Goal: Information Seeking & Learning: Learn about a topic

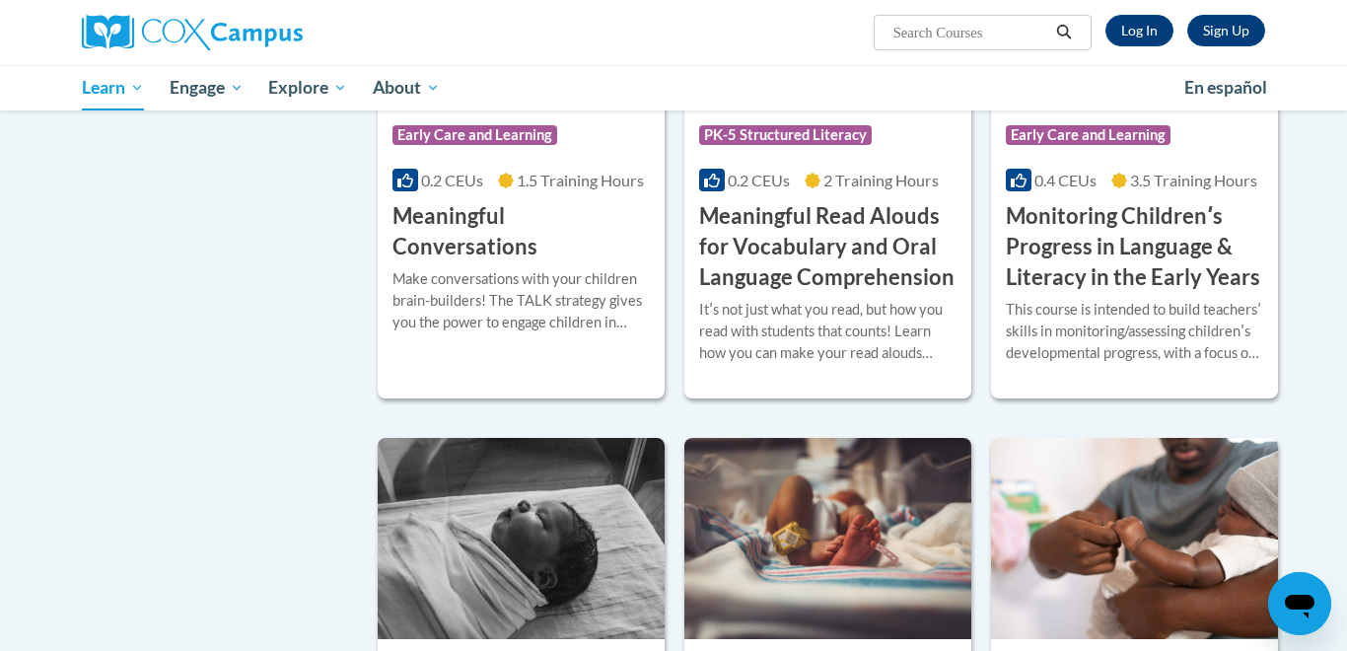
scroll to position [3078, 0]
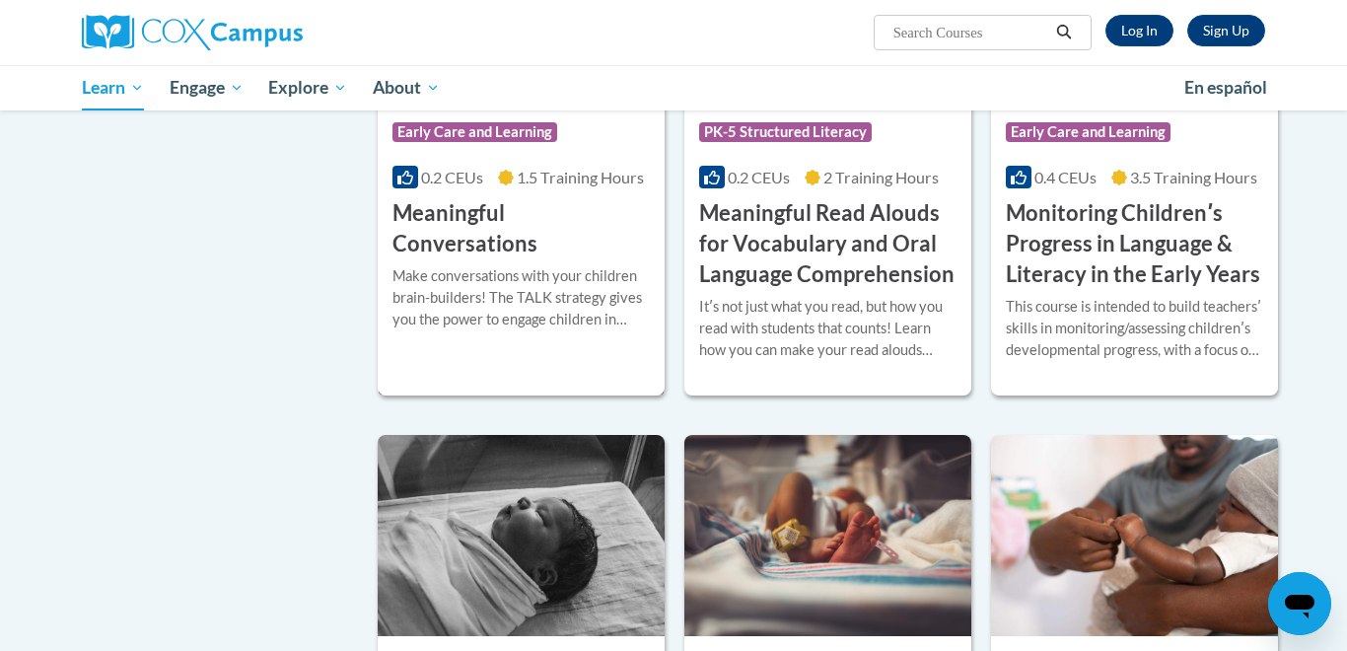
click at [455, 243] on h3 "Meaningful Conversations" at bounding box center [520, 228] width 257 height 61
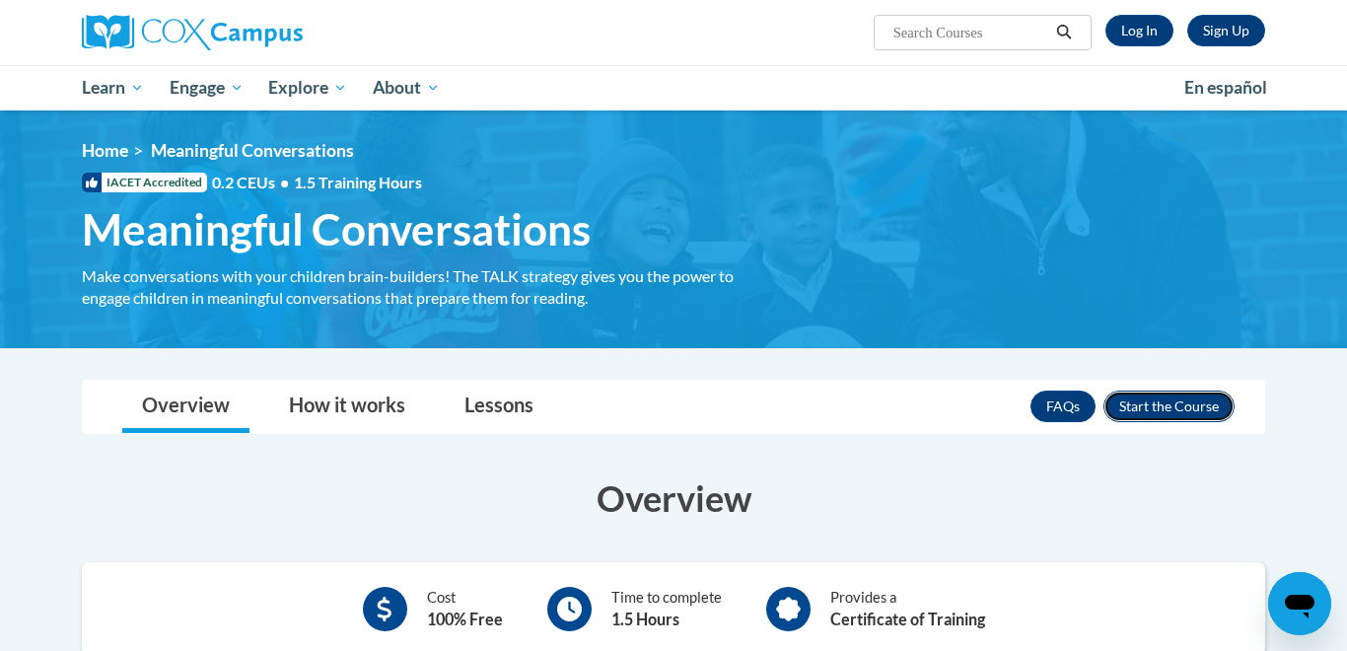
click at [1131, 411] on button "Enroll" at bounding box center [1169, 407] width 131 height 32
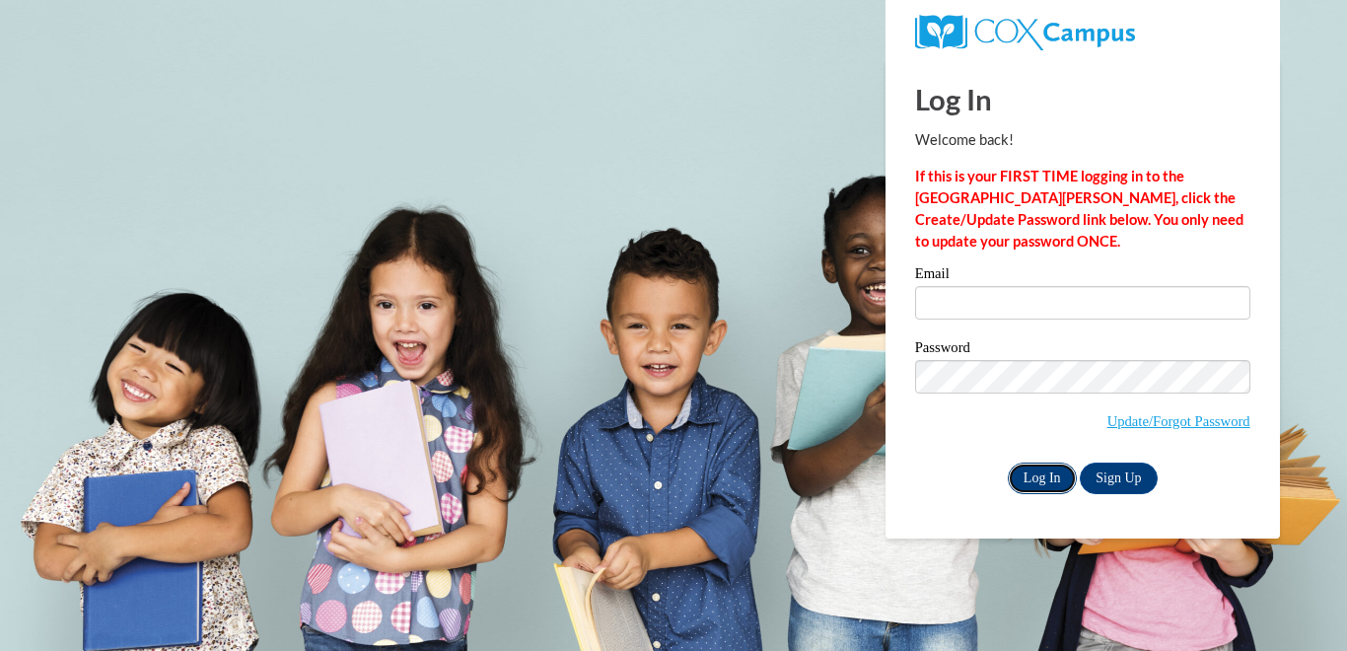
click at [1047, 478] on input "Log In" at bounding box center [1042, 479] width 69 height 32
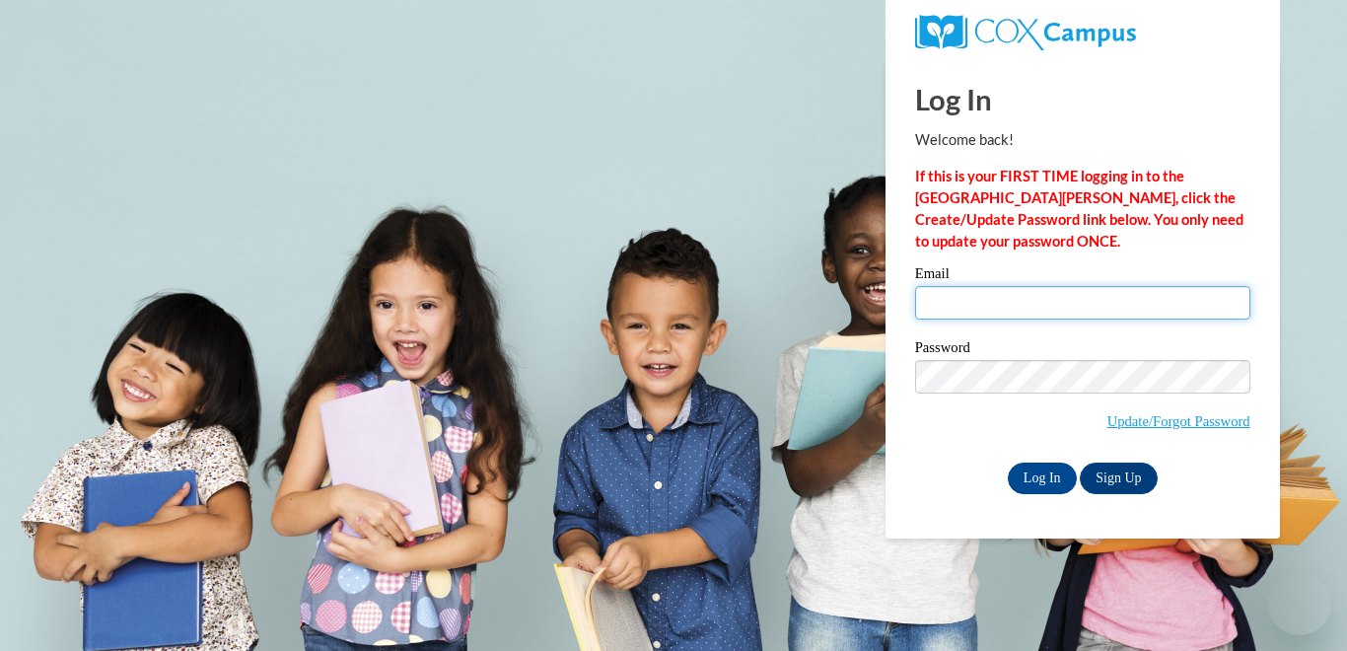
type input "wendi.crouch@icloud.com"
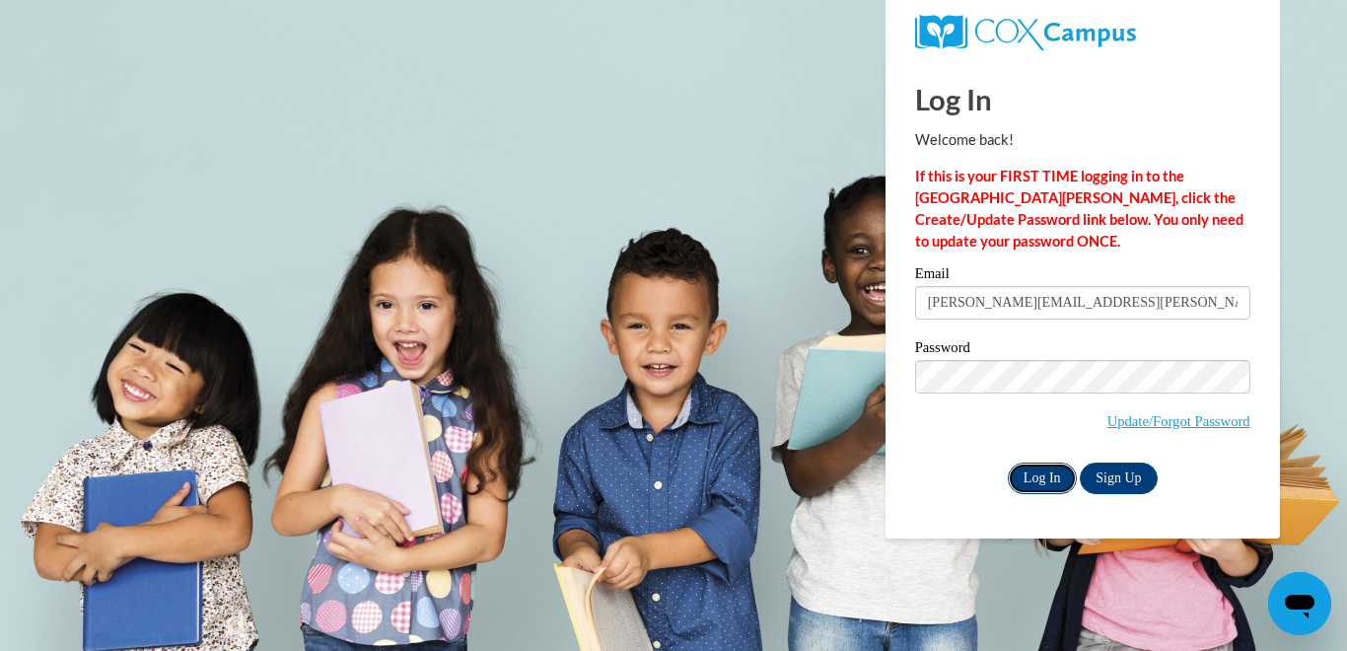
click at [1040, 477] on input "Log In" at bounding box center [1042, 479] width 69 height 32
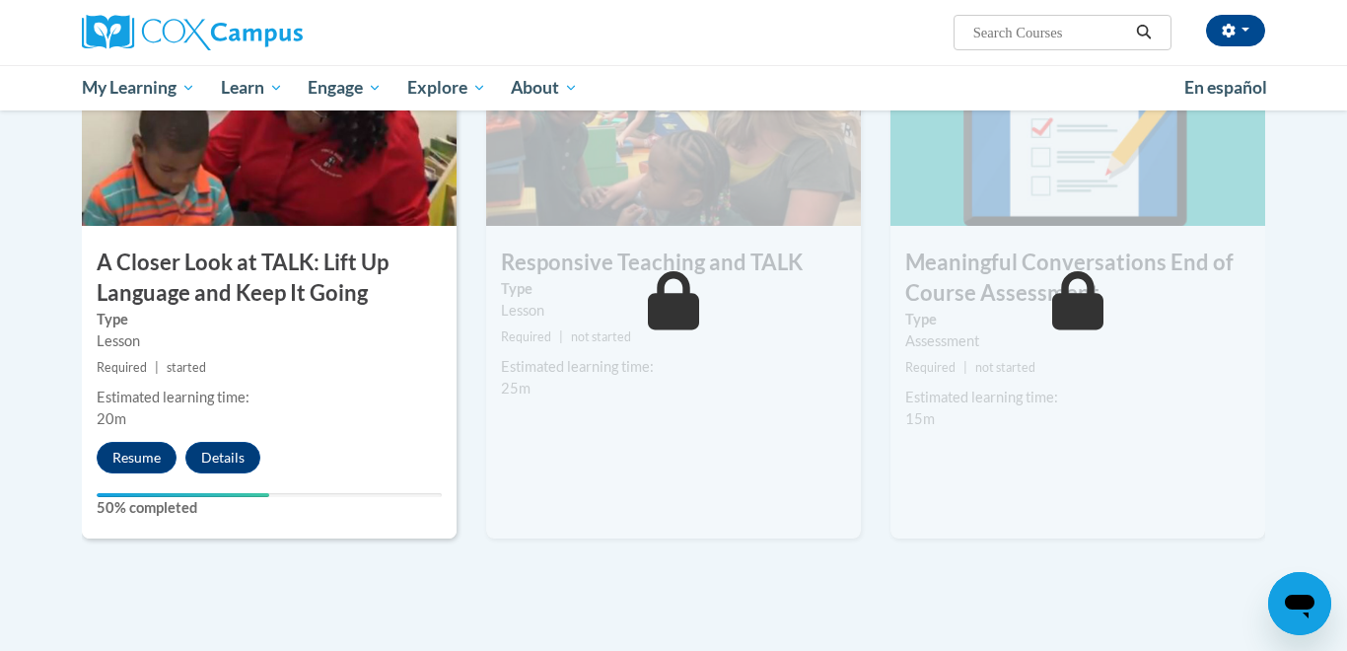
scroll to position [1032, 0]
click at [150, 451] on button "Resume" at bounding box center [137, 457] width 80 height 32
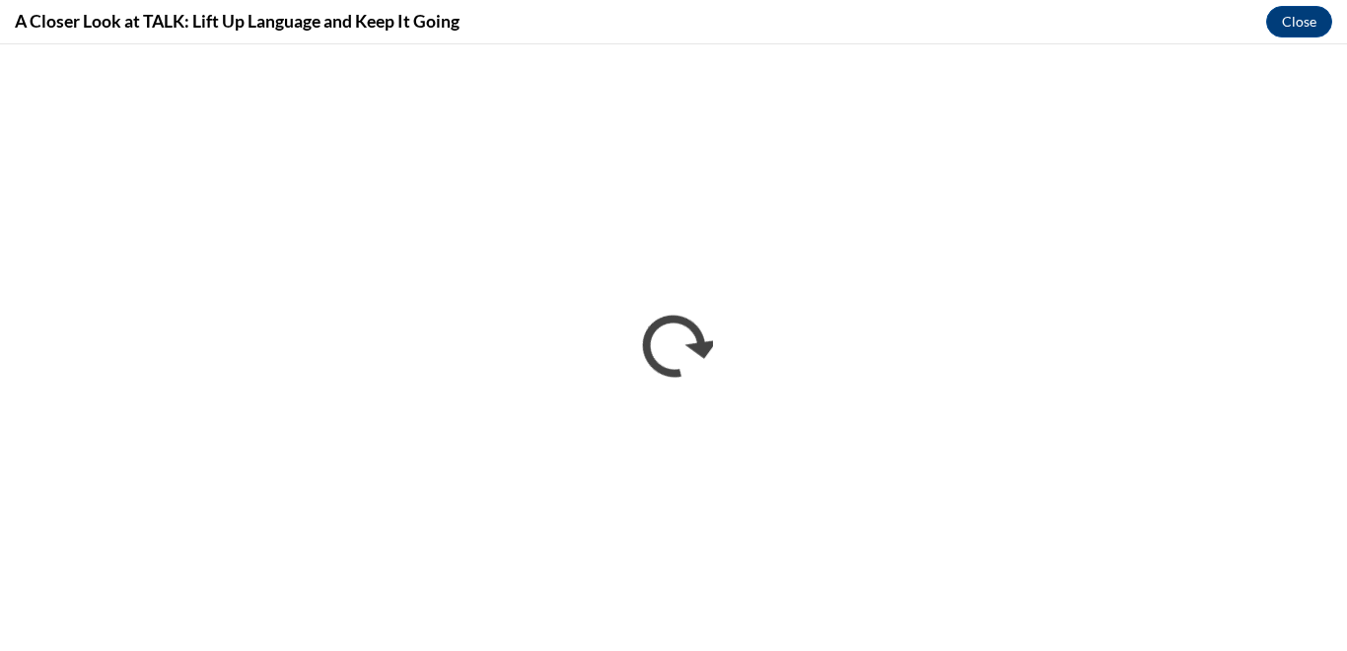
scroll to position [0, 0]
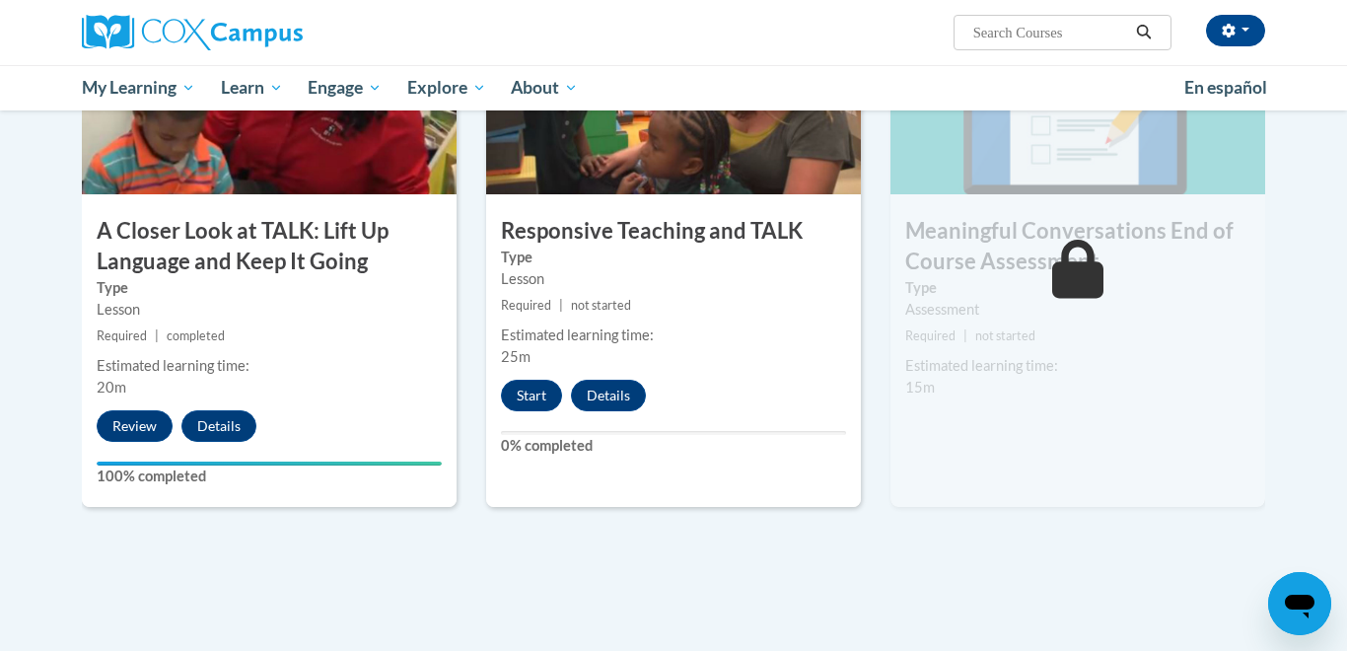
scroll to position [1060, 0]
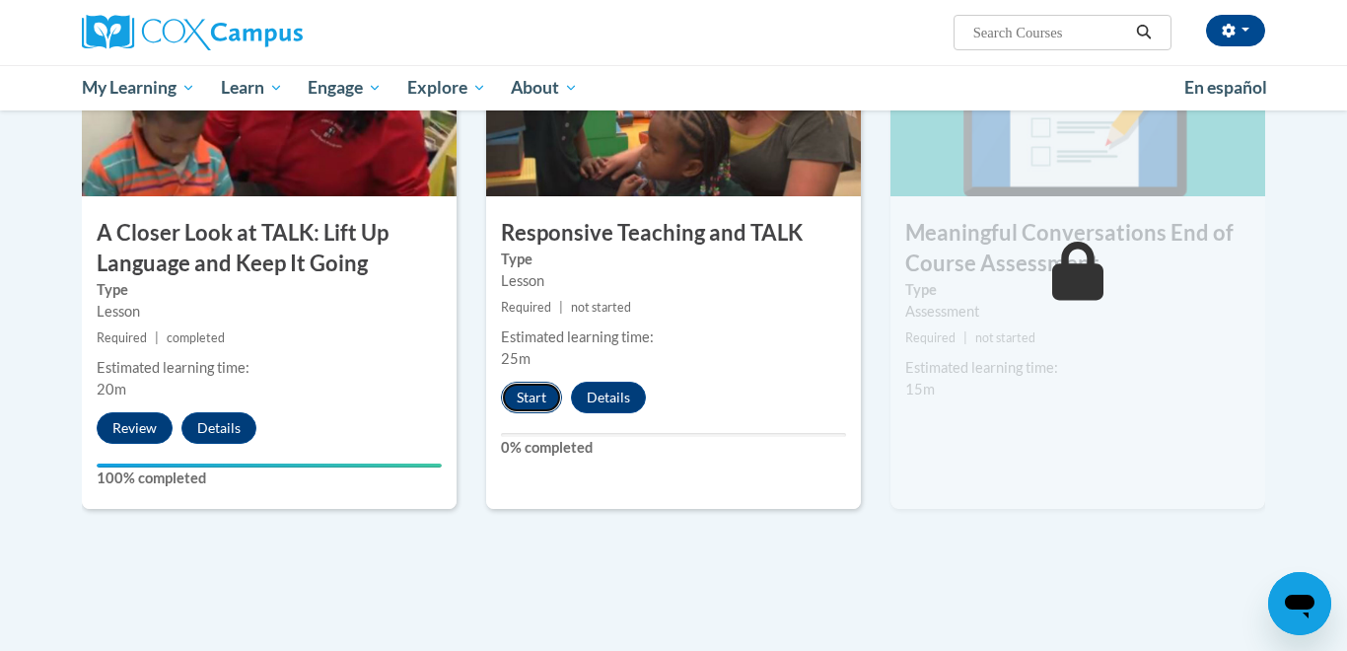
click at [516, 389] on button "Start" at bounding box center [531, 398] width 61 height 32
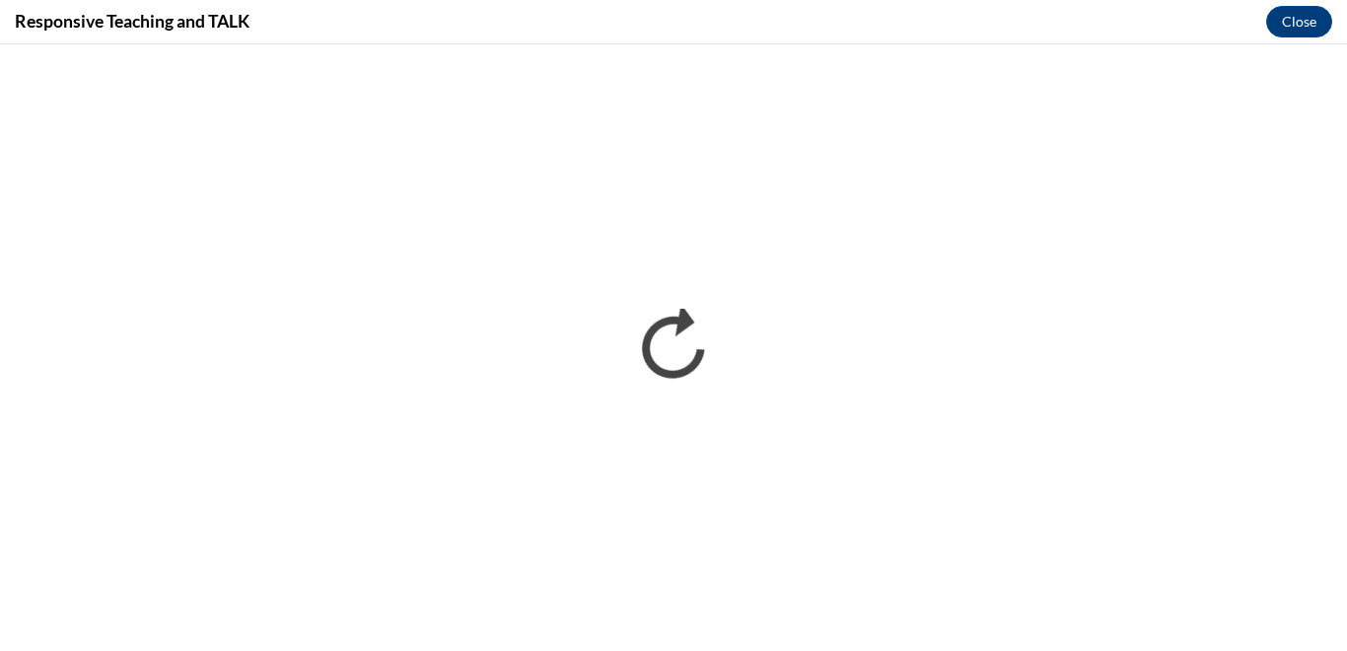
scroll to position [0, 0]
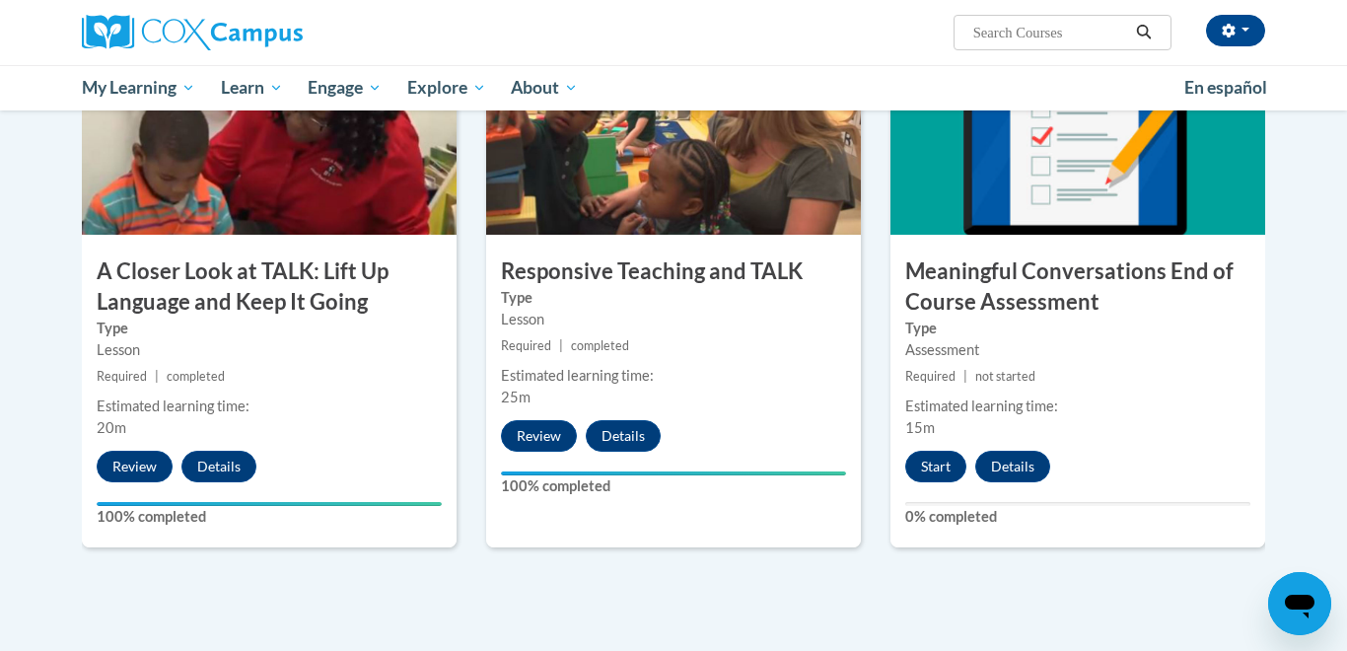
scroll to position [1052, 0]
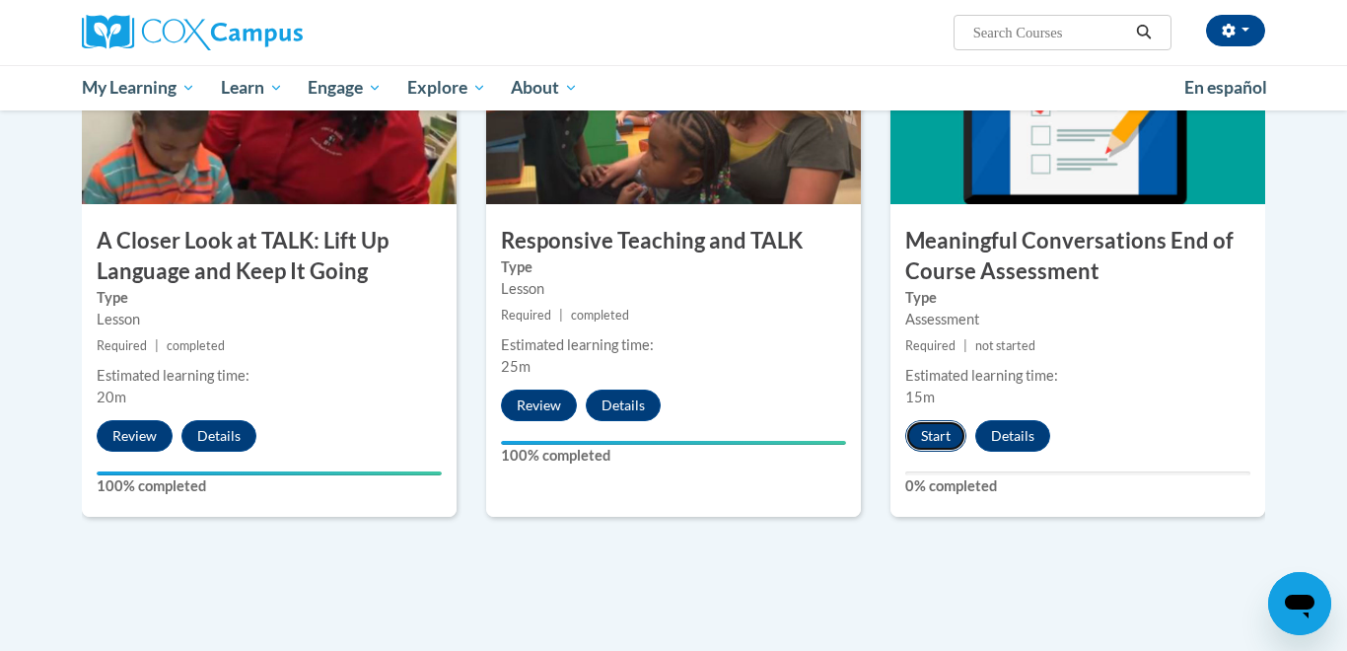
click at [940, 432] on button "Start" at bounding box center [935, 436] width 61 height 32
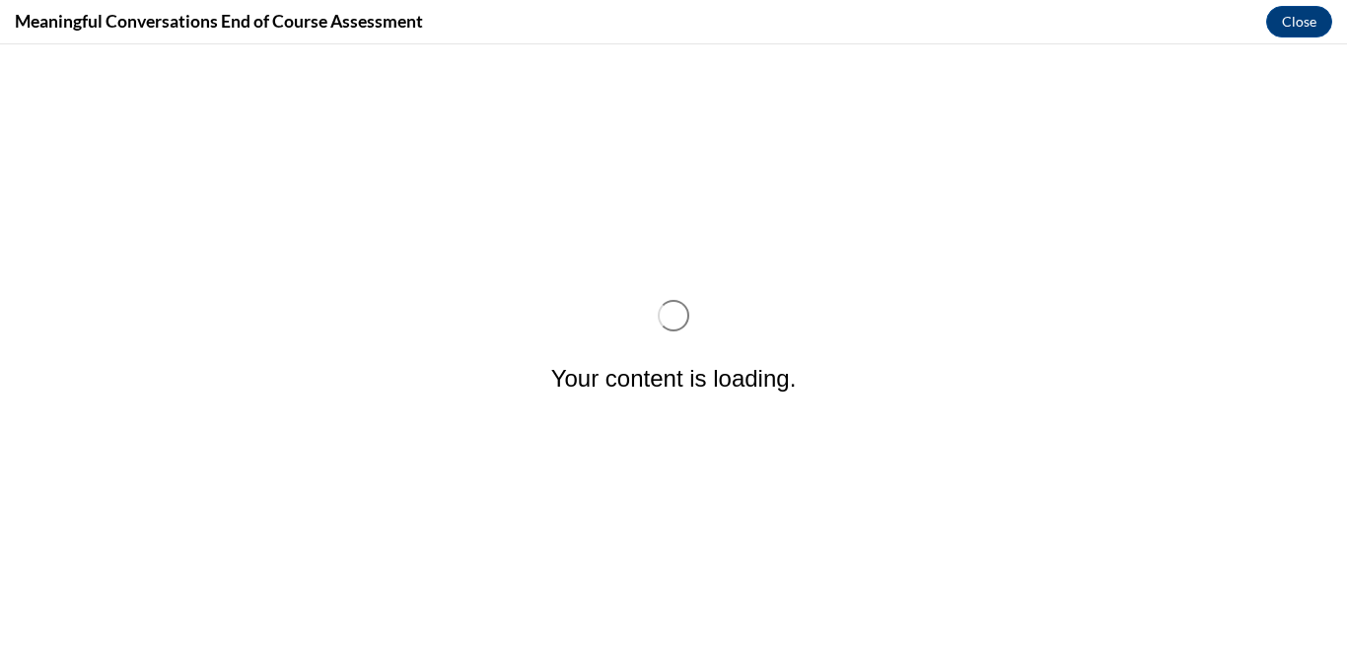
scroll to position [0, 0]
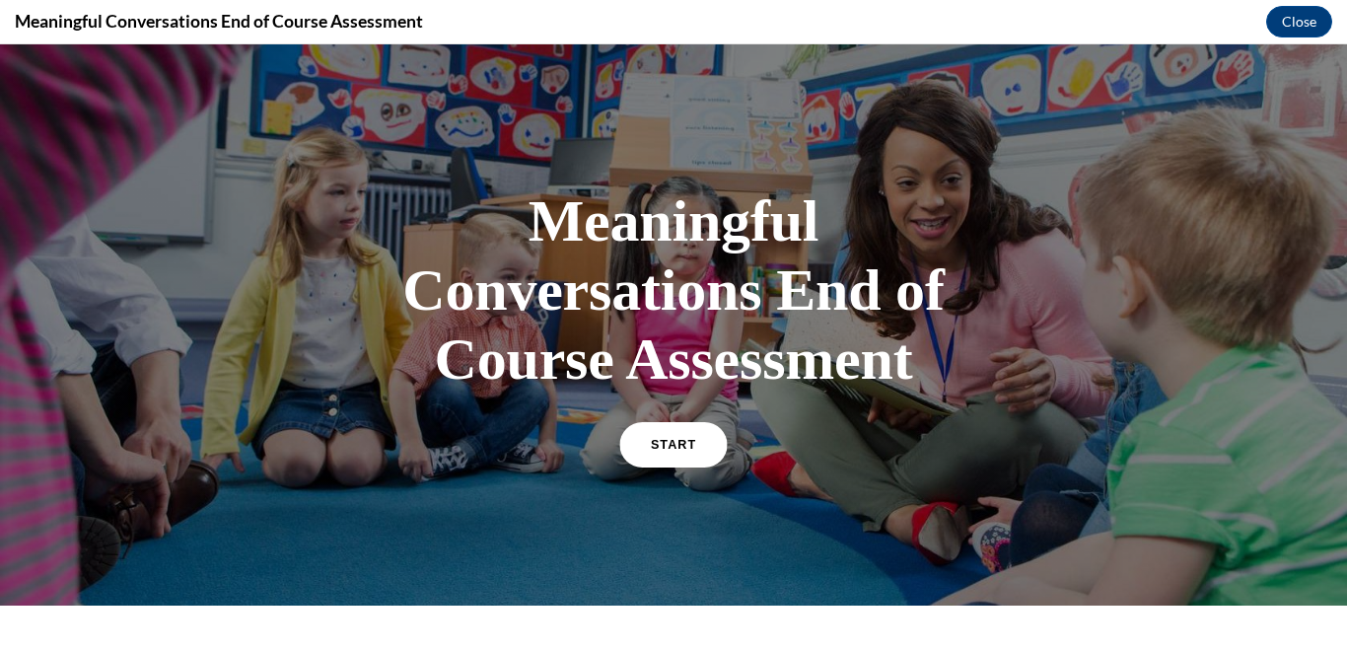
click at [674, 443] on span "START" at bounding box center [673, 445] width 45 height 15
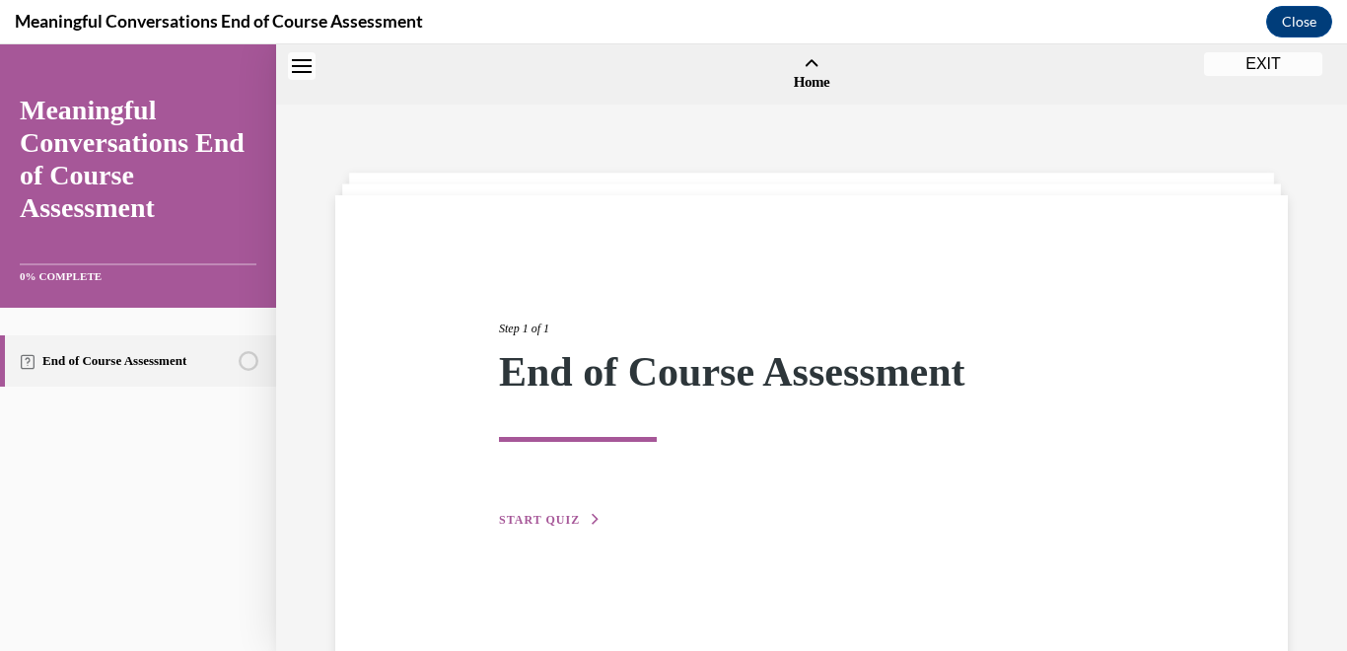
scroll to position [61, 0]
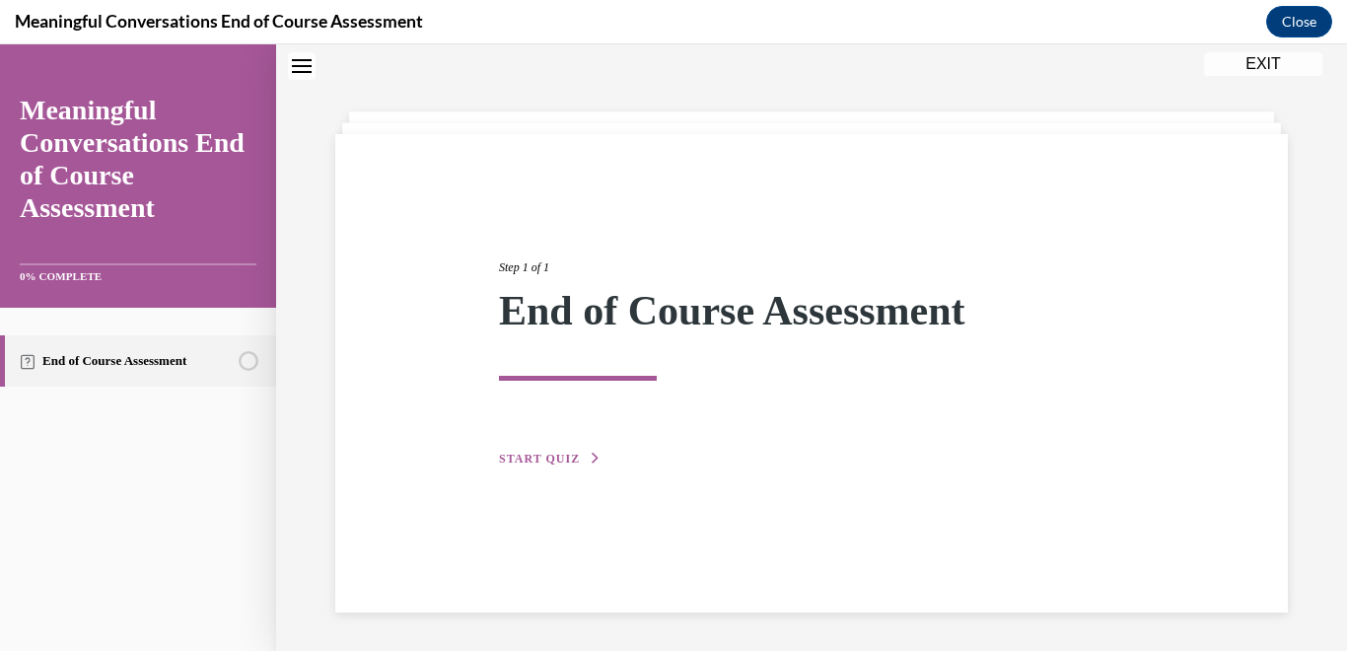
click at [564, 460] on span "START QUIZ" at bounding box center [539, 459] width 81 height 14
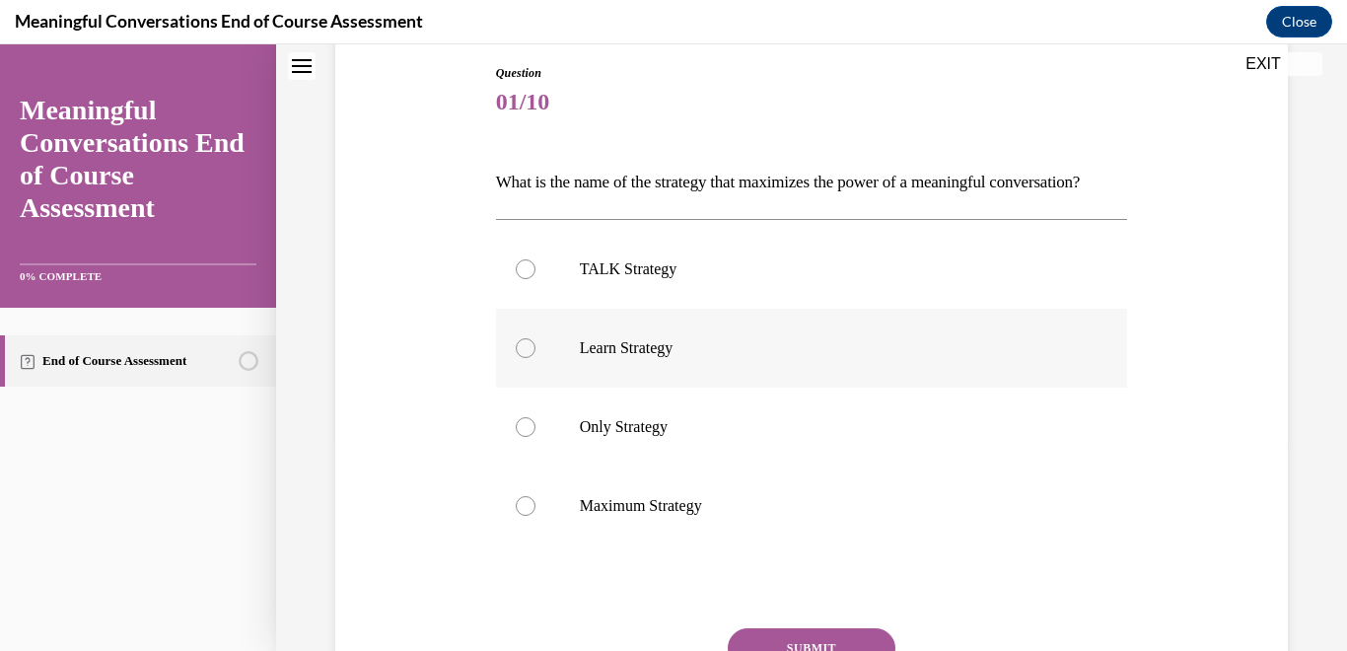
scroll to position [212, 0]
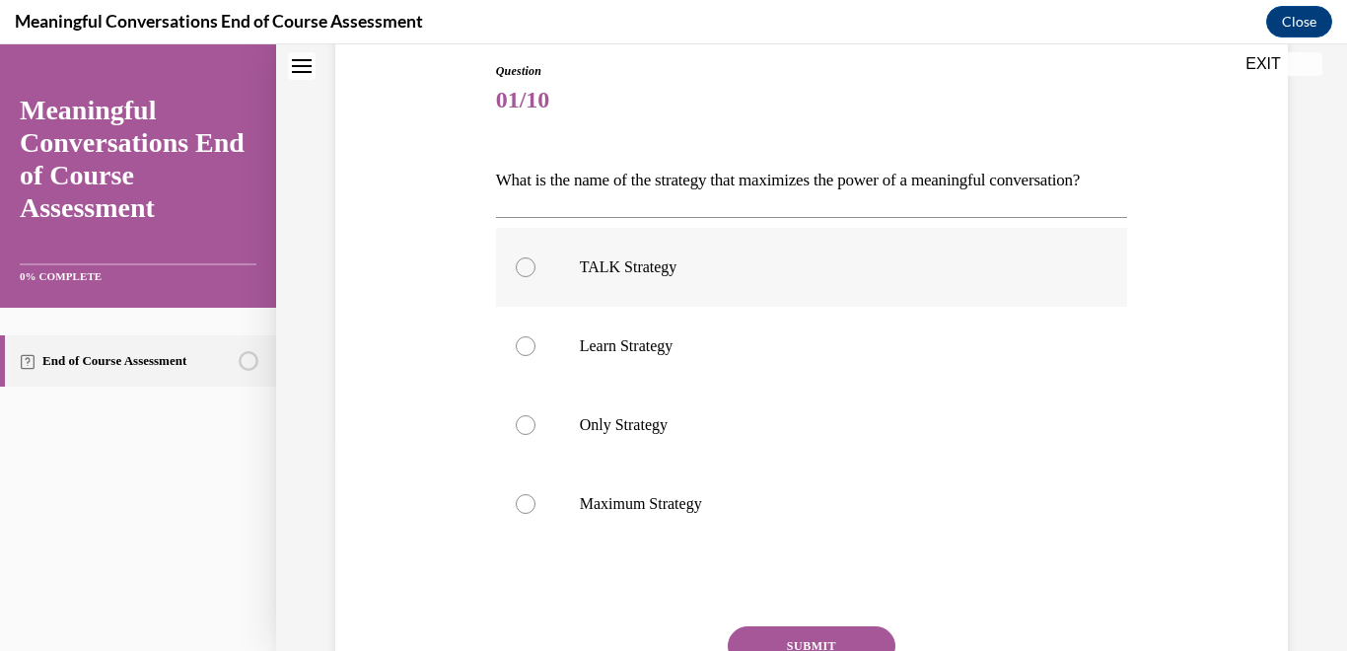
click at [531, 277] on div at bounding box center [526, 267] width 20 height 20
click at [531, 277] on input "TALK Strategy" at bounding box center [526, 267] width 20 height 20
radio input "true"
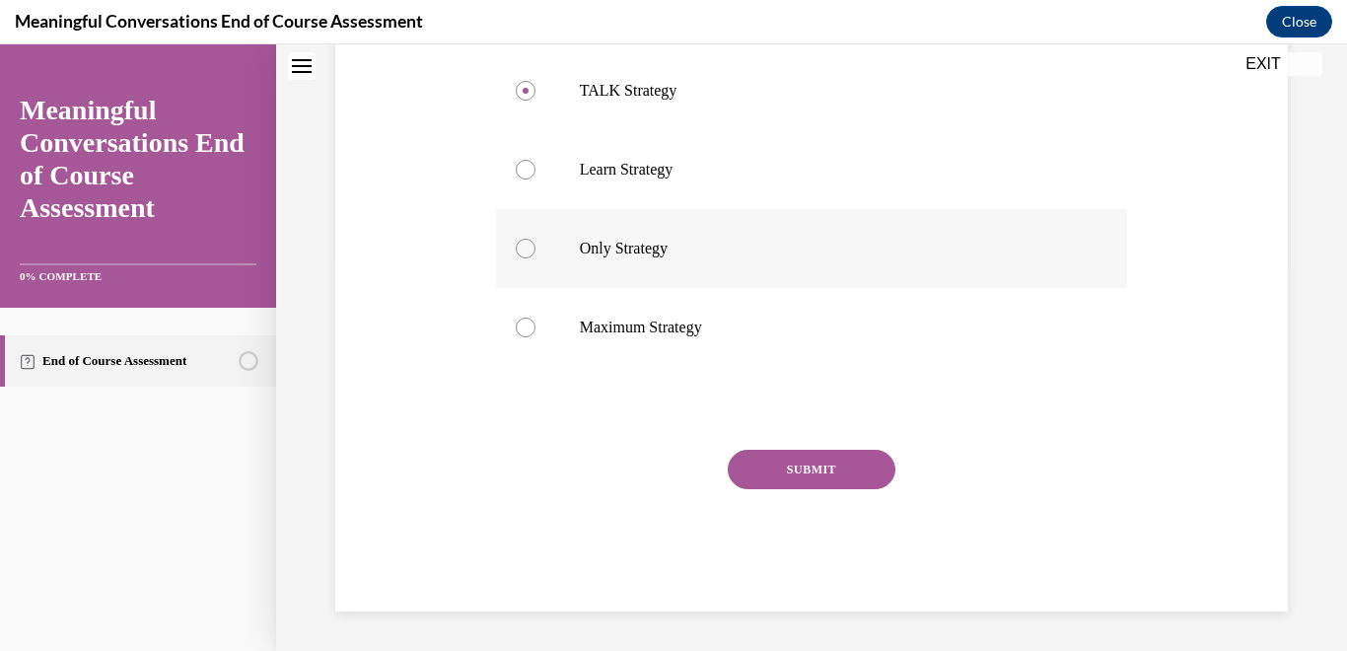
scroll to position [422, 0]
click at [831, 467] on button "SUBMIT" at bounding box center [812, 469] width 168 height 39
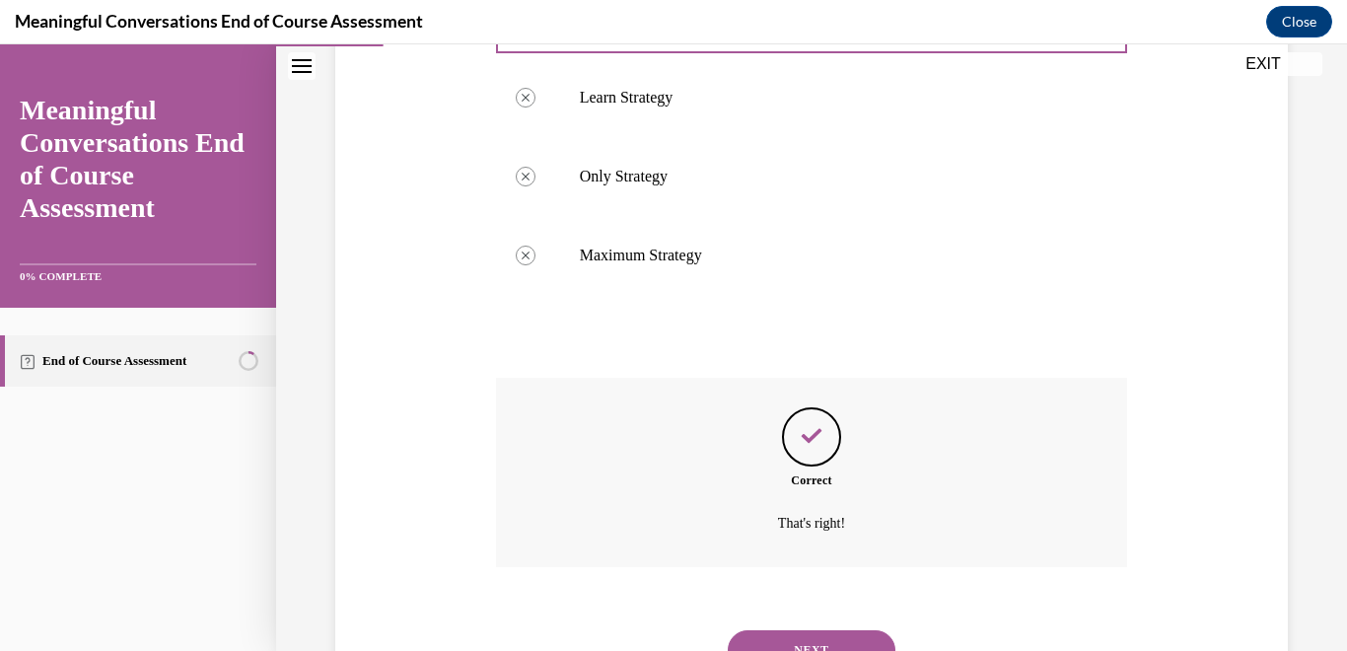
scroll to position [582, 0]
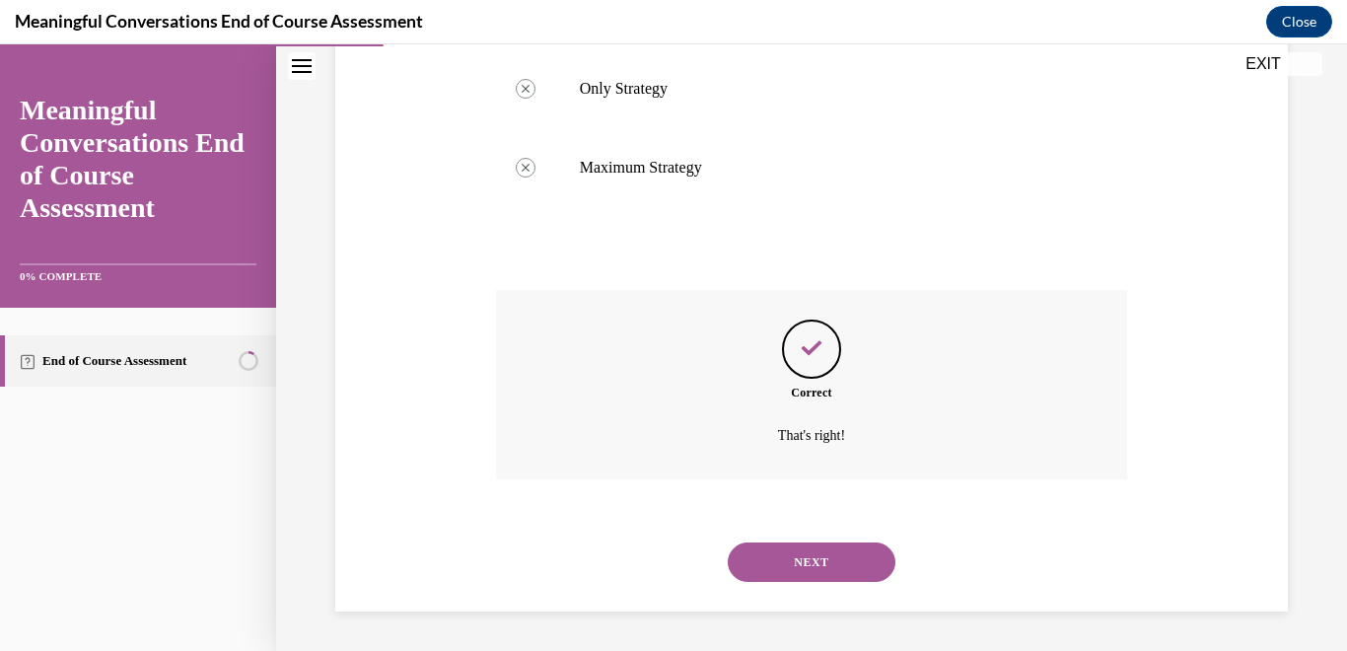
click at [794, 556] on button "NEXT" at bounding box center [812, 561] width 168 height 39
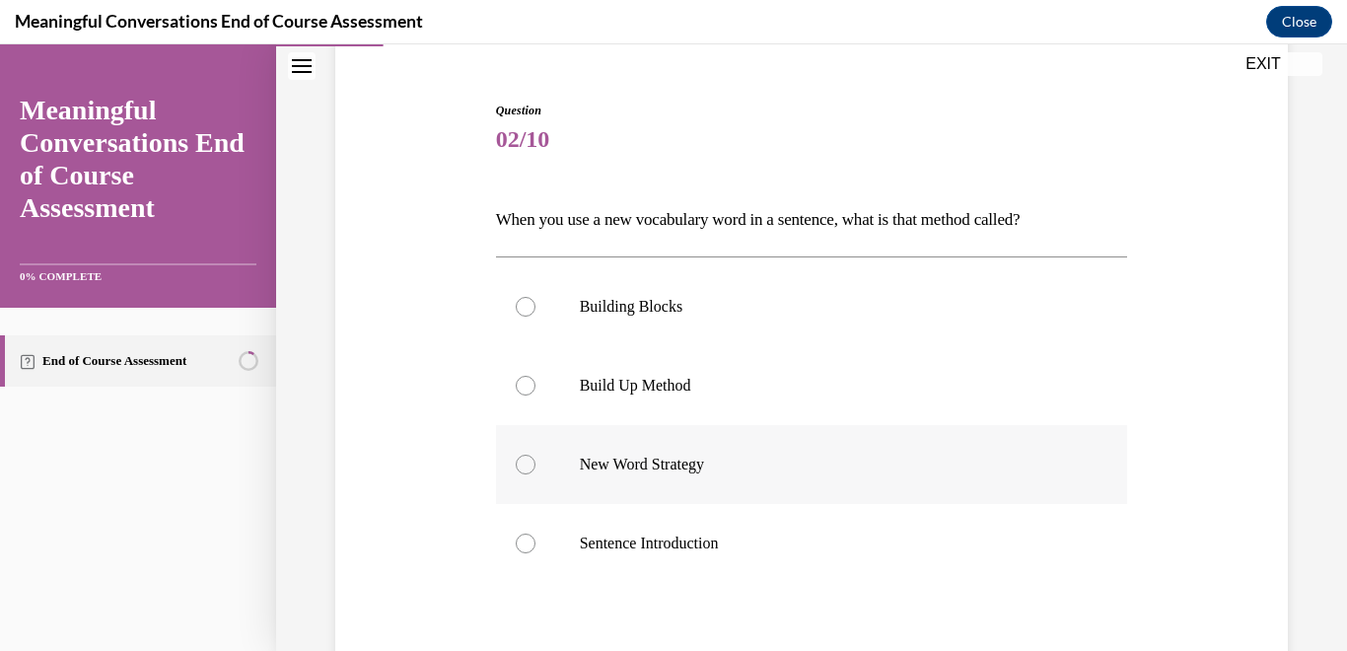
scroll to position [183, 0]
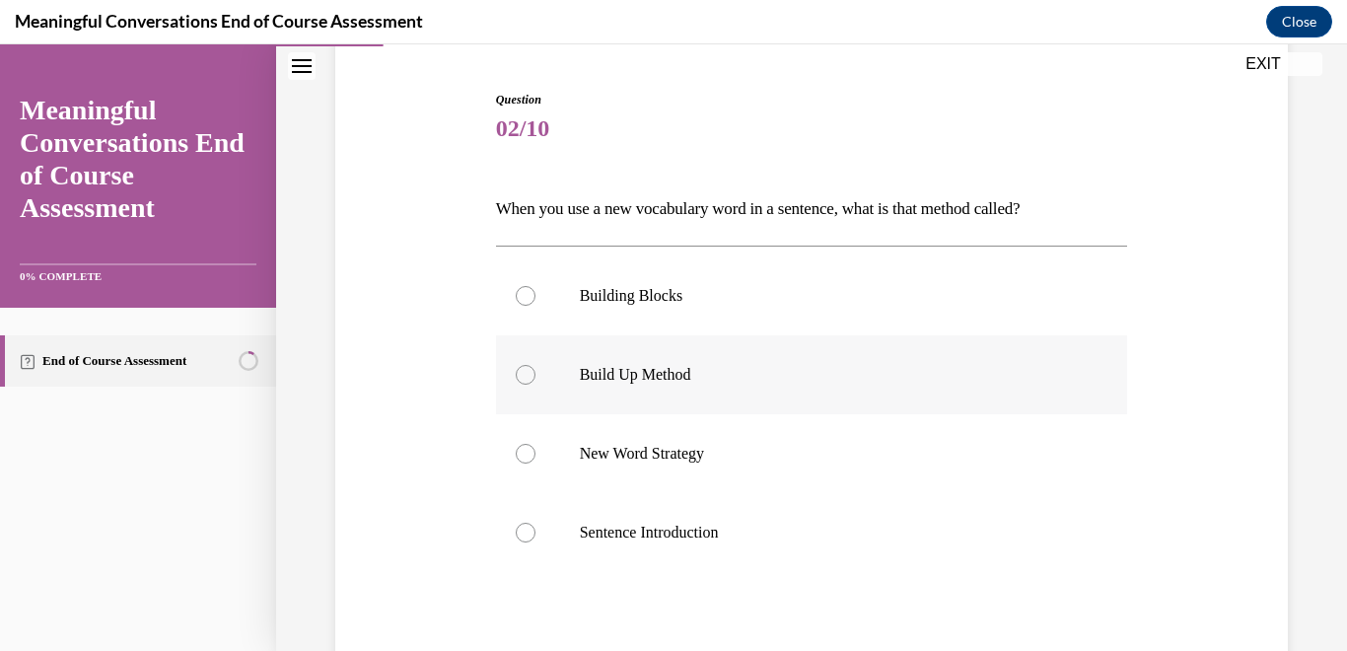
click at [529, 372] on div at bounding box center [526, 375] width 20 height 20
click at [529, 372] on input "Build Up Method" at bounding box center [526, 375] width 20 height 20
radio input "true"
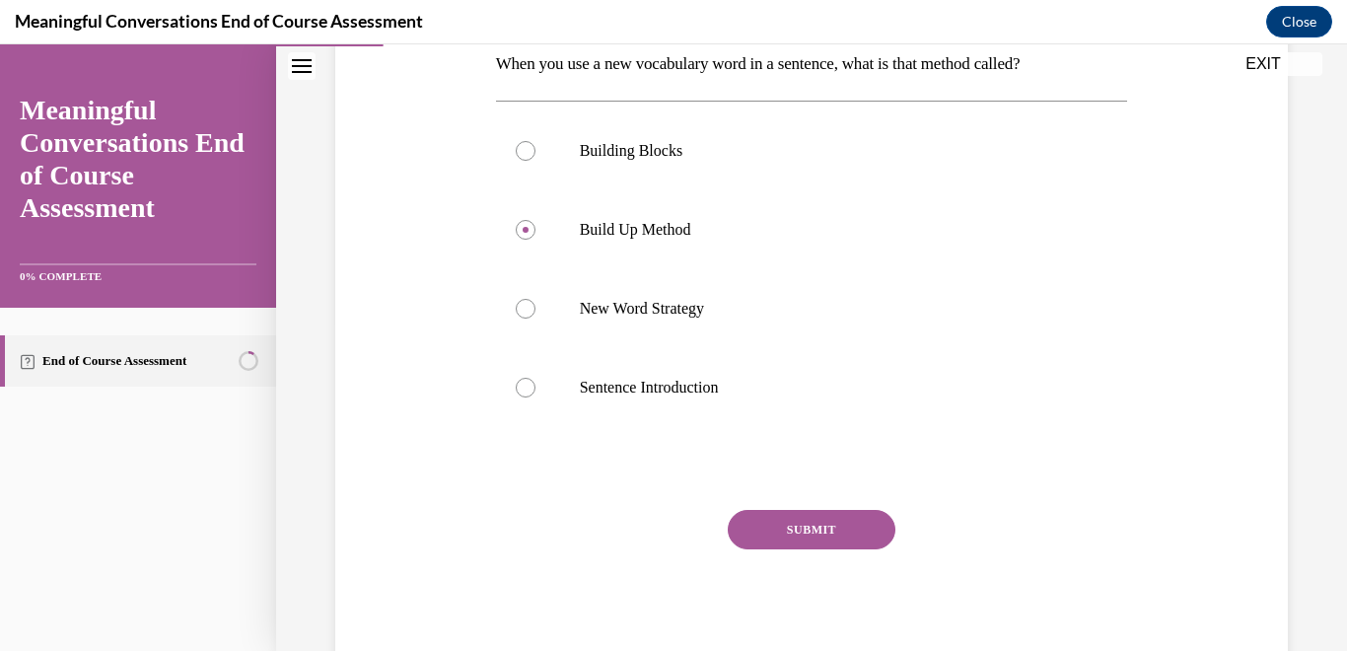
scroll to position [329, 0]
click at [819, 532] on button "SUBMIT" at bounding box center [812, 528] width 168 height 39
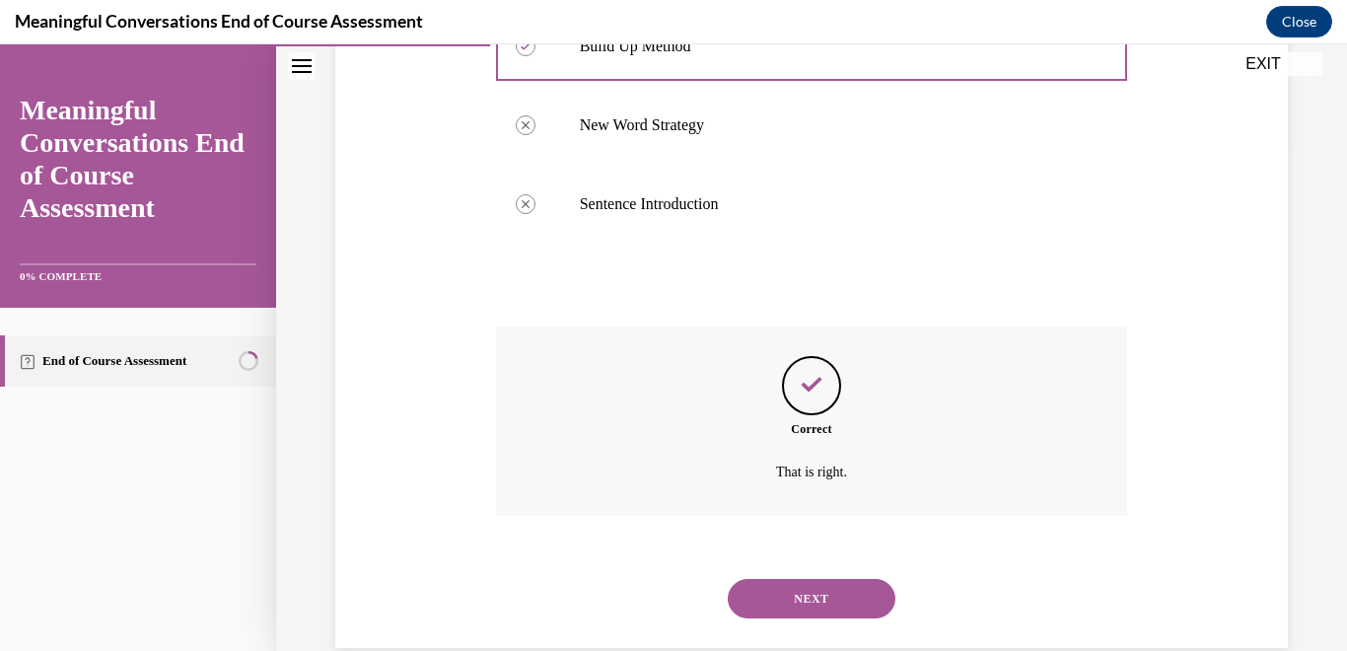
scroll to position [548, 0]
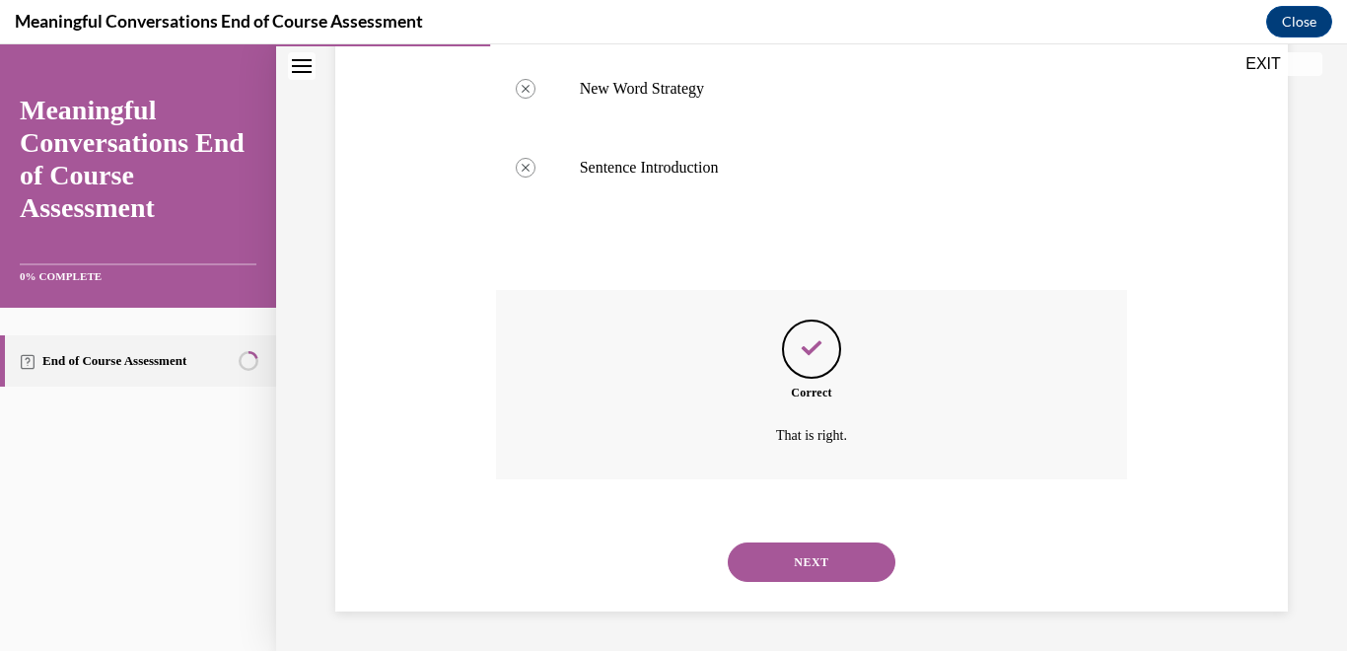
click at [784, 572] on button "NEXT" at bounding box center [812, 561] width 168 height 39
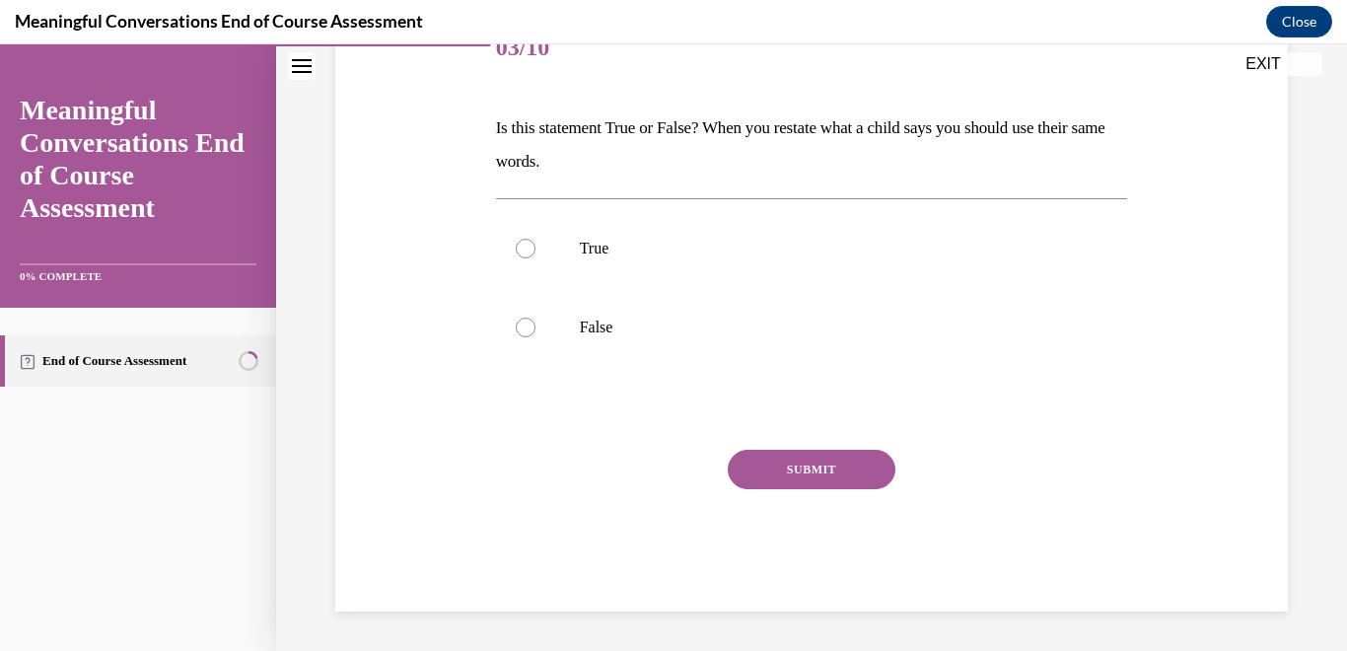
scroll to position [219, 0]
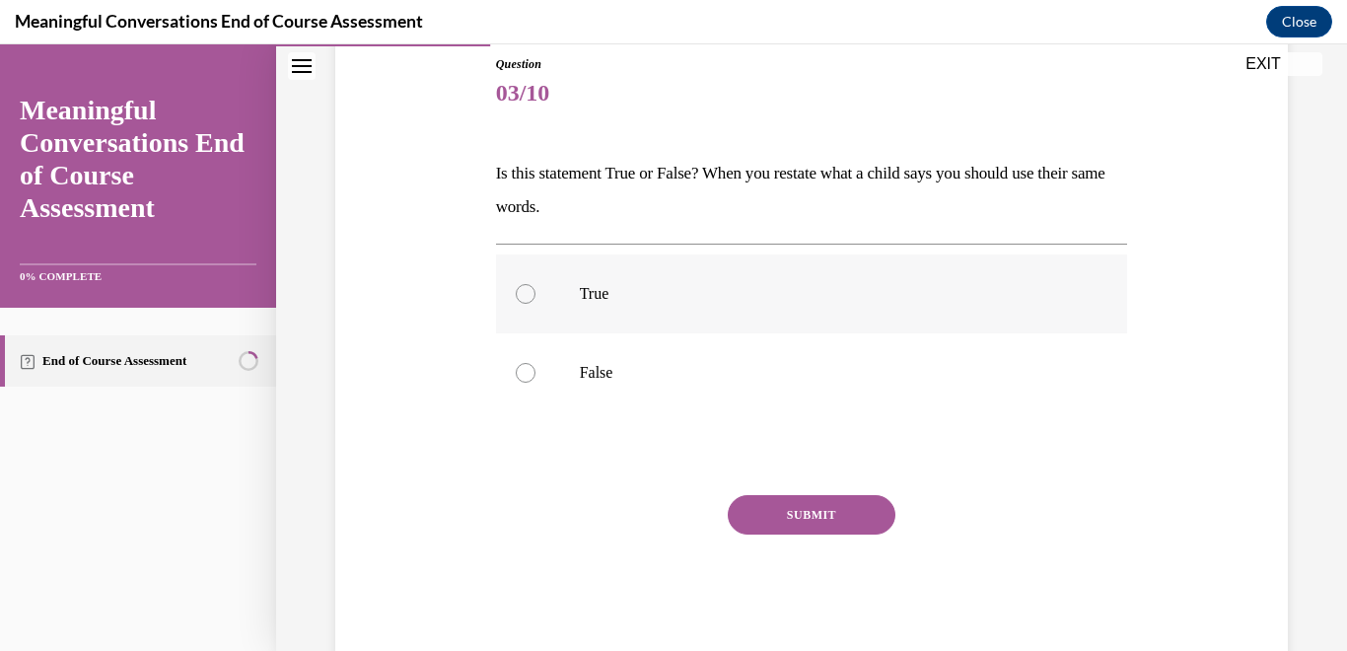
click at [524, 297] on div at bounding box center [526, 294] width 20 height 20
click at [524, 297] on input "True" at bounding box center [526, 294] width 20 height 20
radio input "true"
click at [788, 518] on button "SUBMIT" at bounding box center [812, 514] width 168 height 39
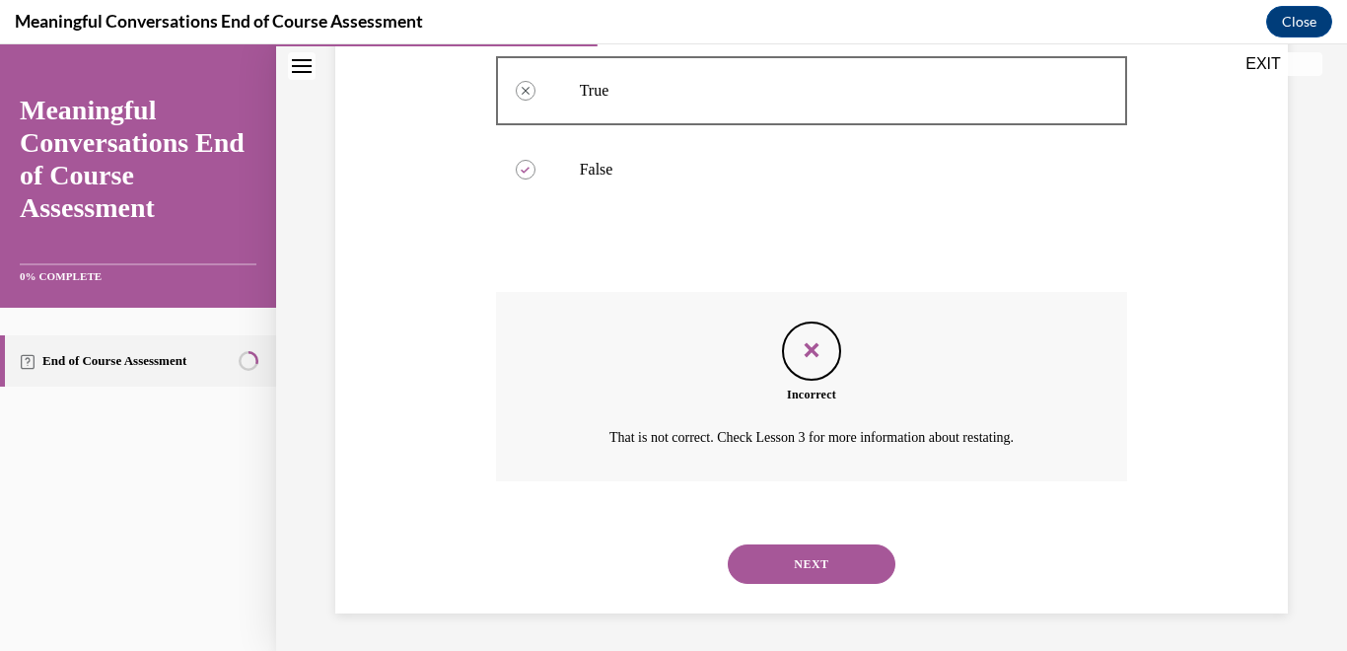
scroll to position [424, 0]
click at [799, 564] on button "NEXT" at bounding box center [812, 561] width 168 height 39
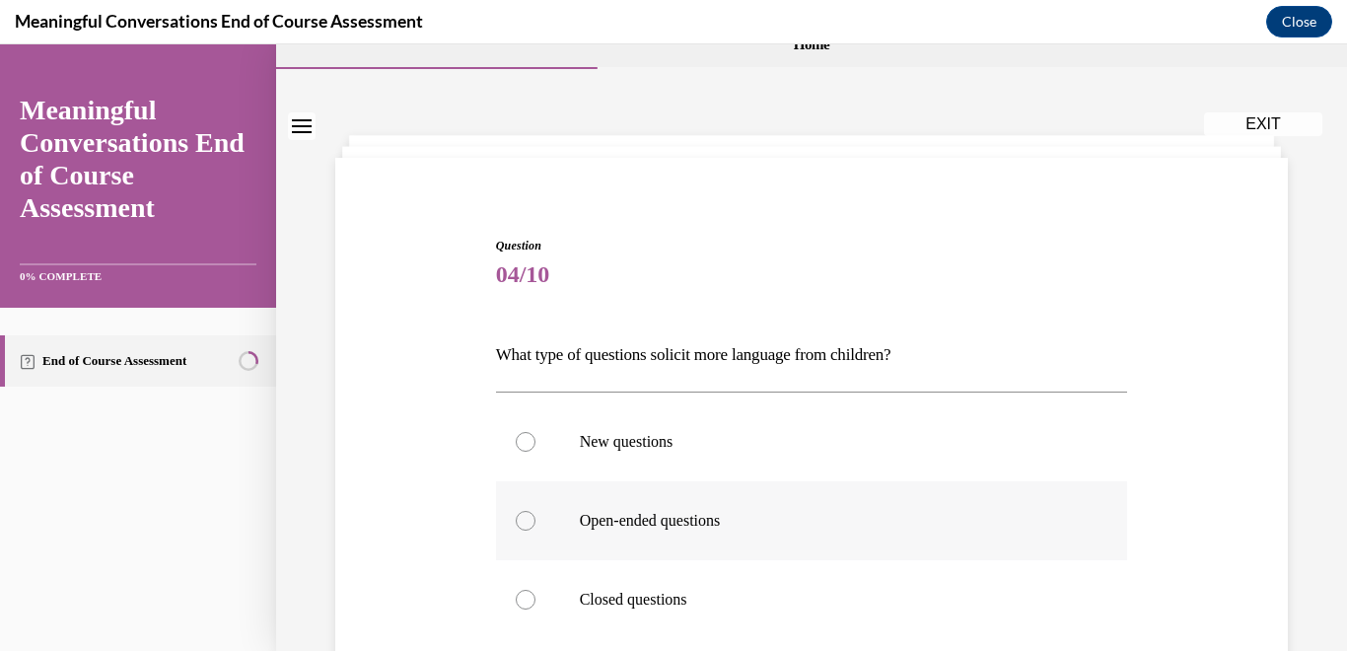
scroll to position [52, 0]
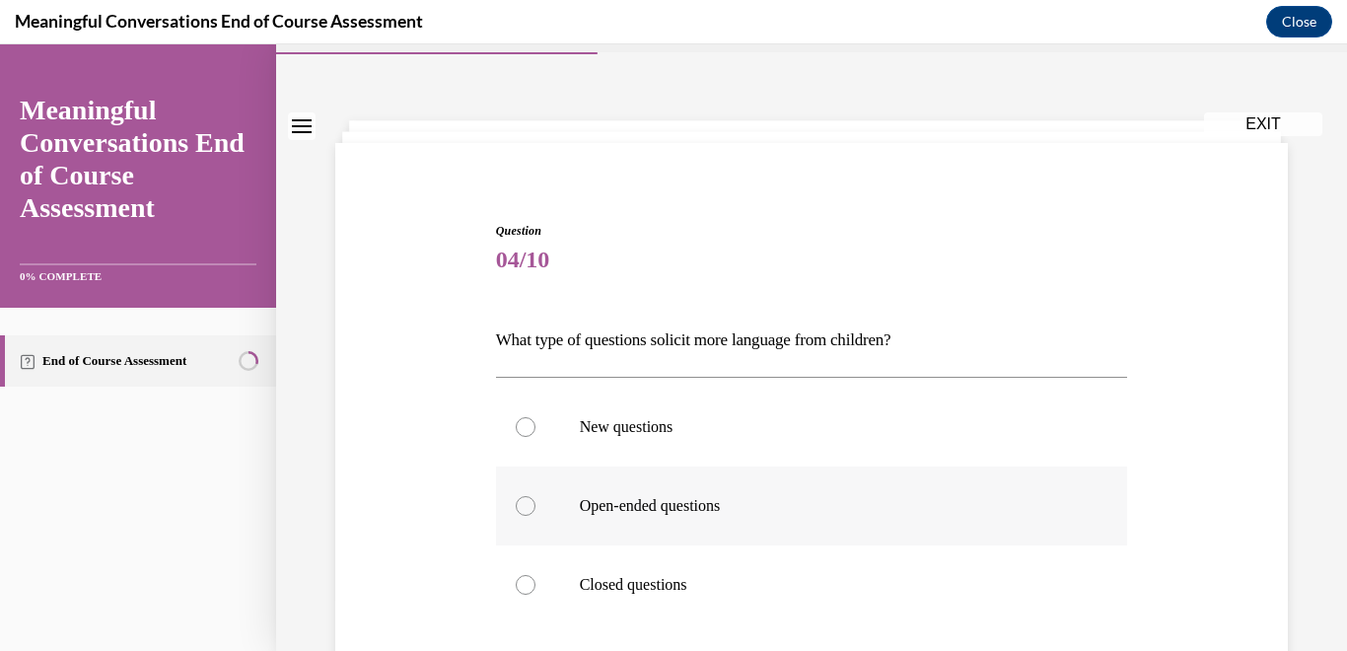
click at [525, 507] on div at bounding box center [526, 506] width 20 height 20
click at [525, 507] on input "Open-ended questions" at bounding box center [526, 506] width 20 height 20
radio input "true"
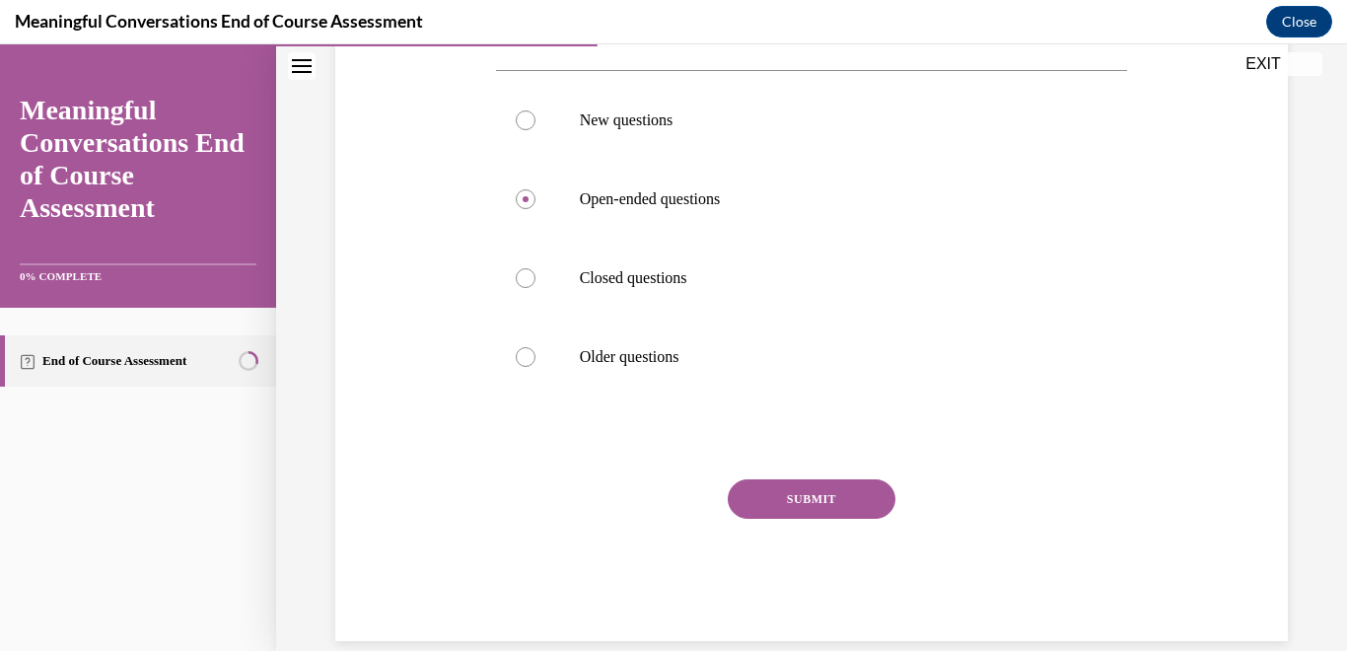
click at [814, 499] on button "SUBMIT" at bounding box center [812, 498] width 168 height 39
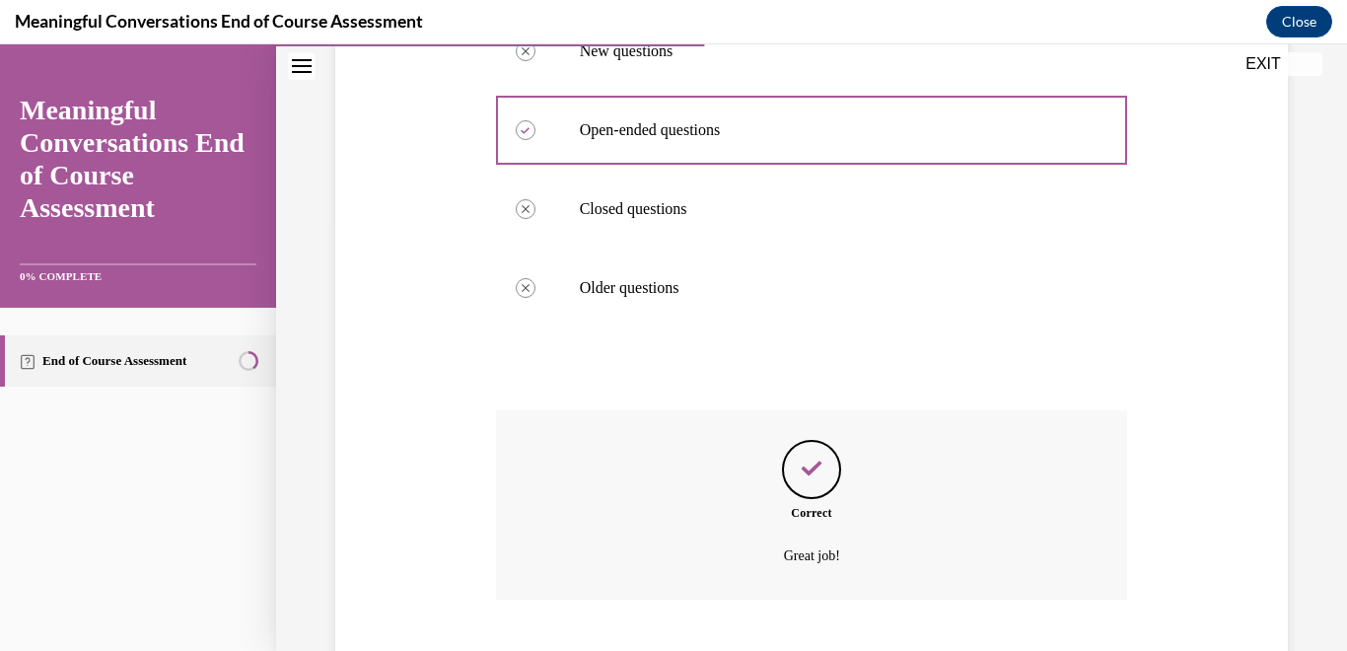
scroll to position [548, 0]
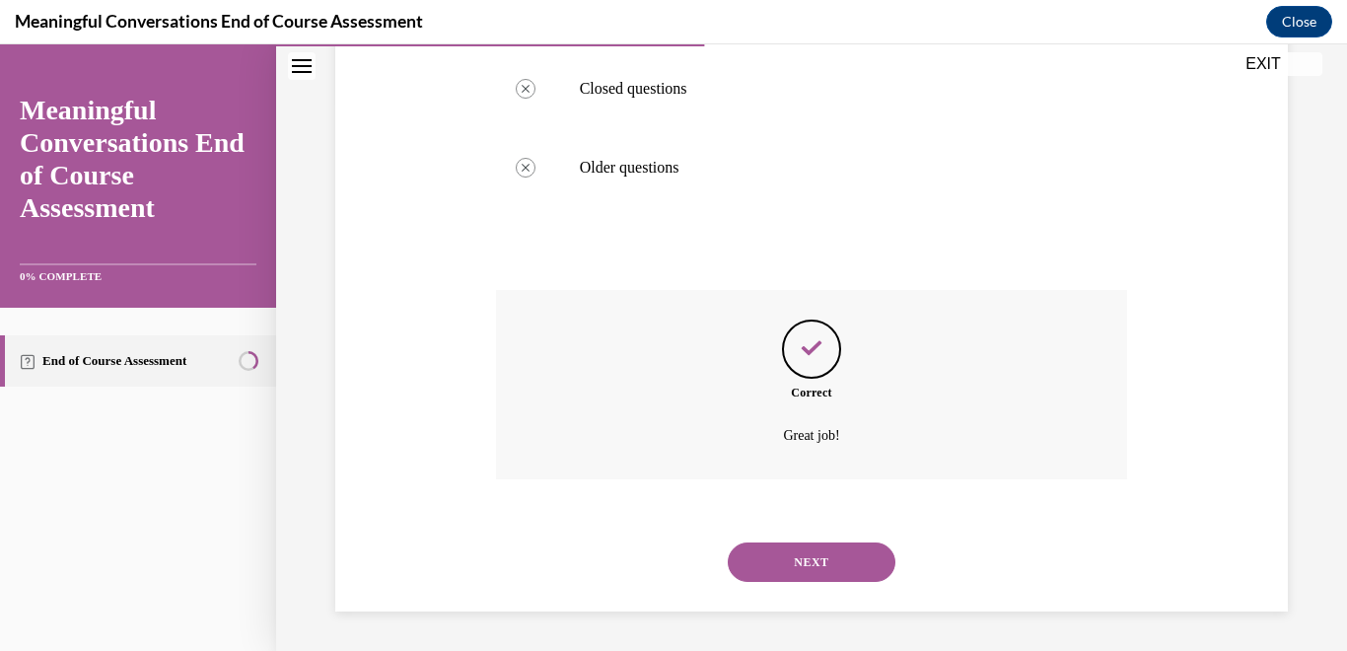
click at [783, 565] on button "NEXT" at bounding box center [812, 561] width 168 height 39
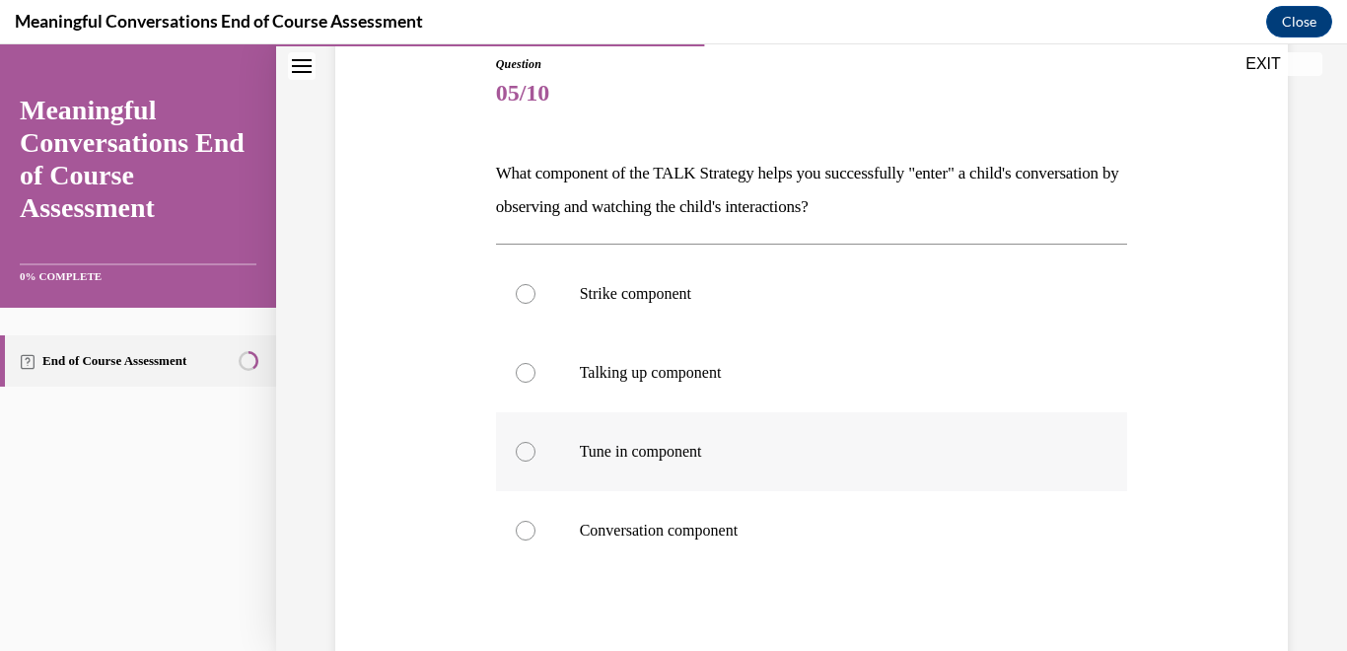
scroll to position [220, 0]
click at [528, 297] on div at bounding box center [526, 293] width 20 height 20
click at [528, 297] on input "Strike component" at bounding box center [526, 293] width 20 height 20
radio input "true"
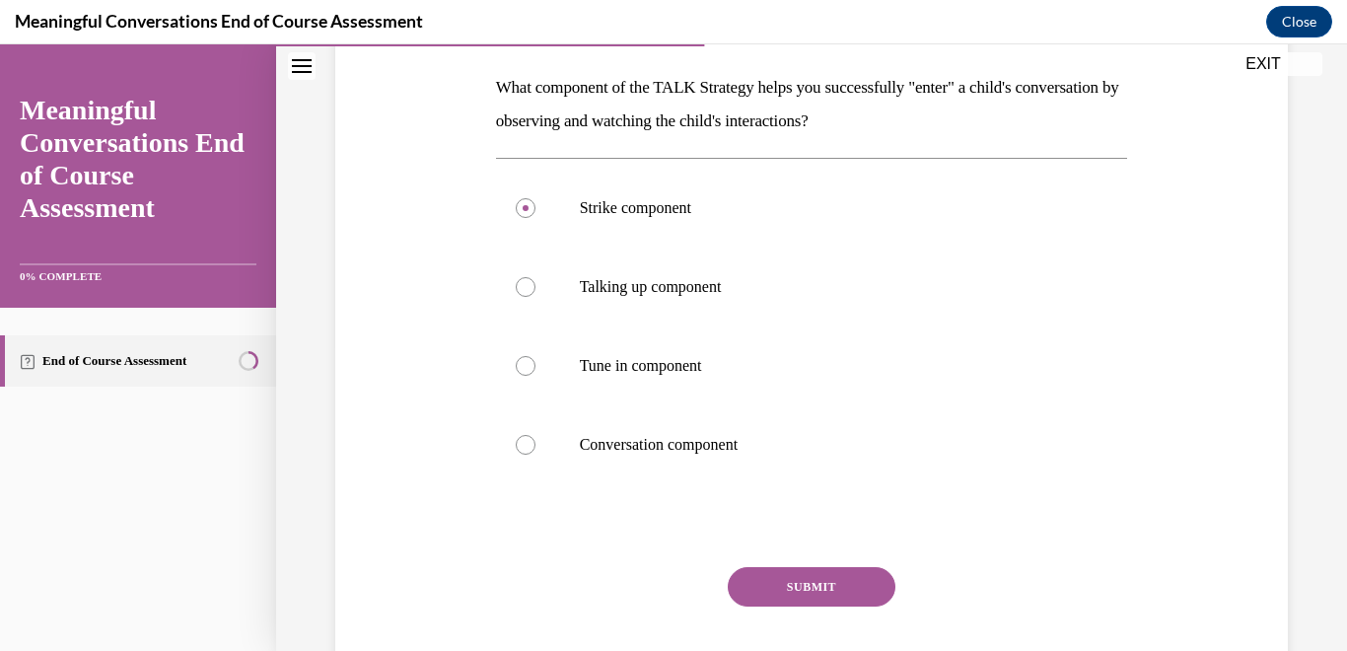
scroll to position [308, 0]
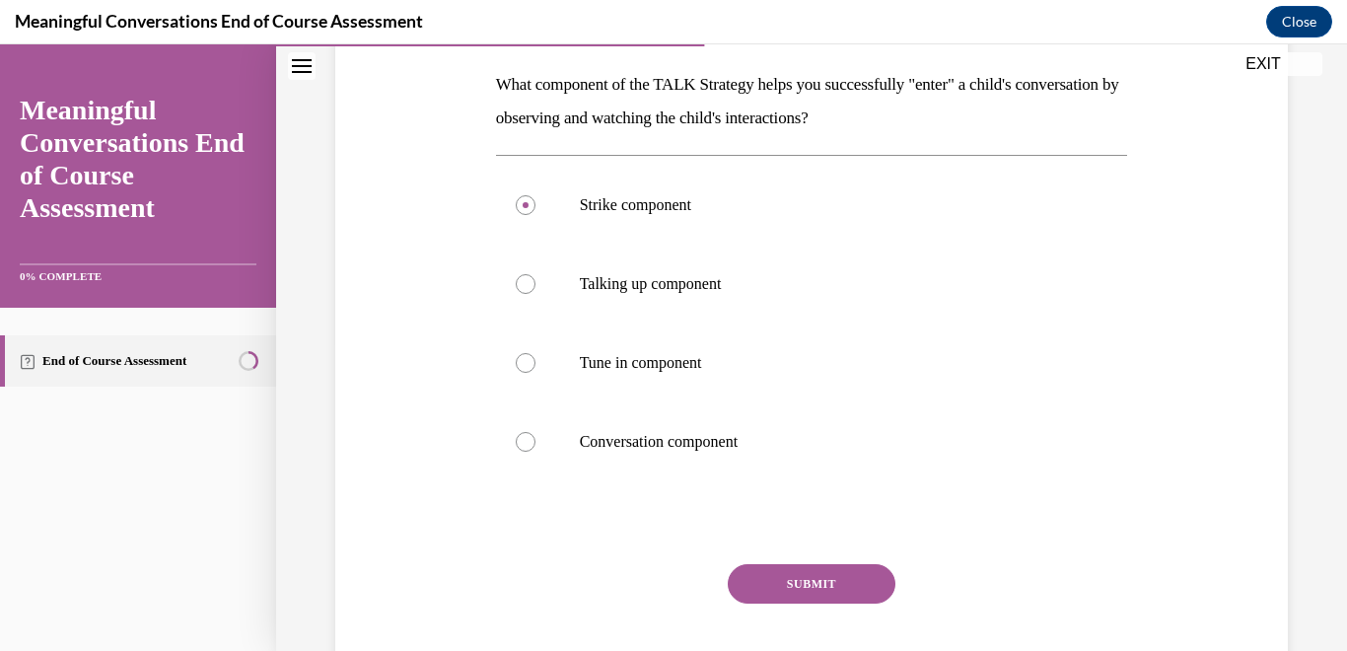
click at [821, 585] on button "SUBMIT" at bounding box center [812, 583] width 168 height 39
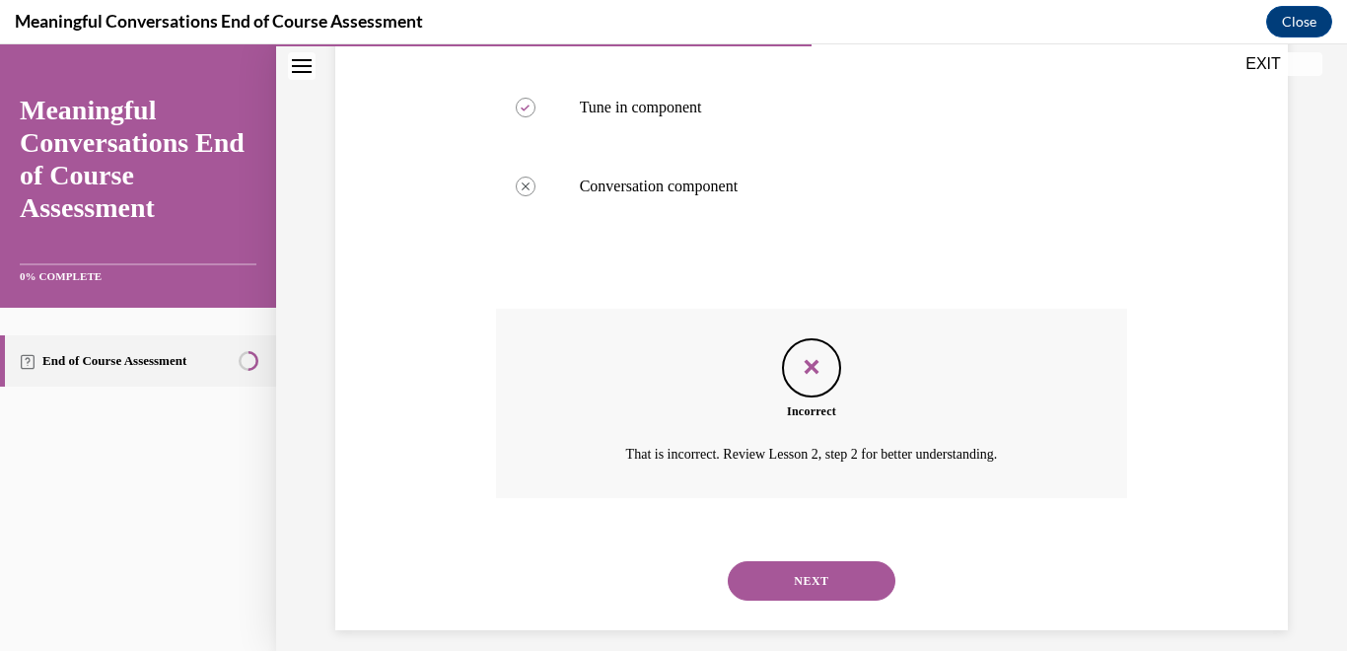
scroll to position [582, 0]
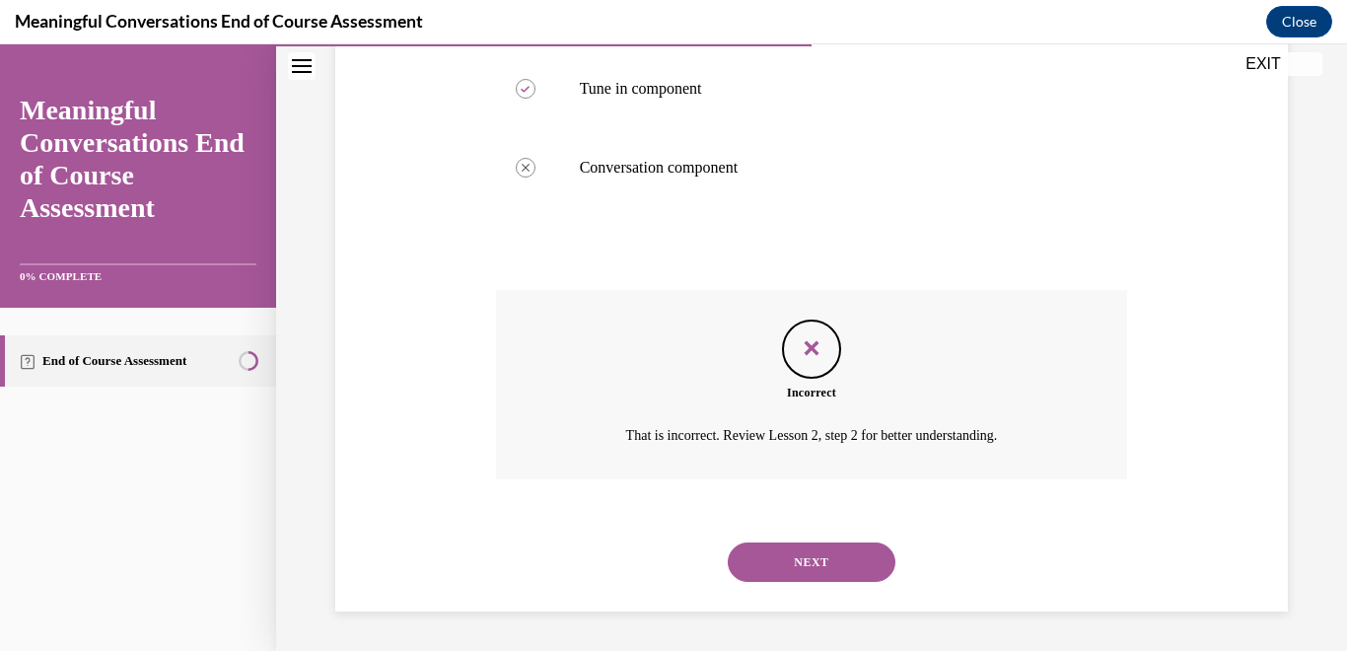
click at [790, 564] on button "NEXT" at bounding box center [812, 561] width 168 height 39
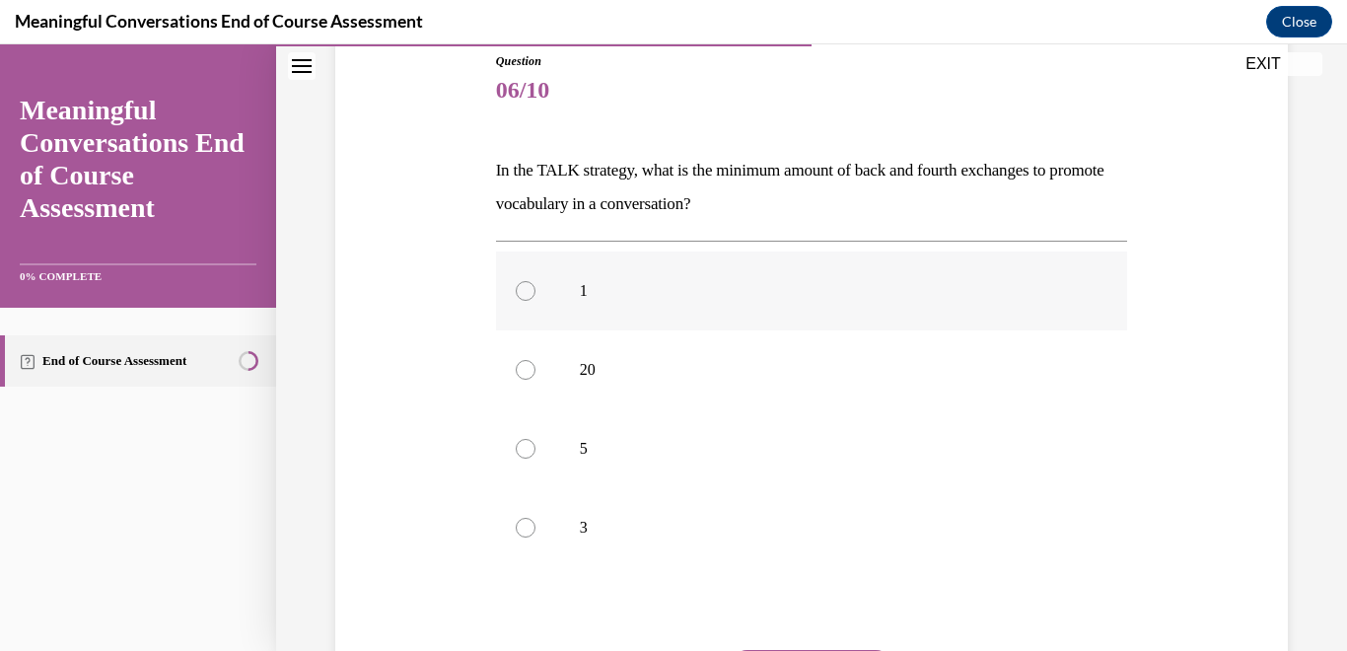
scroll to position [258, 0]
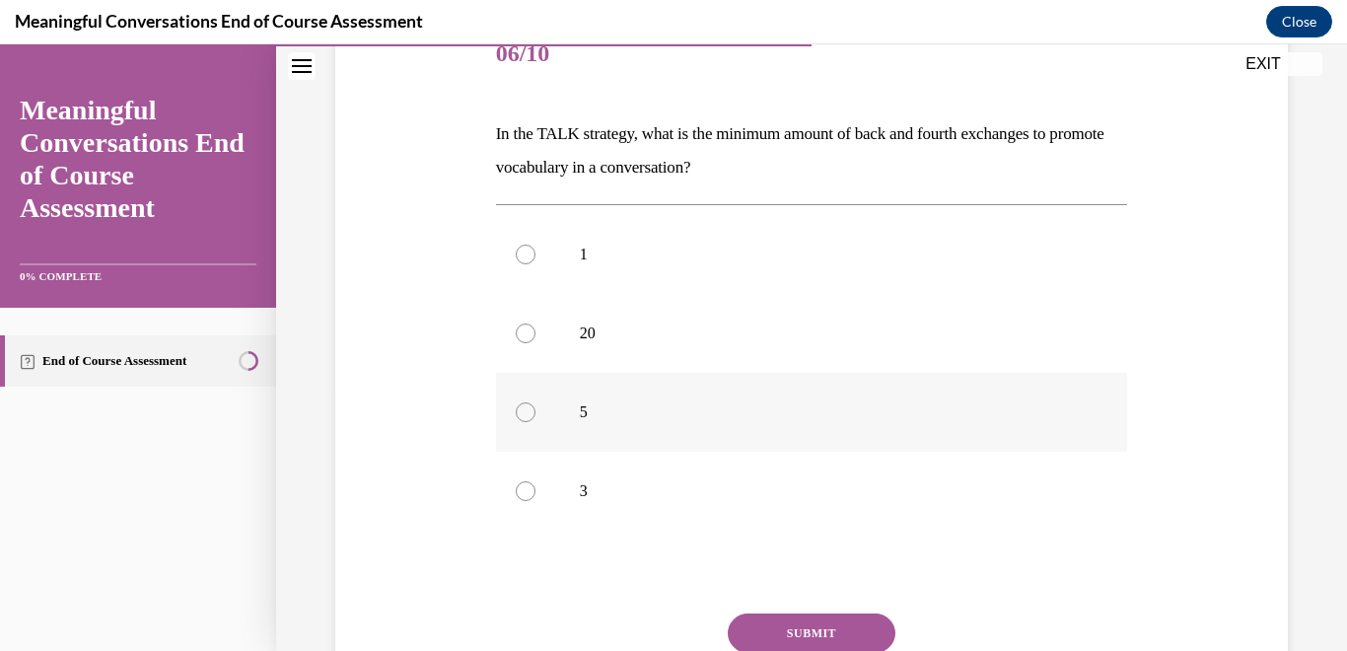
click at [521, 413] on div at bounding box center [526, 412] width 20 height 20
click at [521, 413] on input "5" at bounding box center [526, 412] width 20 height 20
radio input "true"
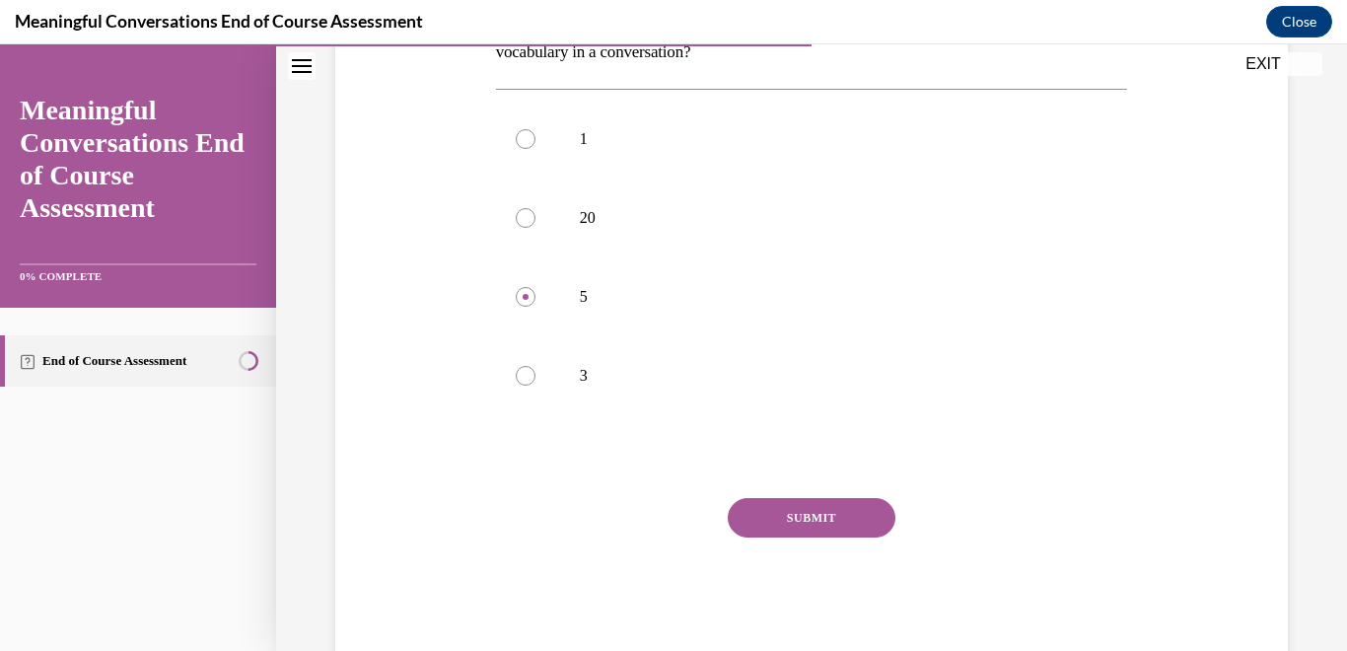
click at [776, 523] on button "SUBMIT" at bounding box center [812, 517] width 168 height 39
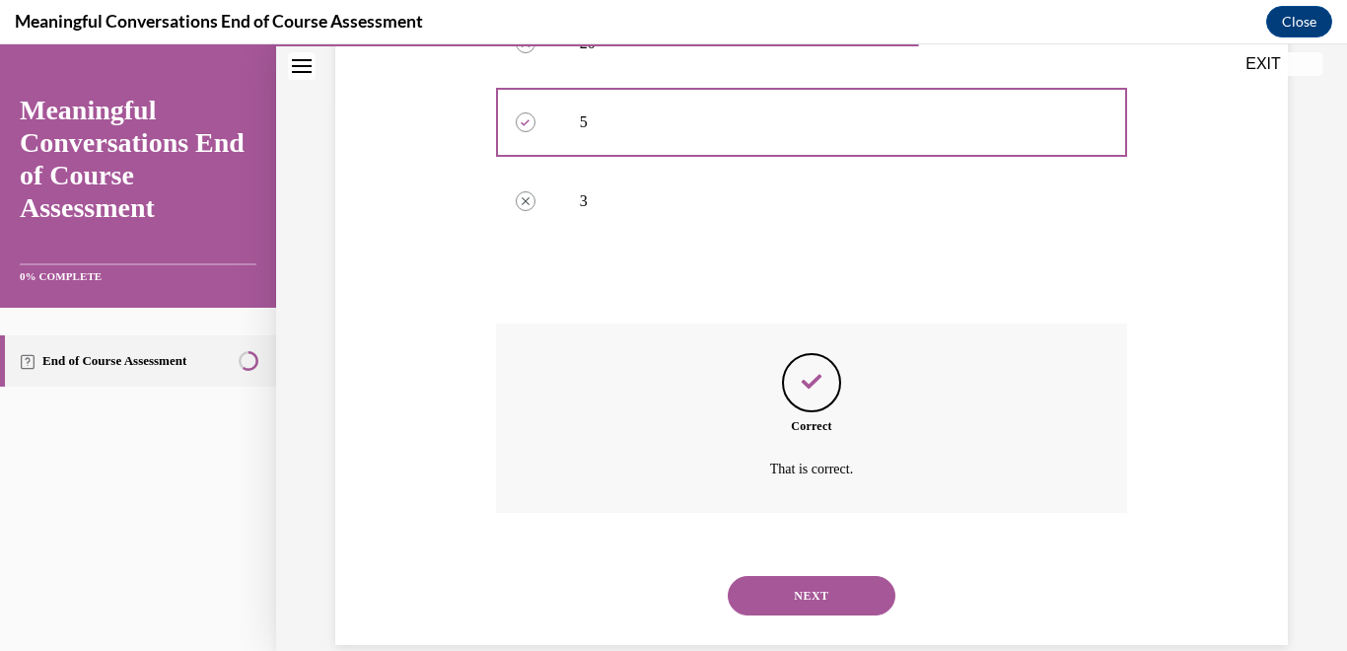
scroll to position [582, 0]
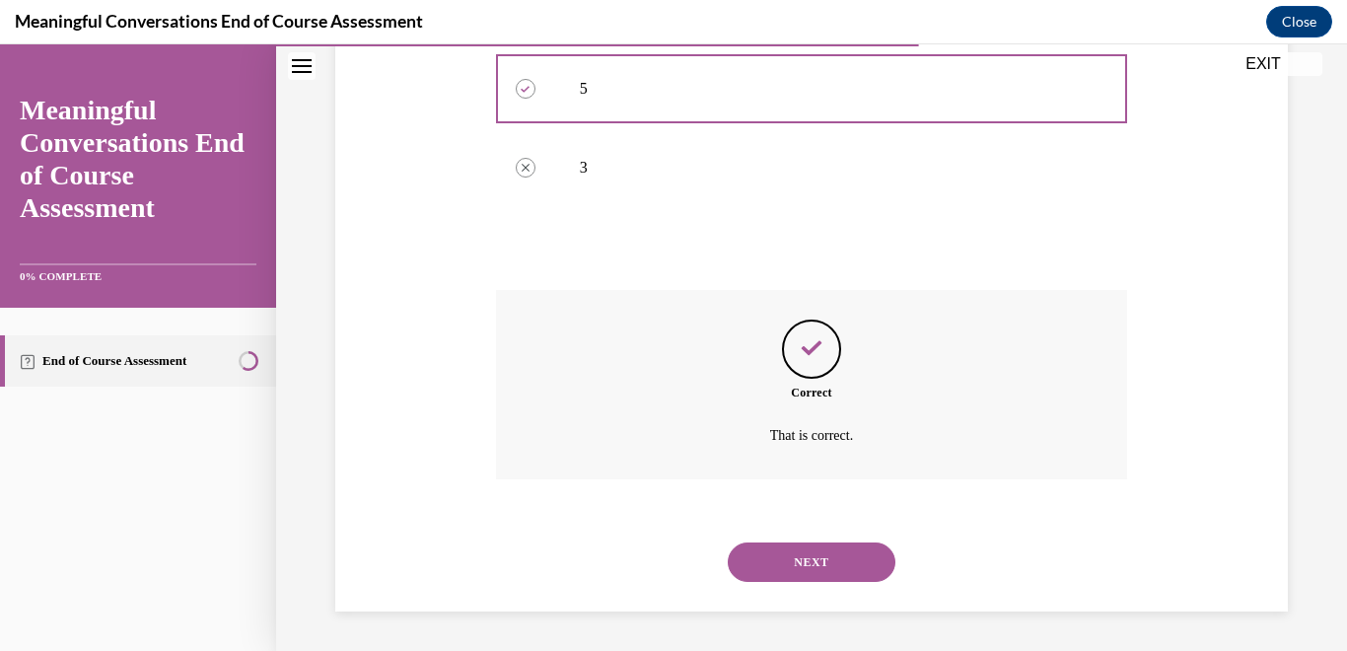
click at [764, 556] on button "NEXT" at bounding box center [812, 561] width 168 height 39
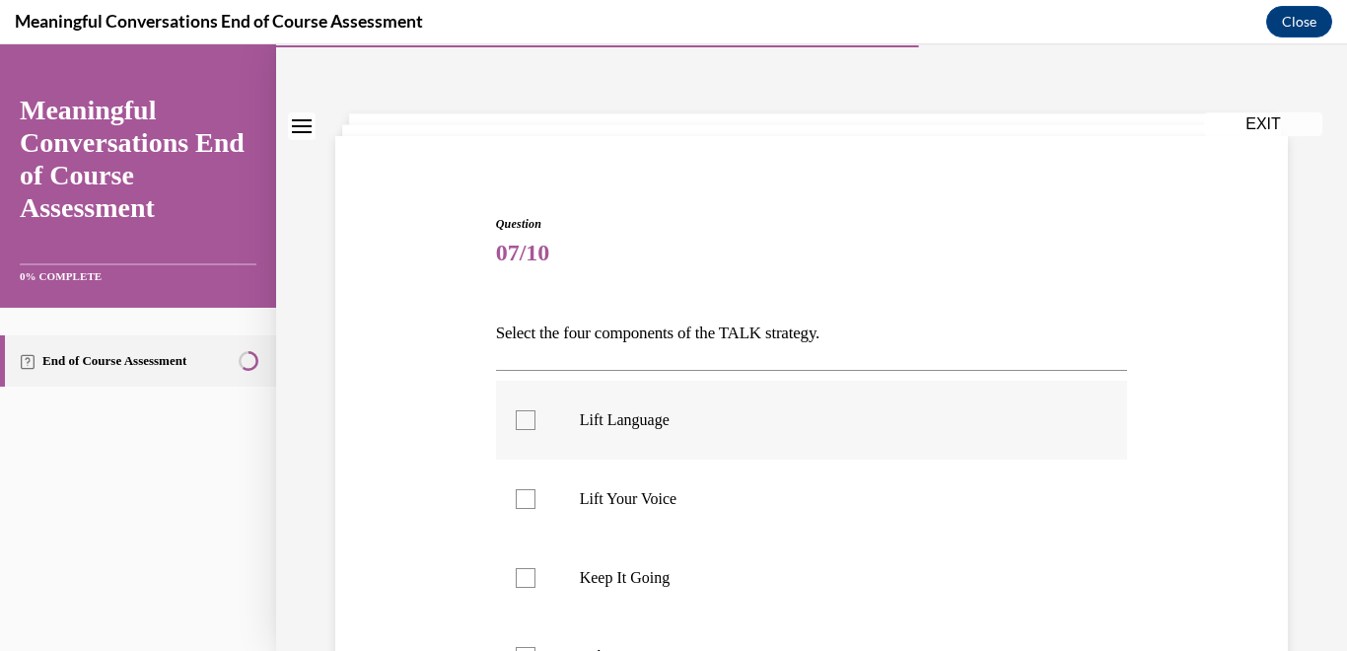
scroll to position [70, 0]
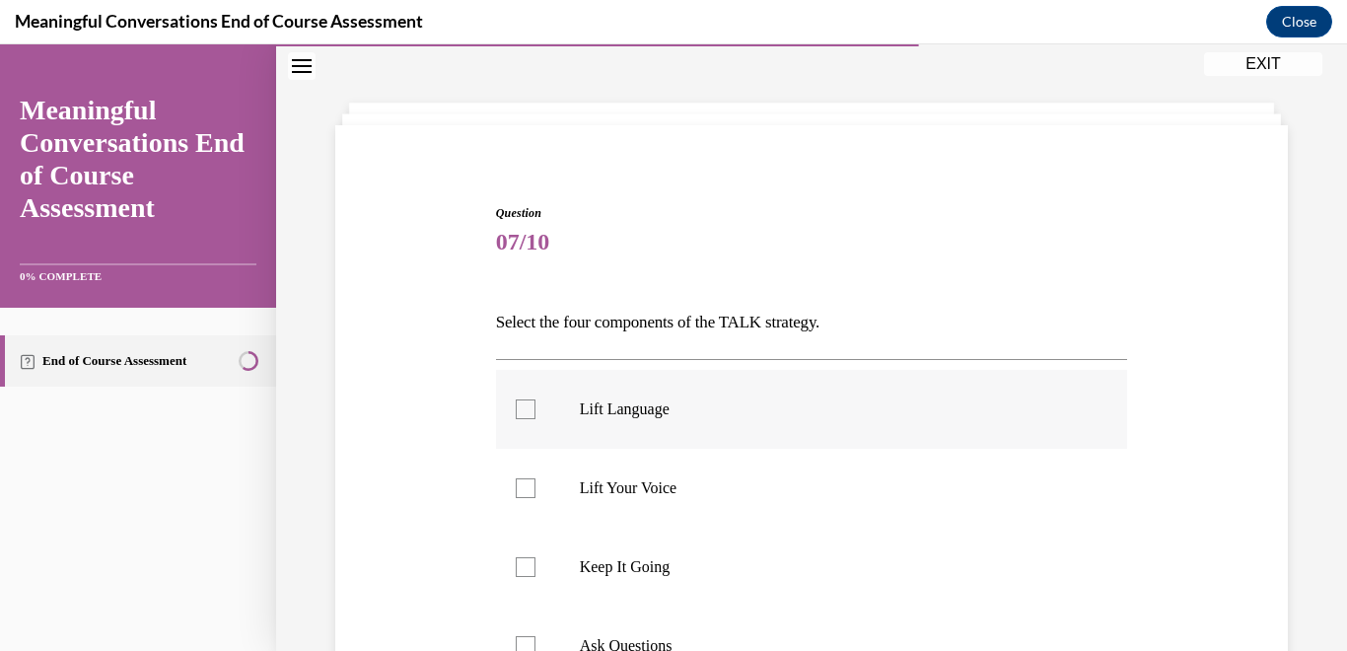
click at [524, 410] on div at bounding box center [526, 409] width 20 height 20
click at [524, 410] on input "Lift Language" at bounding box center [526, 409] width 20 height 20
checkbox input "true"
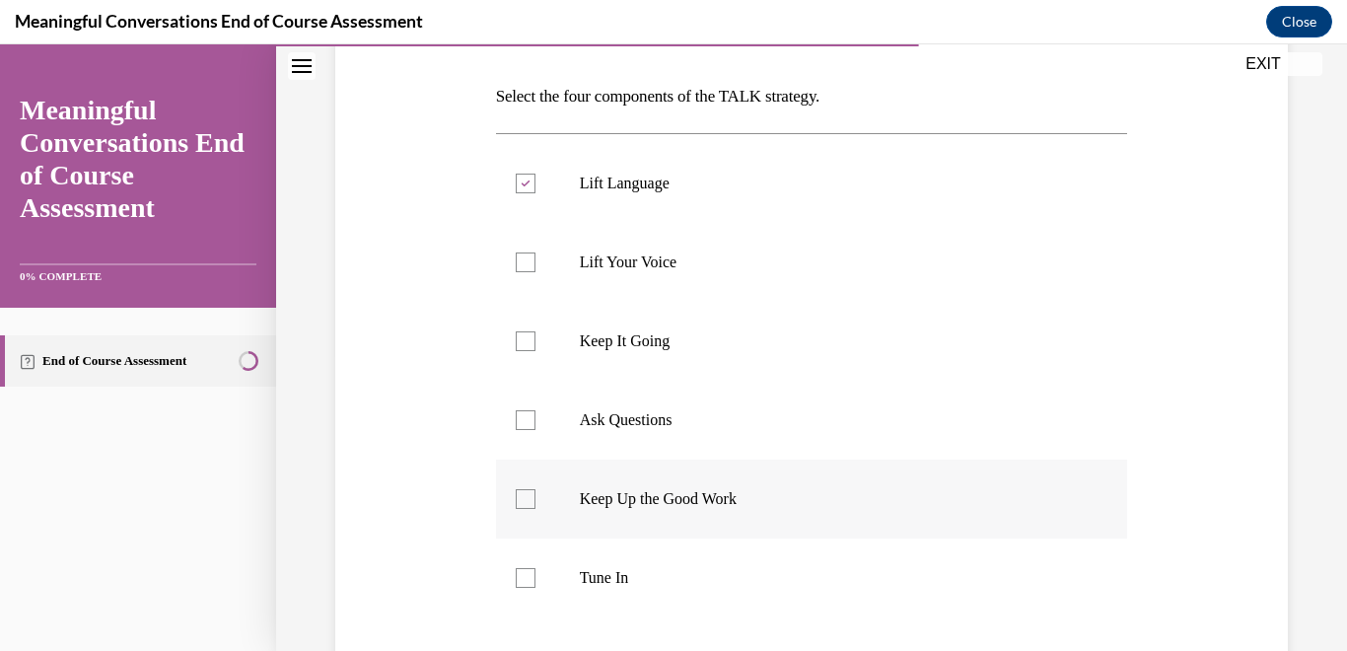
scroll to position [284, 0]
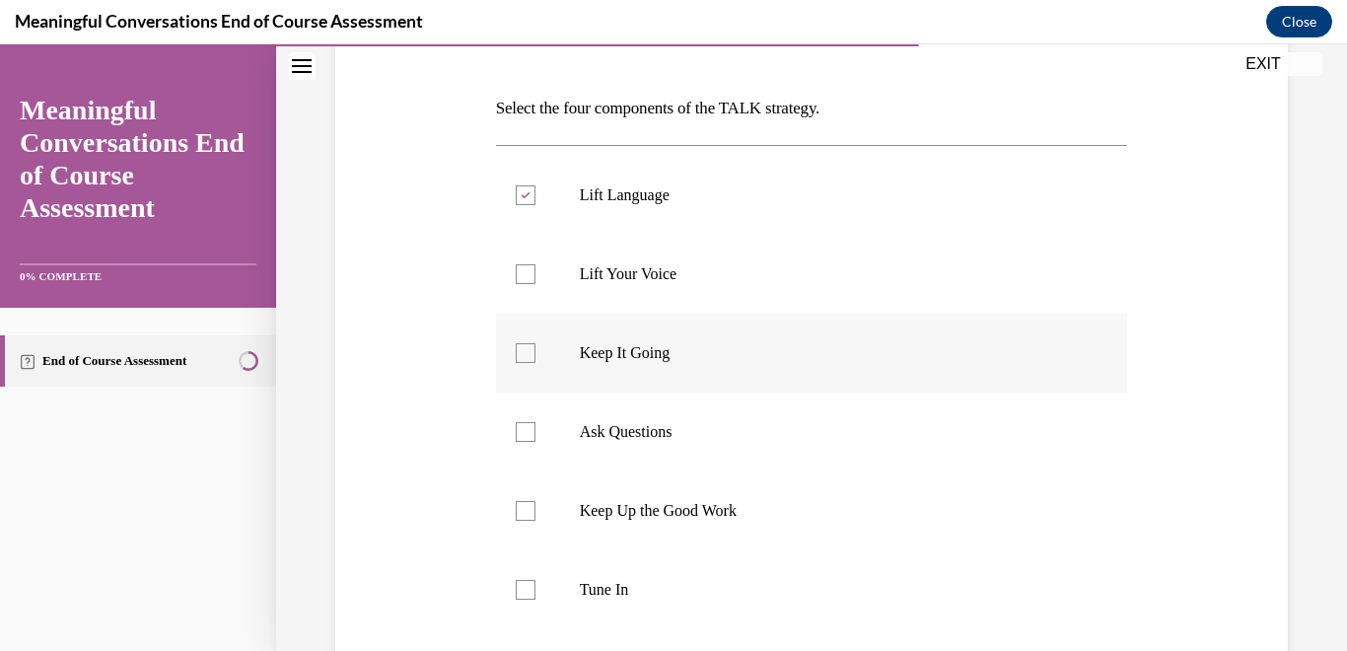
click at [521, 358] on div at bounding box center [526, 353] width 20 height 20
click at [521, 358] on input "Keep It Going" at bounding box center [526, 353] width 20 height 20
checkbox input "true"
click at [523, 431] on div at bounding box center [526, 432] width 20 height 20
click at [523, 431] on input "Ask Questions" at bounding box center [526, 432] width 20 height 20
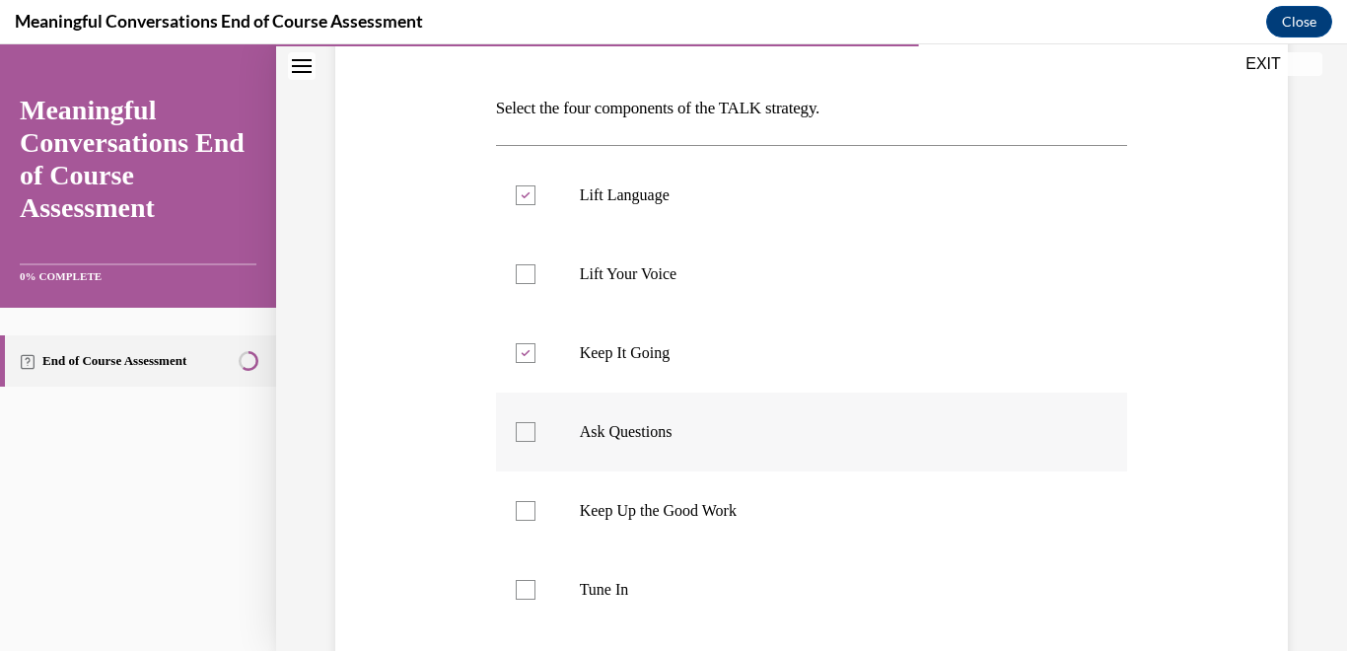
checkbox input "true"
click at [522, 597] on div at bounding box center [526, 590] width 20 height 20
click at [522, 597] on input "Tune In" at bounding box center [526, 590] width 20 height 20
checkbox input "true"
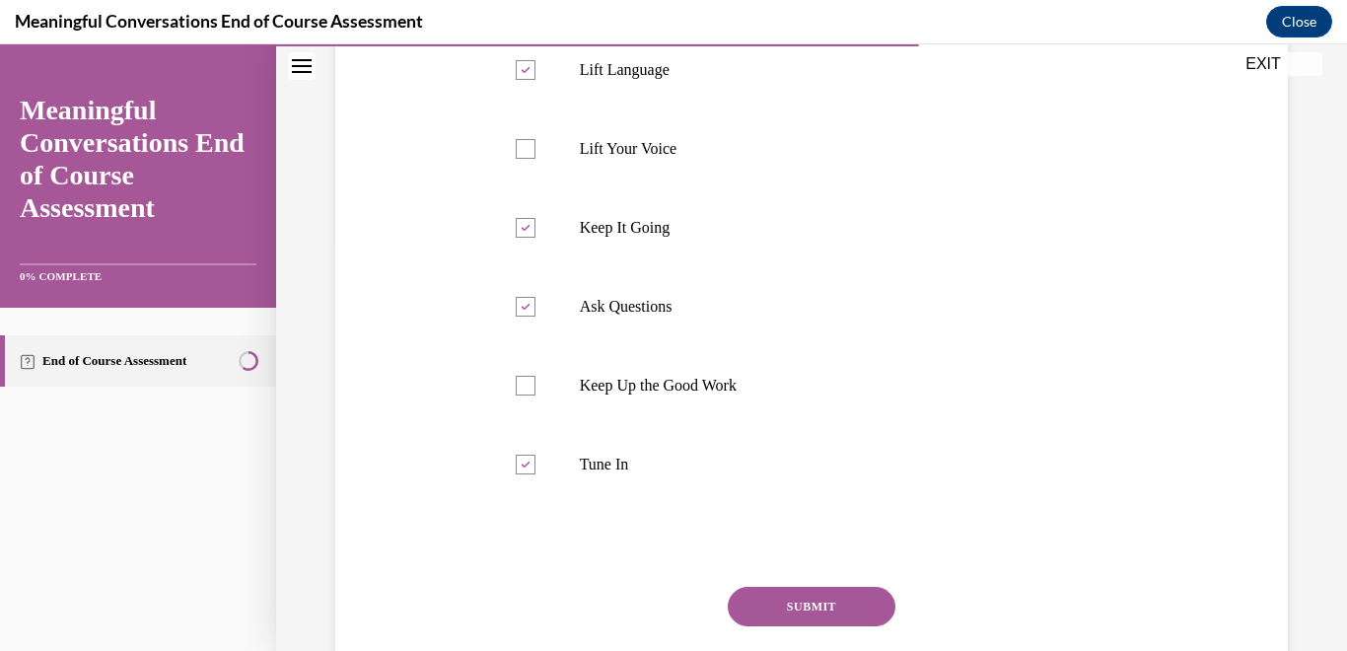
scroll to position [450, 0]
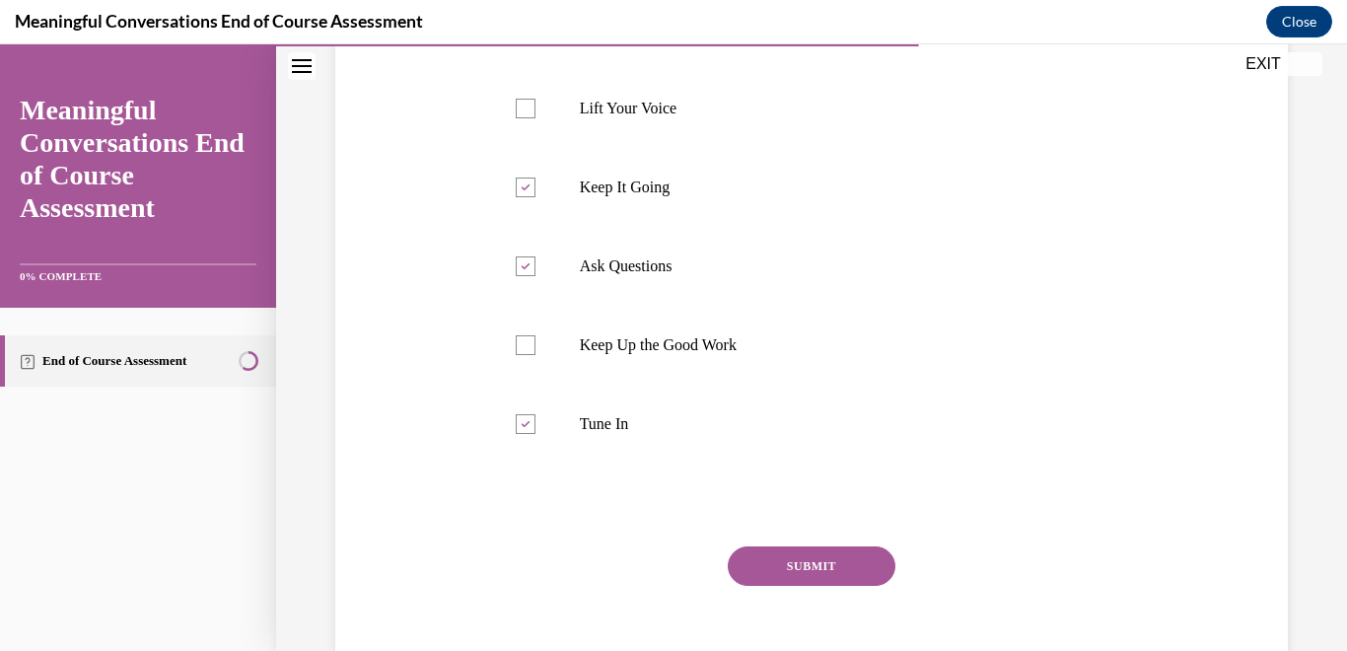
click at [808, 562] on button "SUBMIT" at bounding box center [812, 565] width 168 height 39
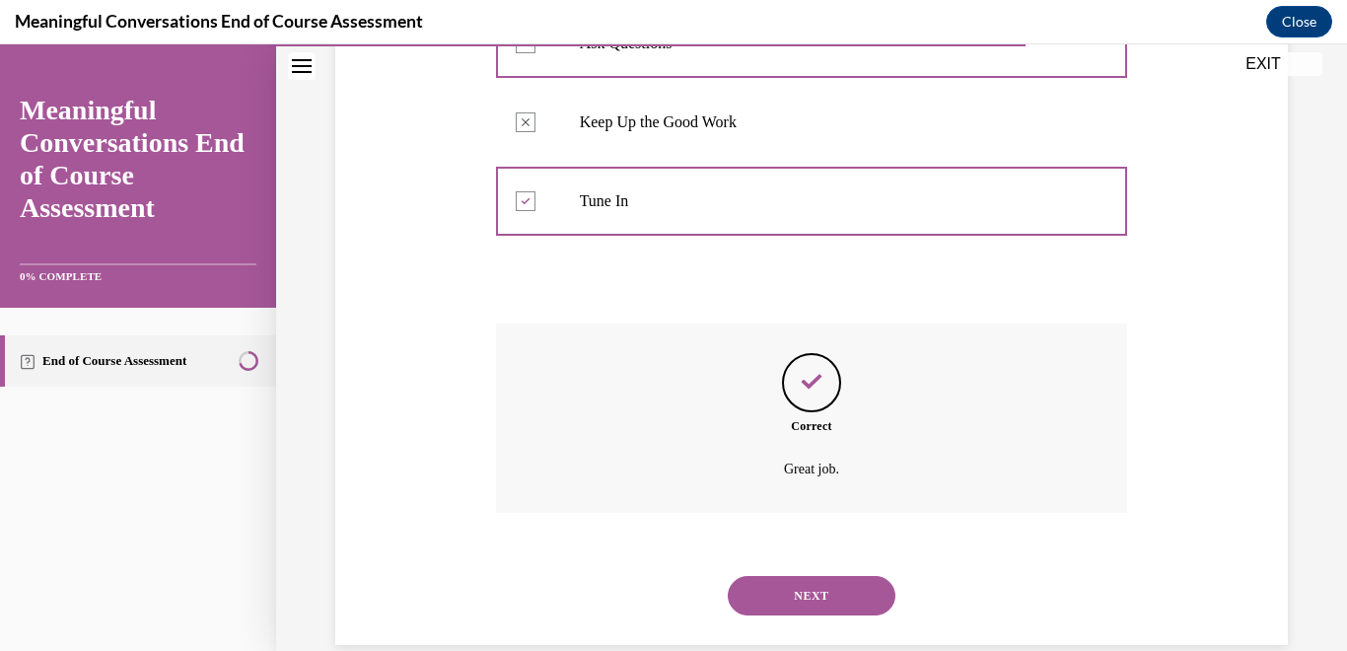
scroll to position [706, 0]
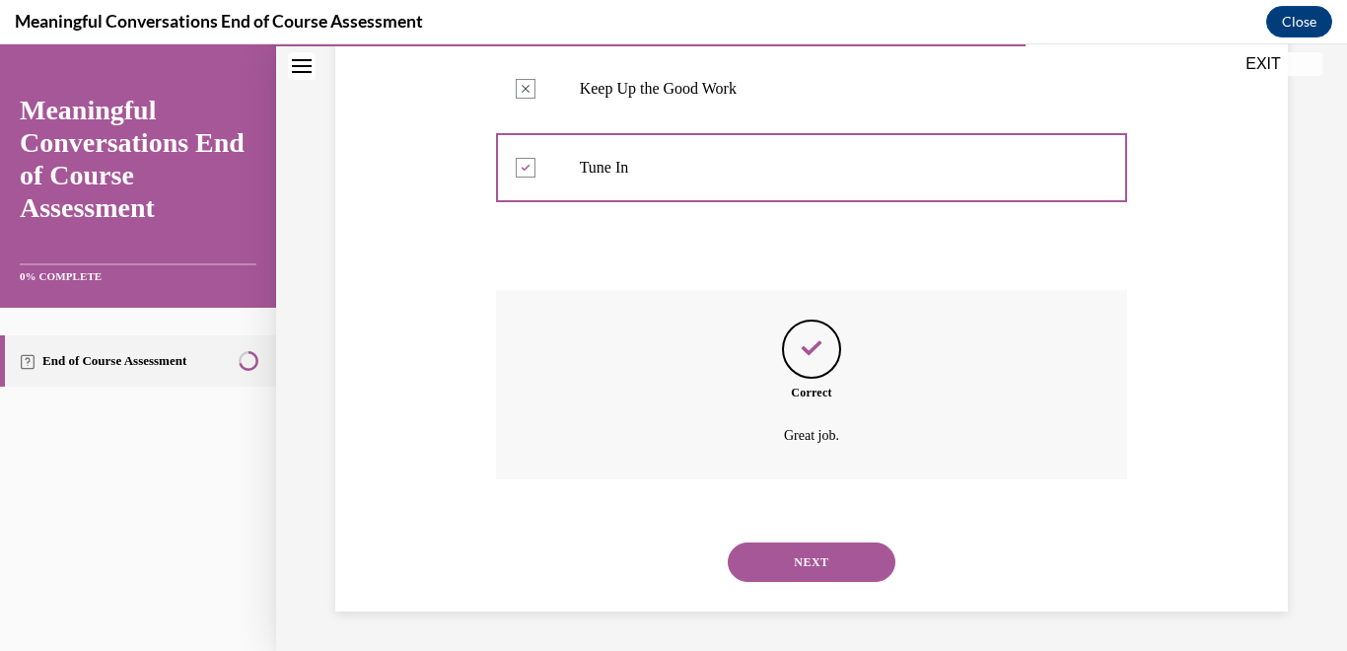
click at [808, 562] on button "NEXT" at bounding box center [812, 561] width 168 height 39
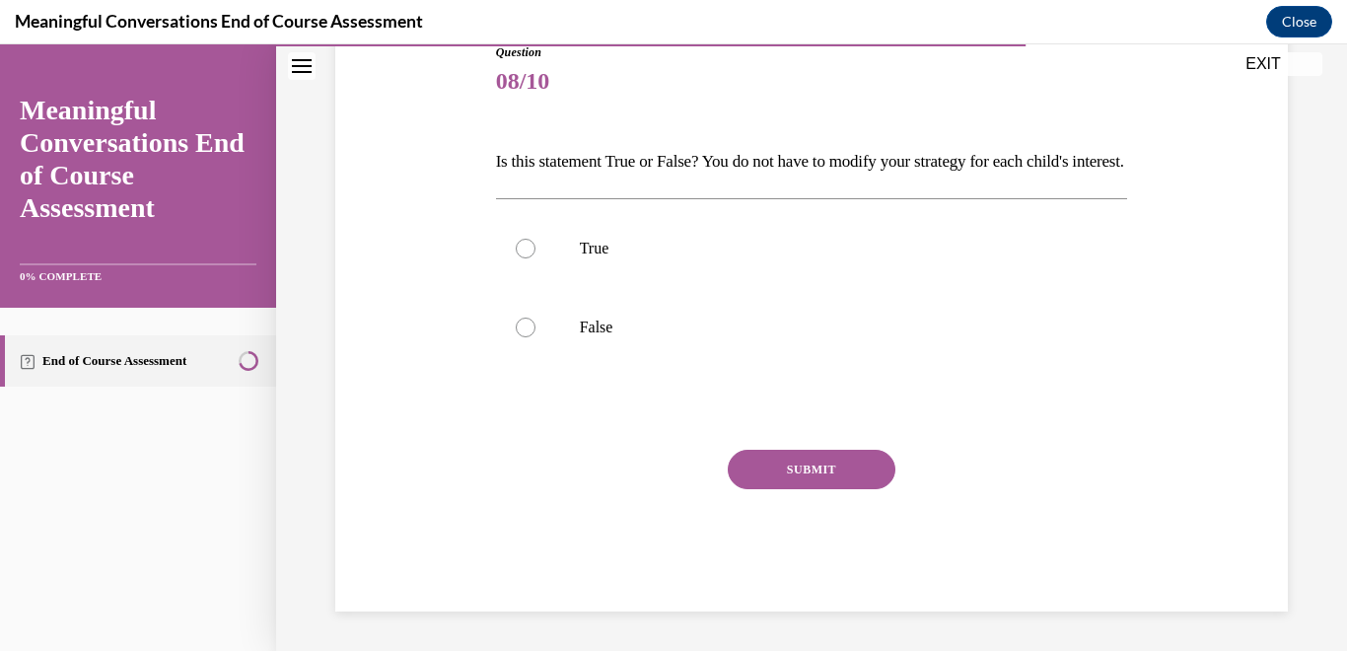
scroll to position [219, 0]
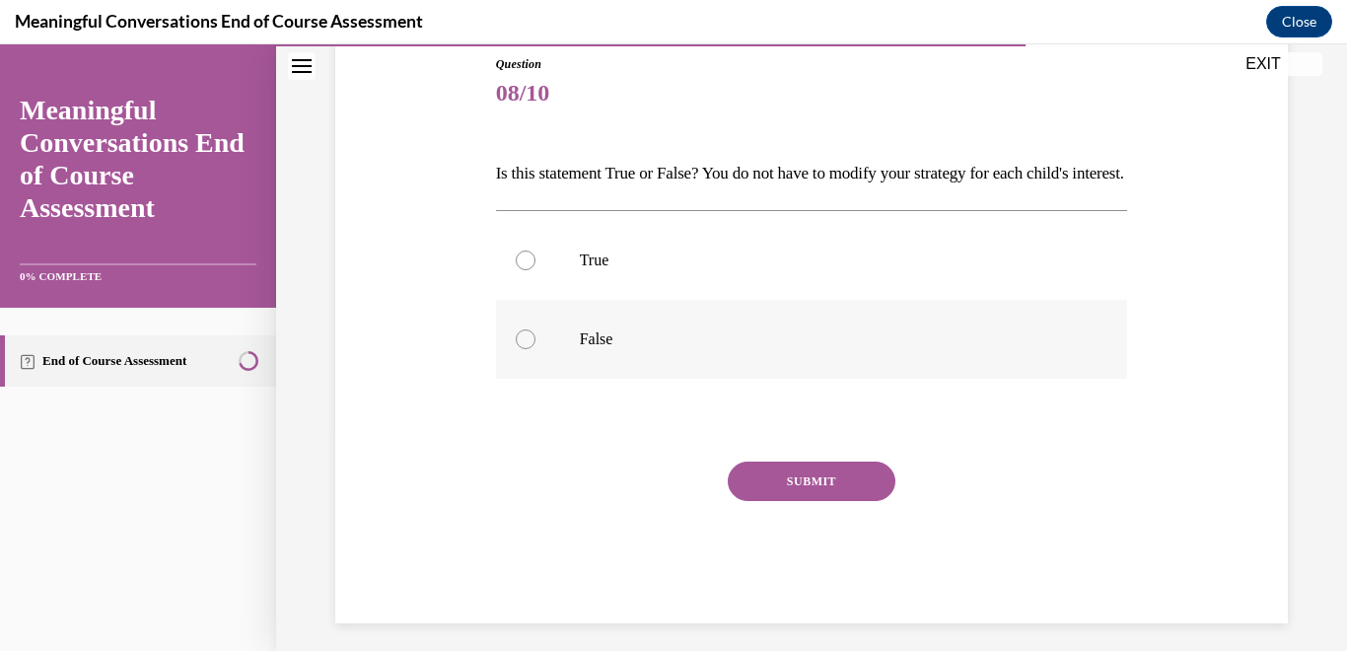
click at [527, 349] on div at bounding box center [526, 339] width 20 height 20
click at [527, 349] on input "False" at bounding box center [526, 339] width 20 height 20
radio input "true"
click at [822, 501] on button "SUBMIT" at bounding box center [812, 481] width 168 height 39
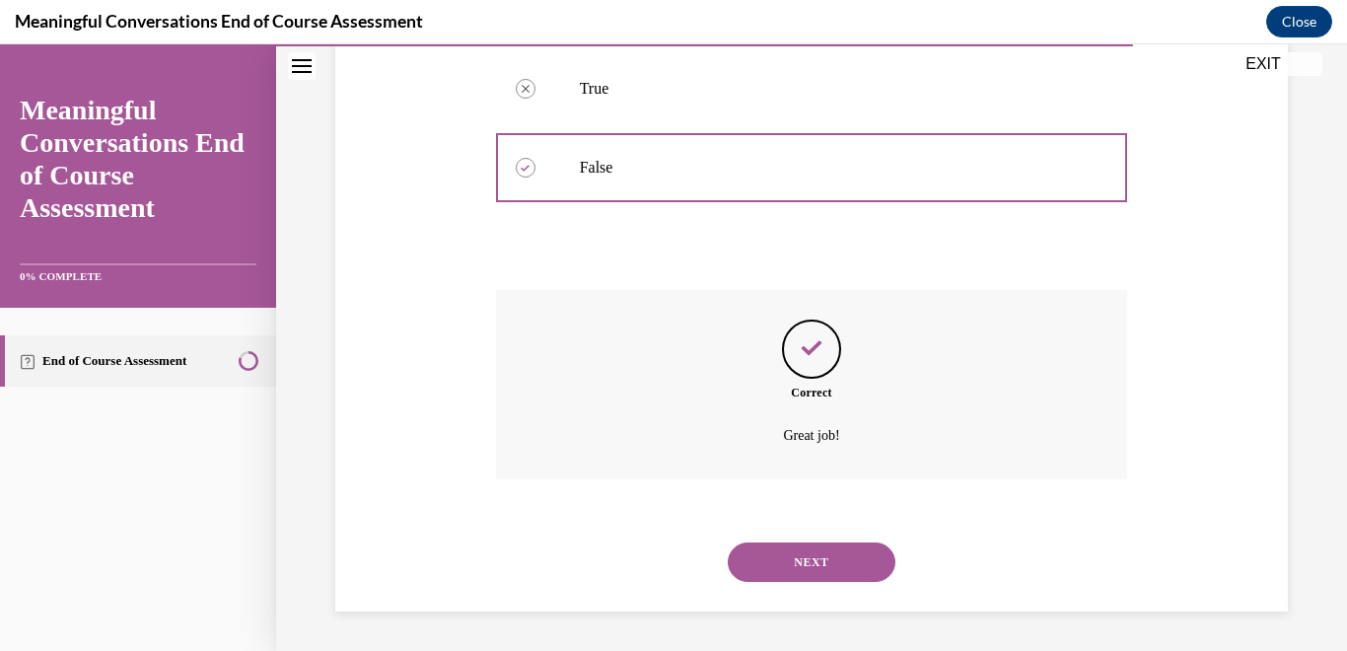
scroll to position [424, 0]
click at [795, 557] on button "NEXT" at bounding box center [812, 561] width 168 height 39
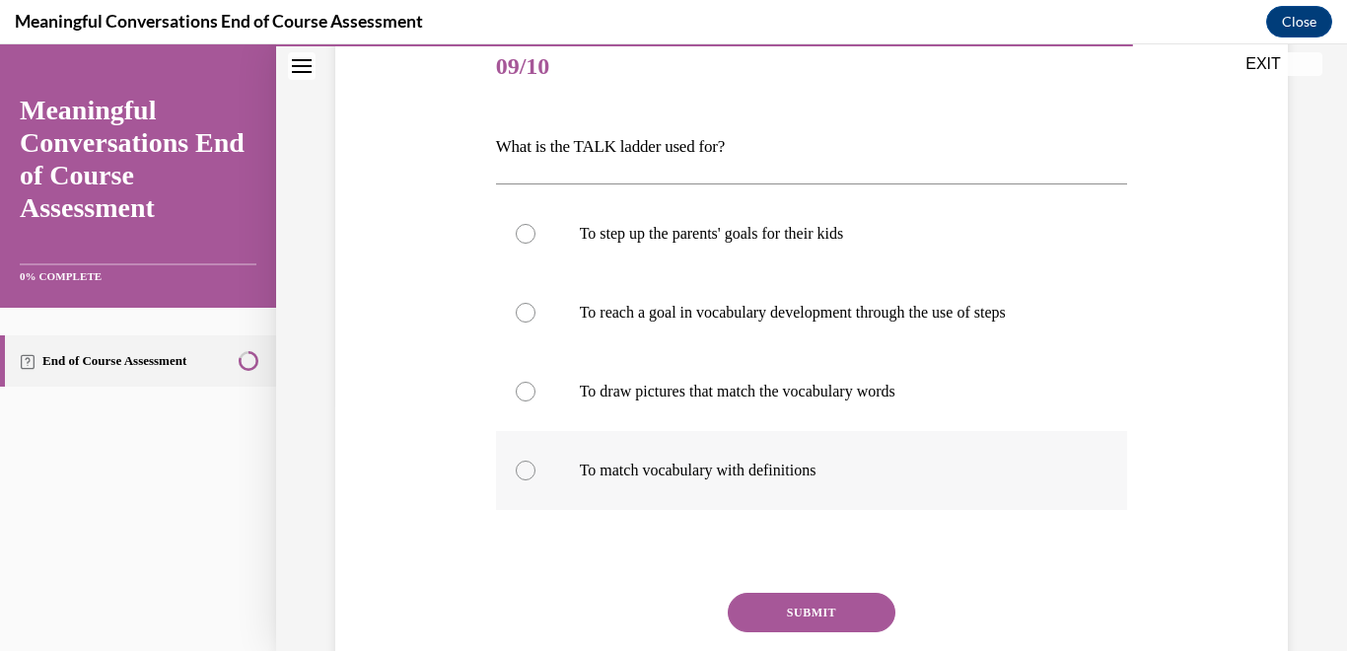
scroll to position [258, 0]
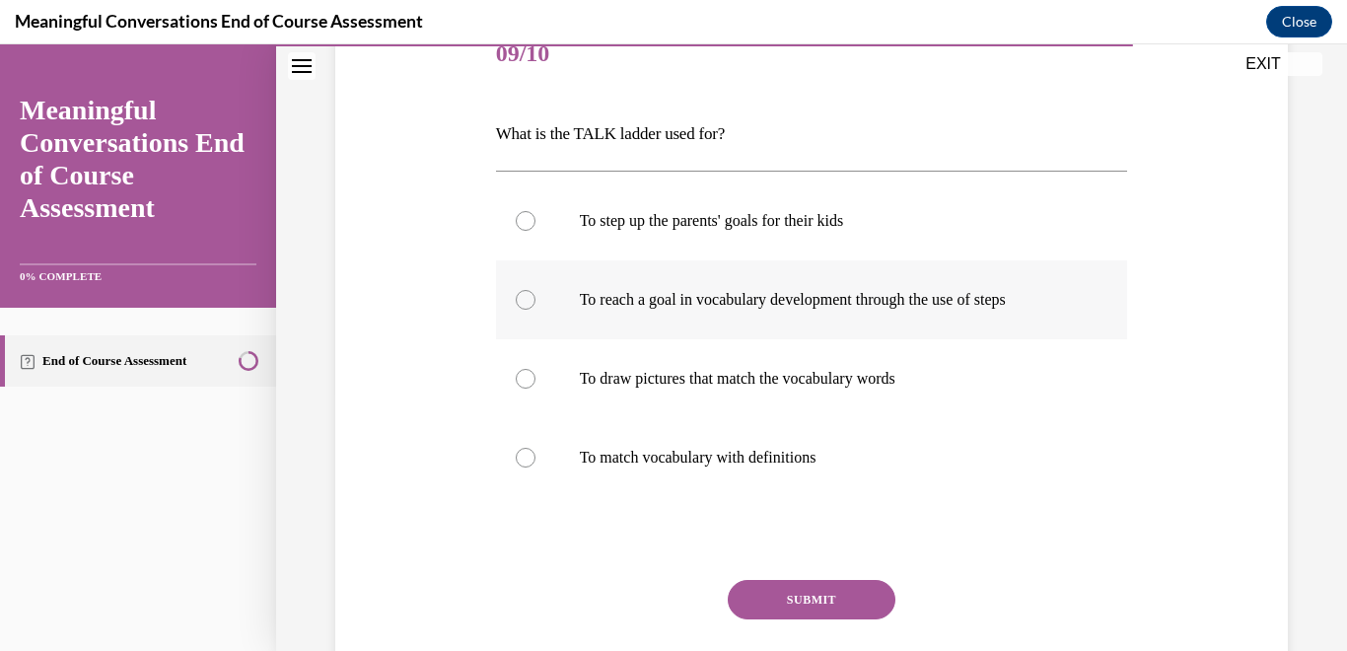
click at [524, 299] on div at bounding box center [526, 300] width 20 height 20
click at [524, 299] on input "To reach a goal in vocabulary development through the use of steps" at bounding box center [526, 300] width 20 height 20
radio input "true"
click at [757, 594] on button "SUBMIT" at bounding box center [812, 599] width 168 height 39
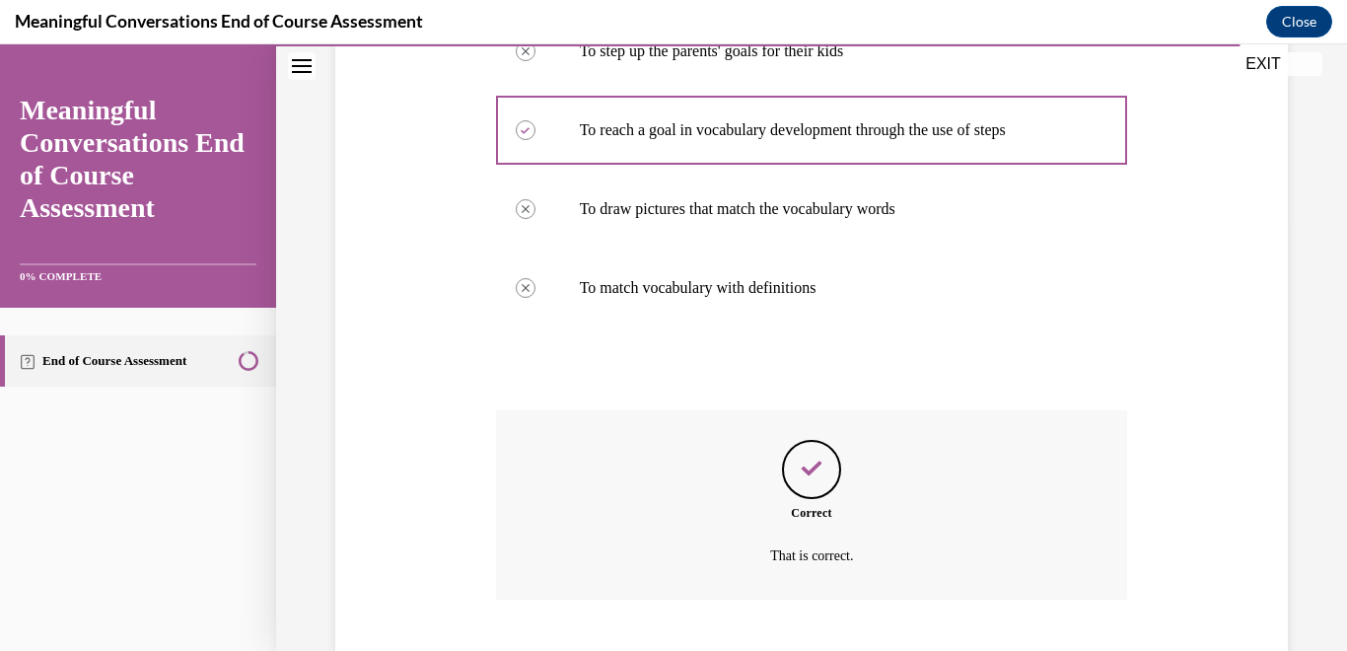
scroll to position [548, 0]
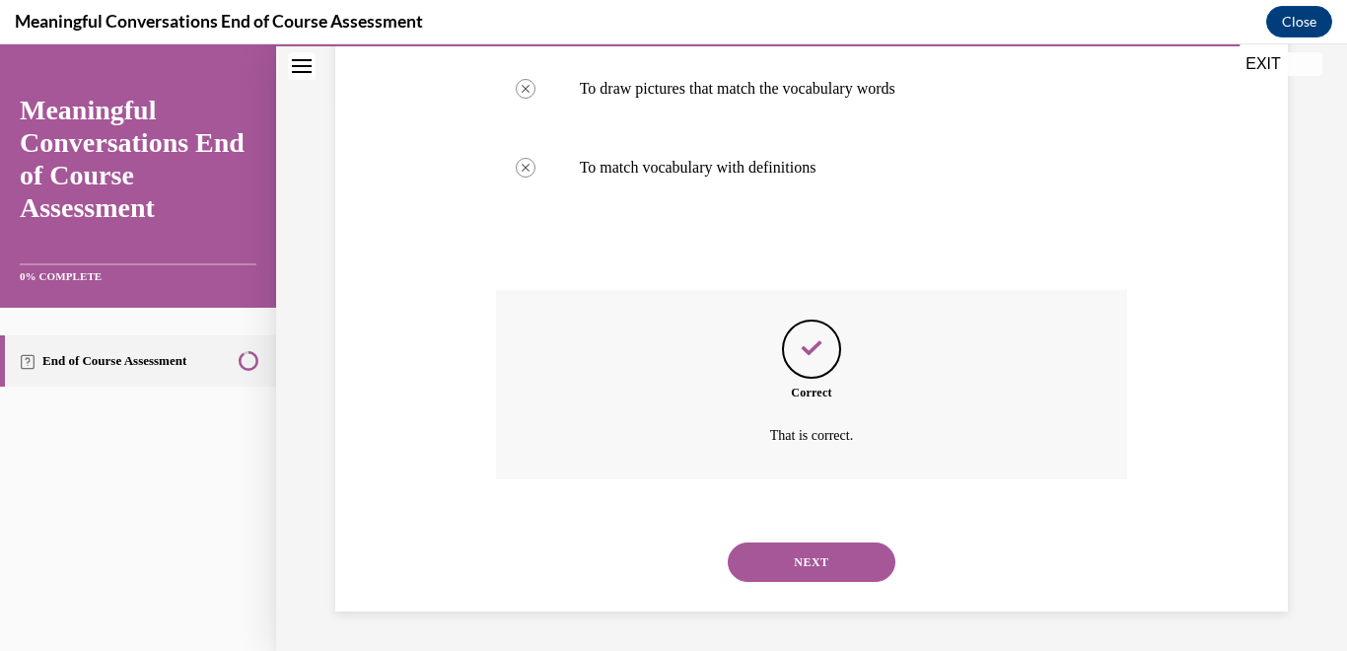
click at [801, 561] on button "NEXT" at bounding box center [812, 561] width 168 height 39
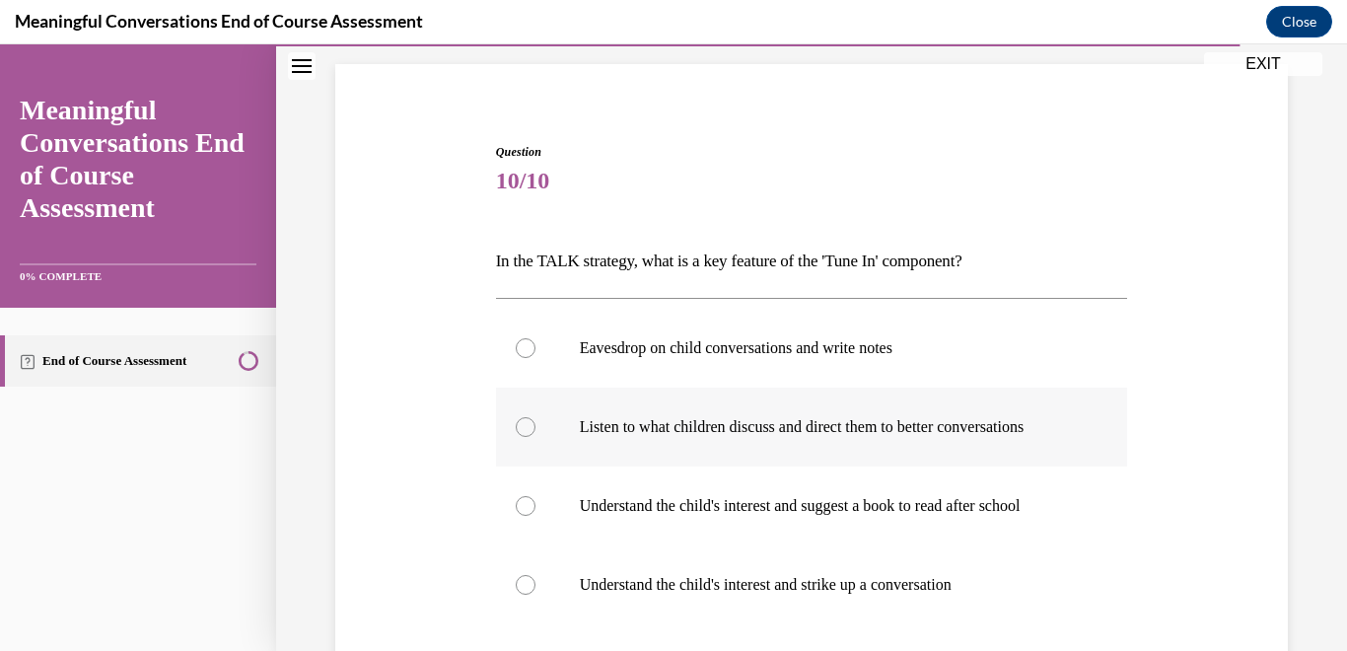
scroll to position [139, 0]
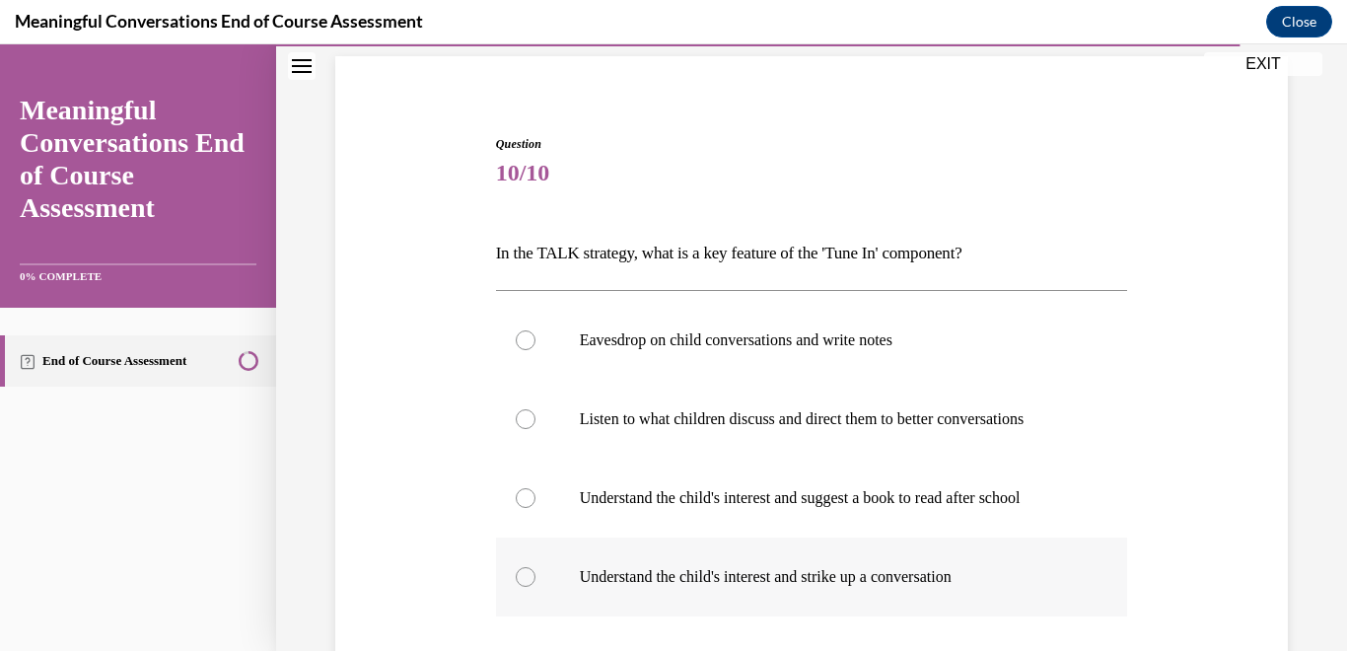
click at [532, 584] on div at bounding box center [526, 577] width 20 height 20
click at [532, 584] on input "Understand the child's interest and strike up a conversation" at bounding box center [526, 577] width 20 height 20
radio input "true"
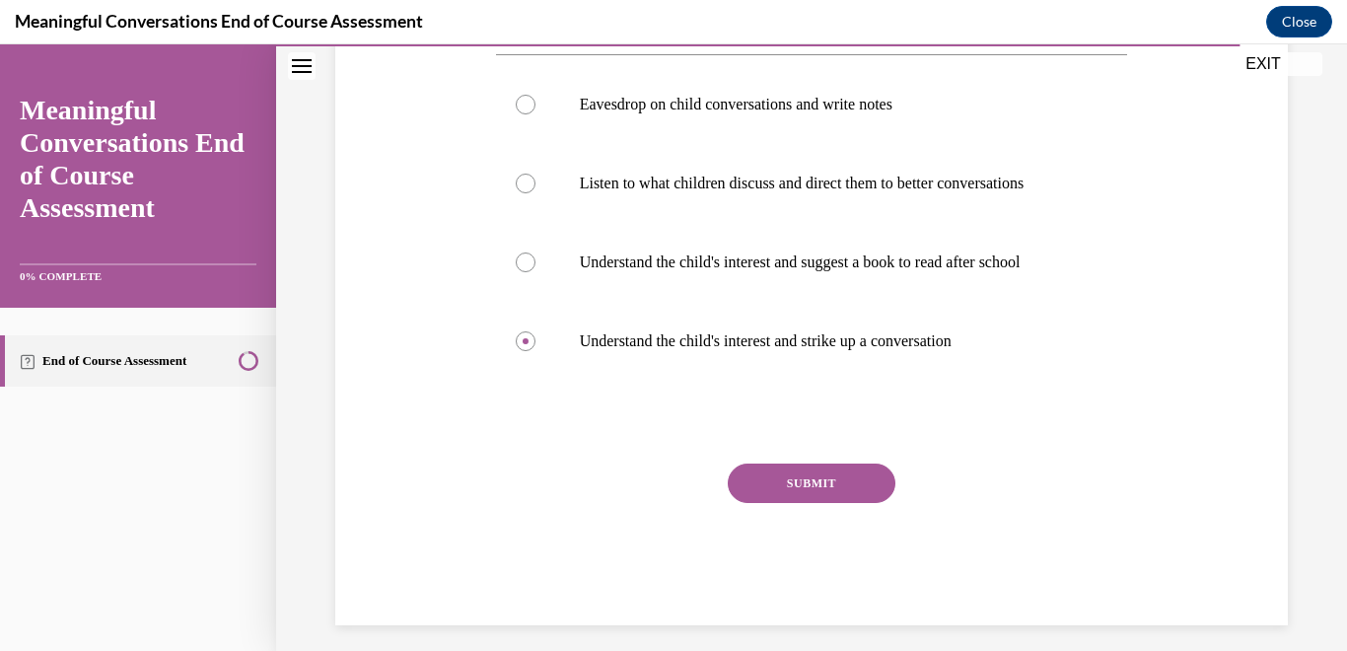
click at [810, 476] on button "SUBMIT" at bounding box center [812, 482] width 168 height 39
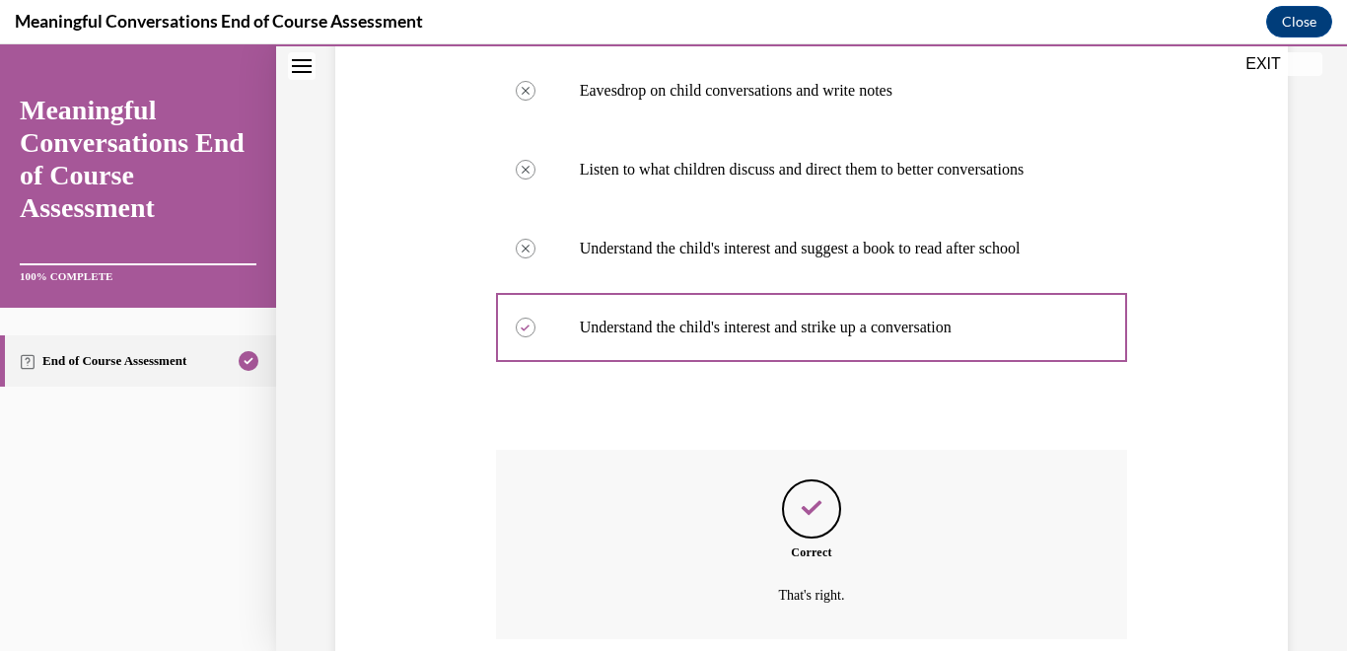
scroll to position [548, 0]
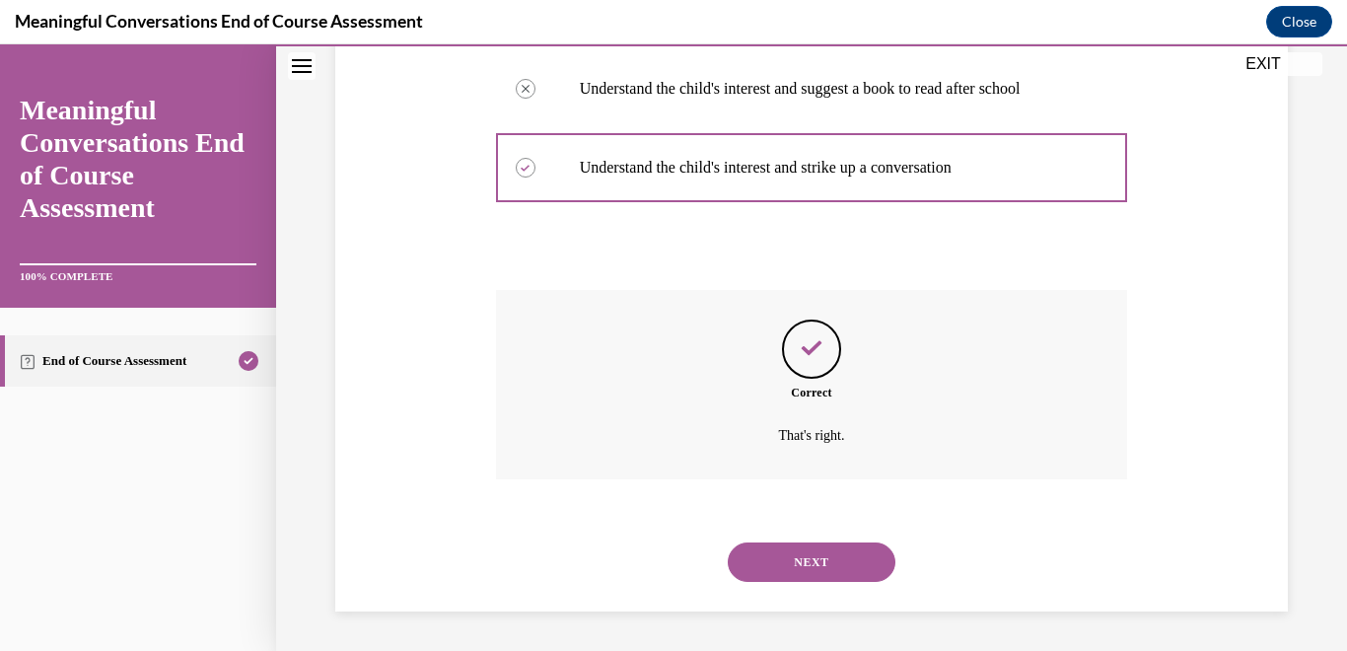
click at [771, 563] on button "NEXT" at bounding box center [812, 561] width 168 height 39
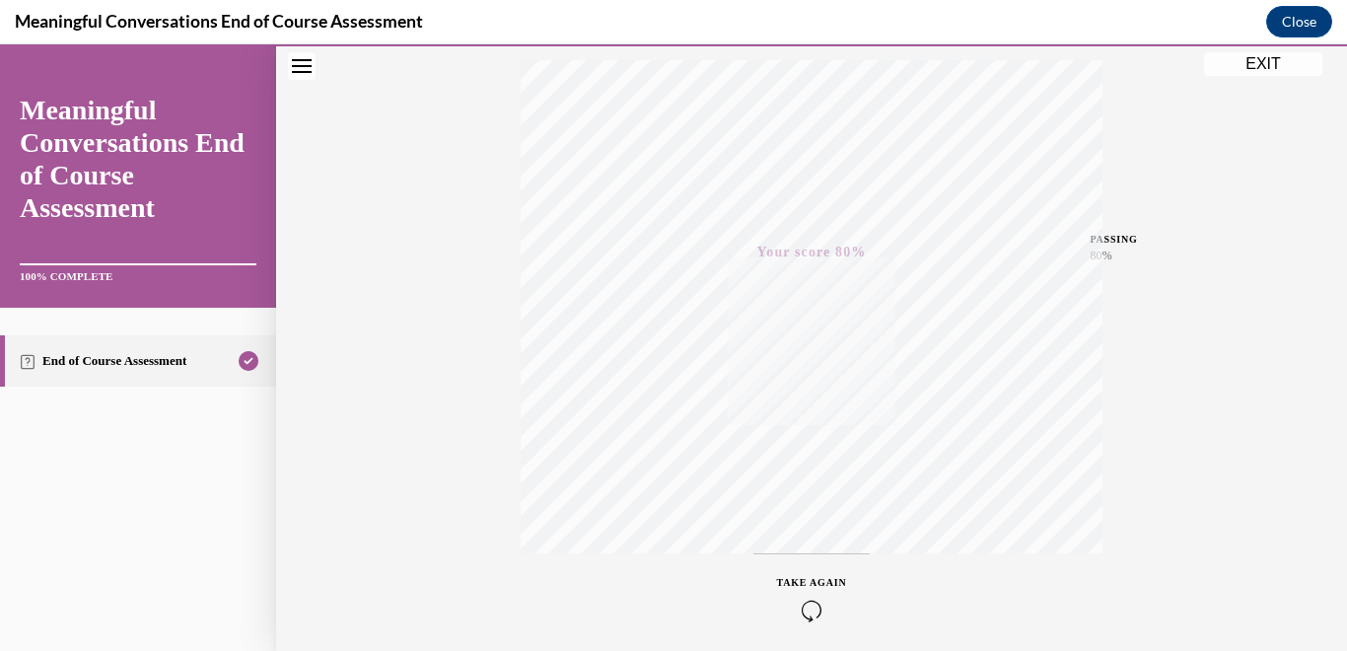
scroll to position [404, 0]
click at [811, 536] on icon "button" at bounding box center [812, 531] width 70 height 22
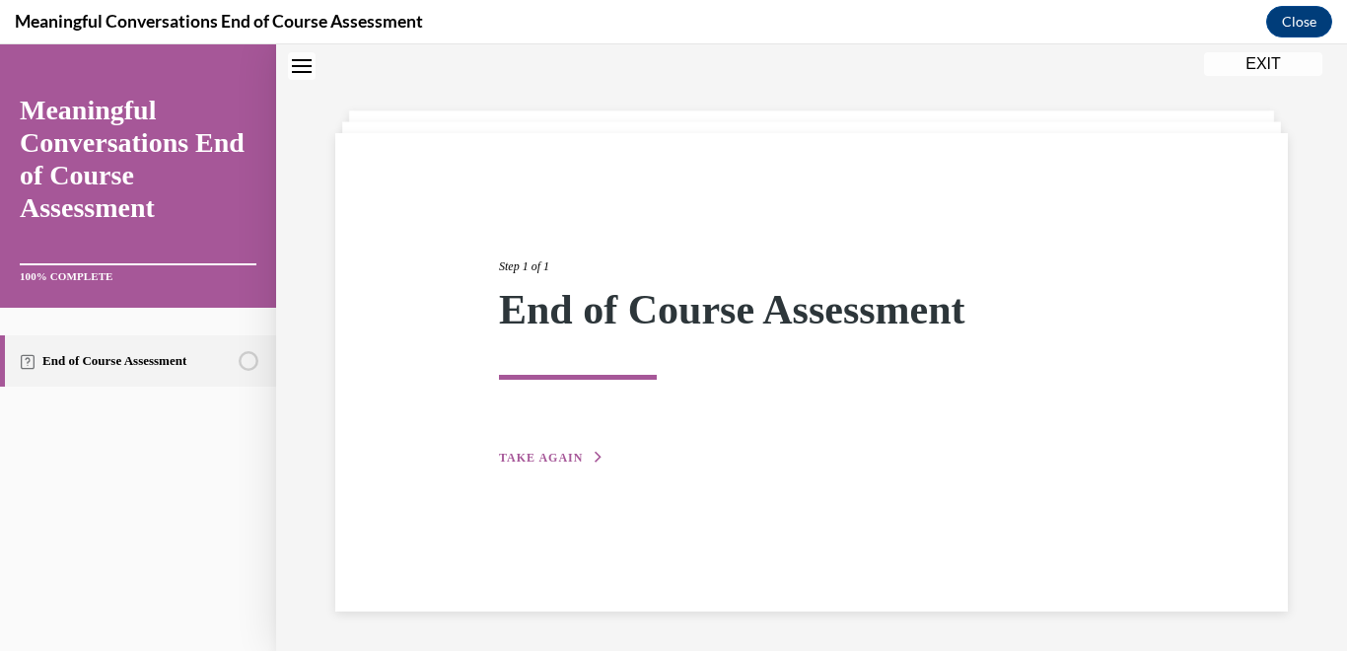
scroll to position [62, 0]
click at [546, 454] on span "TAKE AGAIN" at bounding box center [541, 458] width 84 height 14
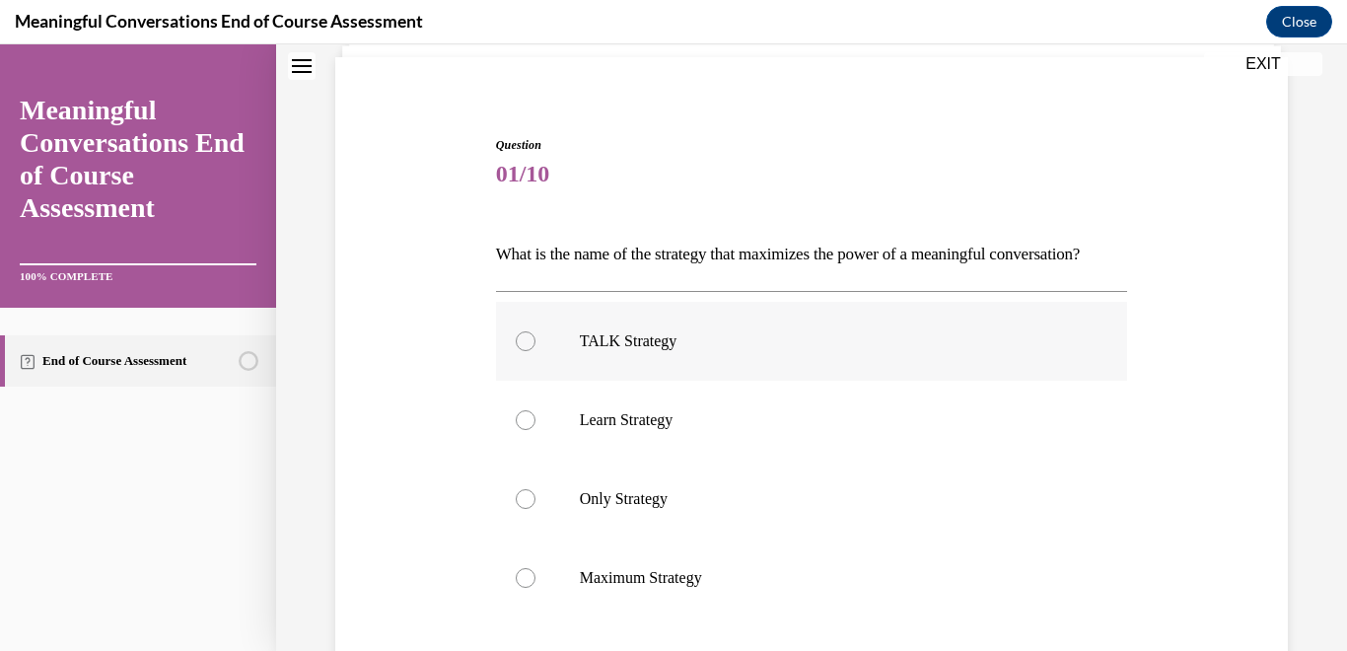
scroll to position [141, 0]
click at [525, 348] on div at bounding box center [526, 338] width 20 height 20
click at [525, 348] on input "TALK Strategy" at bounding box center [526, 338] width 20 height 20
radio input "true"
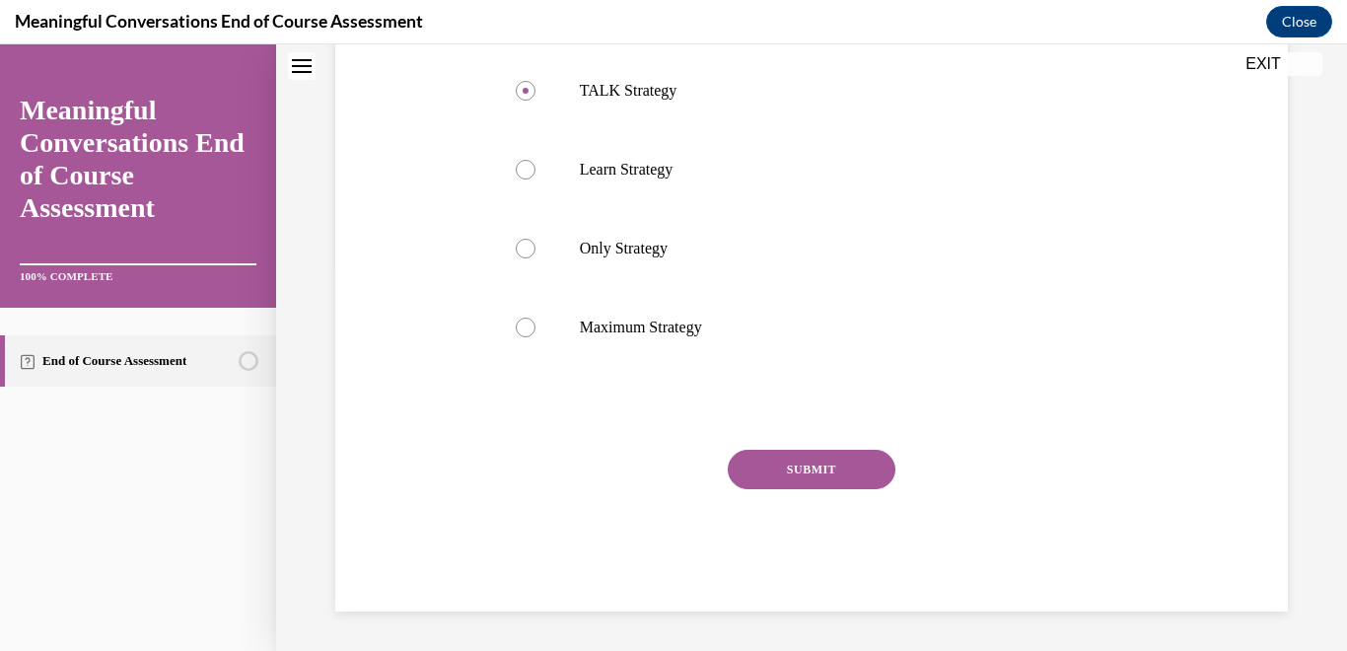
scroll to position [422, 0]
click at [801, 467] on button "SUBMIT" at bounding box center [812, 469] width 168 height 39
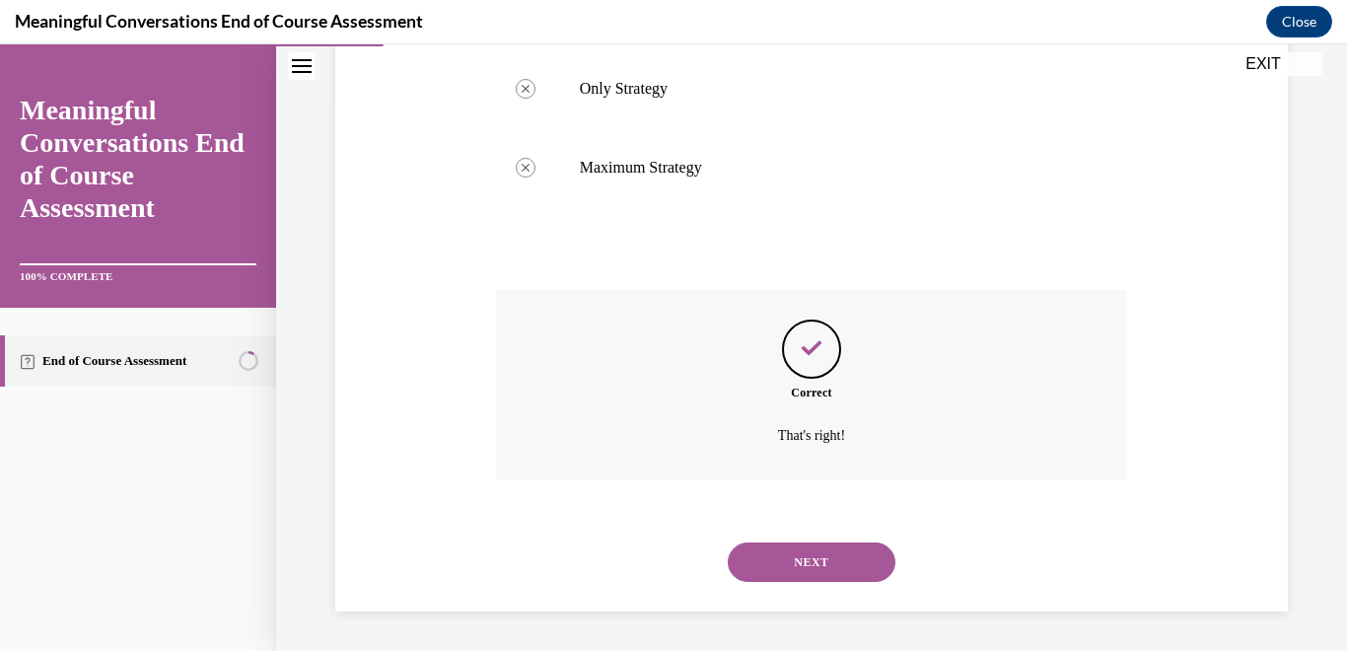
scroll to position [582, 0]
click at [807, 568] on button "NEXT" at bounding box center [812, 561] width 168 height 39
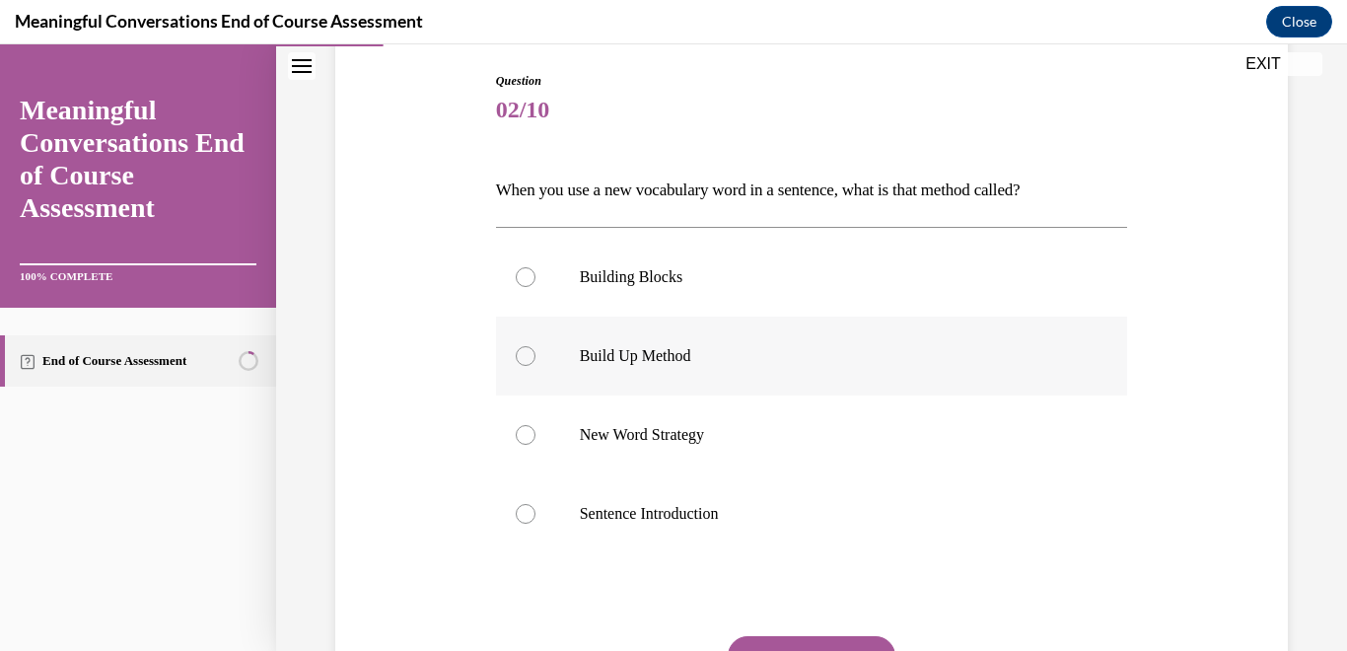
scroll to position [204, 0]
click at [530, 355] on div at bounding box center [526, 354] width 20 height 20
click at [530, 355] on input "Build Up Method" at bounding box center [526, 354] width 20 height 20
radio input "true"
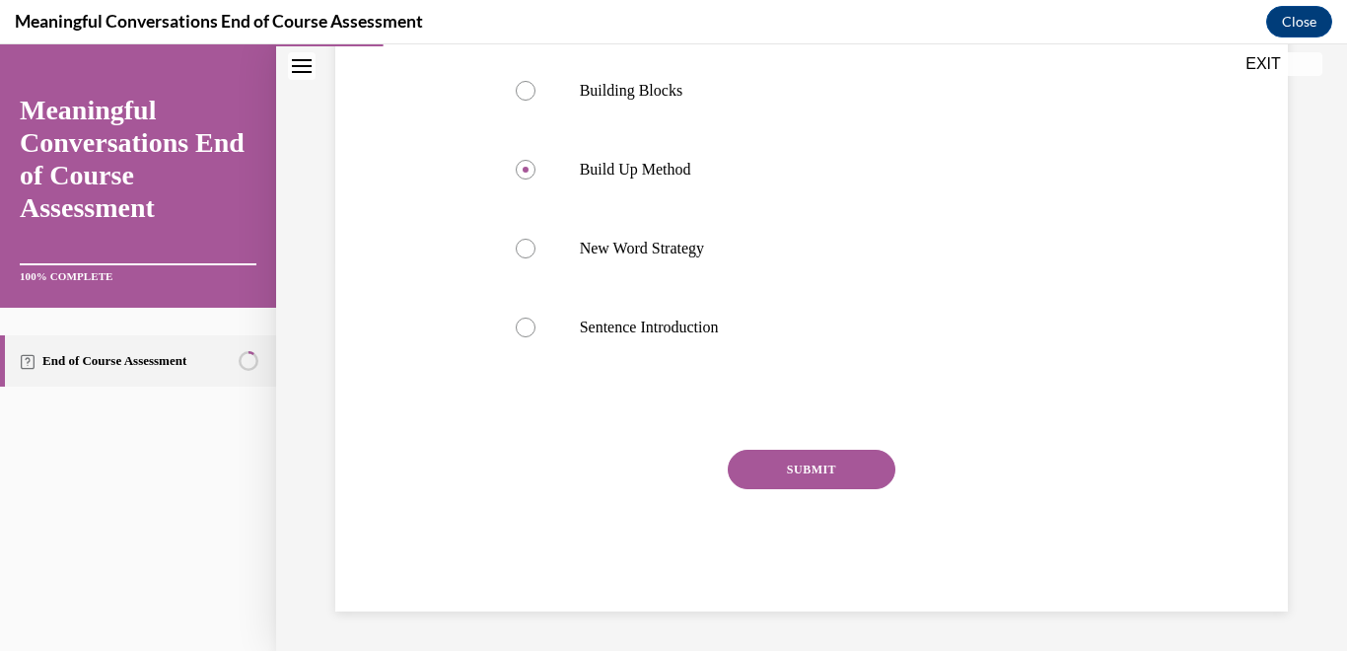
click at [816, 469] on button "SUBMIT" at bounding box center [812, 469] width 168 height 39
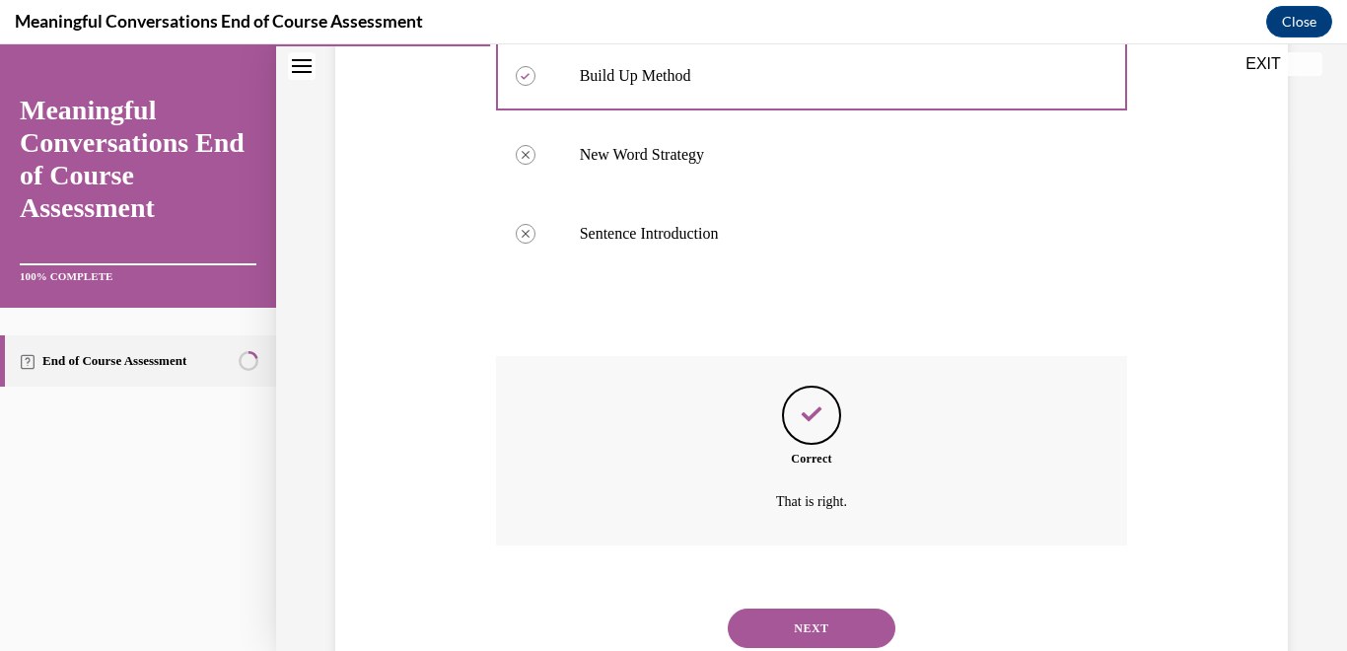
scroll to position [548, 0]
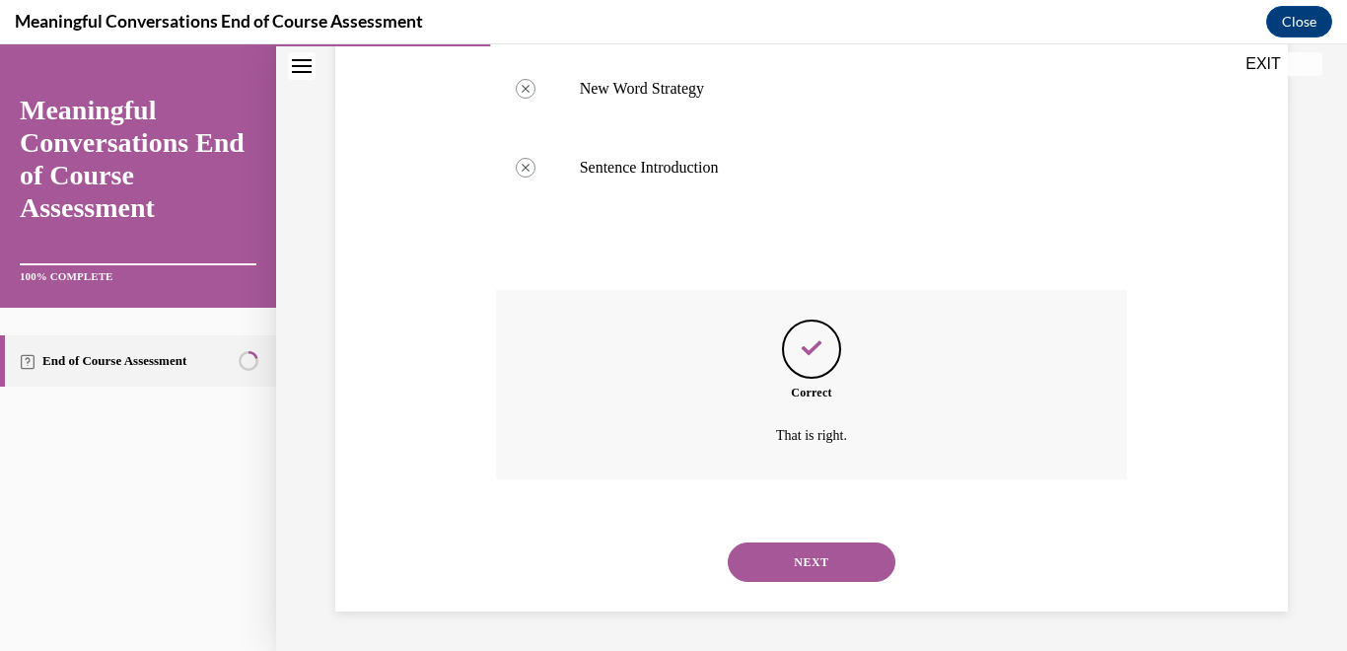
click at [802, 559] on button "NEXT" at bounding box center [812, 561] width 168 height 39
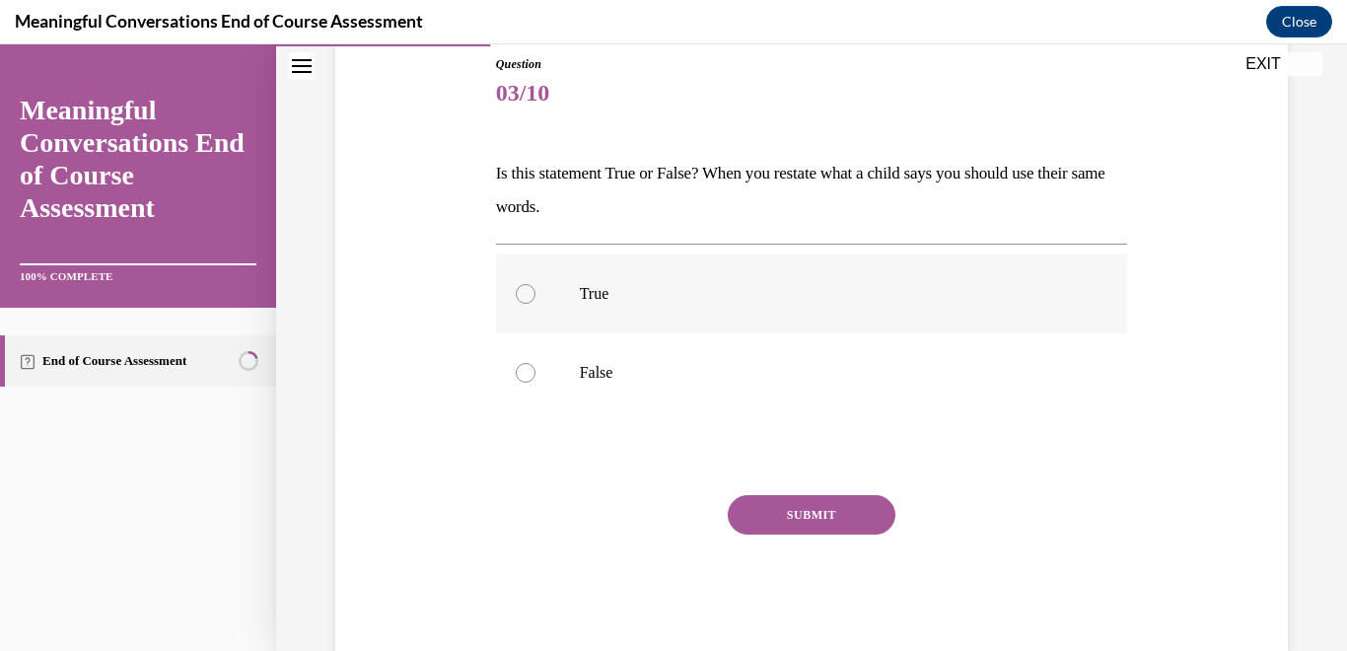
click at [525, 295] on div at bounding box center [526, 294] width 20 height 20
click at [525, 295] on input "True" at bounding box center [526, 294] width 20 height 20
radio input "true"
click at [816, 521] on button "SUBMIT" at bounding box center [812, 514] width 168 height 39
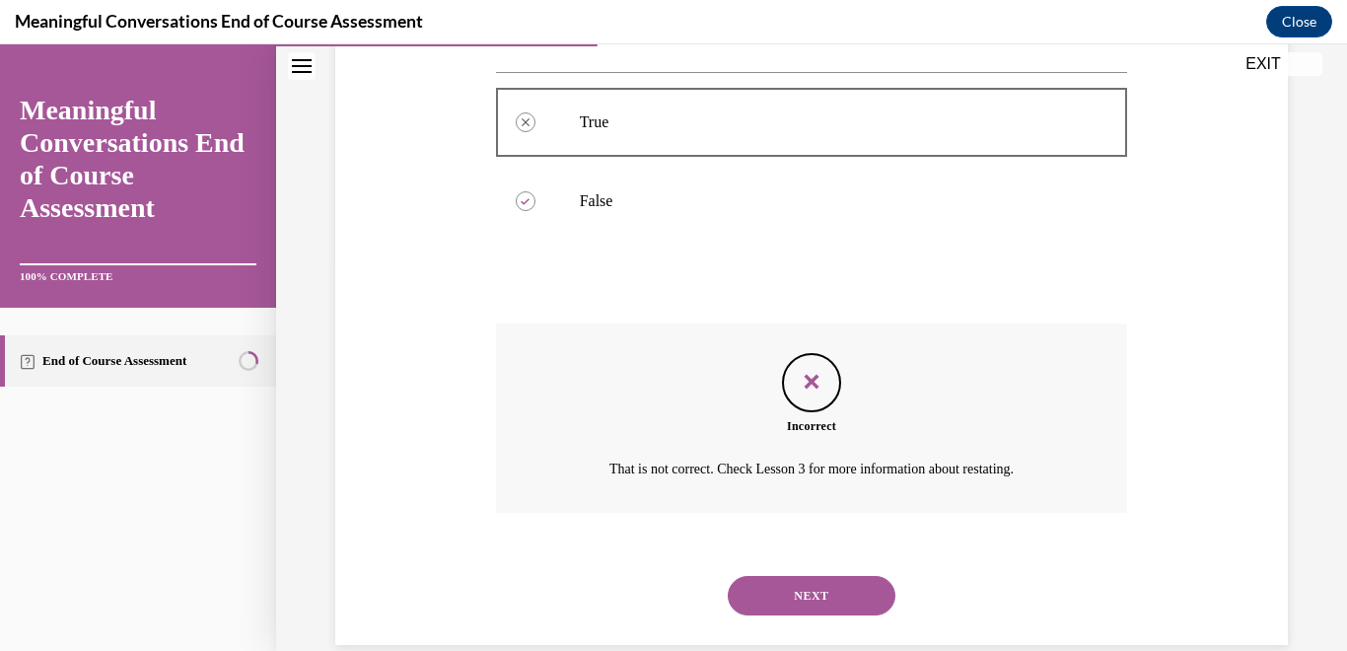
scroll to position [424, 0]
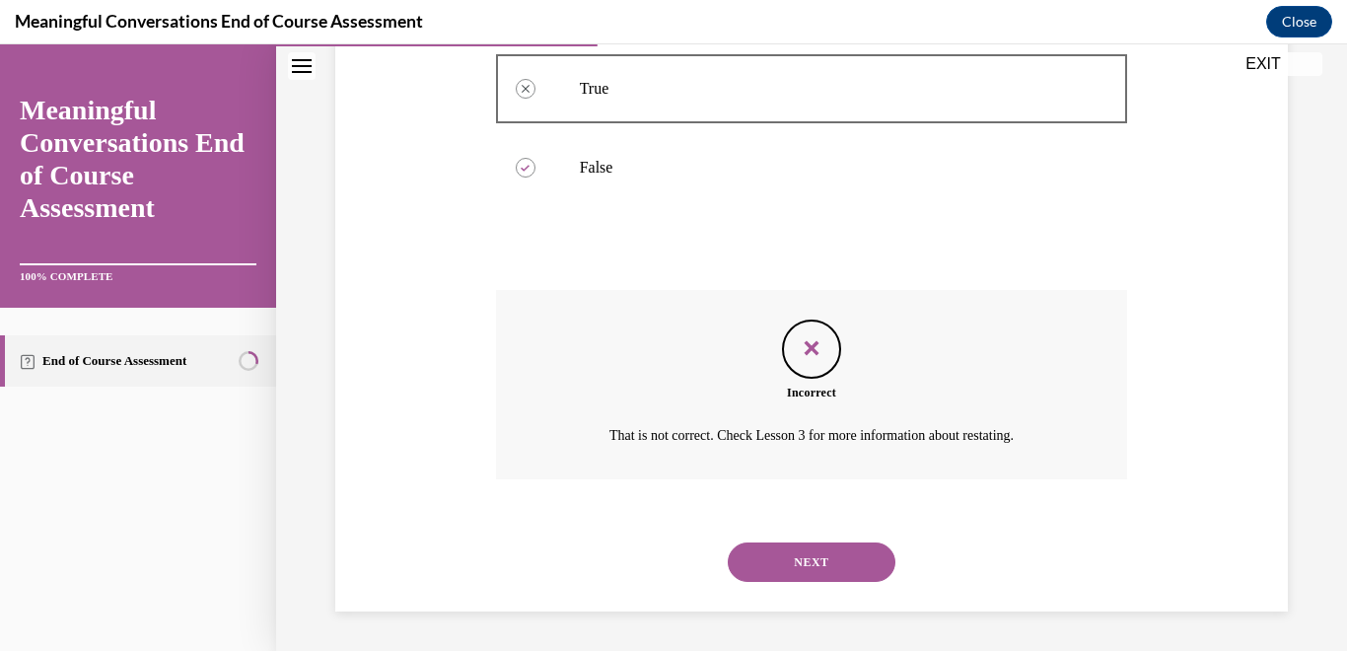
click at [814, 566] on button "NEXT" at bounding box center [812, 561] width 168 height 39
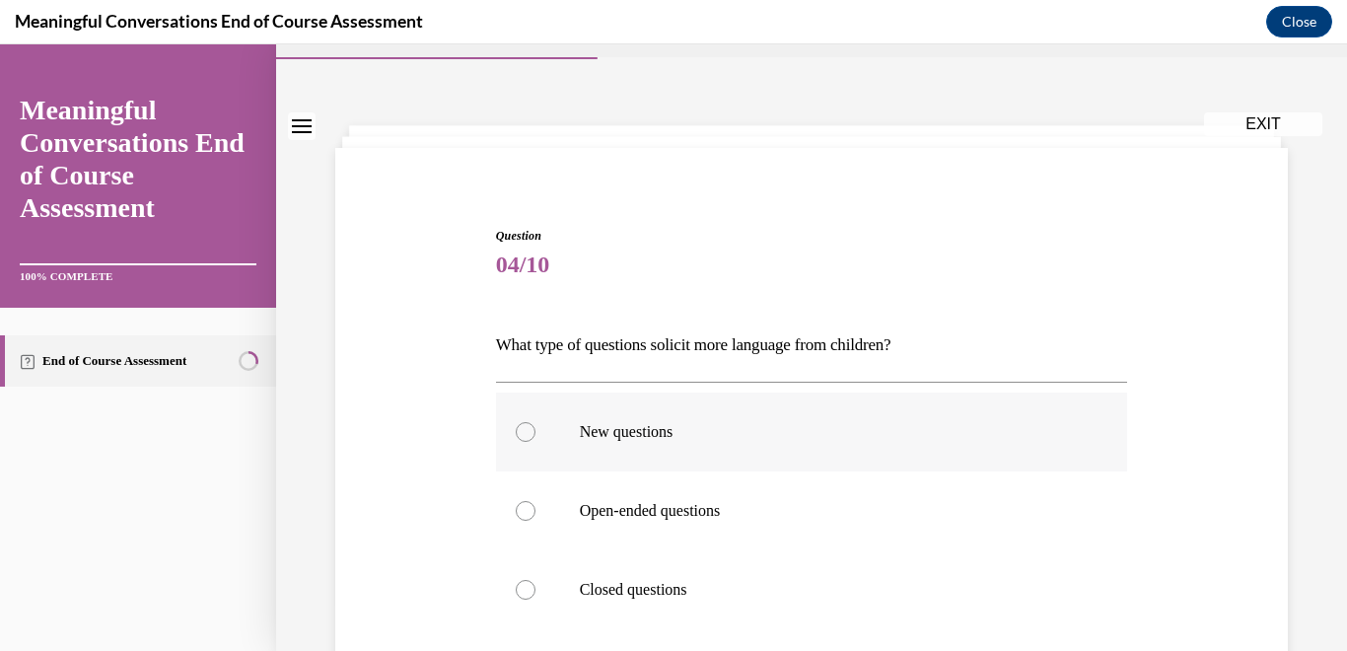
scroll to position [57, 0]
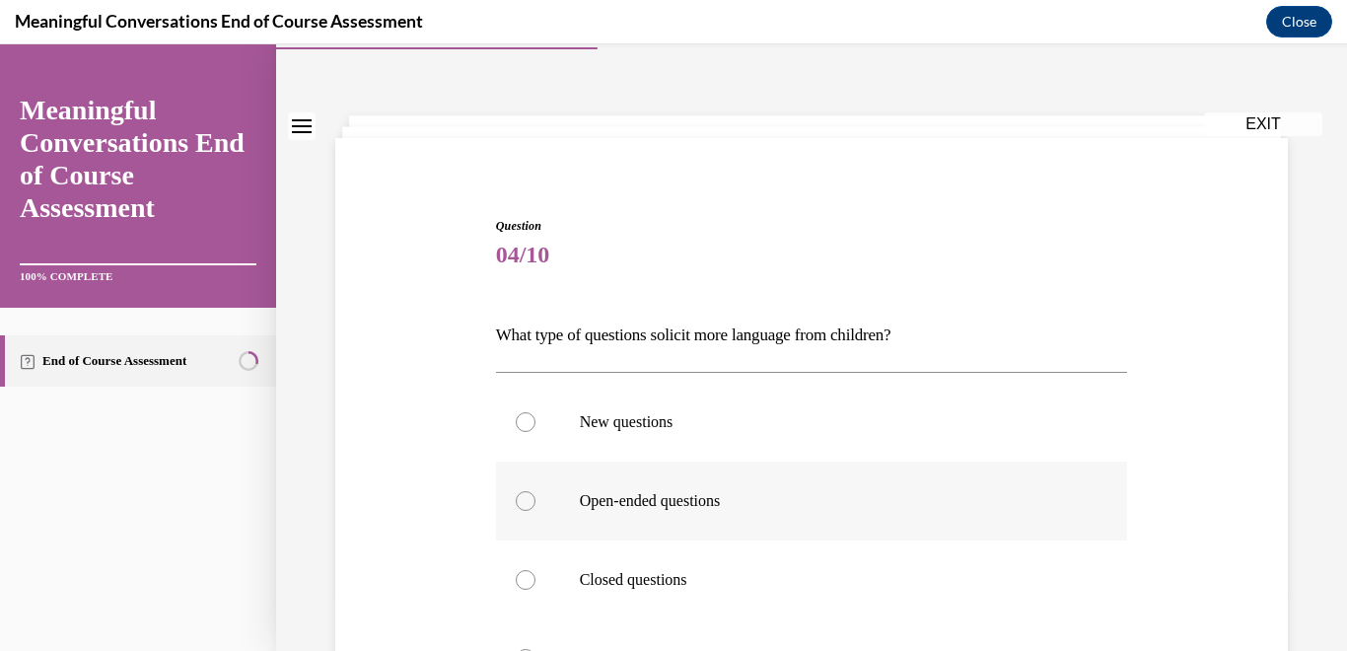
click at [527, 505] on div at bounding box center [526, 501] width 20 height 20
click at [527, 505] on input "Open-ended questions" at bounding box center [526, 501] width 20 height 20
radio input "true"
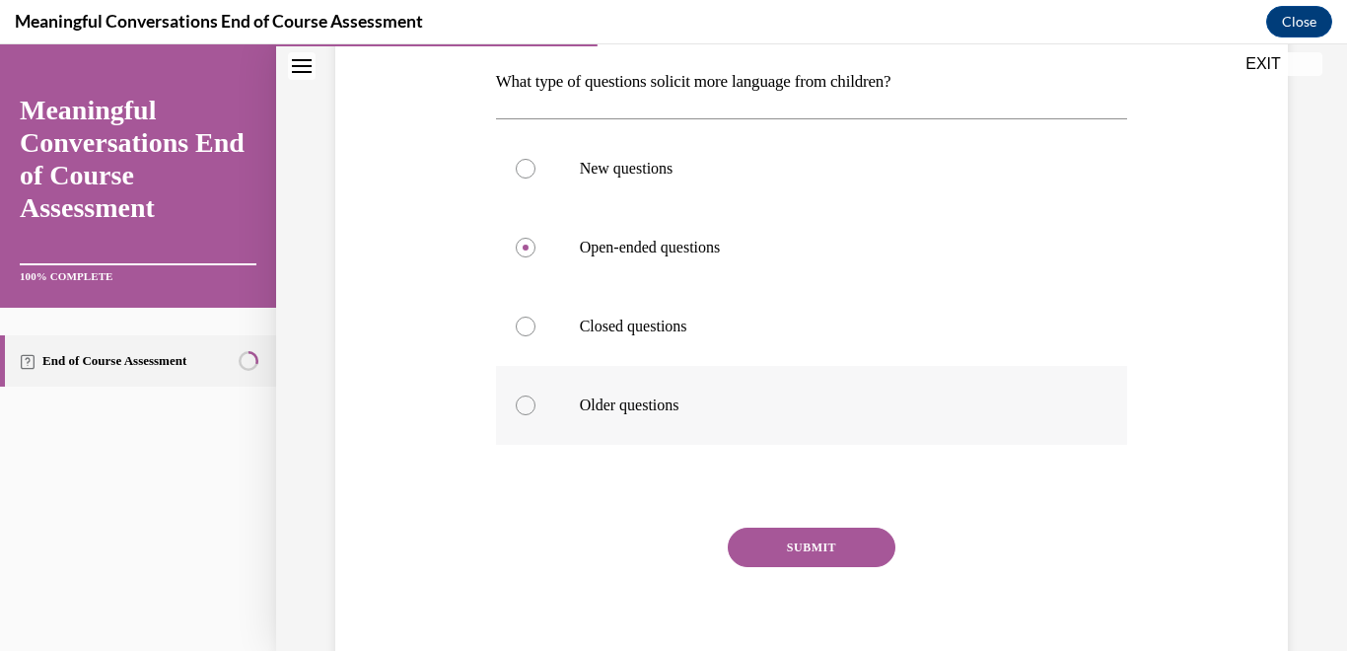
scroll to position [330, 0]
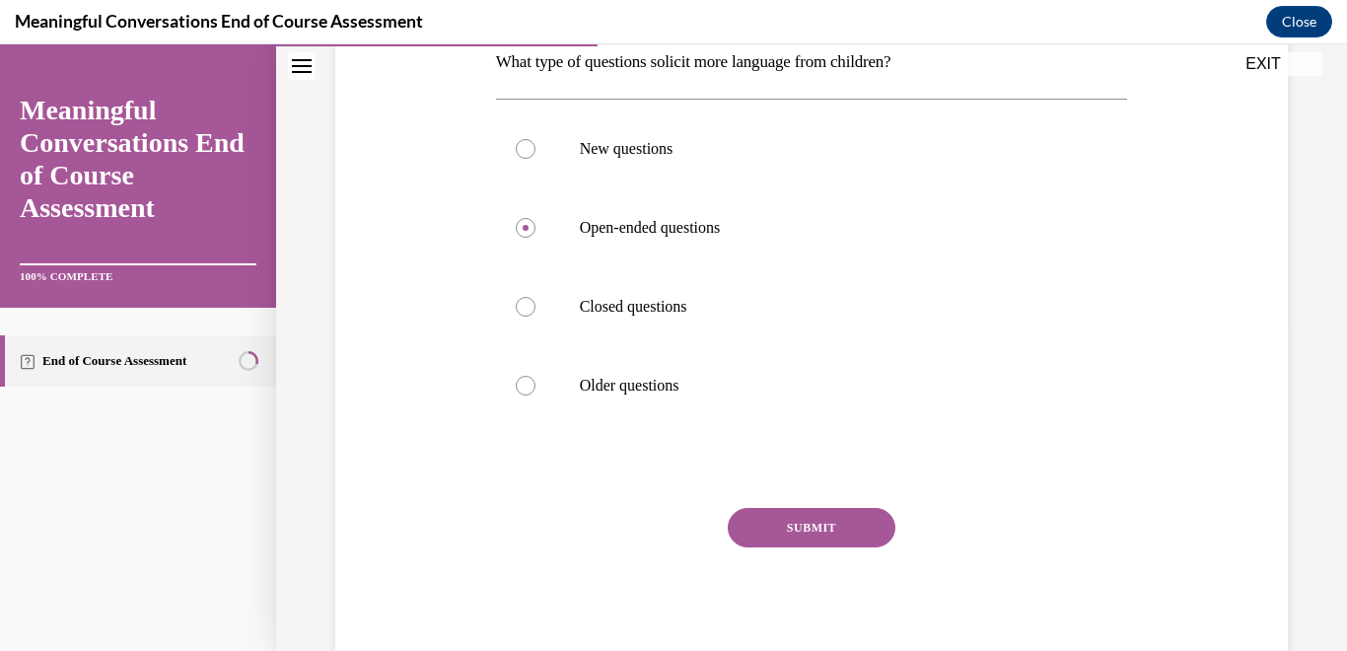
click at [802, 531] on button "SUBMIT" at bounding box center [812, 527] width 168 height 39
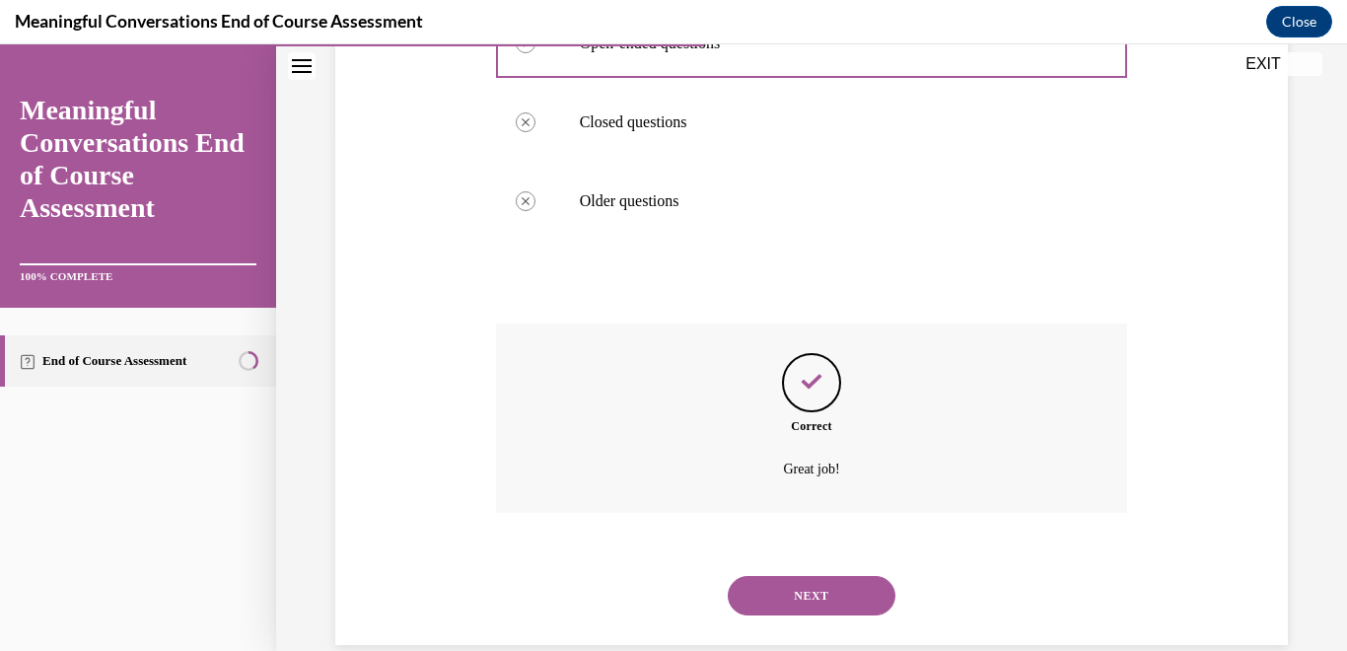
scroll to position [548, 0]
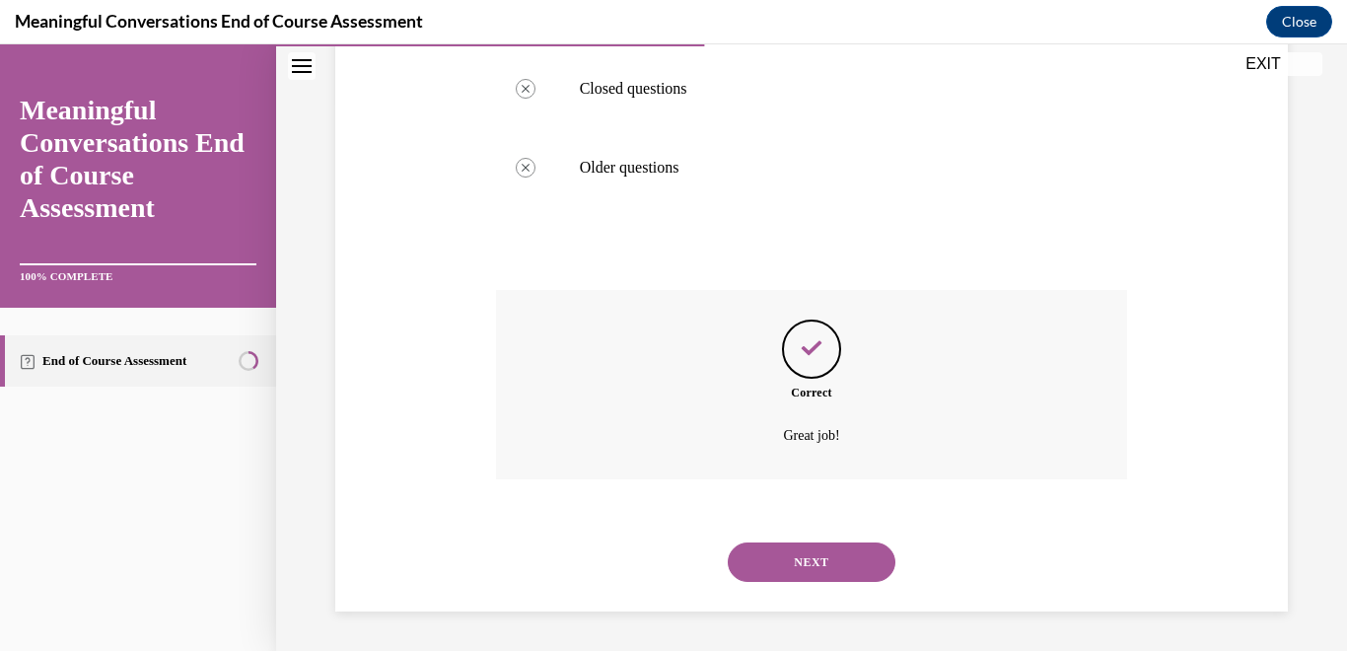
click at [782, 565] on button "NEXT" at bounding box center [812, 561] width 168 height 39
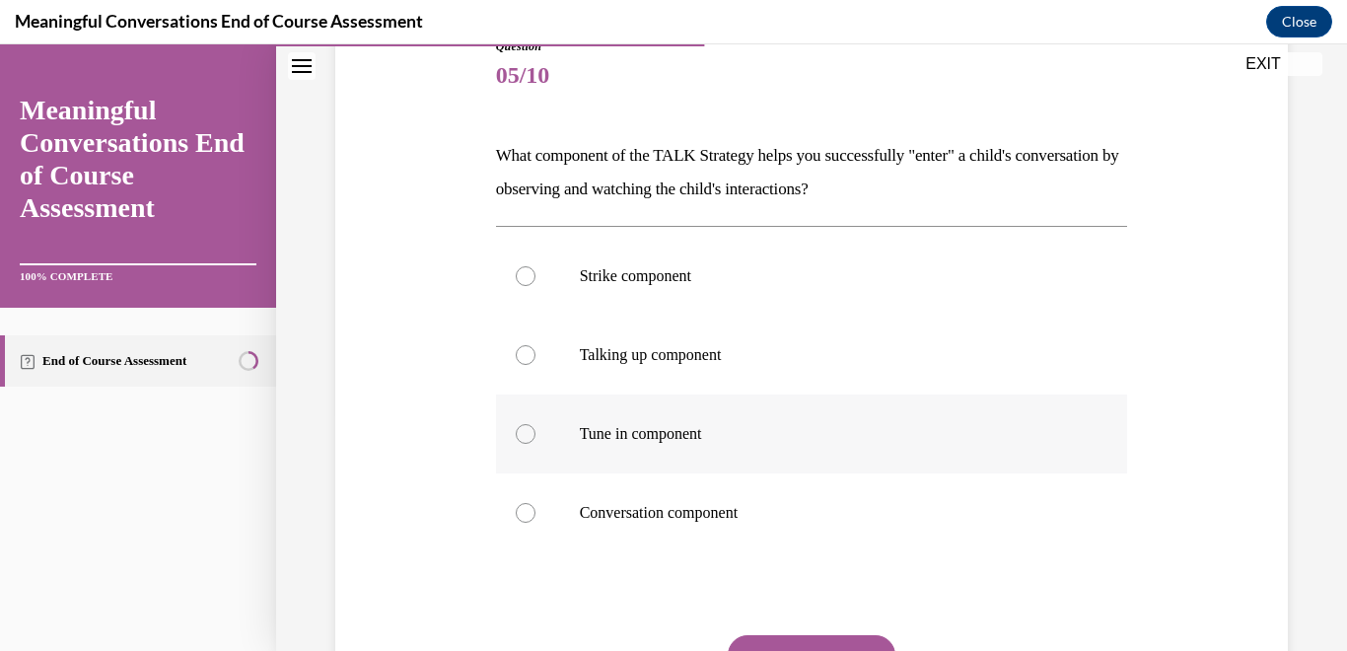
scroll to position [247, 0]
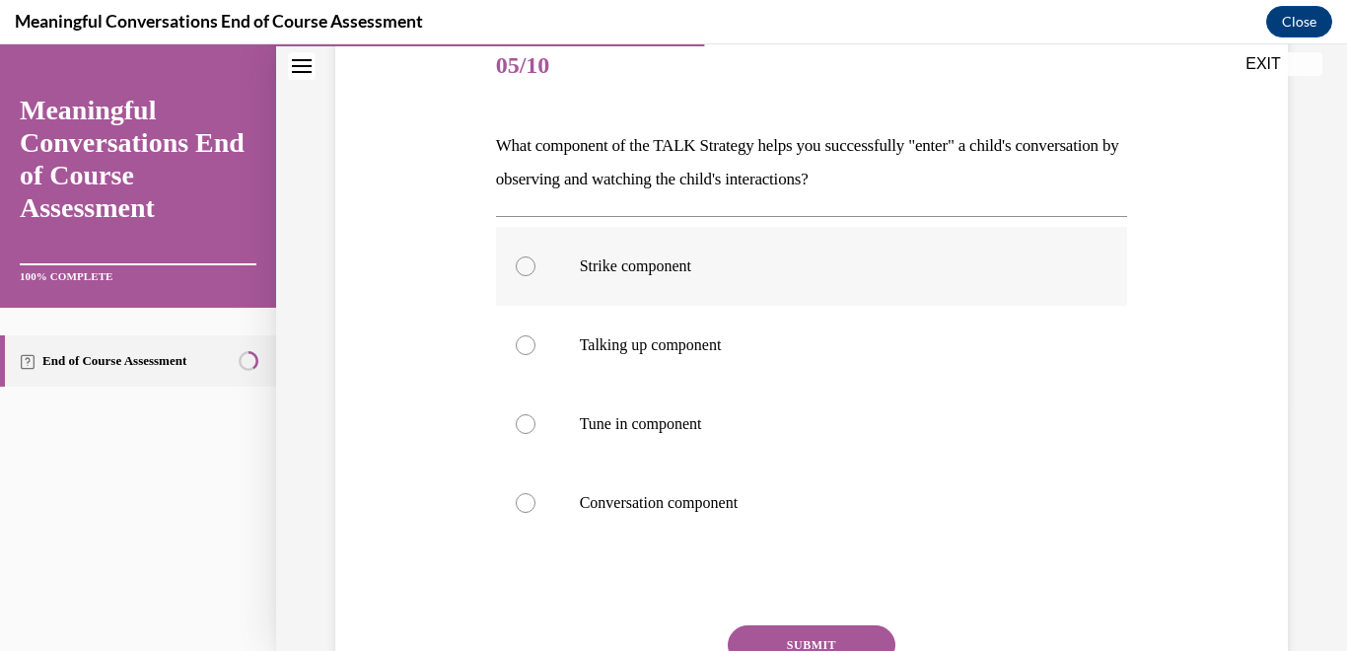
click at [523, 268] on div at bounding box center [526, 266] width 20 height 20
click at [523, 268] on input "Strike component" at bounding box center [526, 266] width 20 height 20
radio input "true"
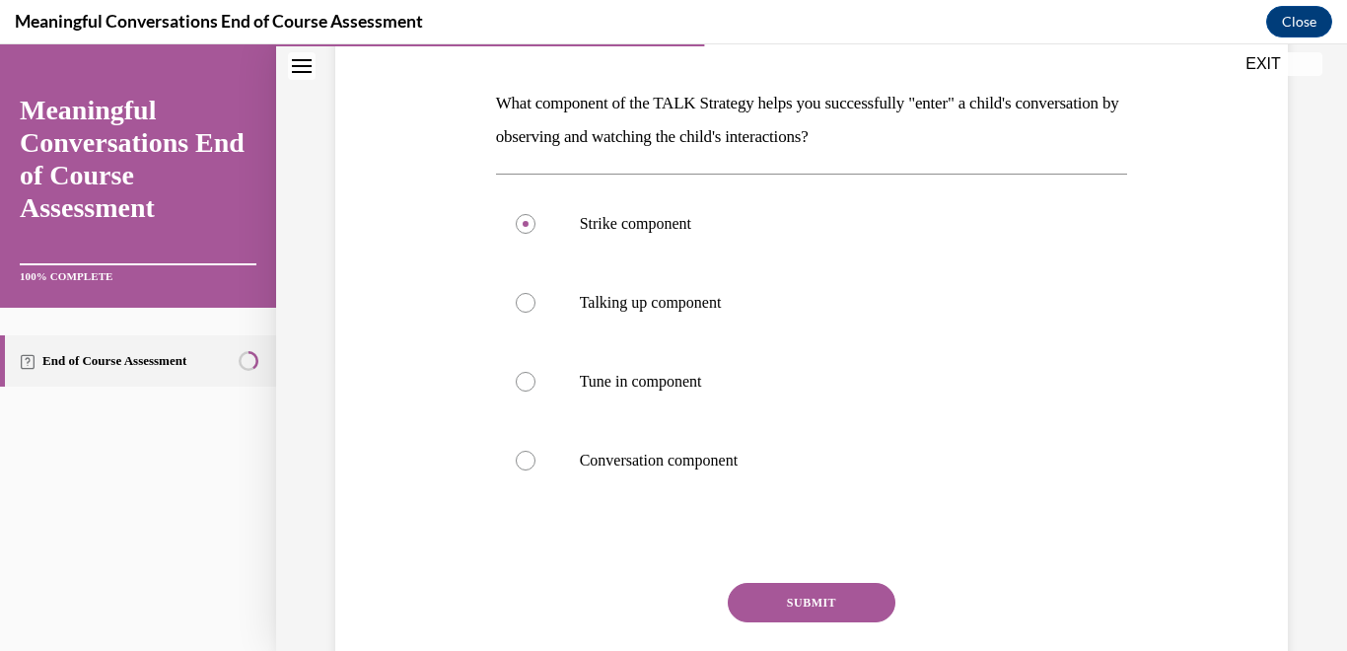
scroll to position [301, 0]
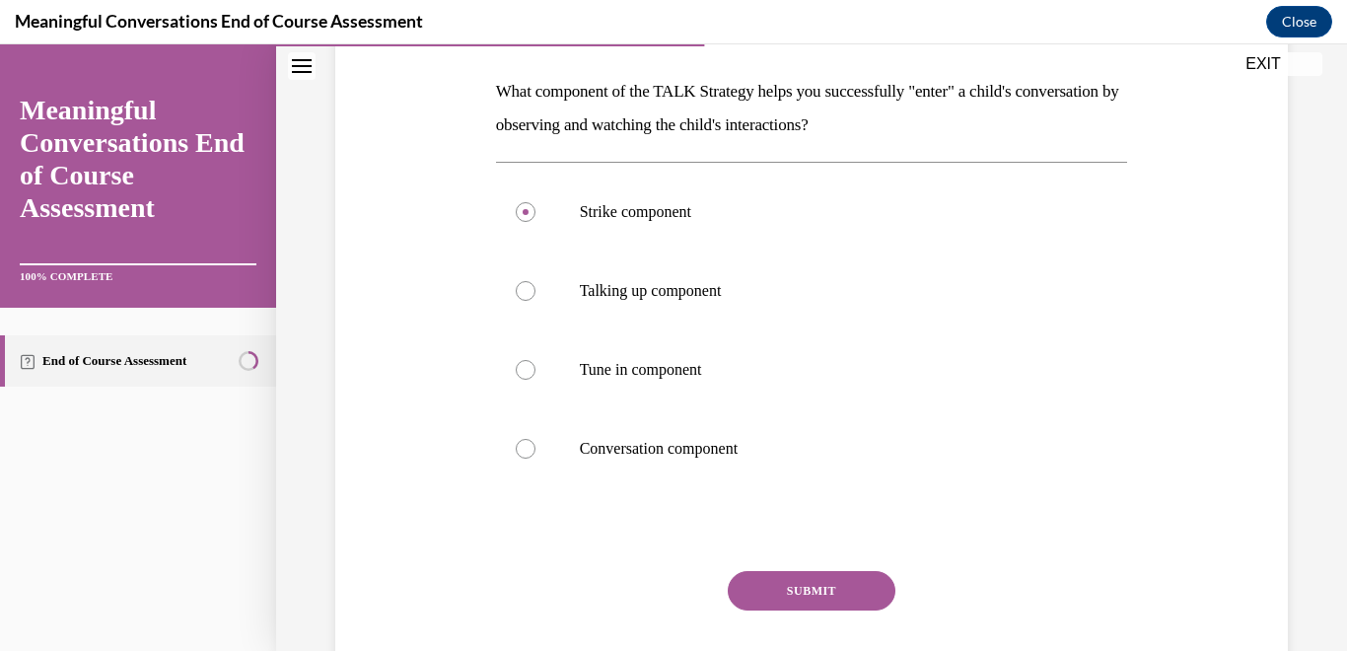
click at [803, 588] on button "SUBMIT" at bounding box center [812, 590] width 168 height 39
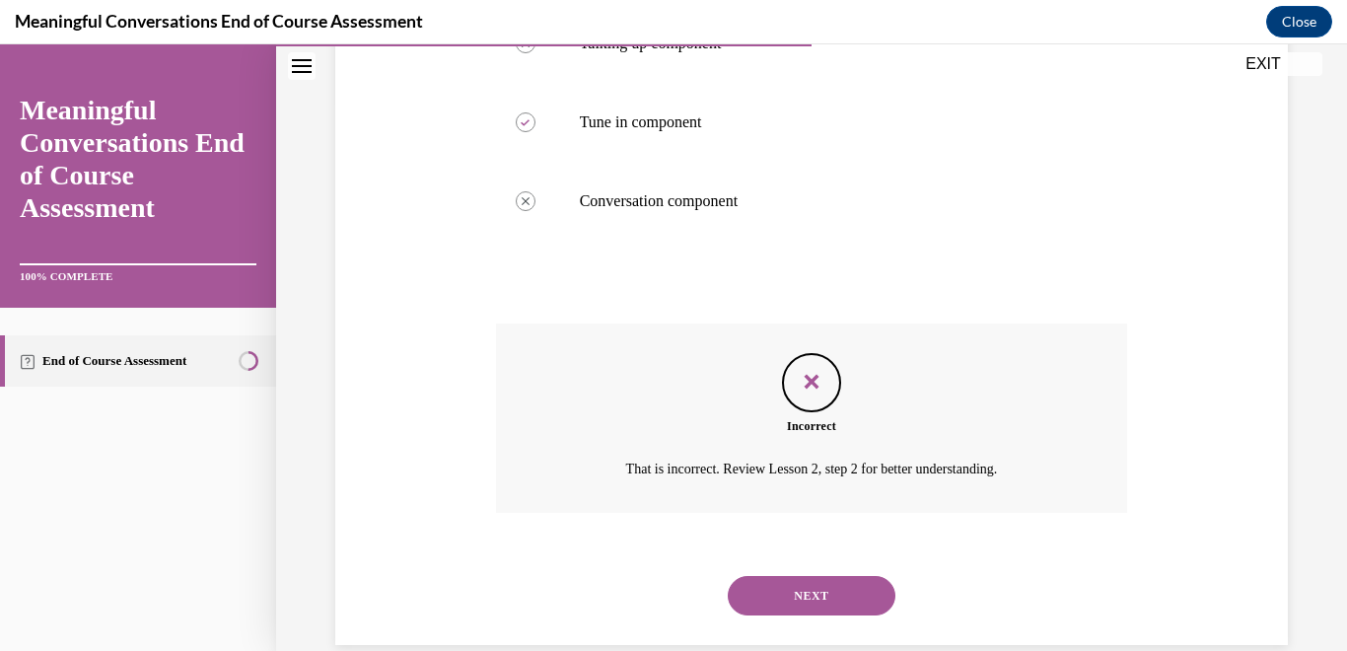
scroll to position [582, 0]
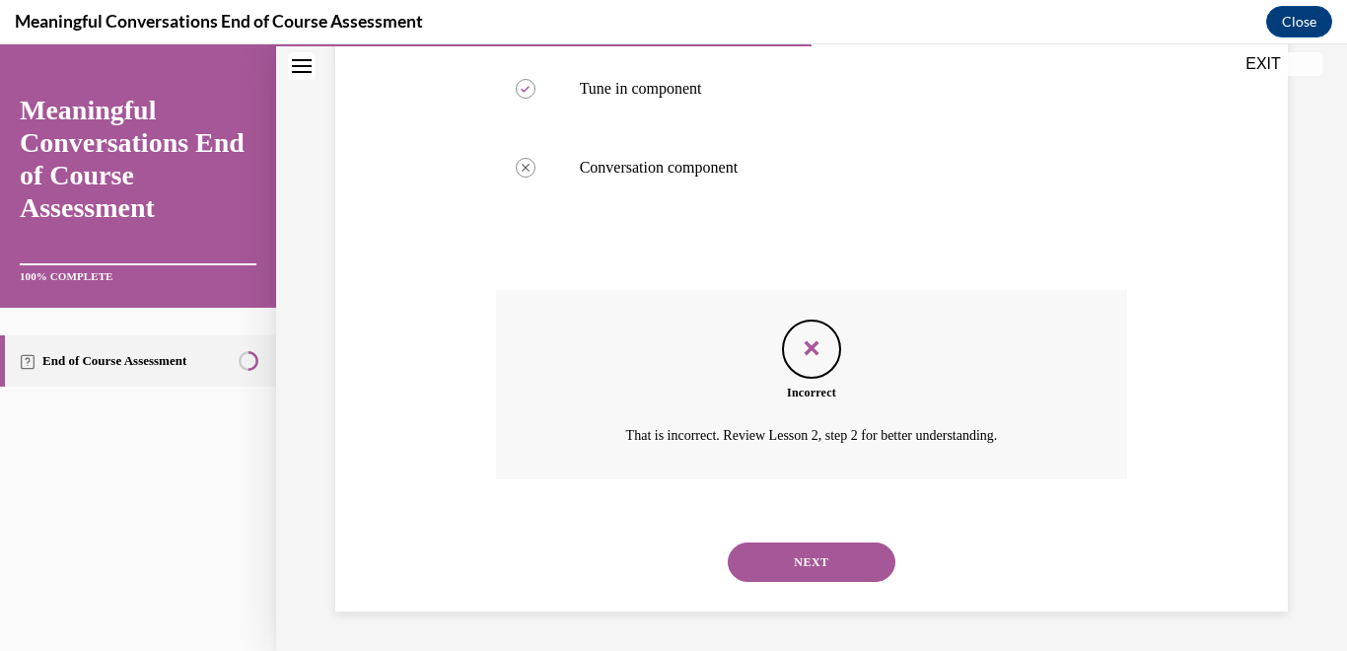
click at [780, 567] on button "NEXT" at bounding box center [812, 561] width 168 height 39
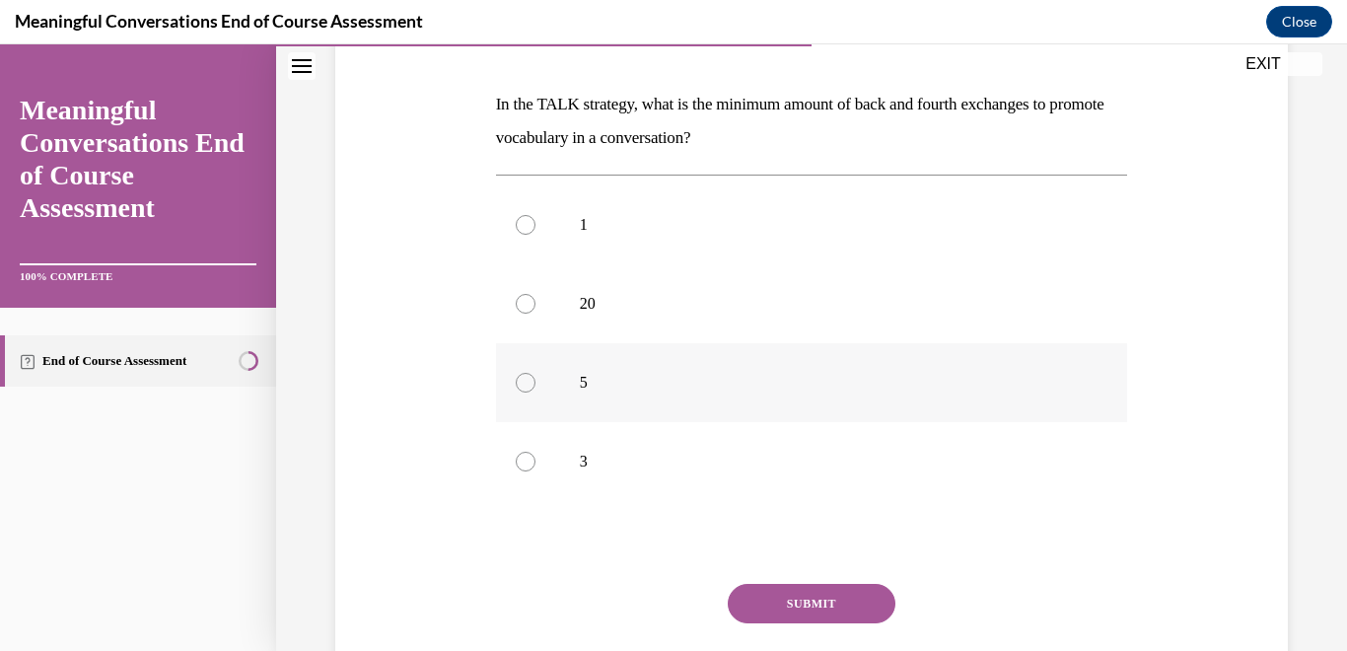
scroll to position [292, 0]
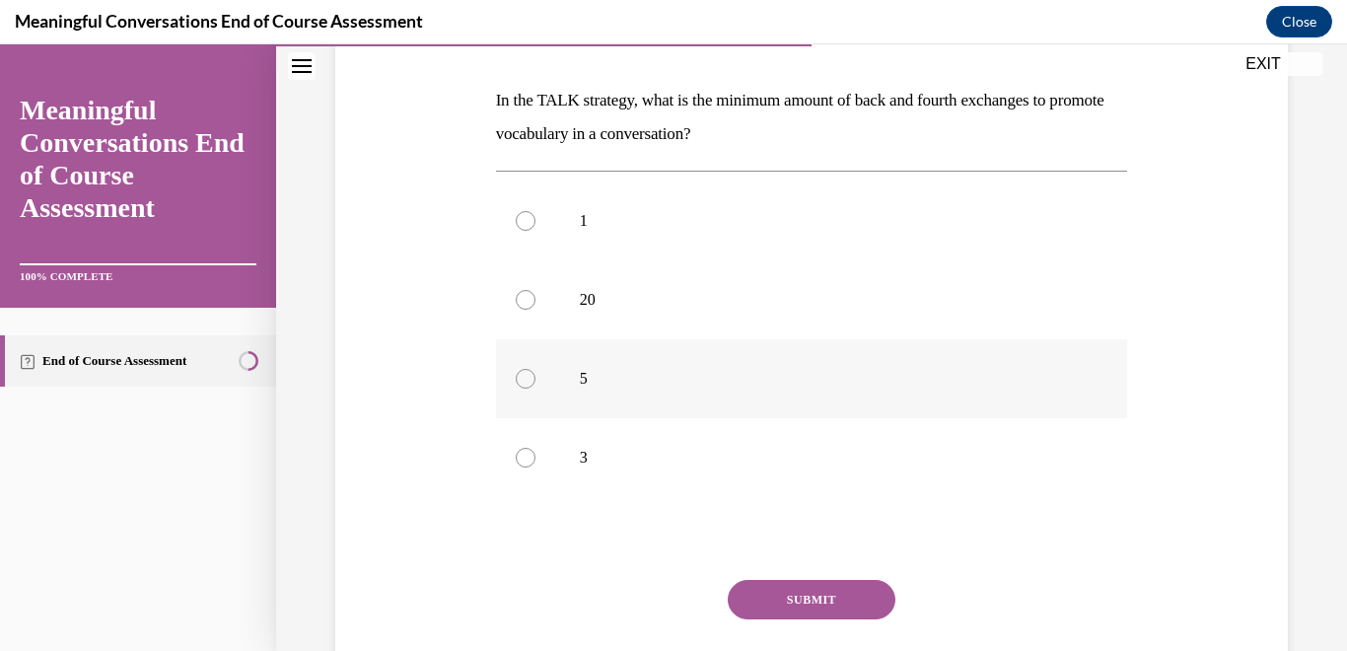
click at [524, 383] on div at bounding box center [526, 379] width 20 height 20
click at [524, 383] on input "5" at bounding box center [526, 379] width 20 height 20
radio input "true"
click at [811, 600] on button "SUBMIT" at bounding box center [812, 599] width 168 height 39
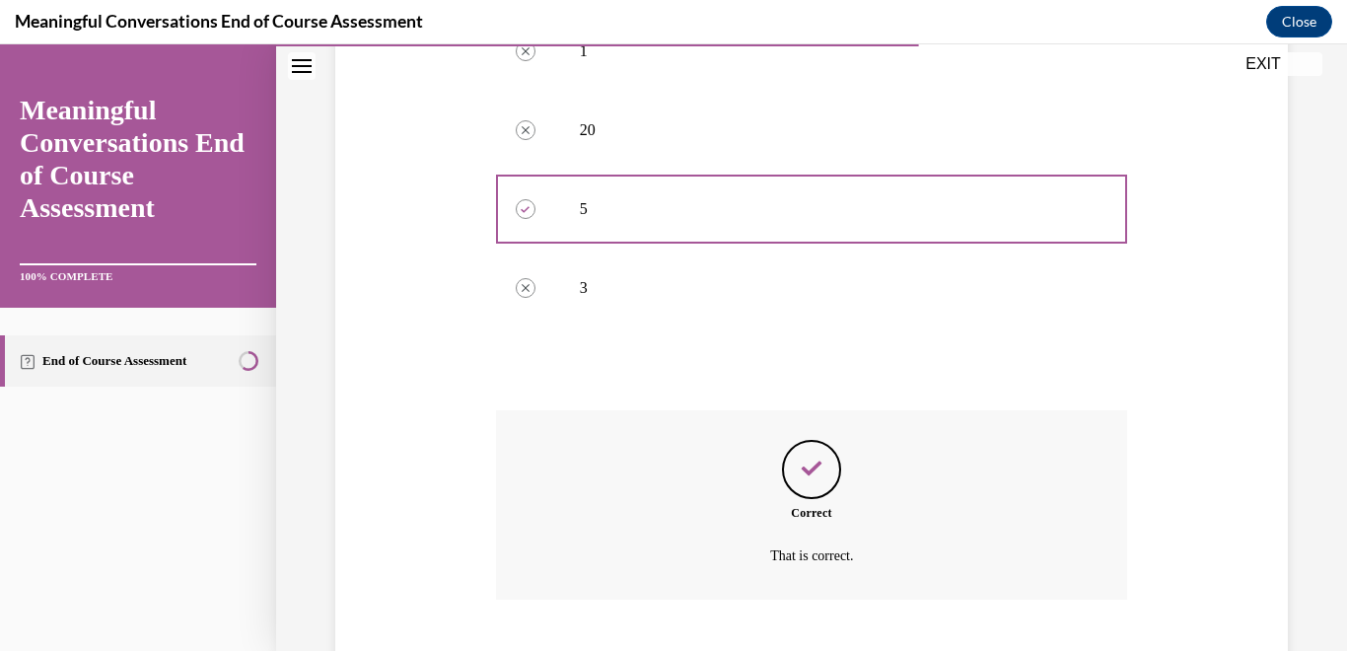
scroll to position [582, 0]
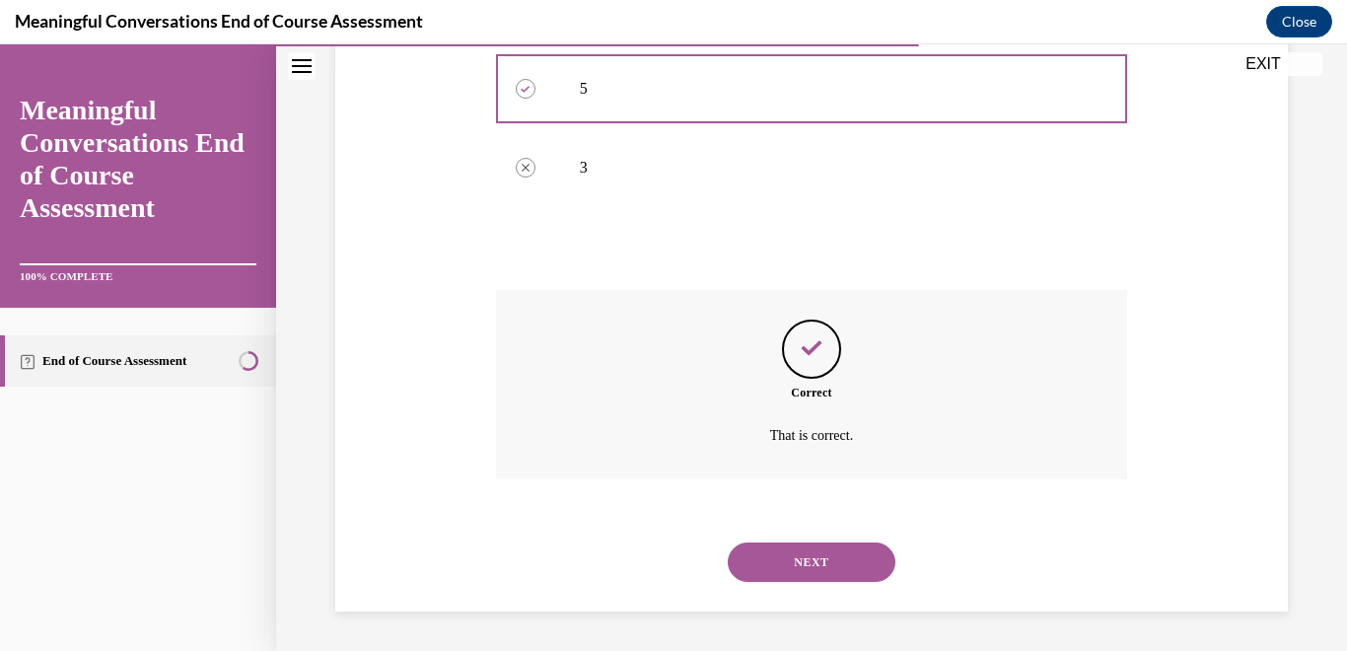
click at [800, 564] on button "NEXT" at bounding box center [812, 561] width 168 height 39
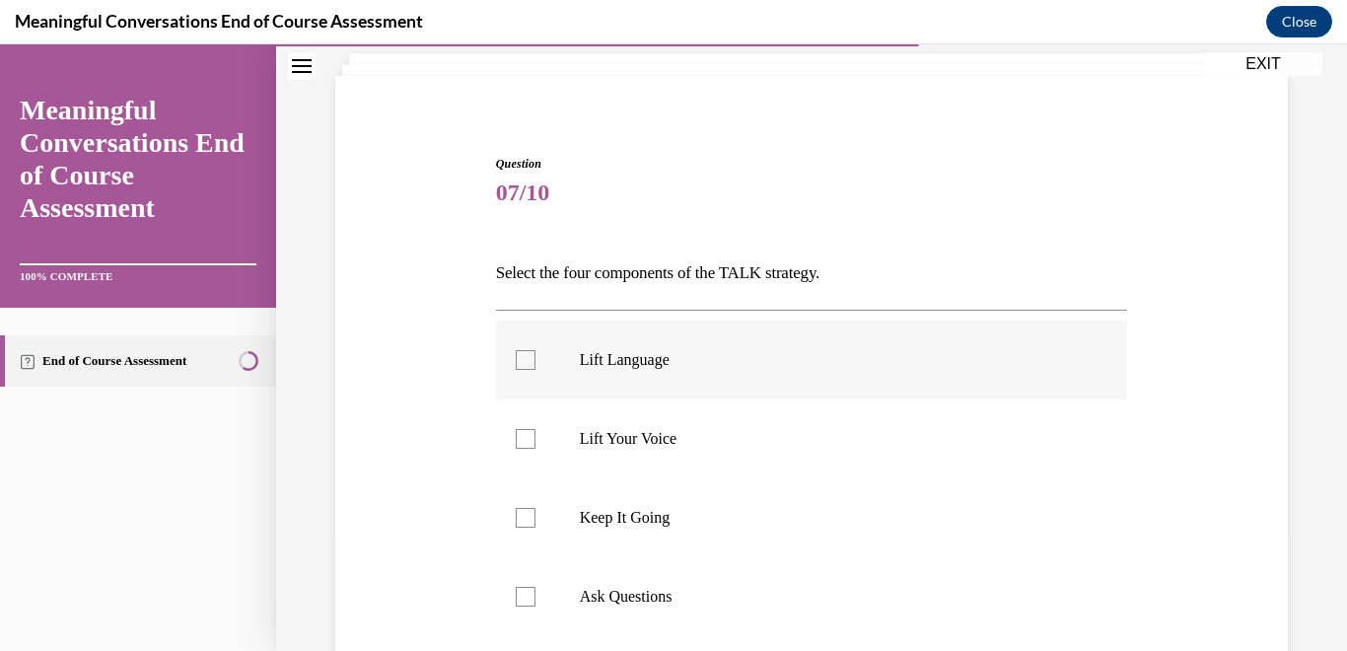
scroll to position [128, 0]
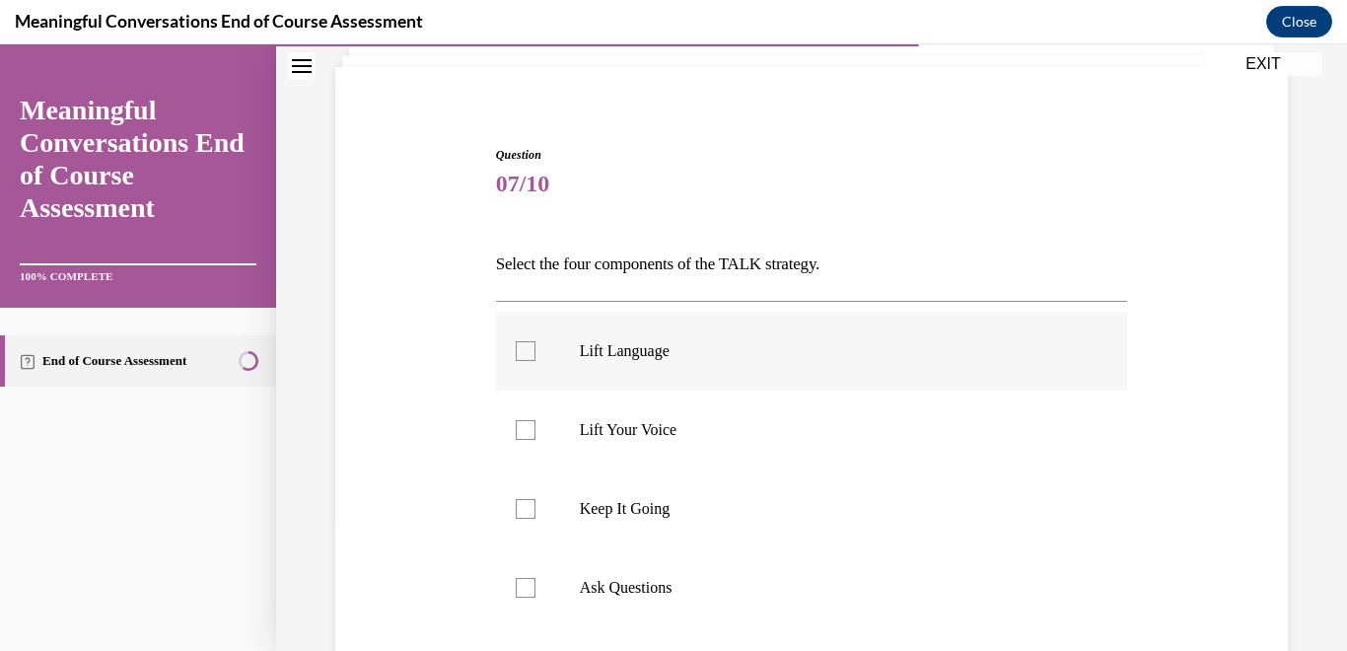
click at [514, 355] on label "Lift Language" at bounding box center [812, 351] width 632 height 79
click at [516, 355] on input "Lift Language" at bounding box center [526, 351] width 20 height 20
checkbox input "true"
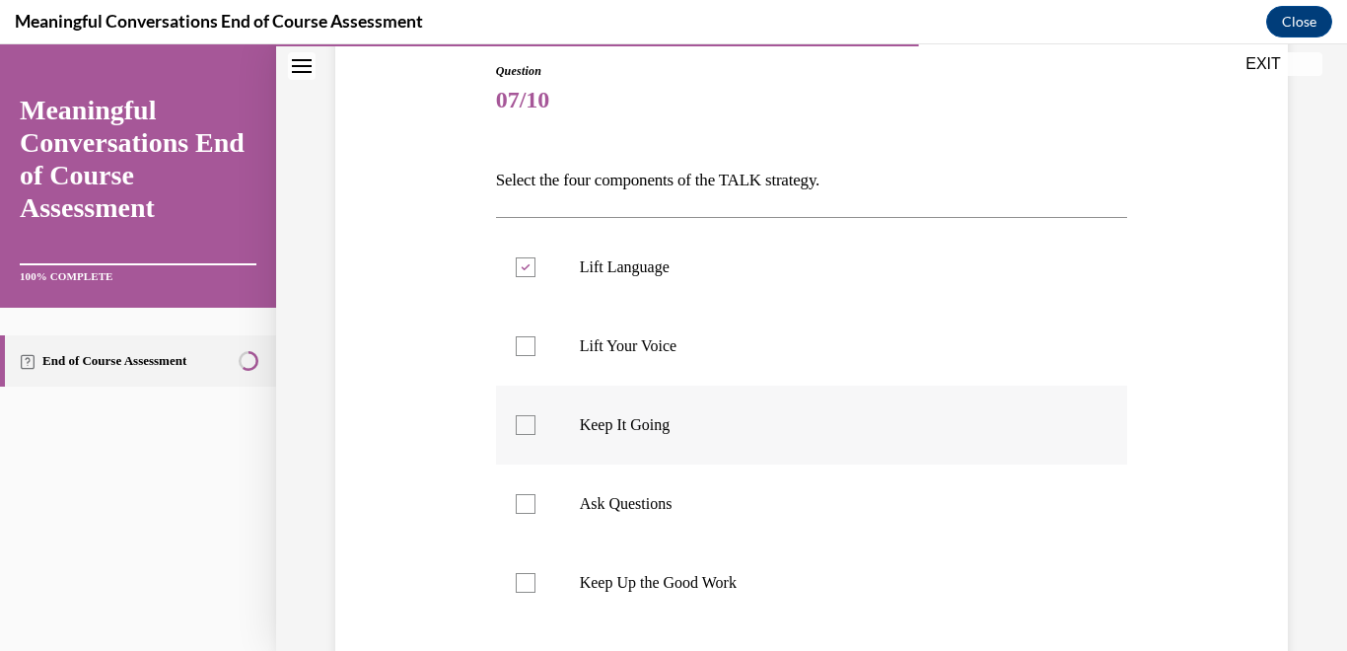
scroll to position [213, 0]
click at [538, 425] on label "Keep It Going" at bounding box center [812, 424] width 632 height 79
click at [535, 425] on input "Keep It Going" at bounding box center [526, 424] width 20 height 20
checkbox input "true"
click at [524, 507] on div at bounding box center [526, 503] width 20 height 20
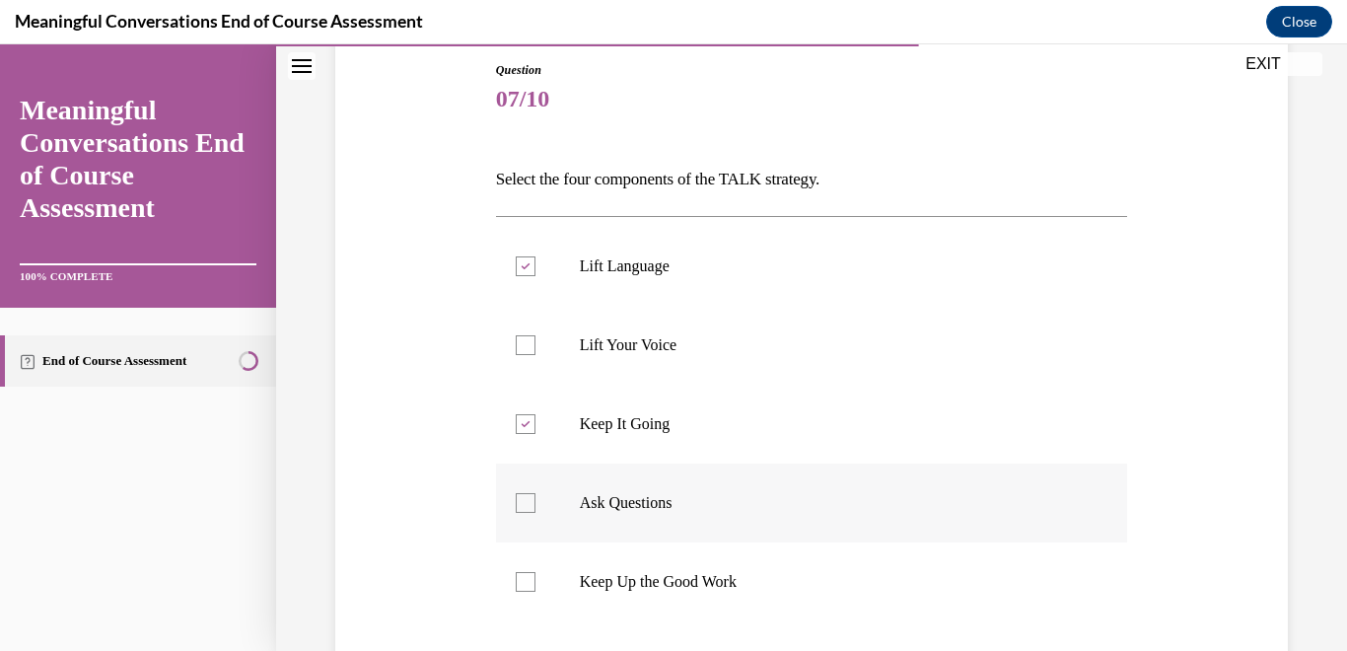
click at [524, 507] on input "Ask Questions" at bounding box center [526, 503] width 20 height 20
checkbox input "true"
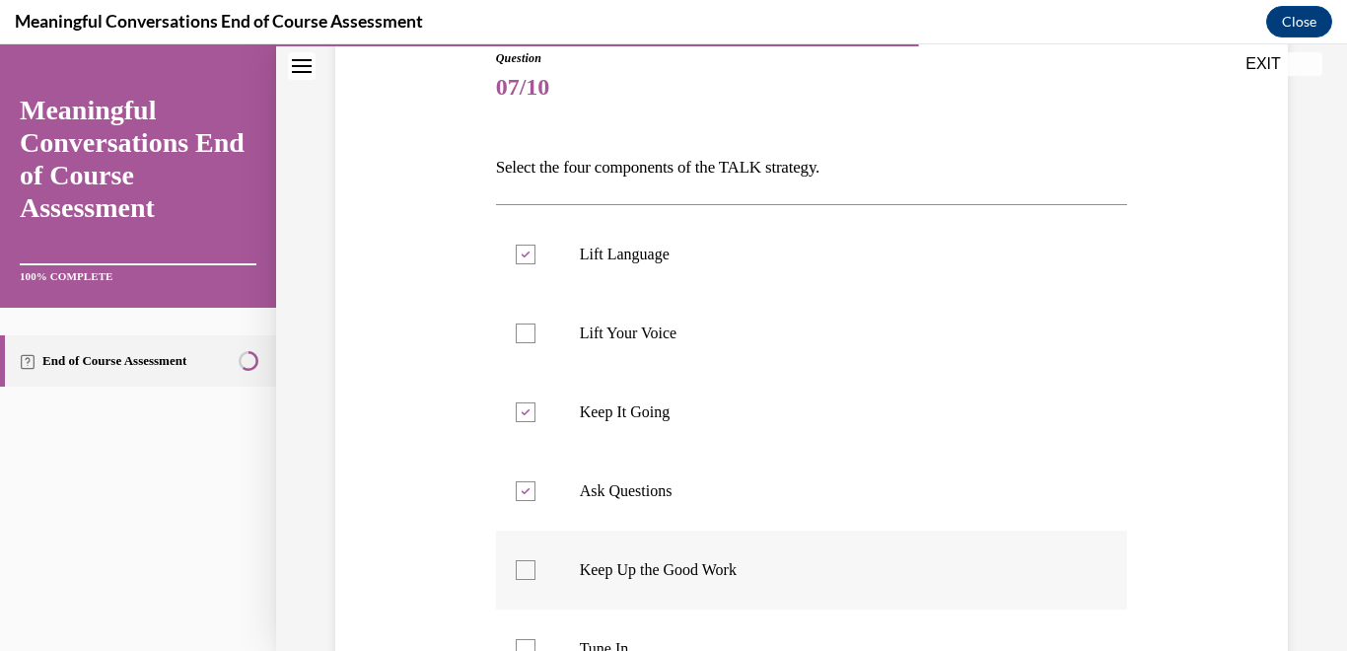
scroll to position [310, 0]
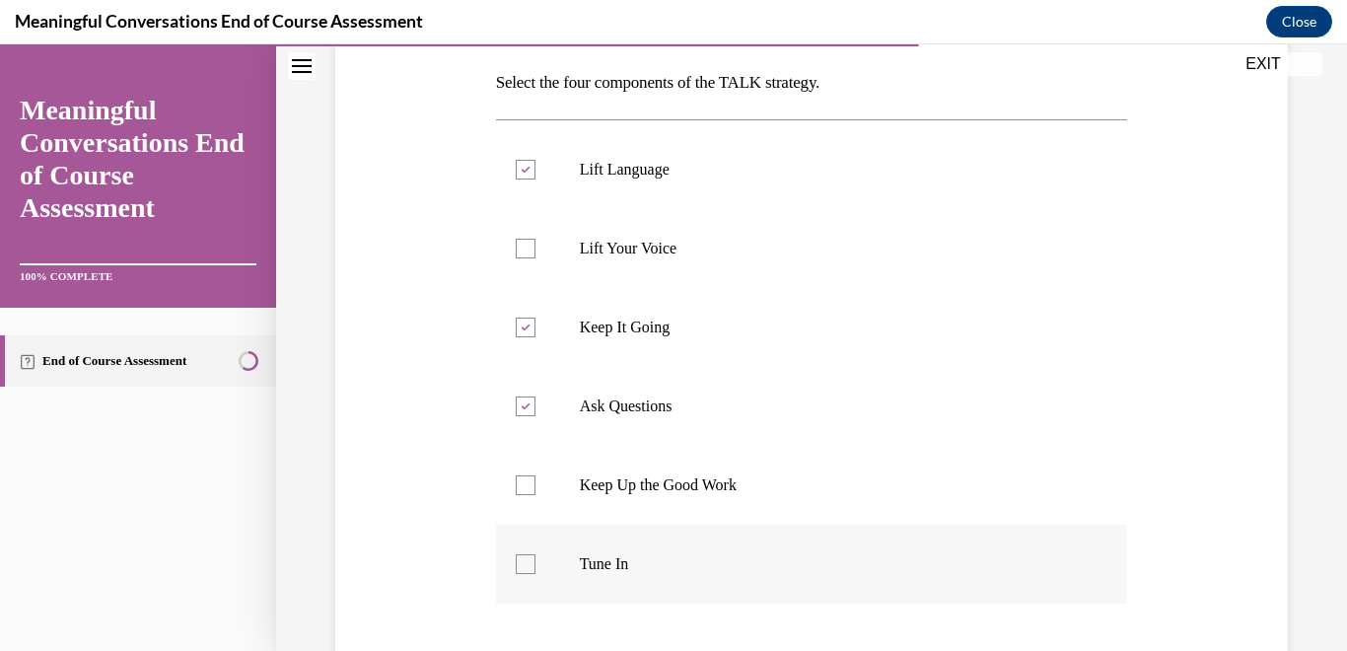
click at [525, 563] on div at bounding box center [526, 564] width 20 height 20
click at [525, 563] on input "Tune In" at bounding box center [526, 564] width 20 height 20
checkbox input "true"
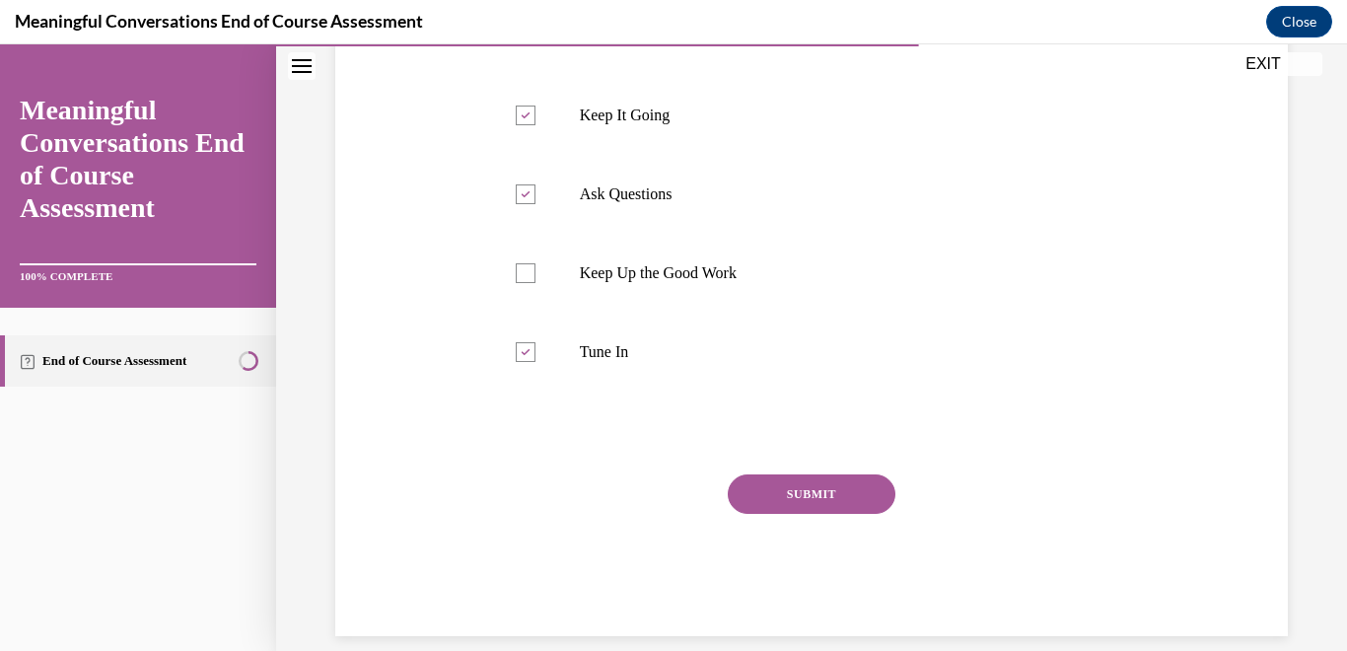
click at [804, 487] on button "SUBMIT" at bounding box center [812, 493] width 168 height 39
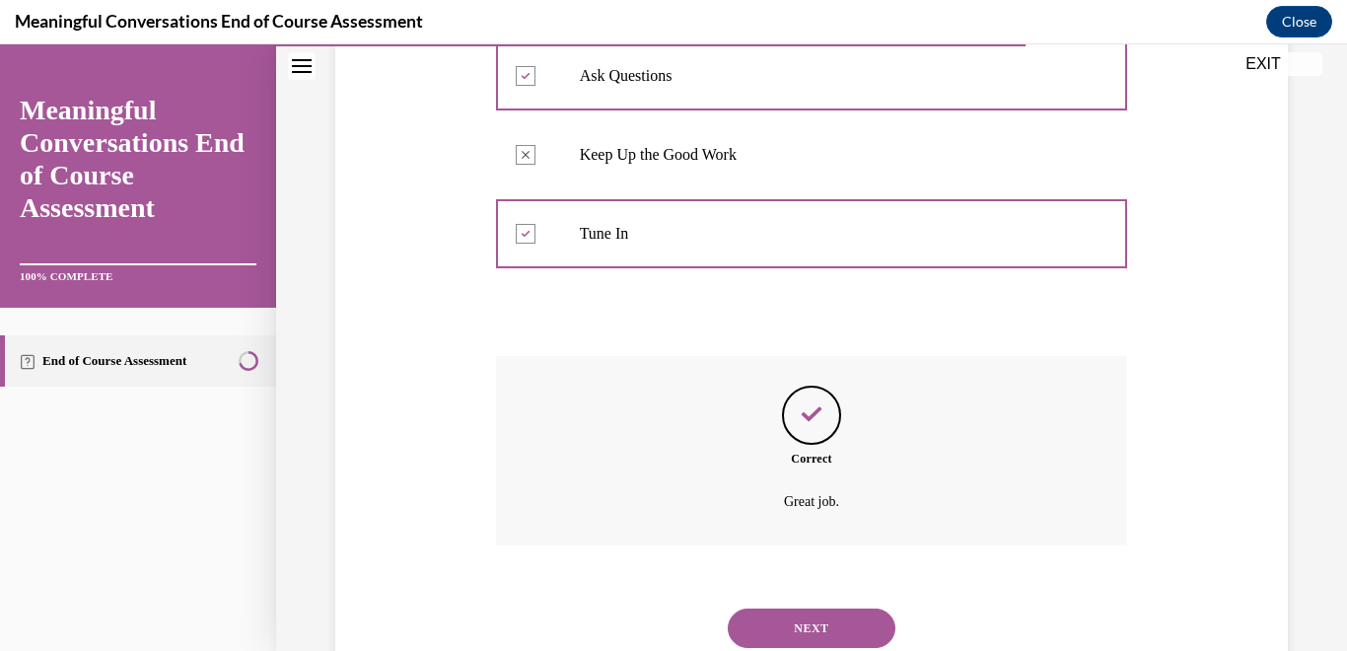
scroll to position [706, 0]
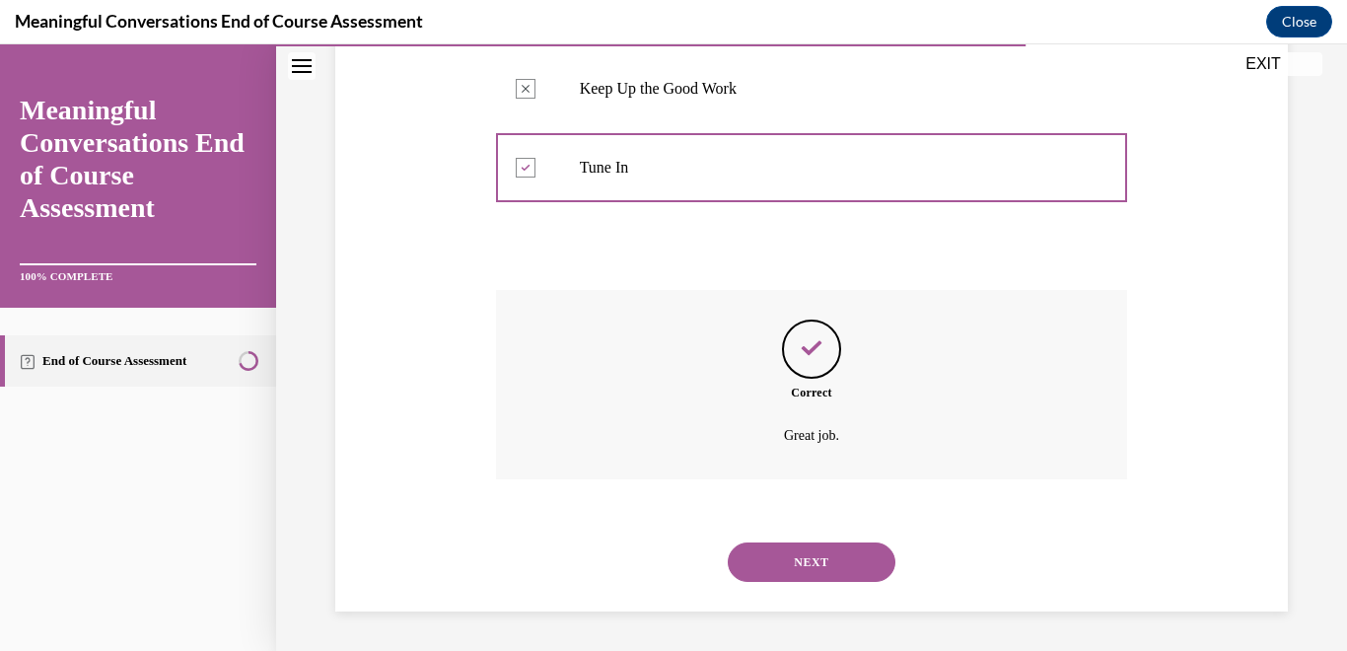
click at [780, 563] on button "NEXT" at bounding box center [812, 561] width 168 height 39
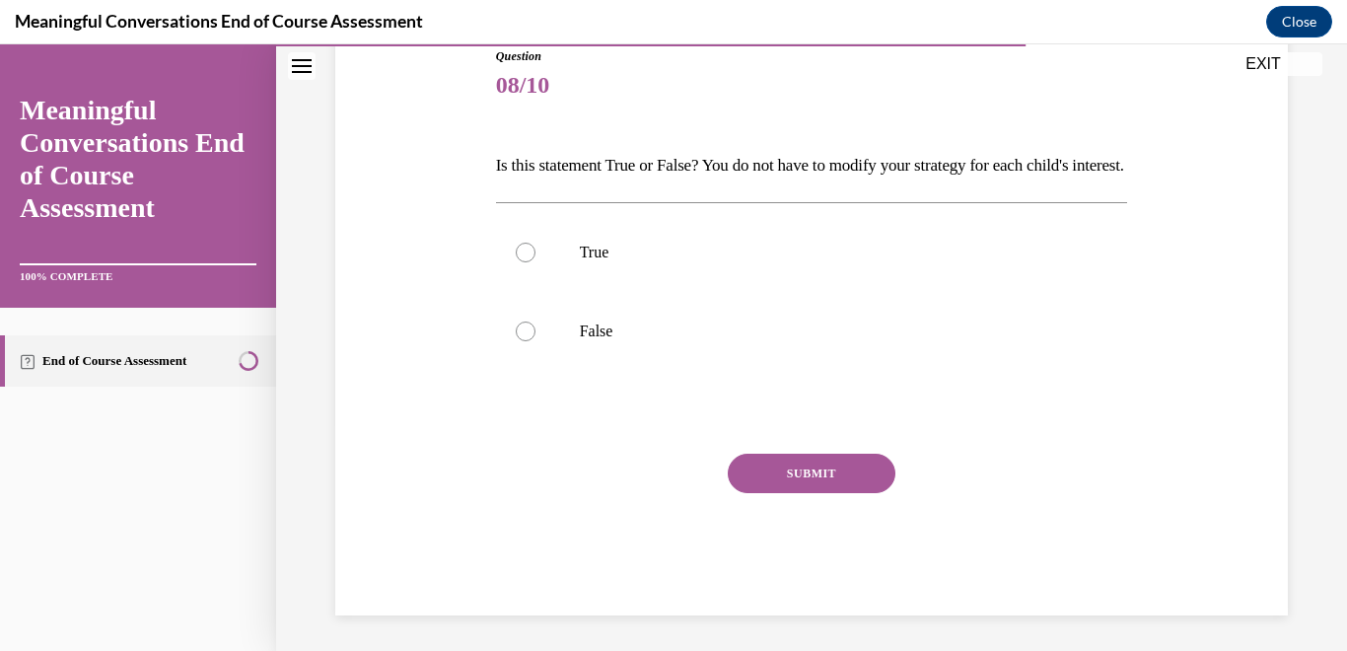
scroll to position [229, 0]
click at [522, 339] on div at bounding box center [526, 330] width 20 height 20
click at [522, 339] on input "False" at bounding box center [526, 330] width 20 height 20
radio input "true"
click at [803, 491] on button "SUBMIT" at bounding box center [812, 471] width 168 height 39
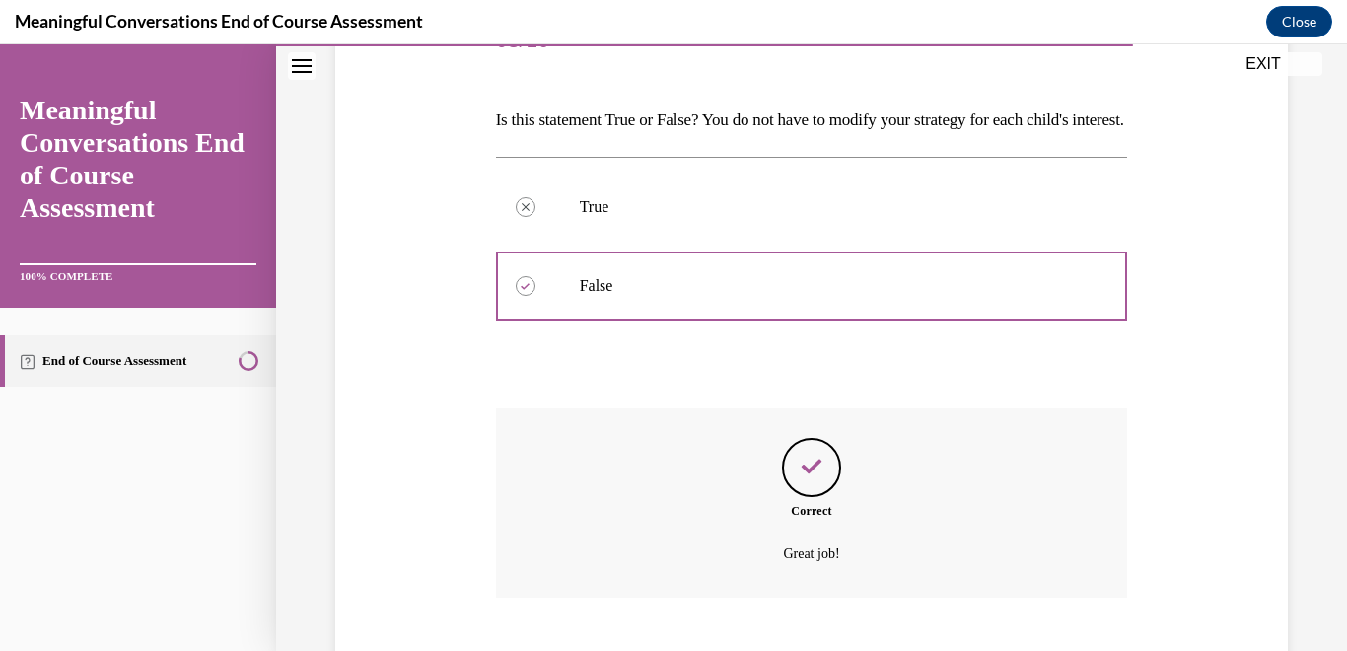
scroll to position [424, 0]
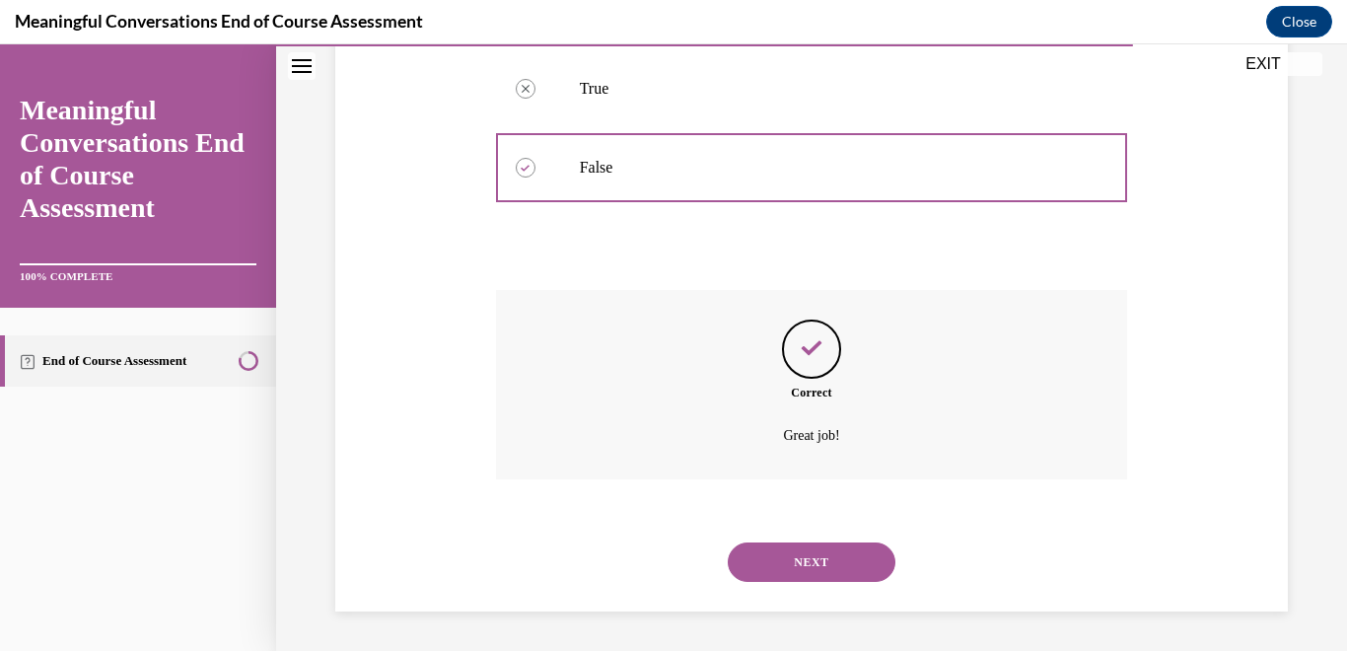
click at [769, 572] on button "NEXT" at bounding box center [812, 561] width 168 height 39
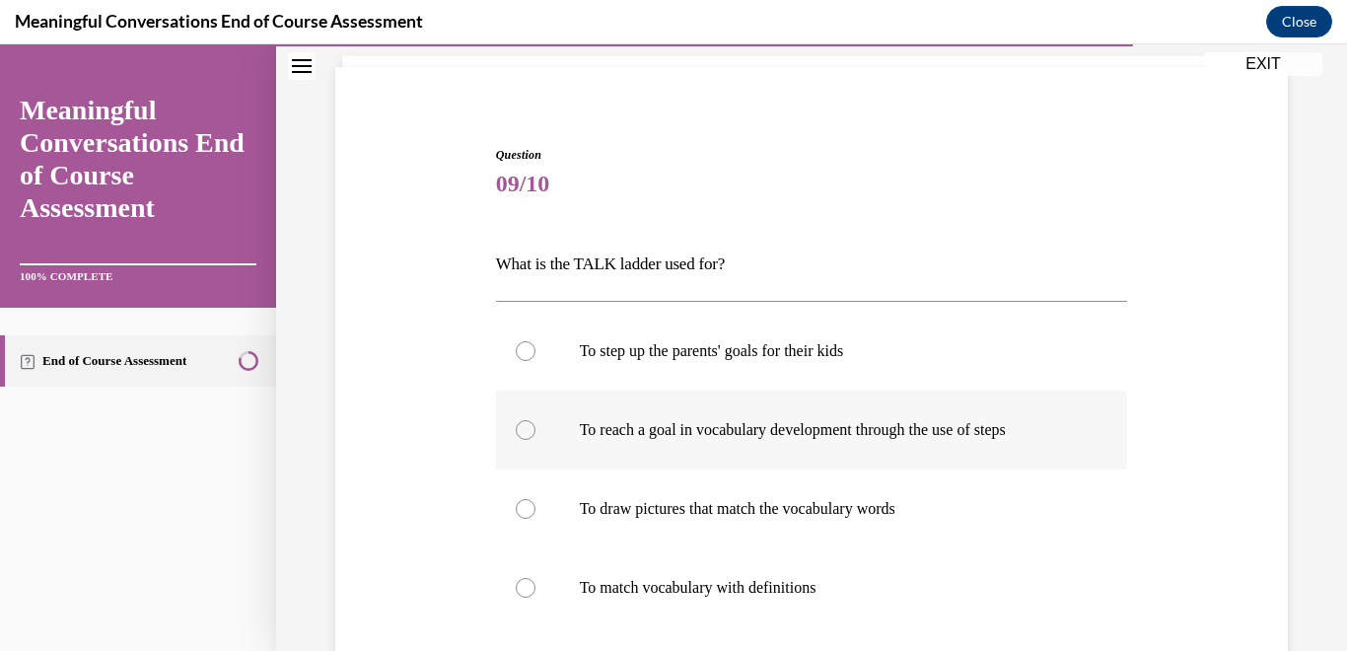
scroll to position [149, 0]
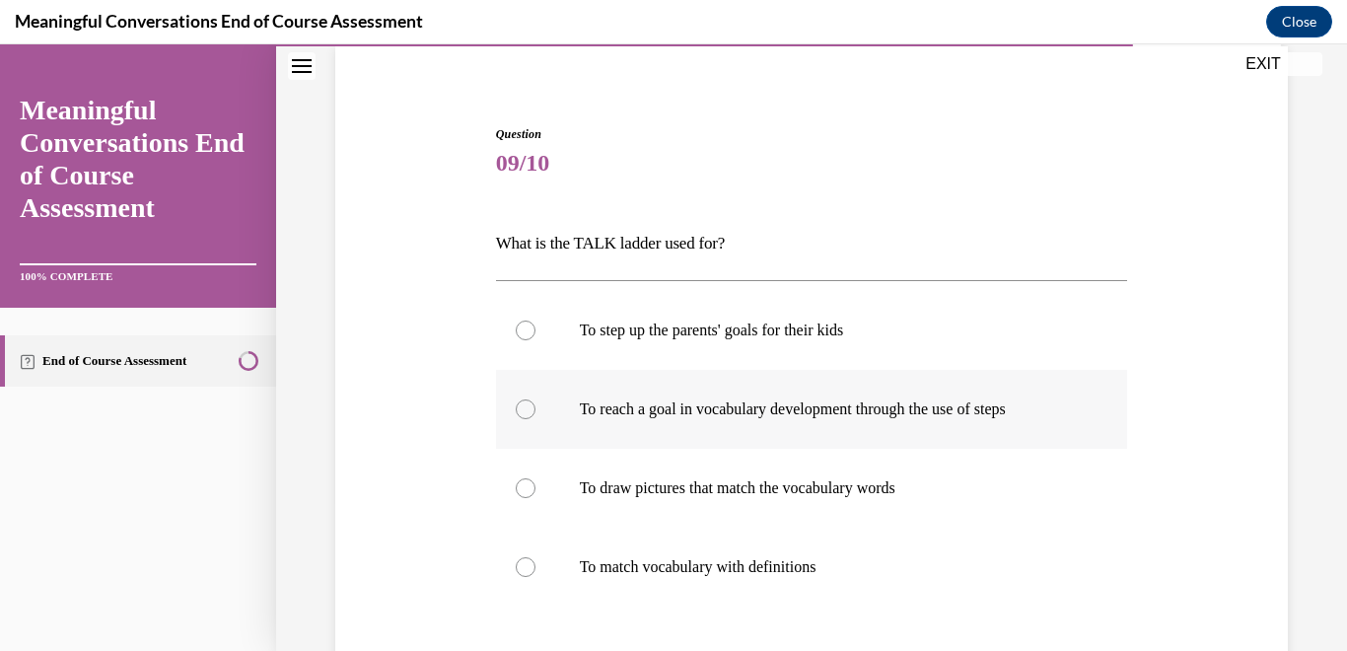
click at [522, 407] on div at bounding box center [526, 409] width 20 height 20
click at [522, 407] on input "To reach a goal in vocabulary development through the use of steps" at bounding box center [526, 409] width 20 height 20
radio input "true"
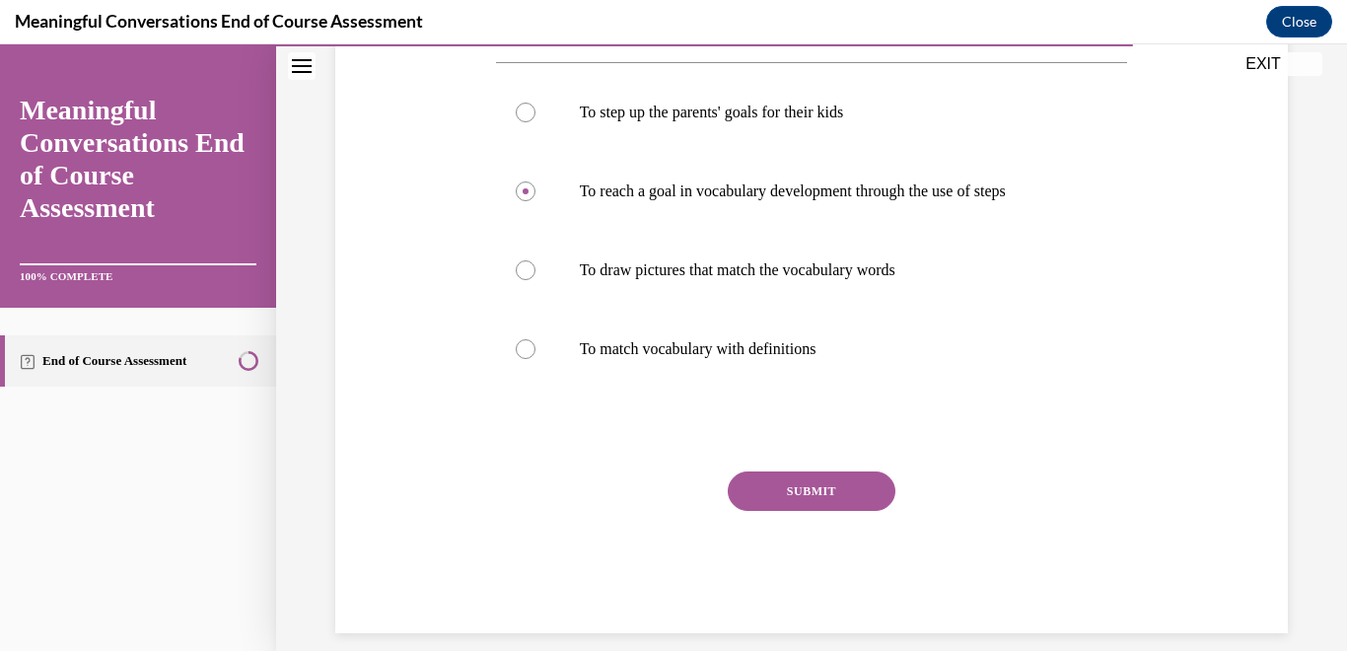
scroll to position [389, 0]
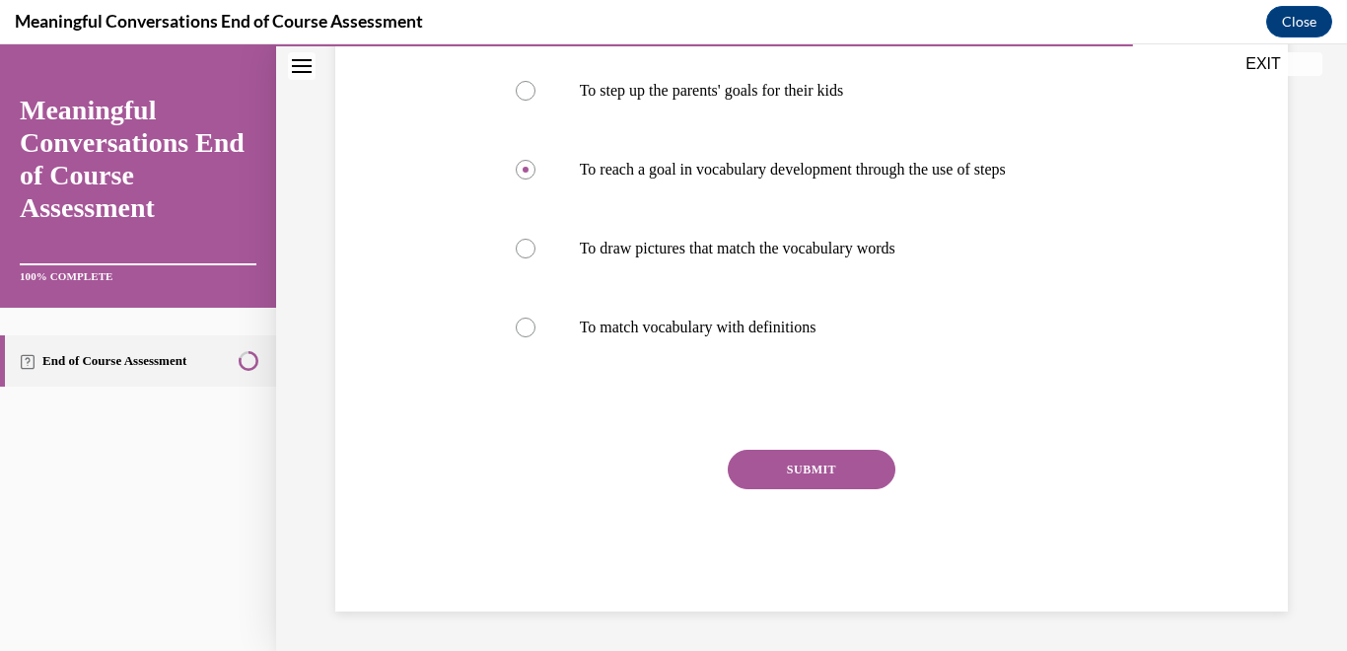
click at [811, 473] on button "SUBMIT" at bounding box center [812, 469] width 168 height 39
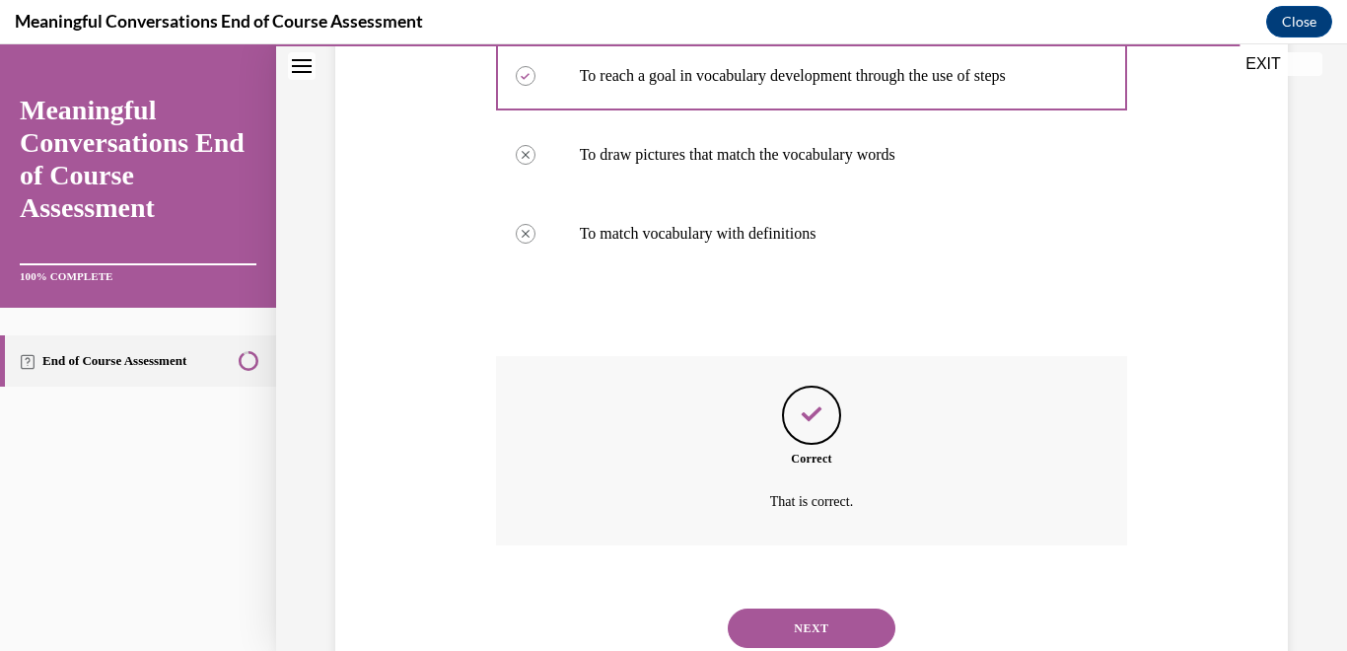
scroll to position [548, 0]
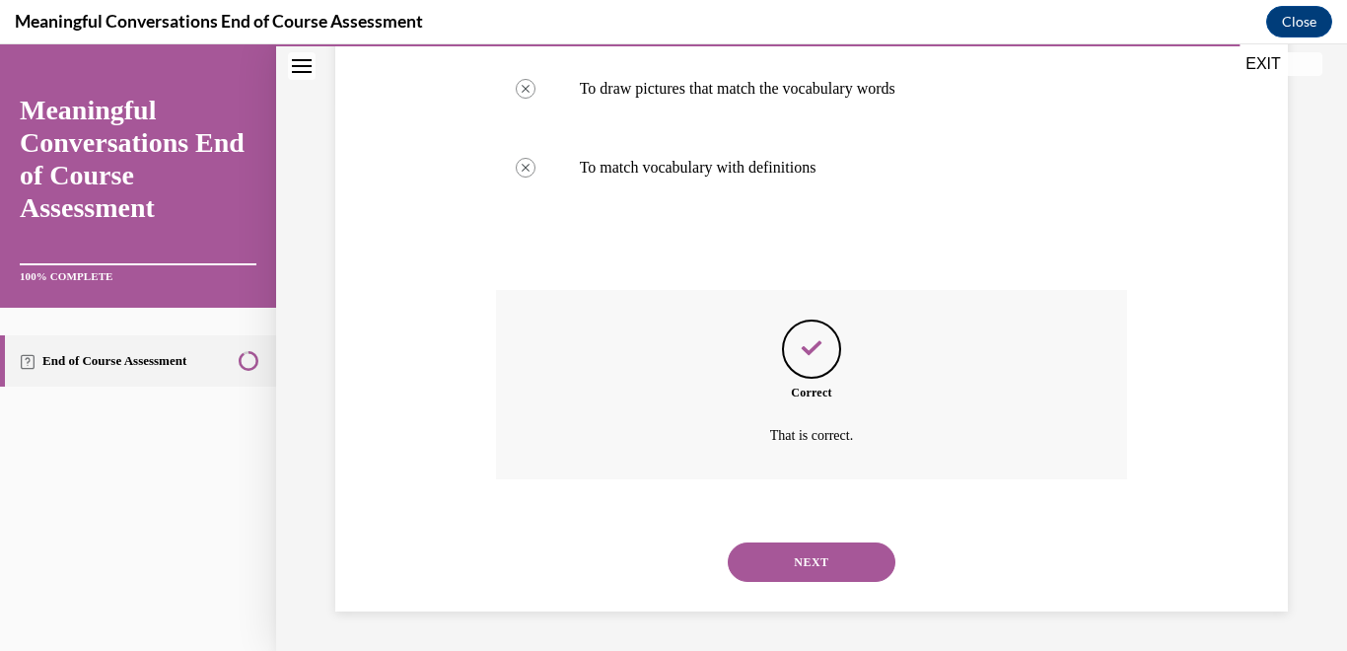
click at [784, 570] on button "NEXT" at bounding box center [812, 561] width 168 height 39
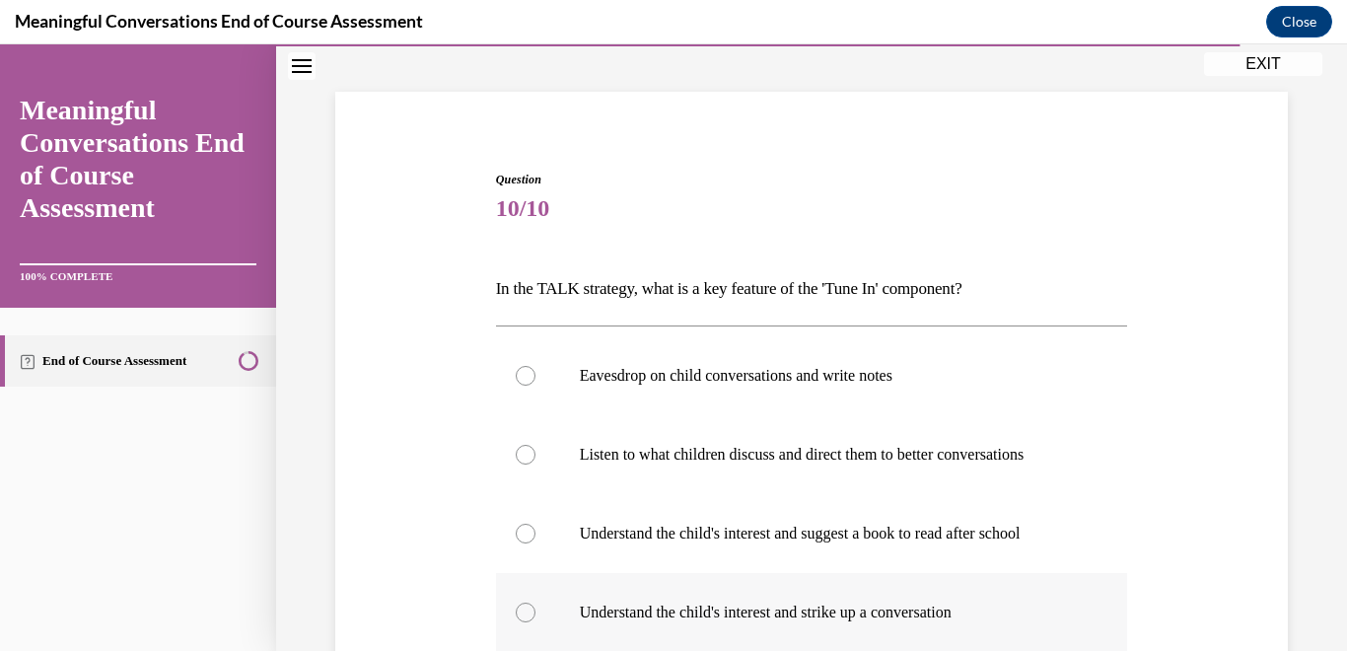
scroll to position [169, 0]
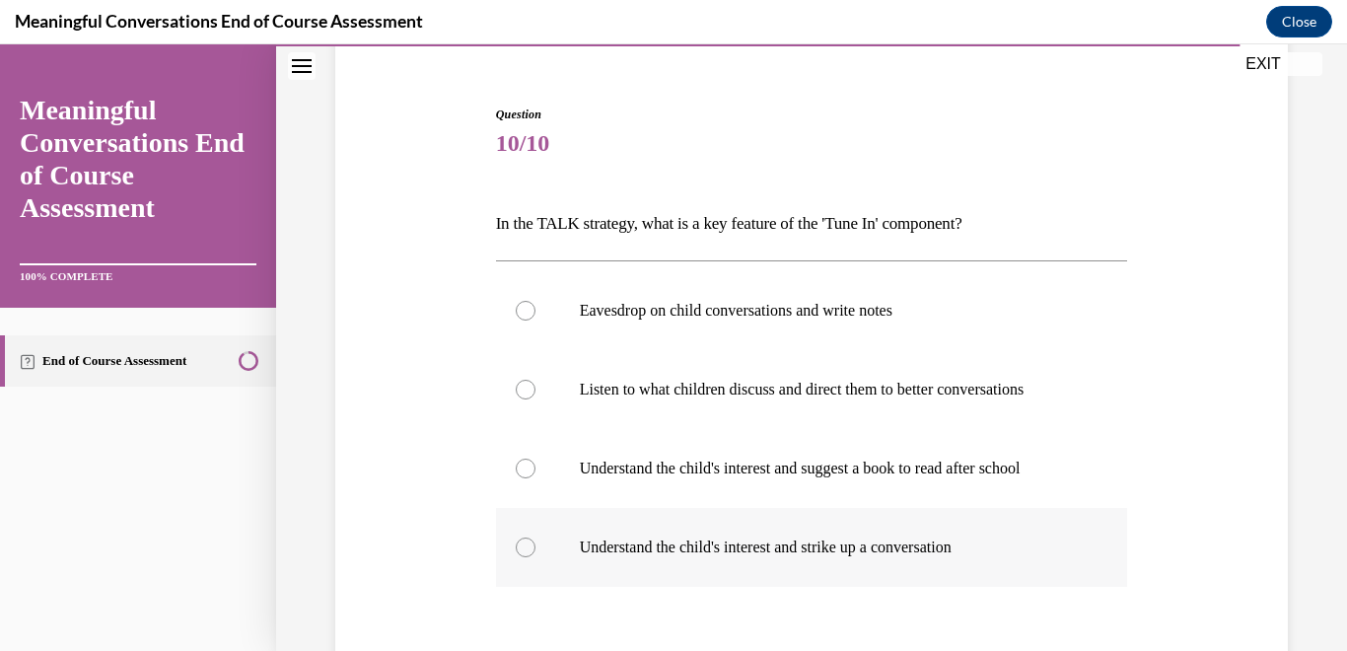
click at [526, 548] on div at bounding box center [526, 547] width 20 height 20
click at [526, 548] on input "Understand the child's interest and strike up a conversation" at bounding box center [526, 547] width 20 height 20
radio input "true"
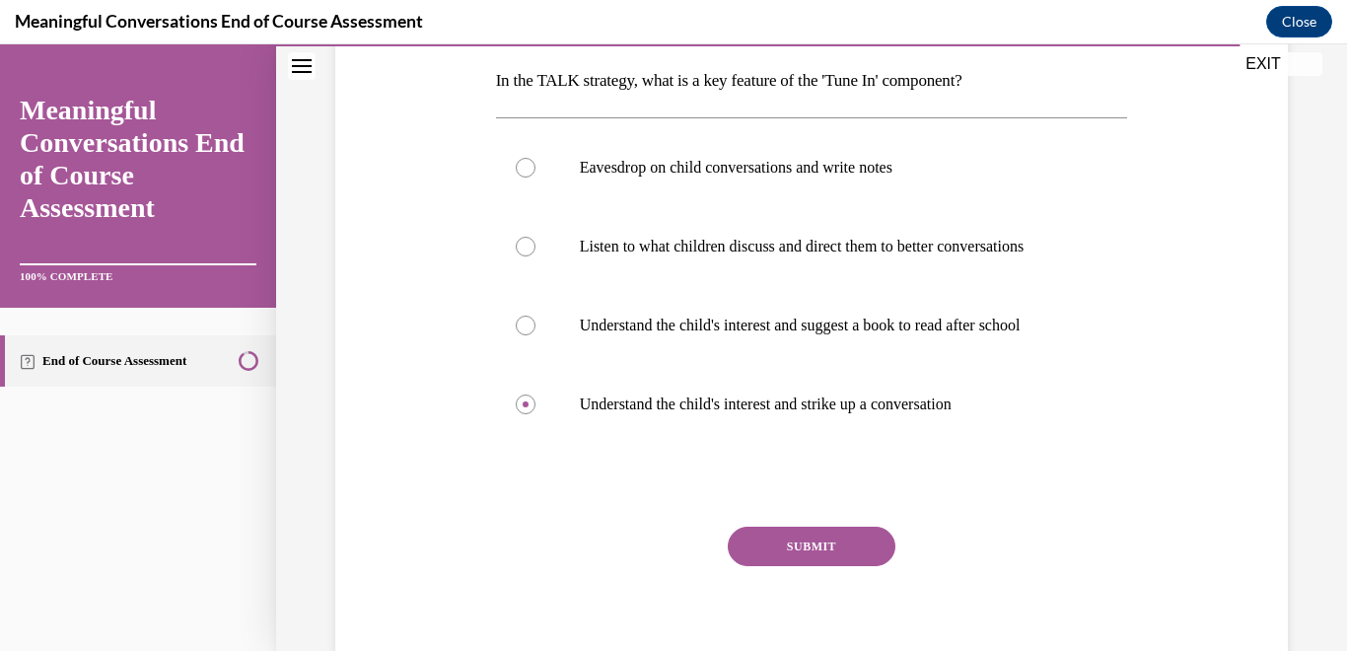
scroll to position [364, 0]
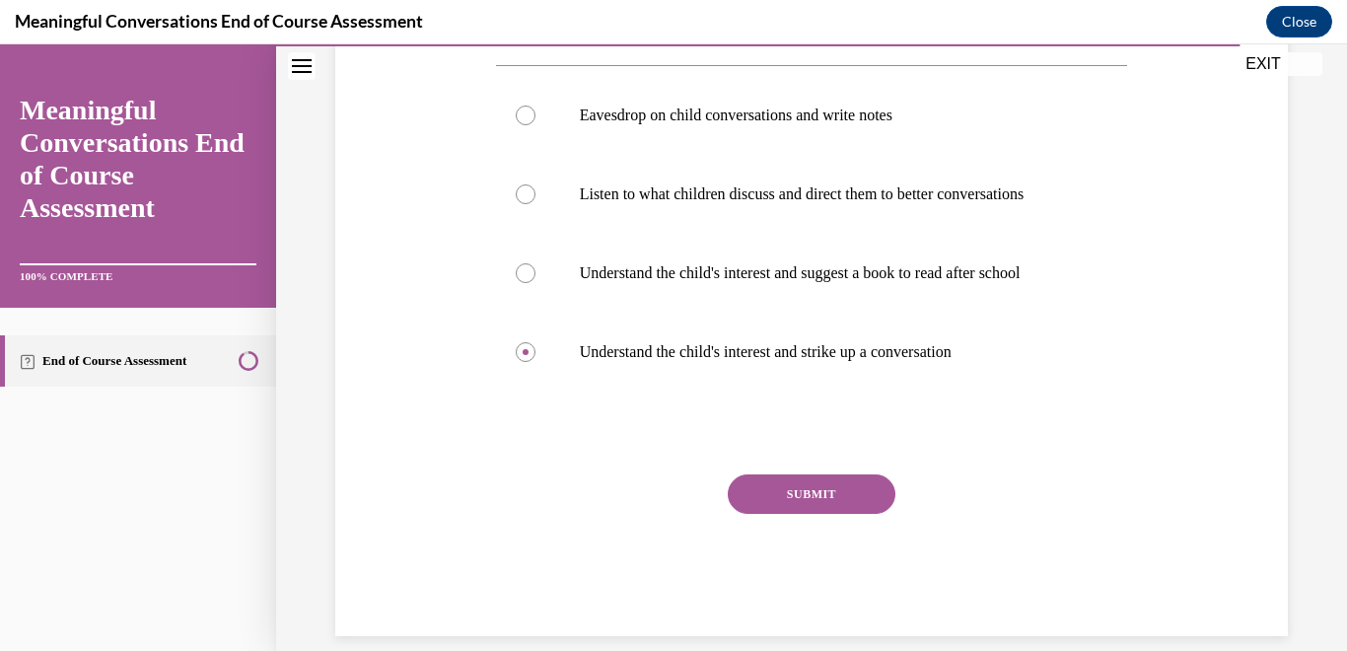
click at [803, 500] on button "SUBMIT" at bounding box center [812, 493] width 168 height 39
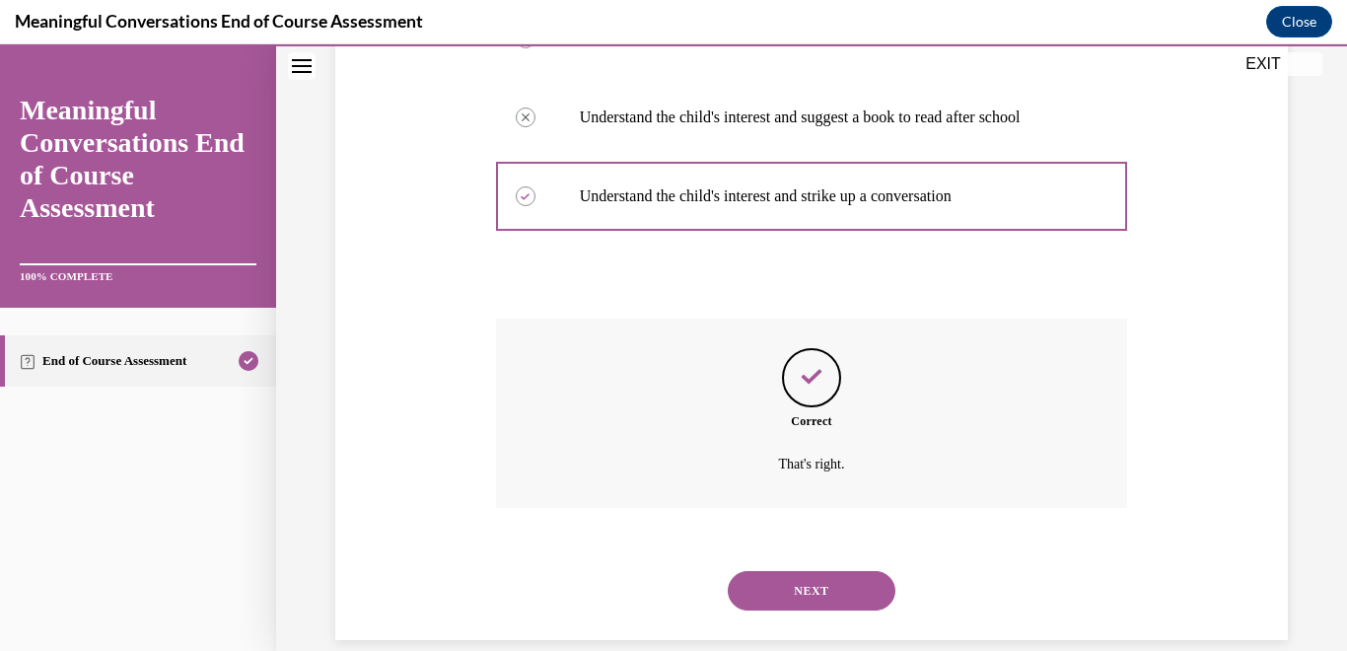
scroll to position [548, 0]
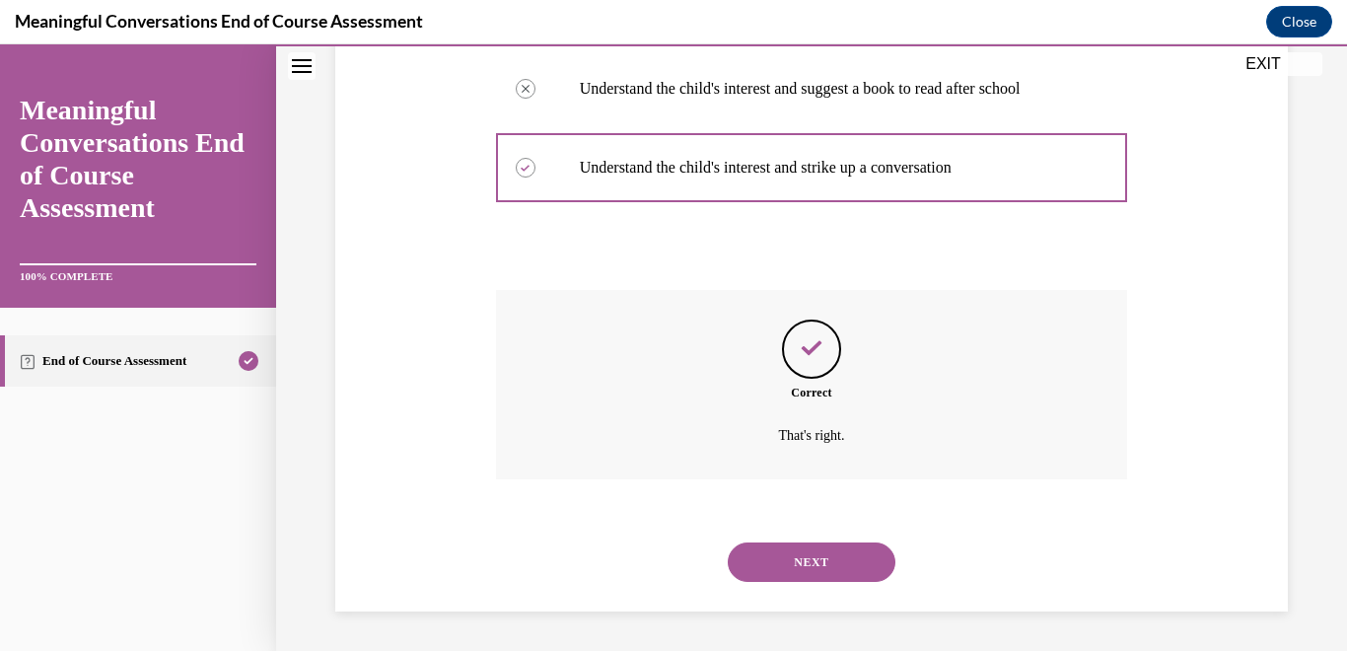
click at [790, 560] on button "NEXT" at bounding box center [812, 561] width 168 height 39
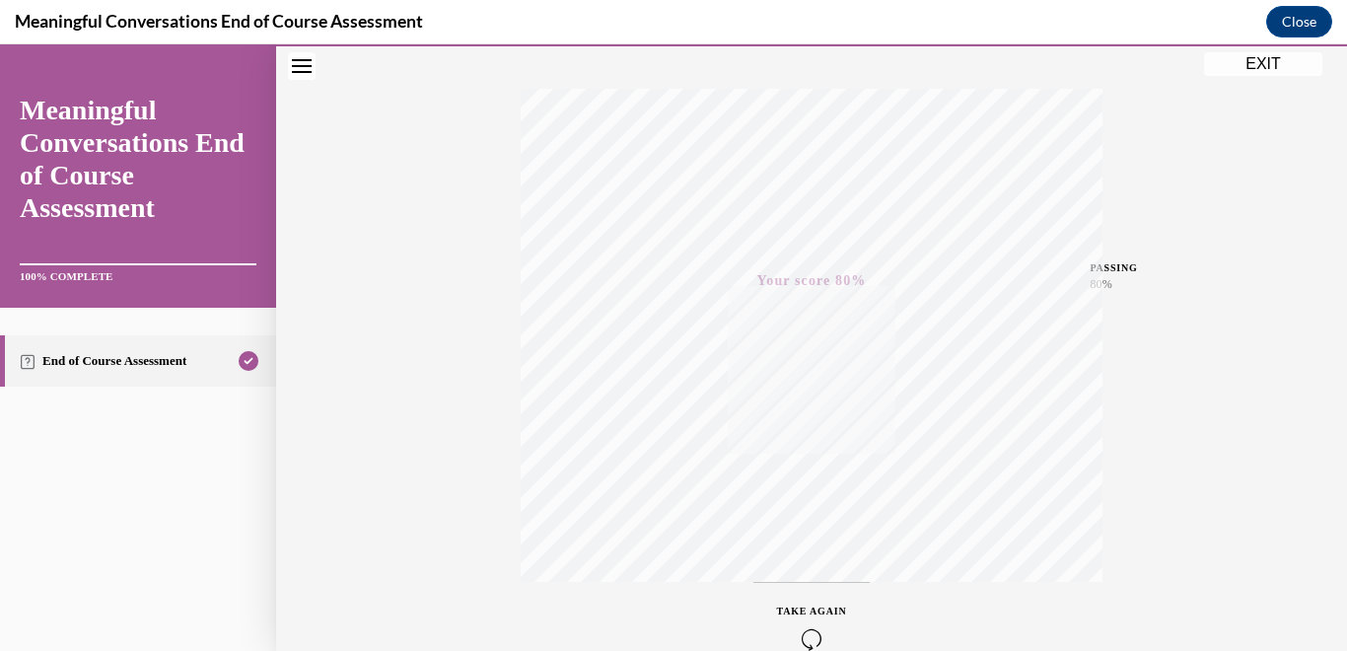
scroll to position [404, 0]
click at [810, 521] on icon "button" at bounding box center [812, 531] width 70 height 22
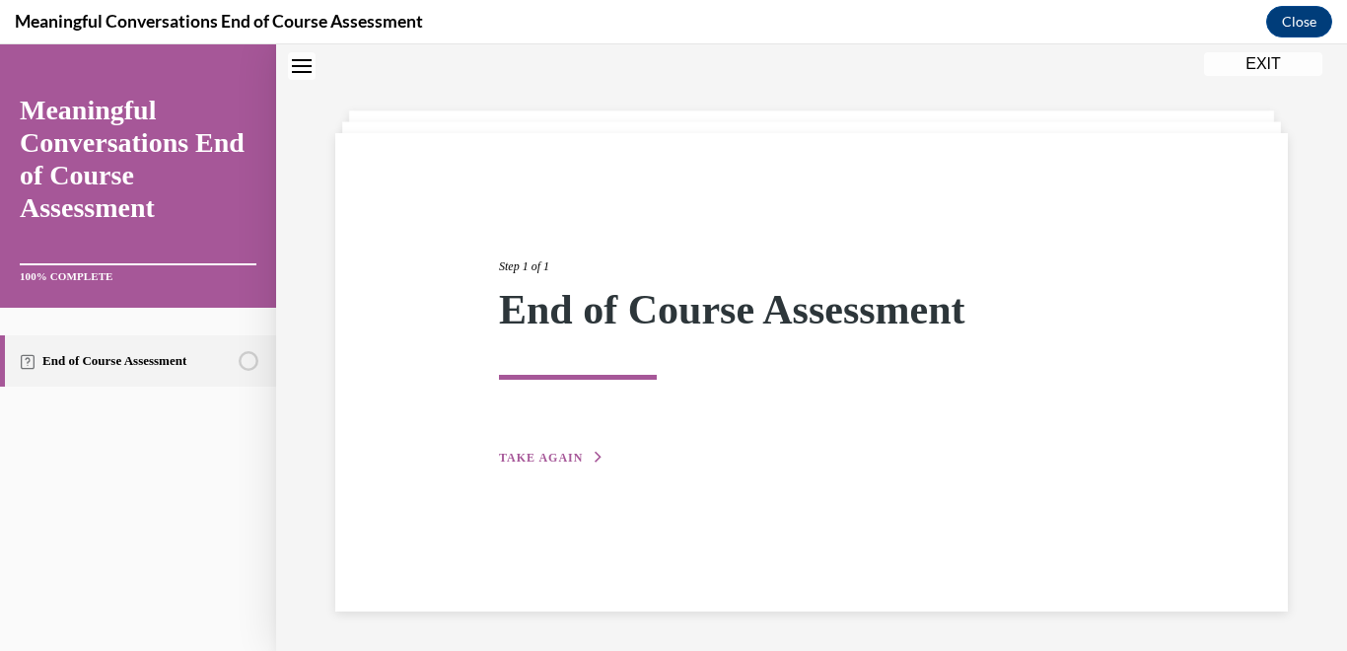
click at [574, 455] on span "TAKE AGAIN" at bounding box center [541, 458] width 84 height 14
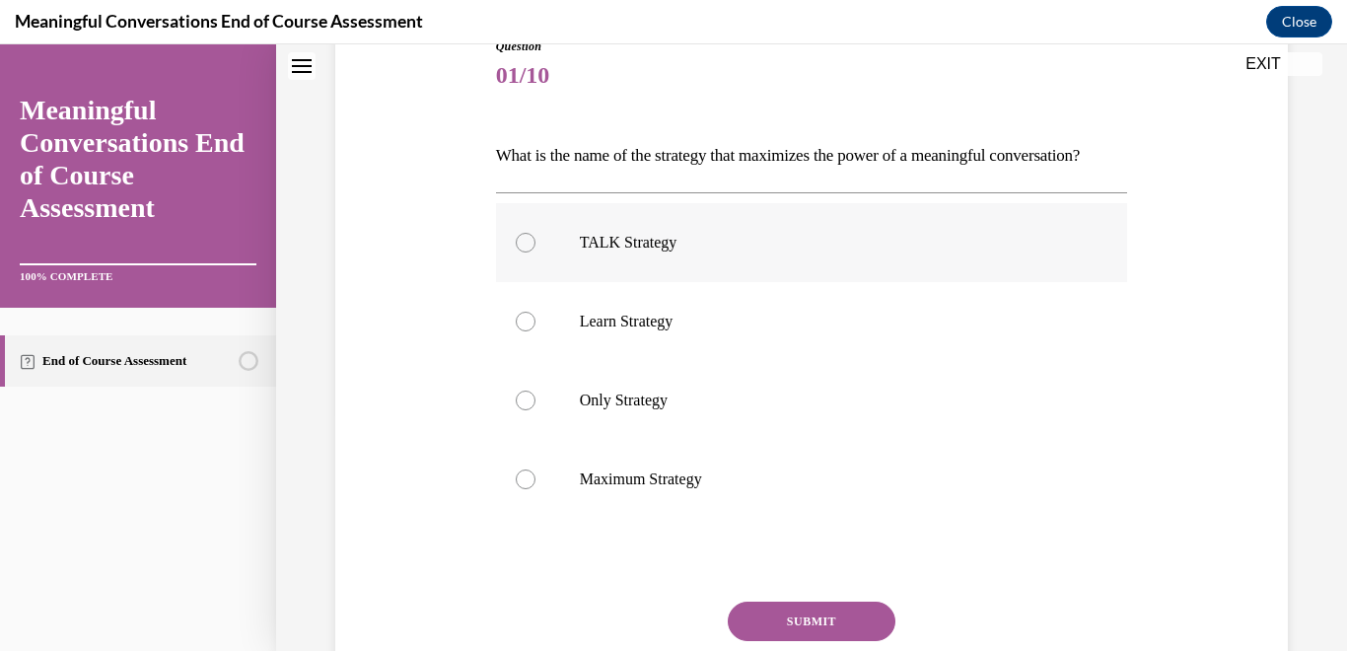
scroll to position [238, 0]
click at [523, 251] on div at bounding box center [526, 242] width 20 height 20
click at [523, 251] on input "TALK Strategy" at bounding box center [526, 242] width 20 height 20
radio input "true"
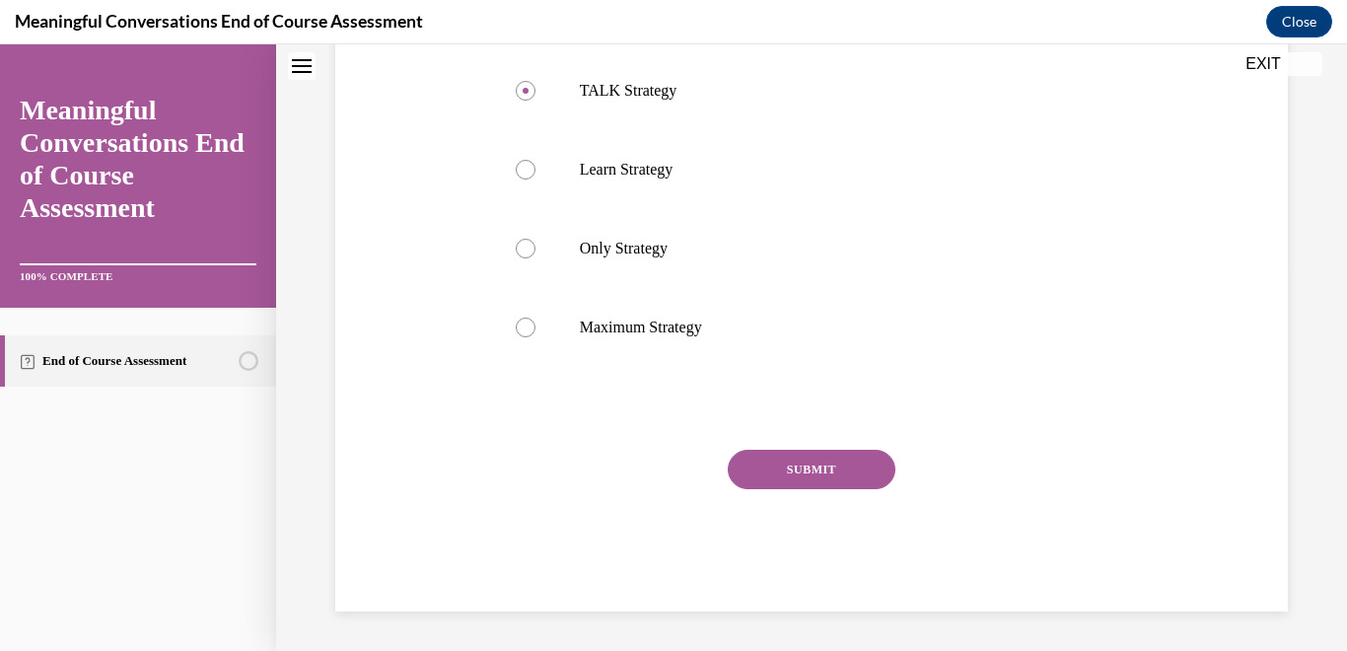
click at [804, 465] on button "SUBMIT" at bounding box center [812, 469] width 168 height 39
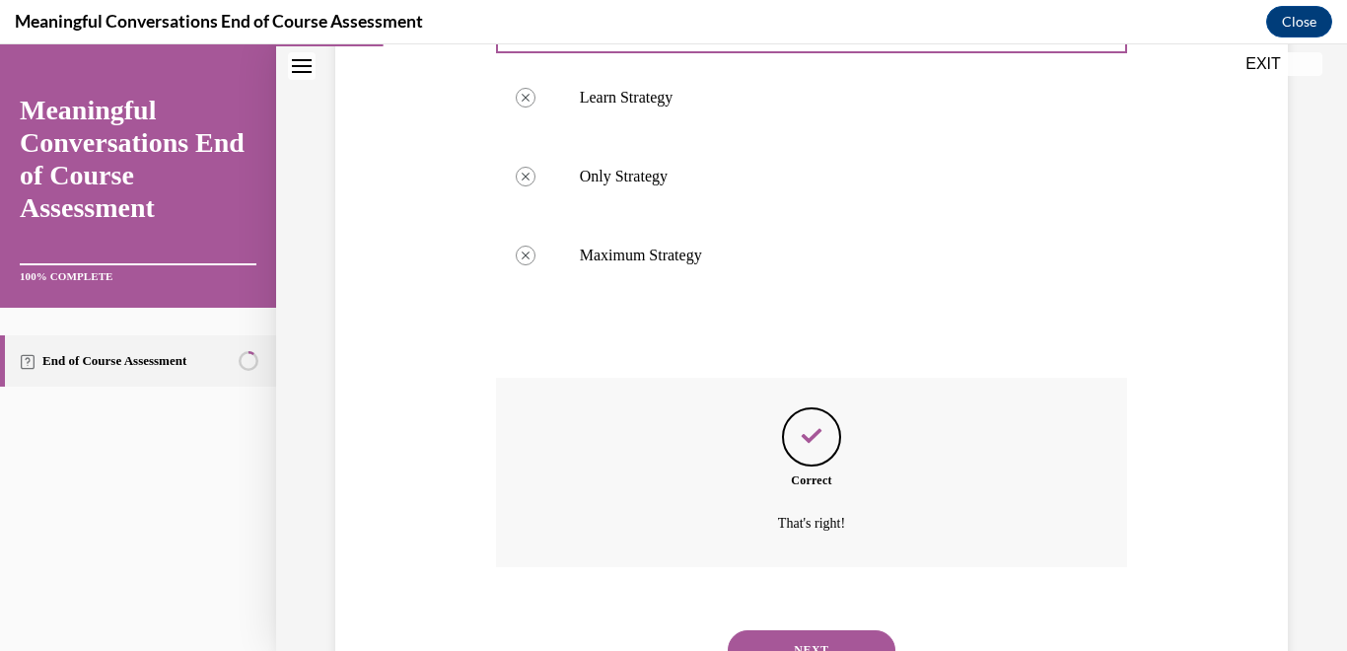
scroll to position [582, 0]
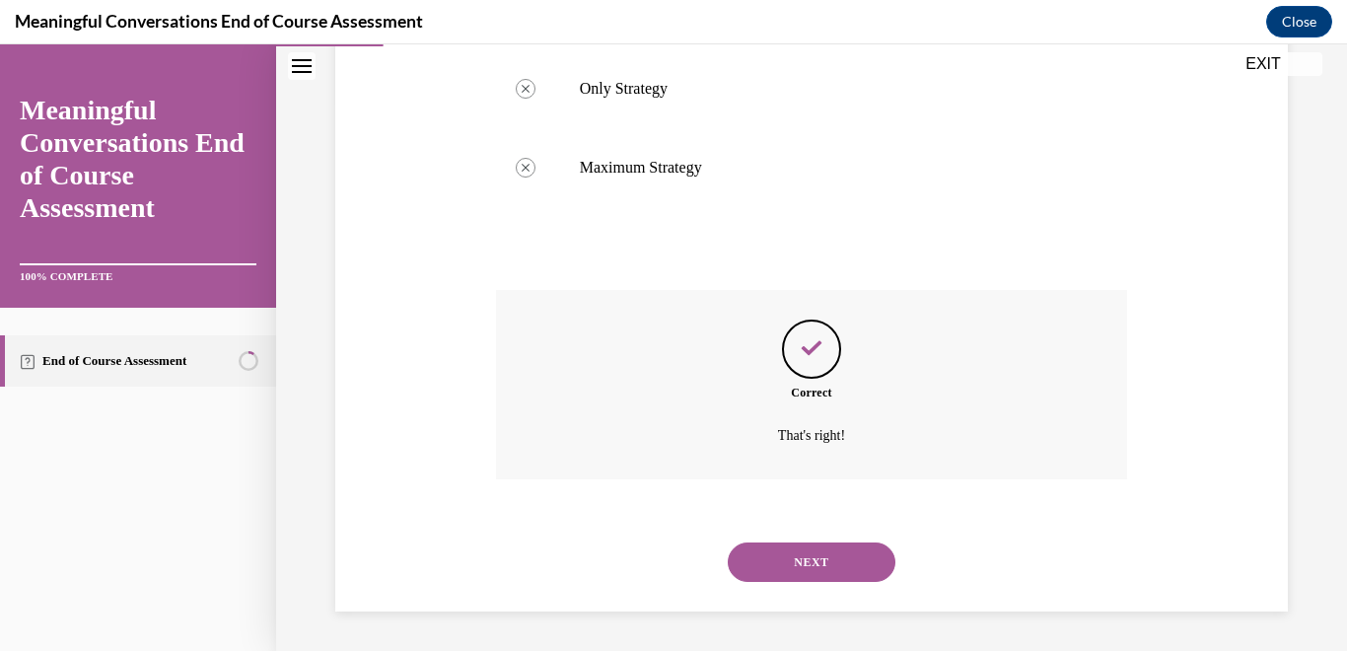
click at [788, 565] on button "NEXT" at bounding box center [812, 561] width 168 height 39
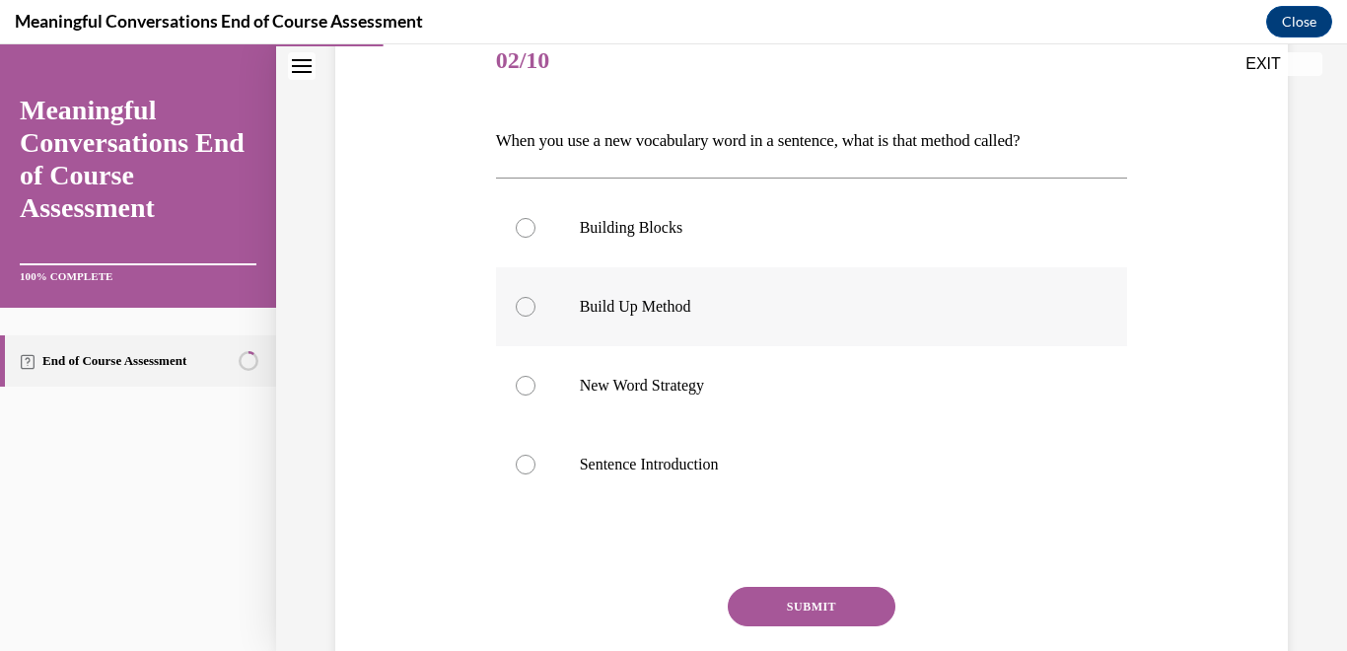
scroll to position [307, 0]
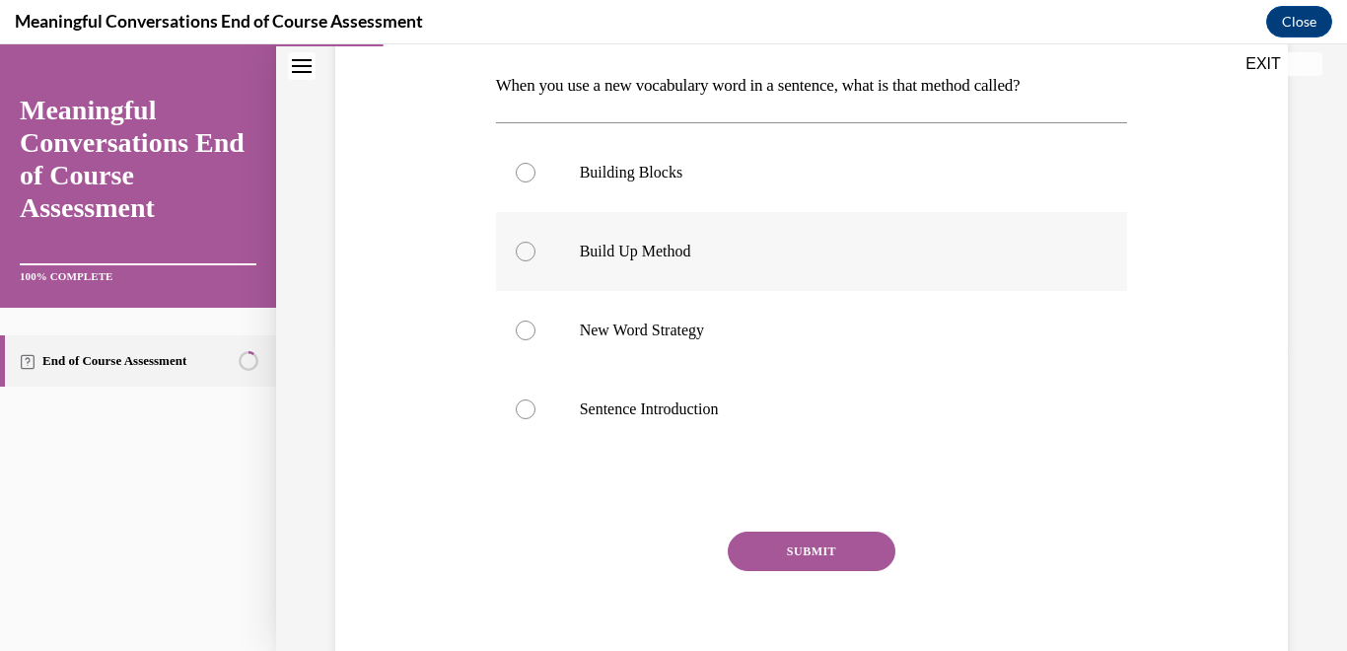
click at [517, 252] on div at bounding box center [526, 252] width 20 height 20
click at [517, 252] on input "Build Up Method" at bounding box center [526, 252] width 20 height 20
radio input "true"
click at [826, 558] on button "SUBMIT" at bounding box center [812, 551] width 168 height 39
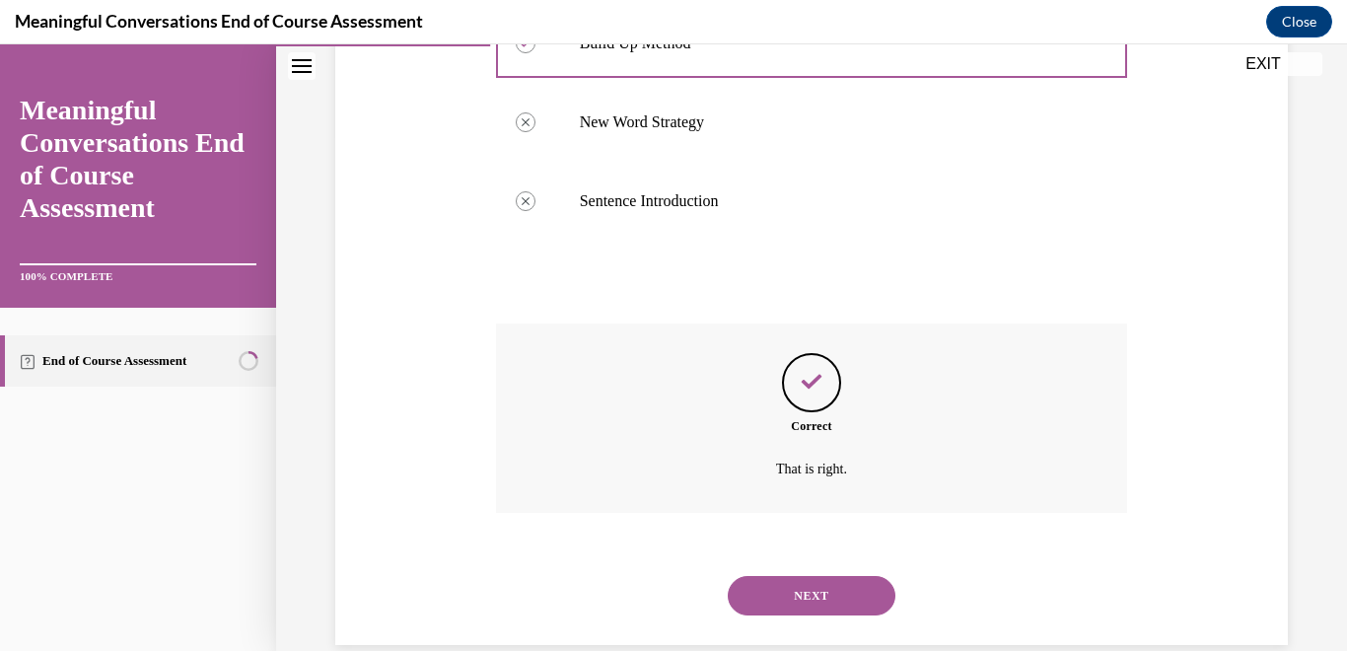
scroll to position [548, 0]
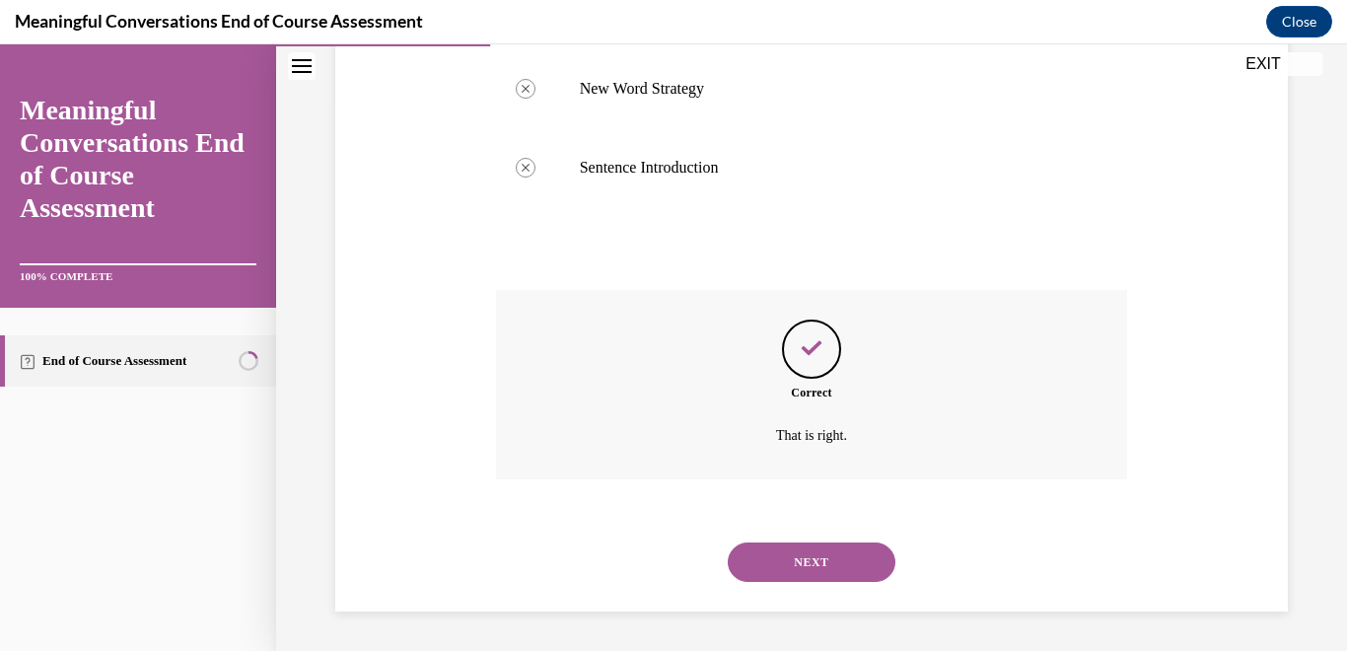
click at [810, 555] on button "NEXT" at bounding box center [812, 561] width 168 height 39
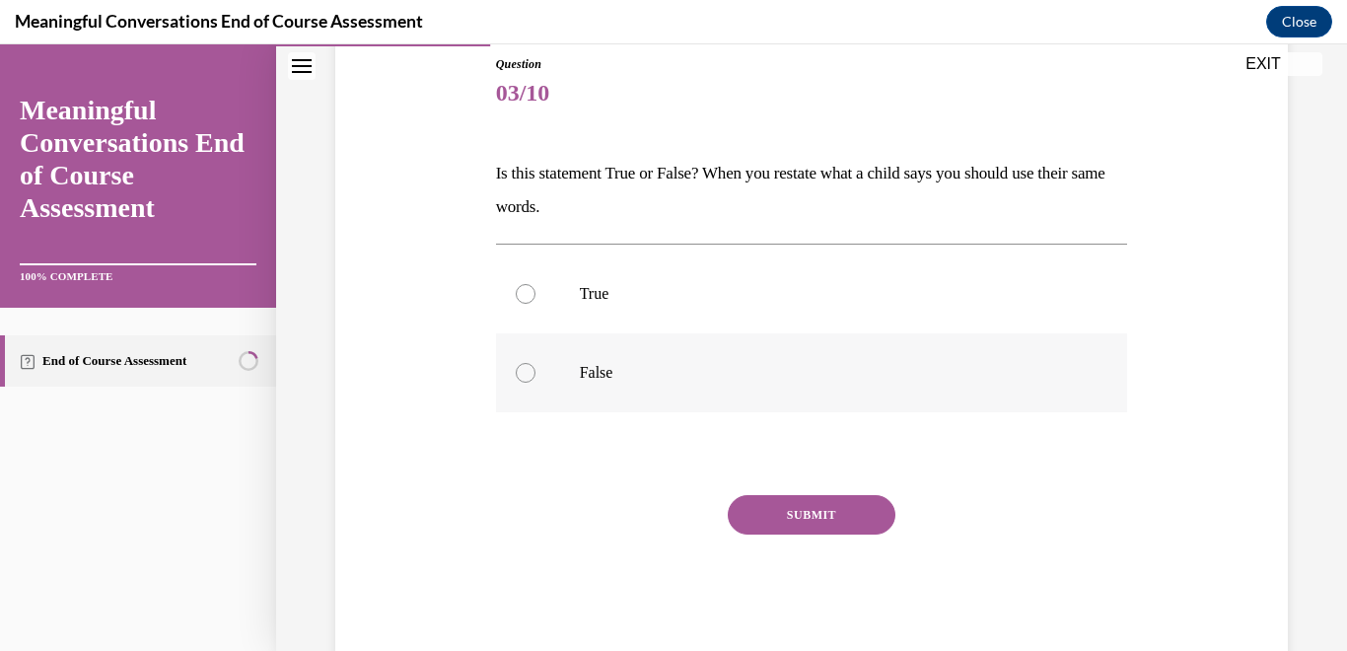
click at [529, 376] on div at bounding box center [526, 373] width 20 height 20
click at [529, 376] on input "False" at bounding box center [526, 373] width 20 height 20
radio input "true"
click at [753, 516] on button "SUBMIT" at bounding box center [812, 514] width 168 height 39
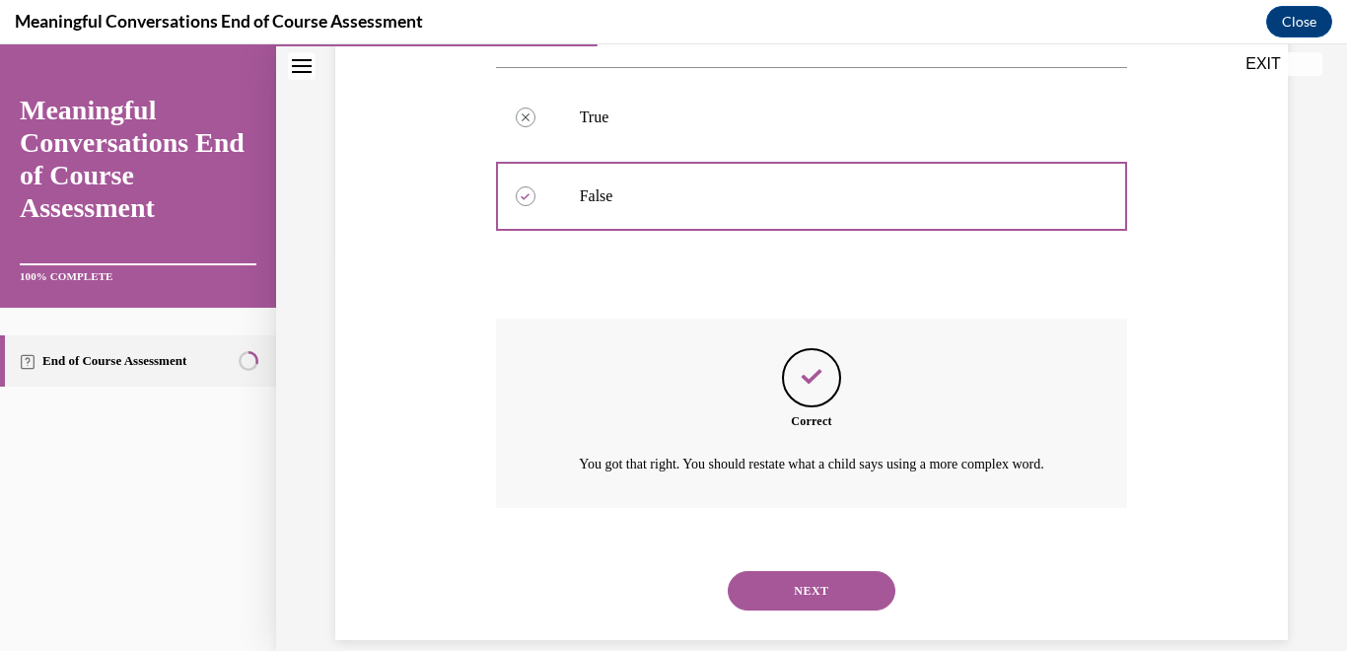
scroll to position [448, 0]
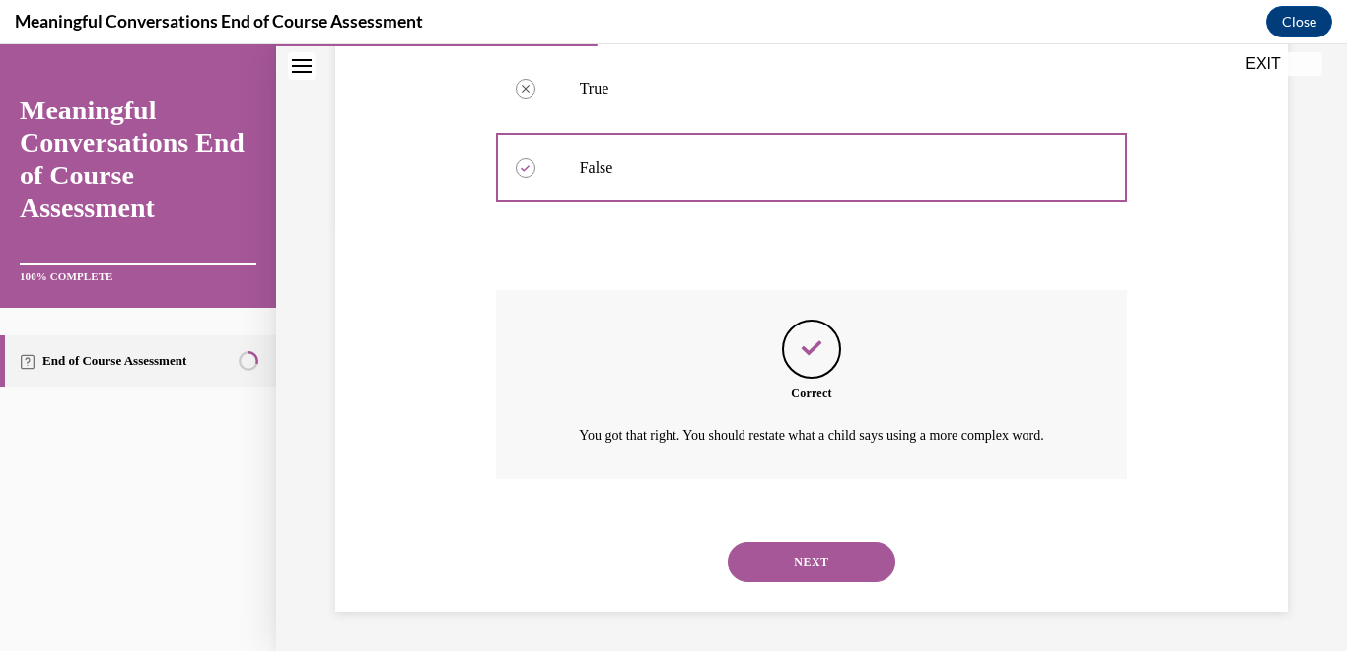
click at [793, 570] on button "NEXT" at bounding box center [812, 561] width 168 height 39
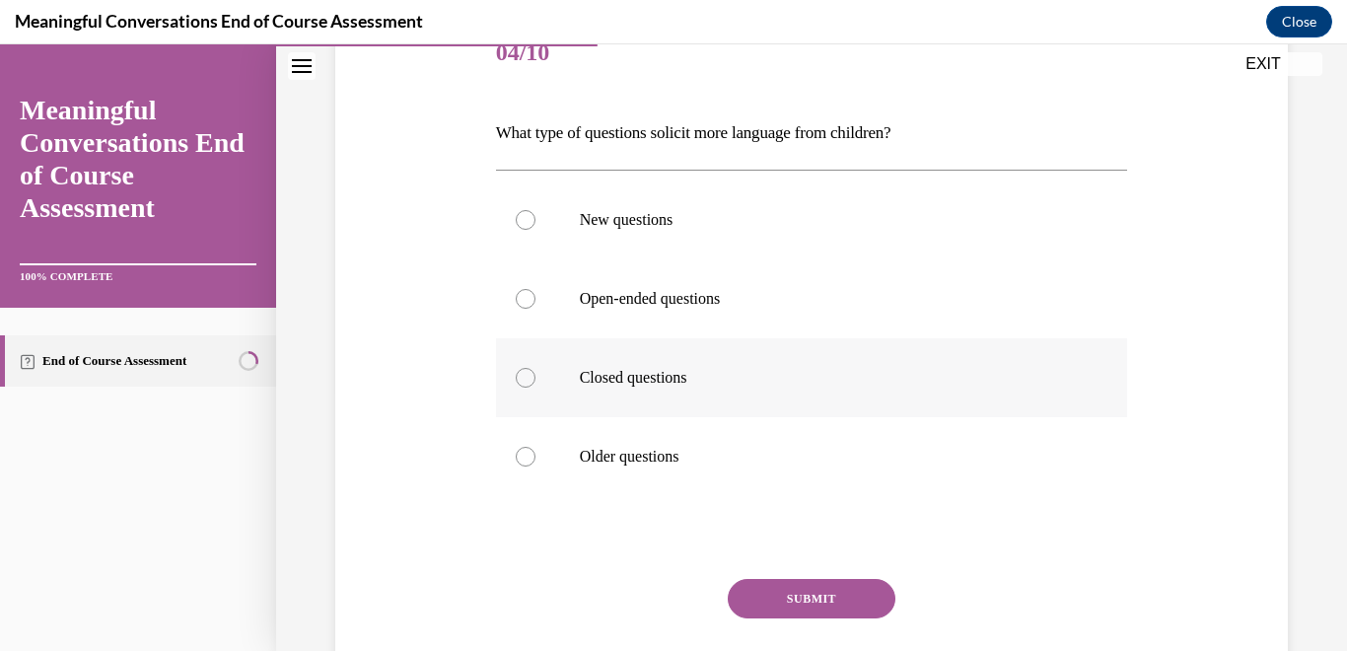
scroll to position [309, 0]
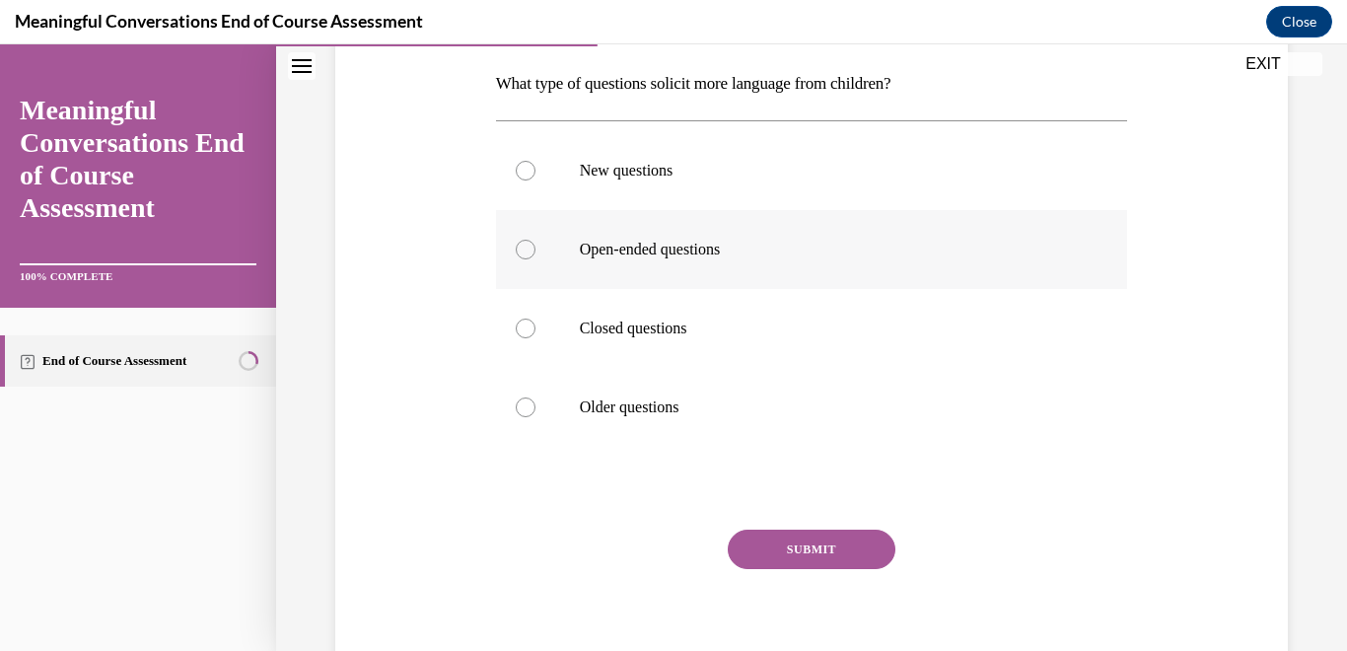
click at [524, 249] on div at bounding box center [526, 250] width 20 height 20
click at [524, 249] on input "Open-ended questions" at bounding box center [526, 250] width 20 height 20
radio input "true"
click at [819, 542] on button "SUBMIT" at bounding box center [812, 549] width 168 height 39
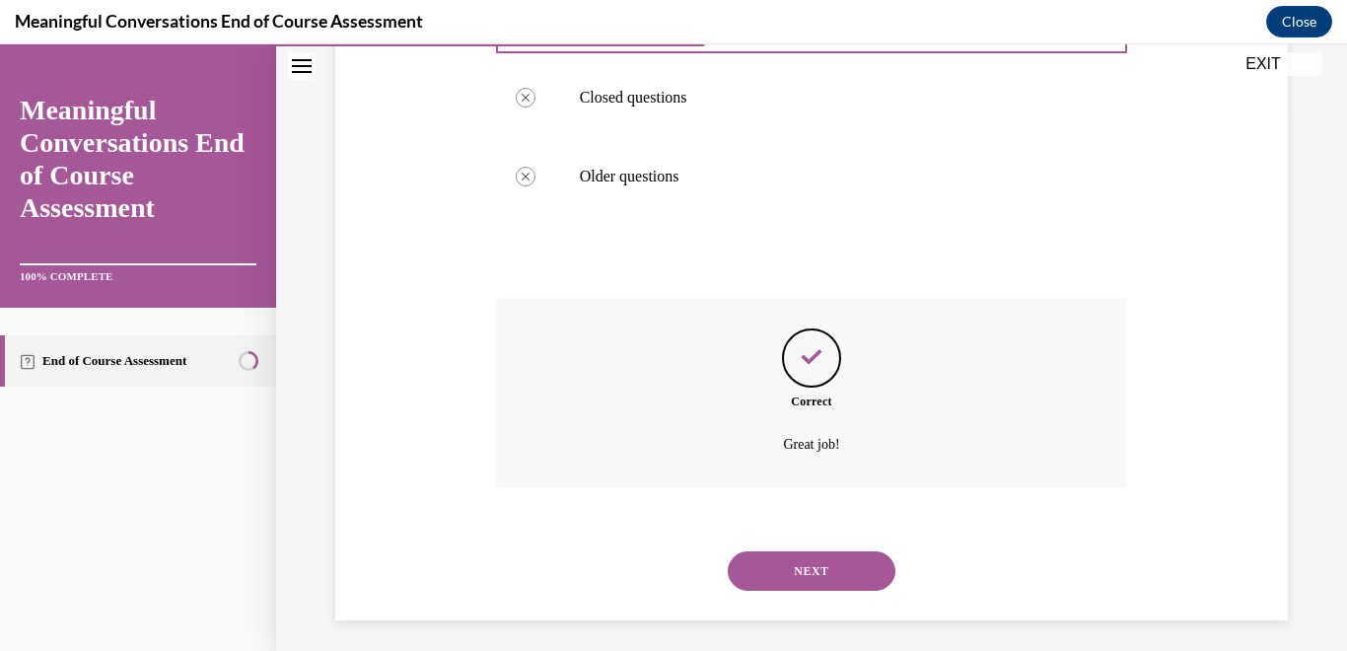
scroll to position [548, 0]
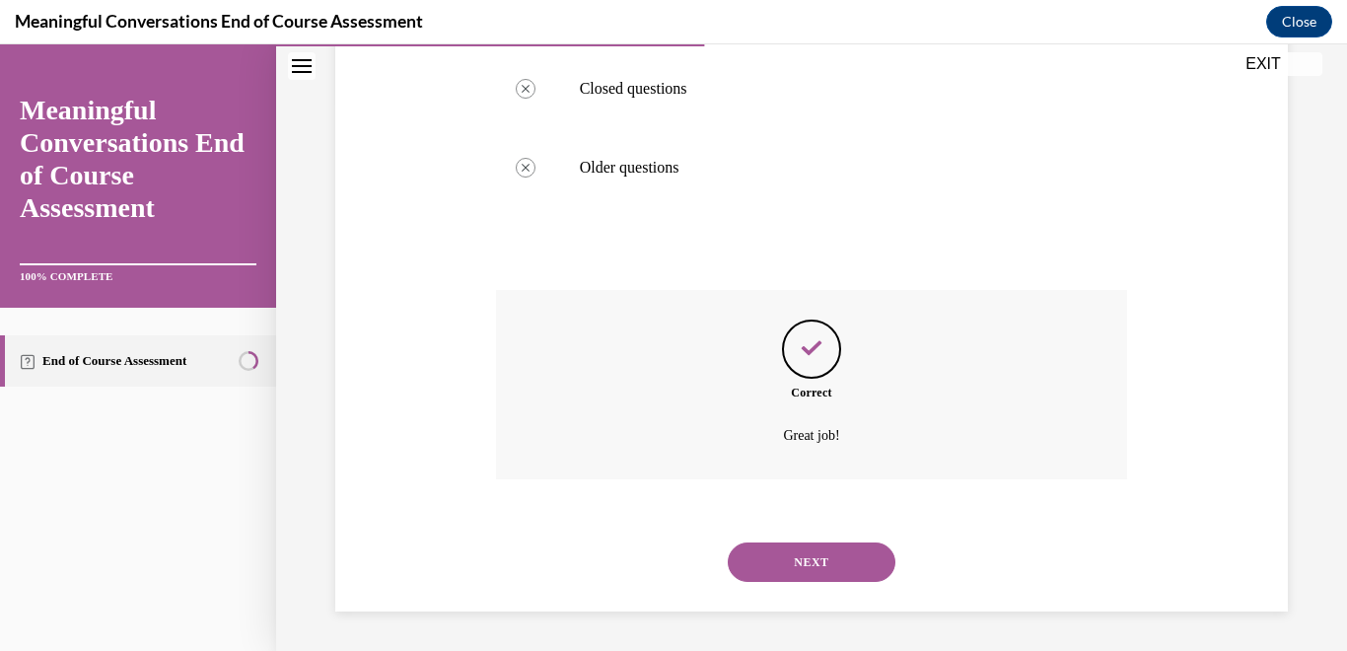
click at [793, 568] on button "NEXT" at bounding box center [812, 561] width 168 height 39
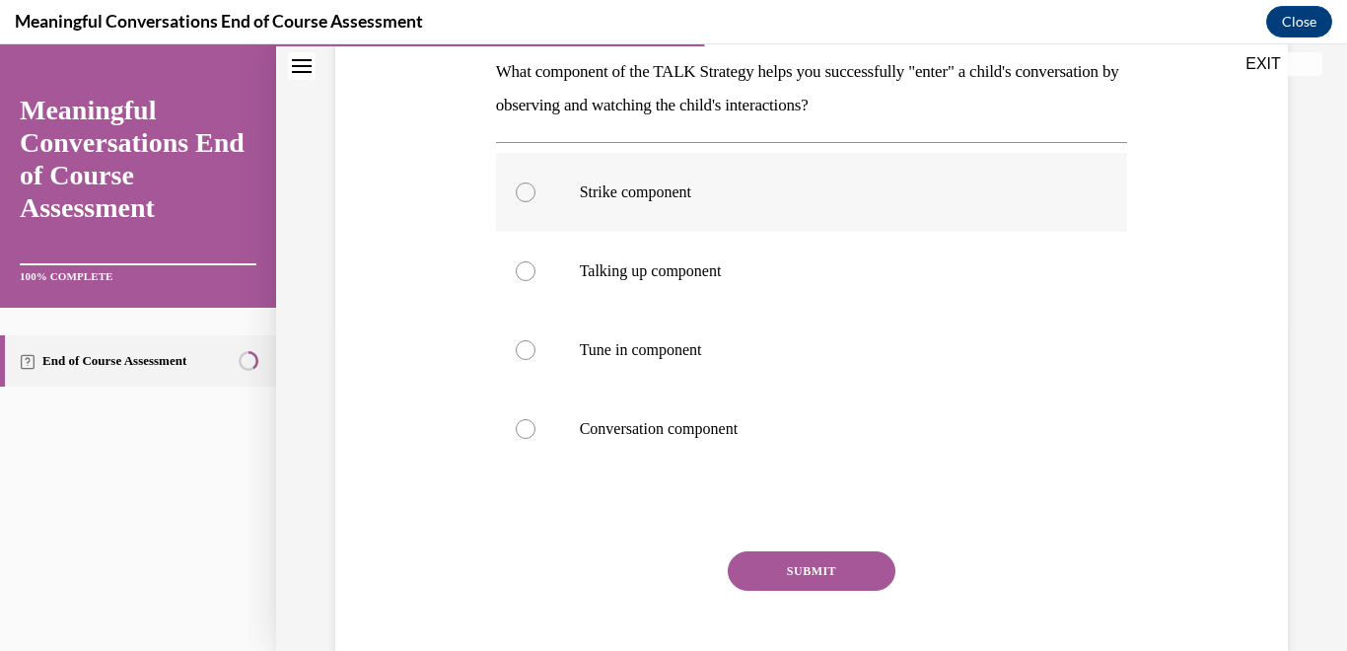
scroll to position [305, 0]
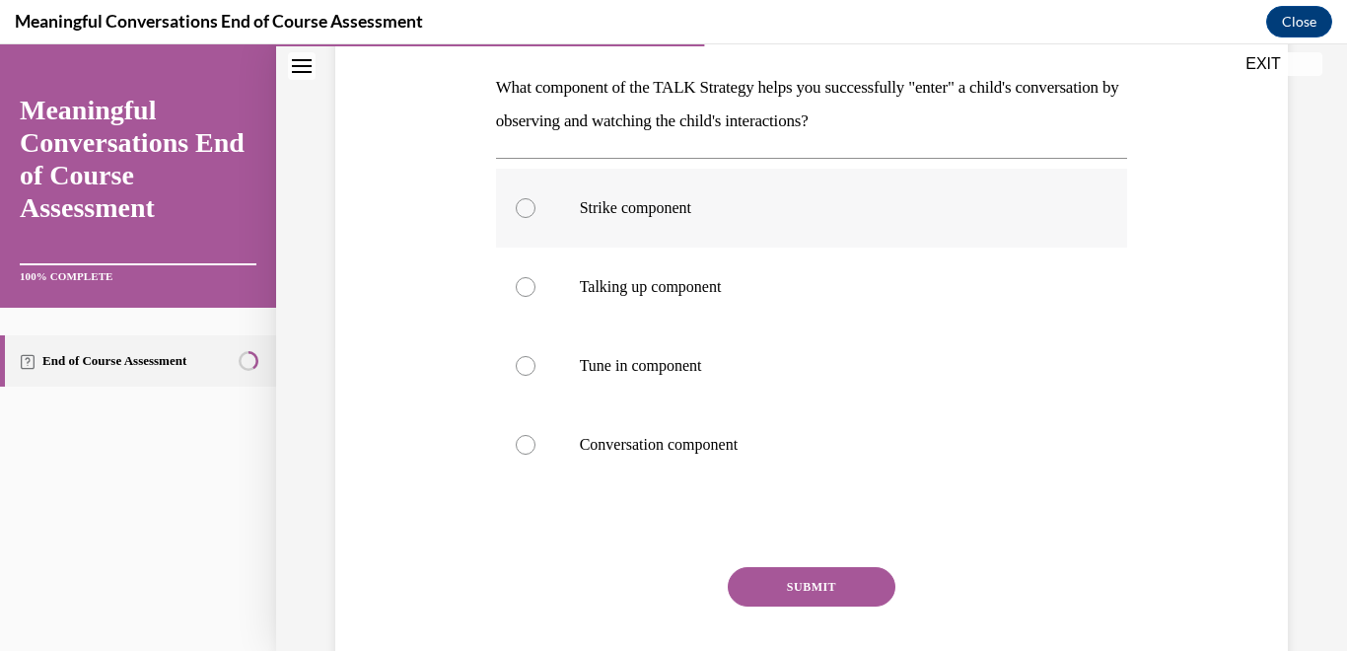
click at [527, 210] on div at bounding box center [526, 208] width 20 height 20
click at [527, 210] on input "Strike component" at bounding box center [526, 208] width 20 height 20
radio input "true"
click at [529, 371] on div at bounding box center [526, 366] width 20 height 20
click at [529, 371] on input "Tune in component" at bounding box center [526, 366] width 20 height 20
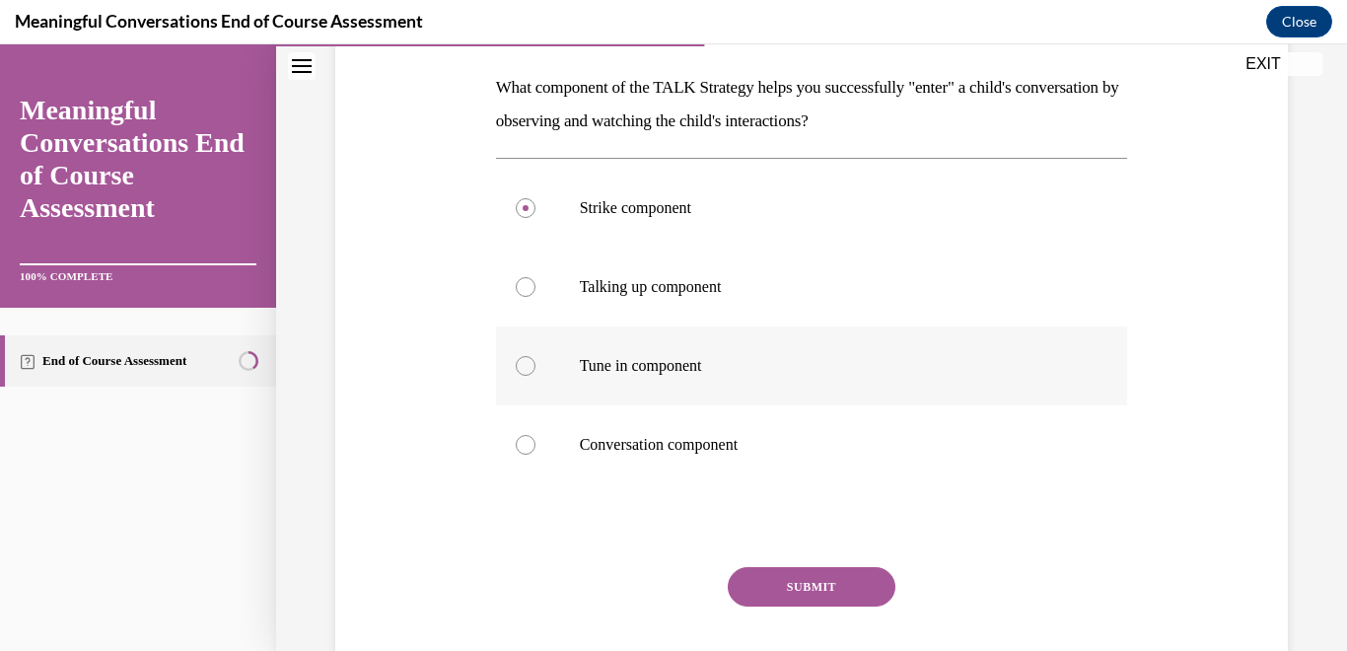
radio input "true"
click at [796, 585] on button "SUBMIT" at bounding box center [812, 586] width 168 height 39
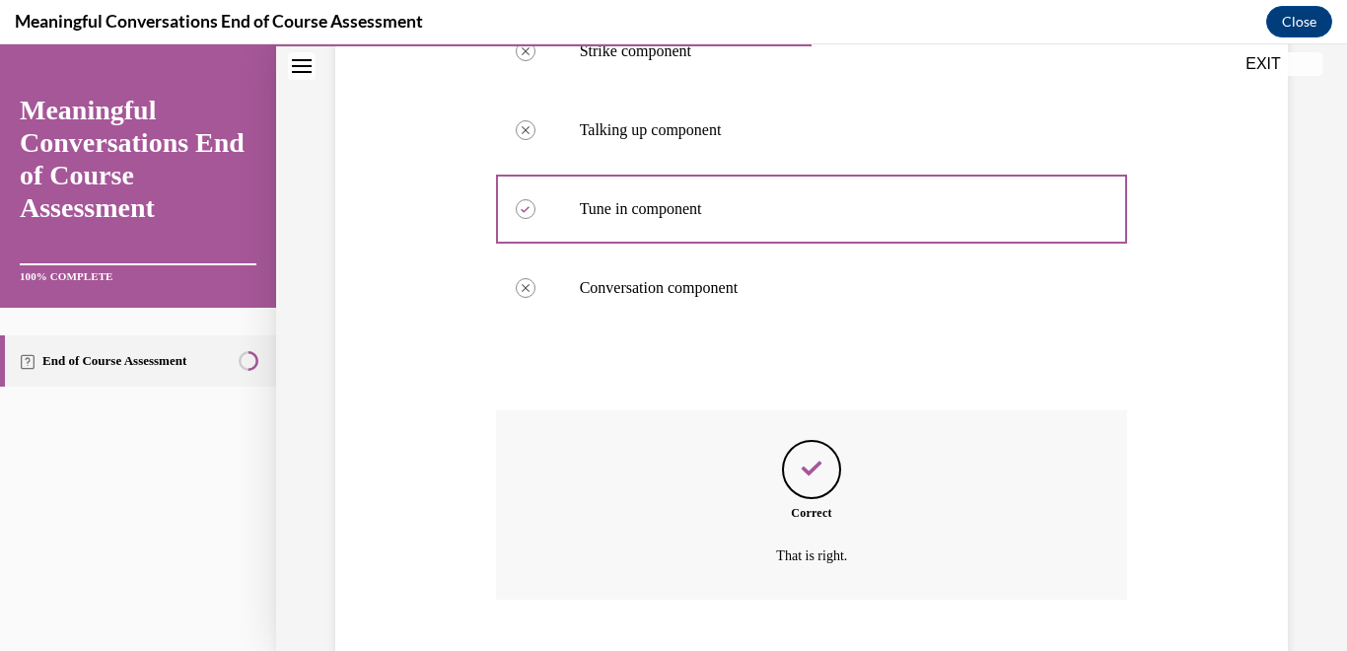
scroll to position [582, 0]
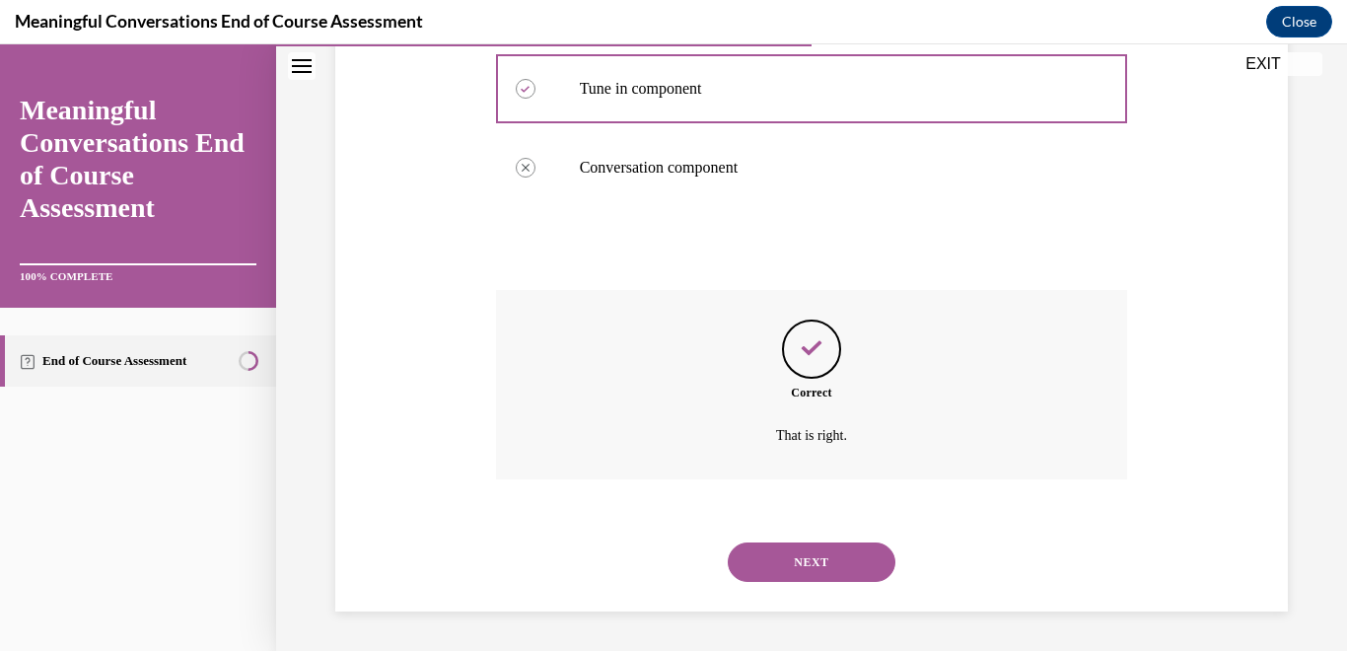
click at [791, 569] on button "NEXT" at bounding box center [812, 561] width 168 height 39
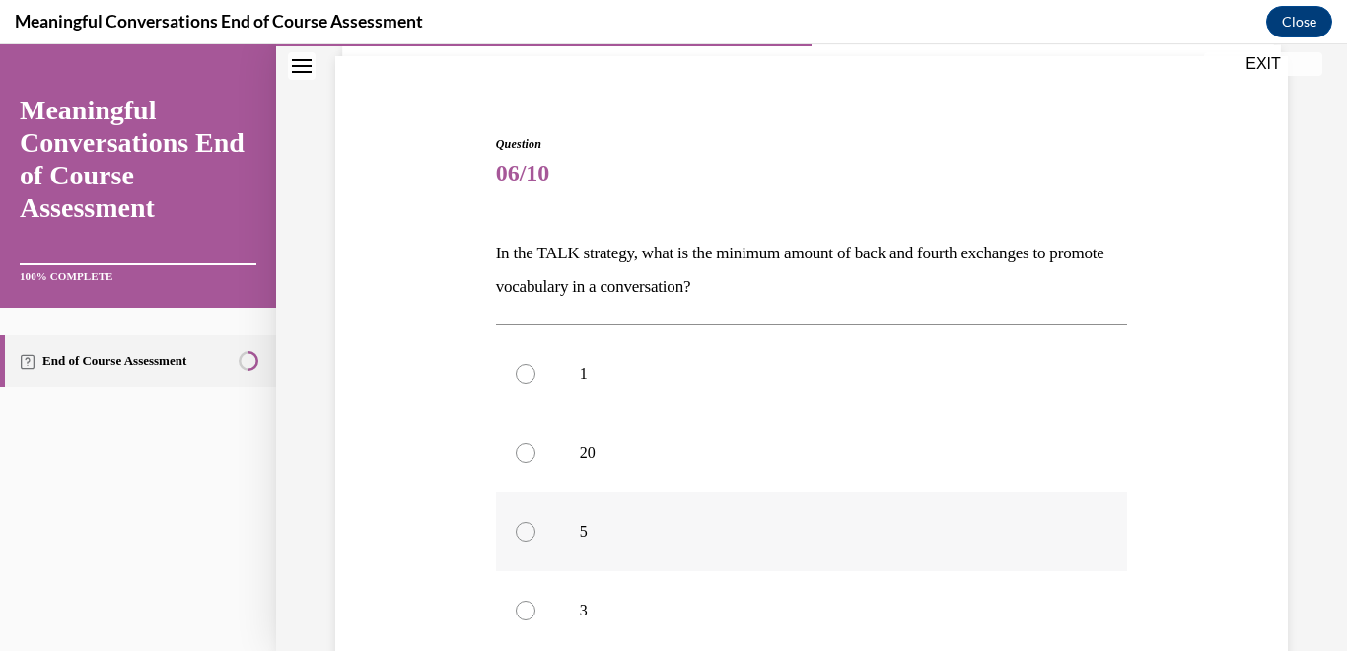
scroll to position [150, 0]
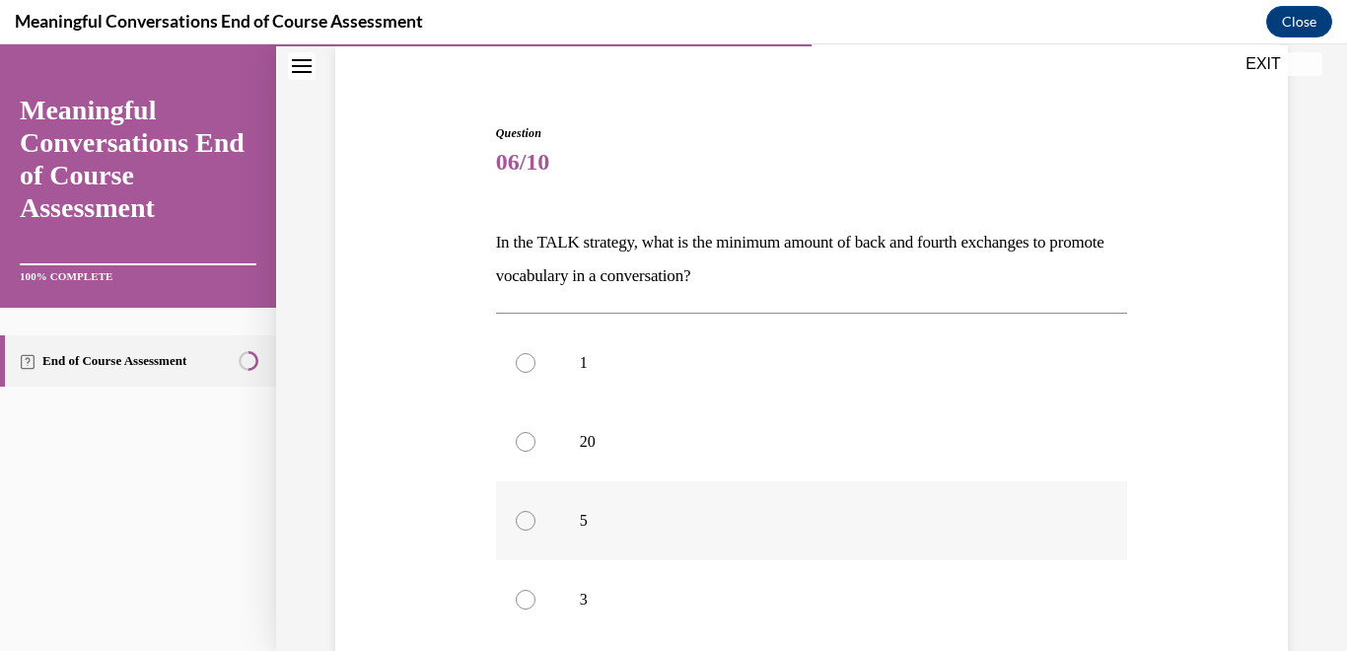
click at [523, 522] on div at bounding box center [526, 521] width 20 height 20
click at [523, 522] on input "5" at bounding box center [526, 521] width 20 height 20
radio input "true"
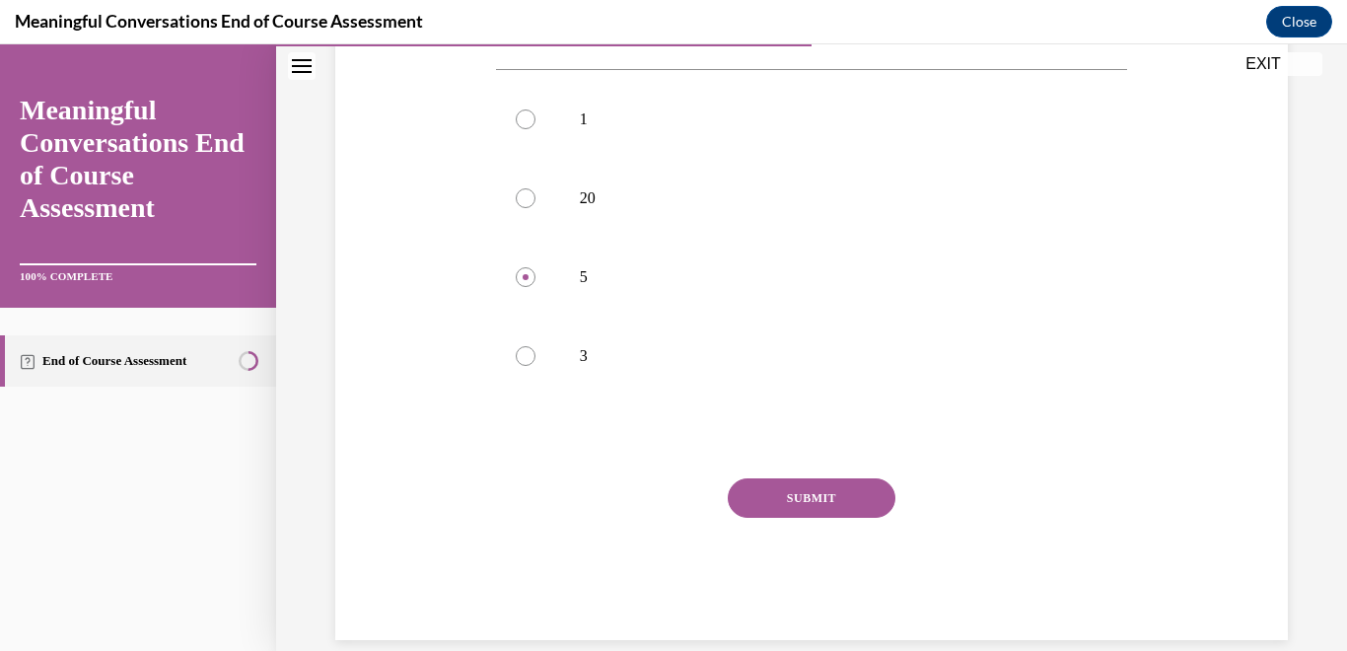
click at [798, 499] on button "SUBMIT" at bounding box center [812, 497] width 168 height 39
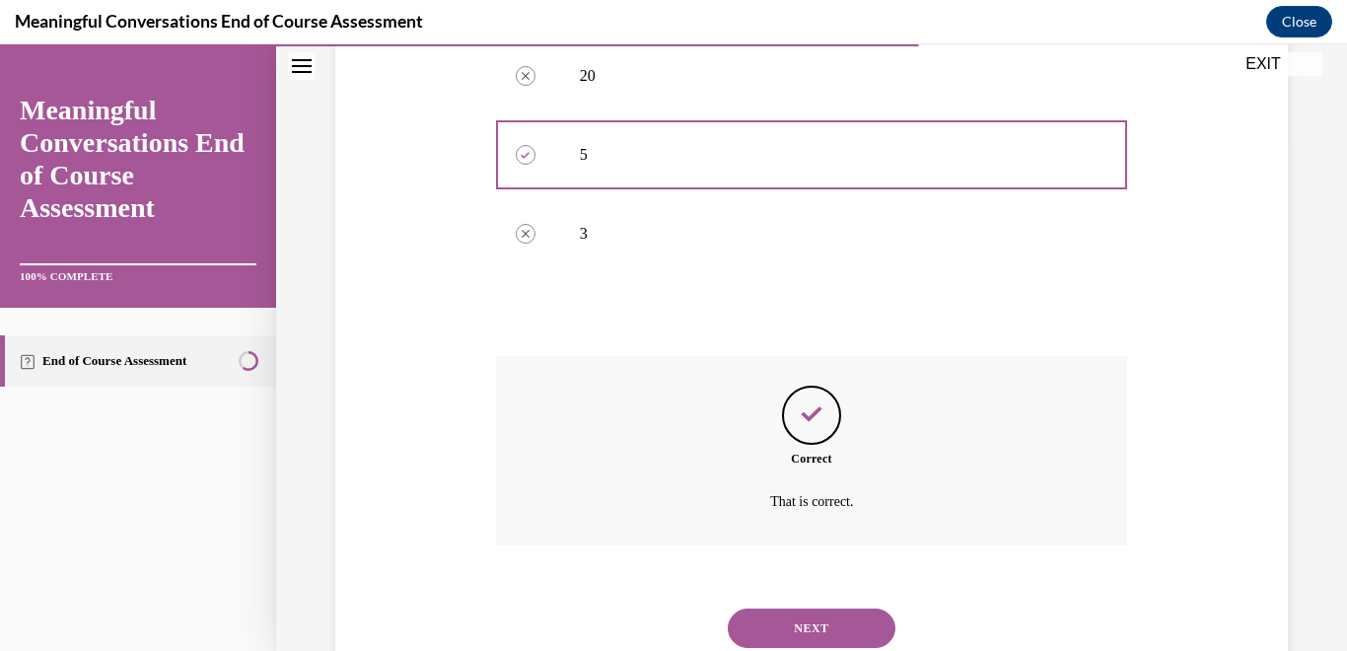
scroll to position [582, 0]
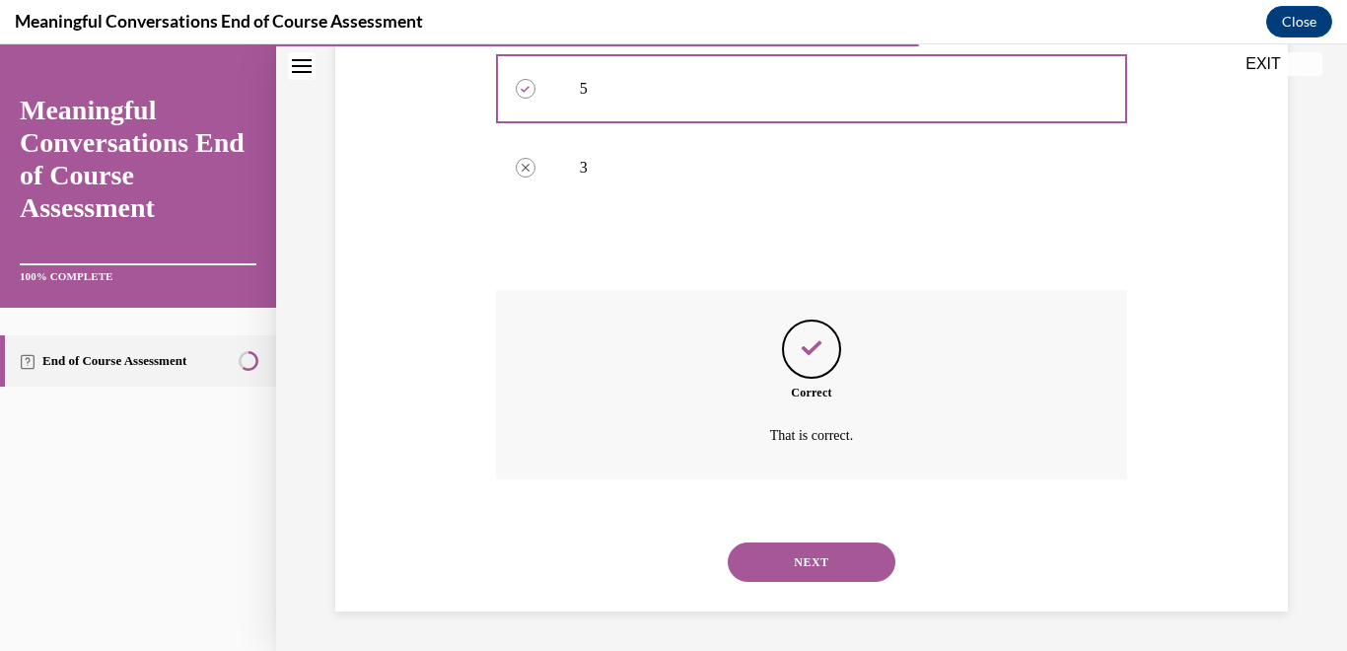
click at [817, 567] on button "NEXT" at bounding box center [812, 561] width 168 height 39
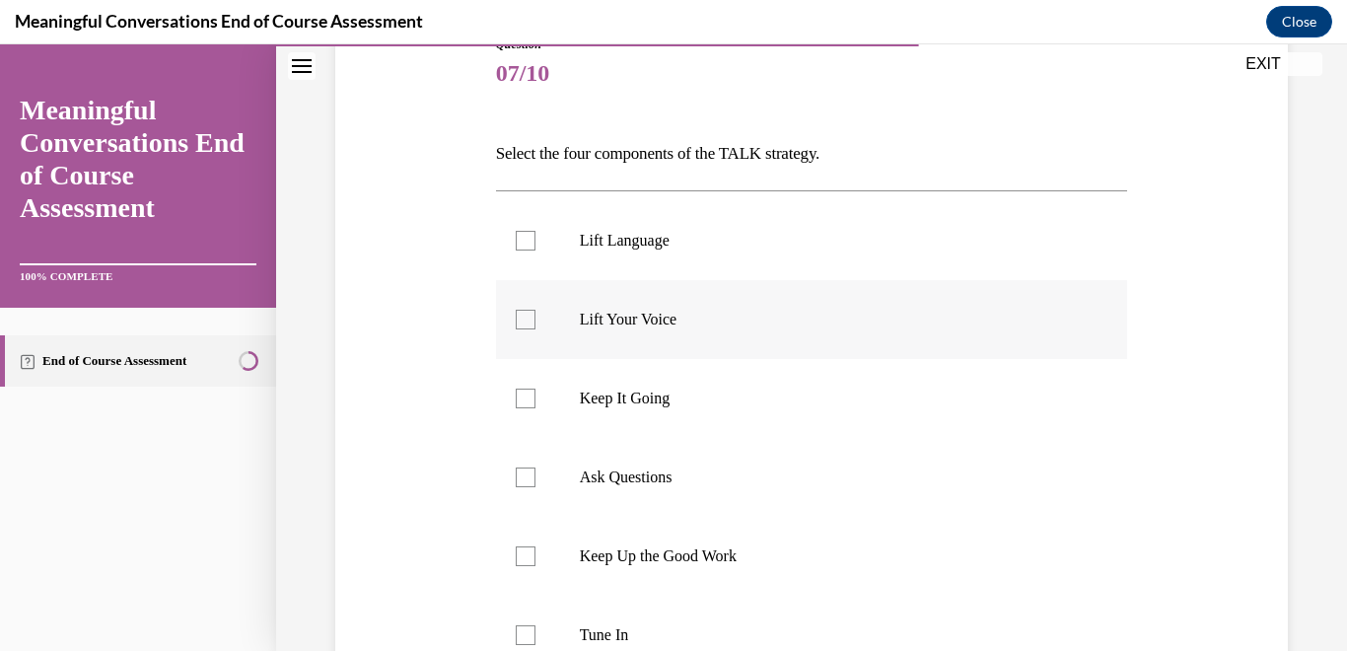
scroll to position [240, 0]
click at [521, 245] on div at bounding box center [526, 240] width 20 height 20
click at [521, 245] on input "Lift Language" at bounding box center [526, 240] width 20 height 20
checkbox input "true"
click at [516, 393] on div at bounding box center [526, 398] width 20 height 20
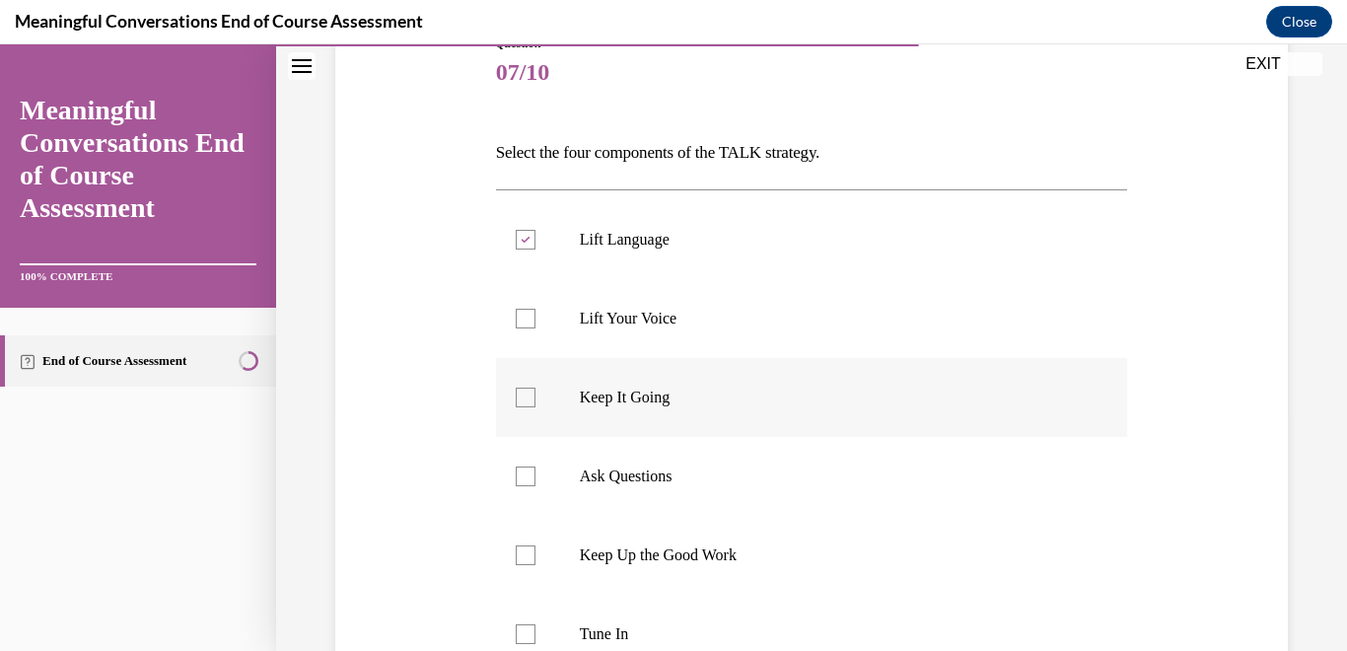
click at [516, 393] on input "Keep It Going" at bounding box center [526, 398] width 20 height 20
checkbox input "true"
click at [524, 483] on div at bounding box center [526, 476] width 20 height 20
click at [524, 483] on input "Ask Questions" at bounding box center [526, 476] width 20 height 20
checkbox input "true"
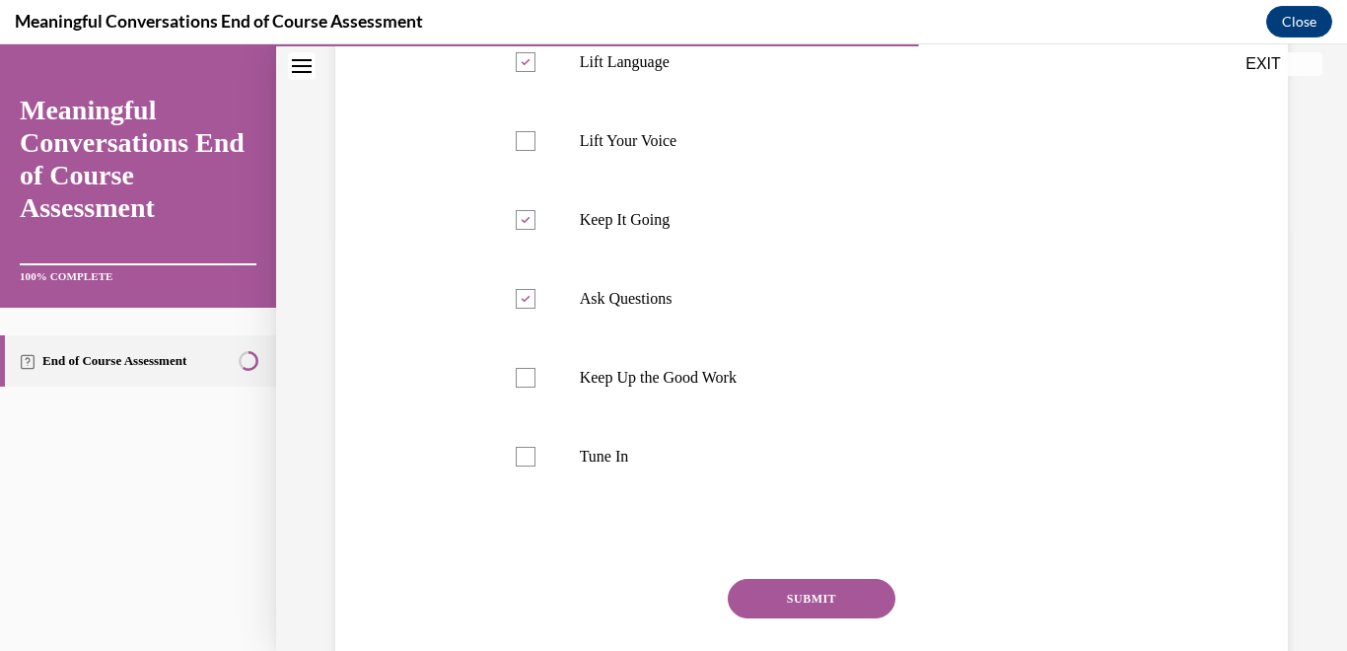
scroll to position [425, 0]
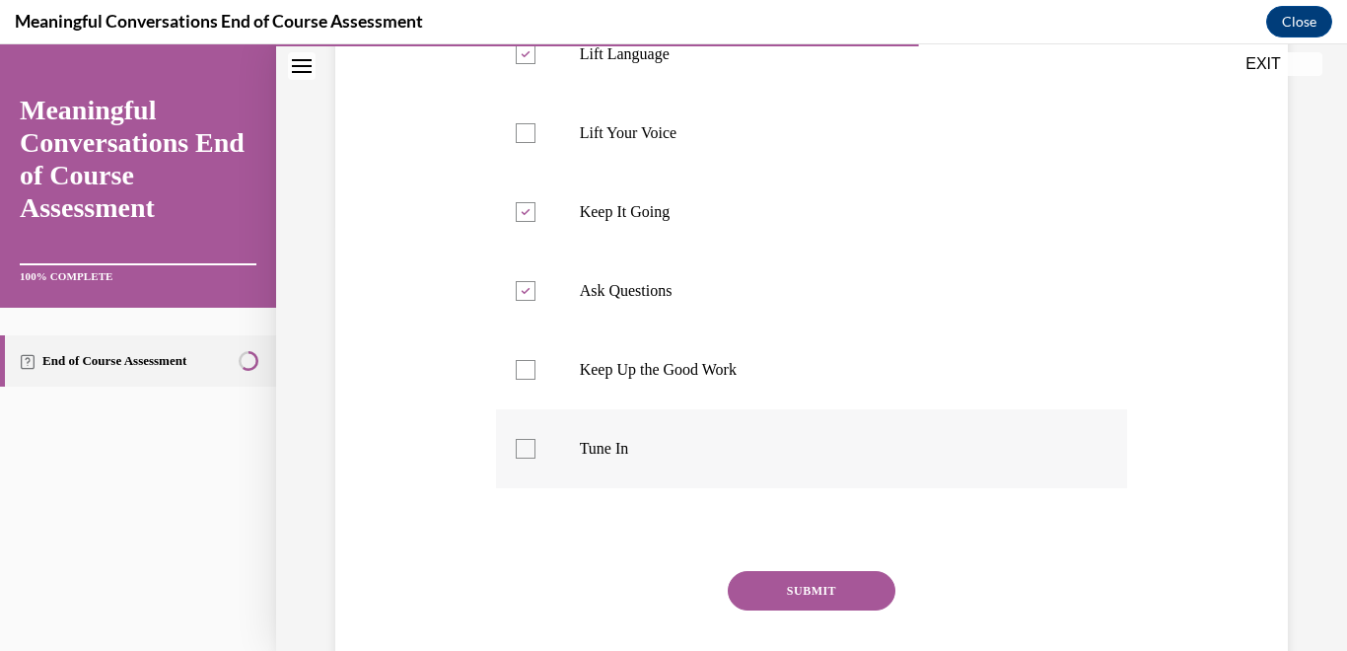
click at [522, 448] on div at bounding box center [526, 449] width 20 height 20
click at [522, 448] on input "Tune In" at bounding box center [526, 449] width 20 height 20
checkbox input "true"
click at [810, 592] on button "SUBMIT" at bounding box center [812, 590] width 168 height 39
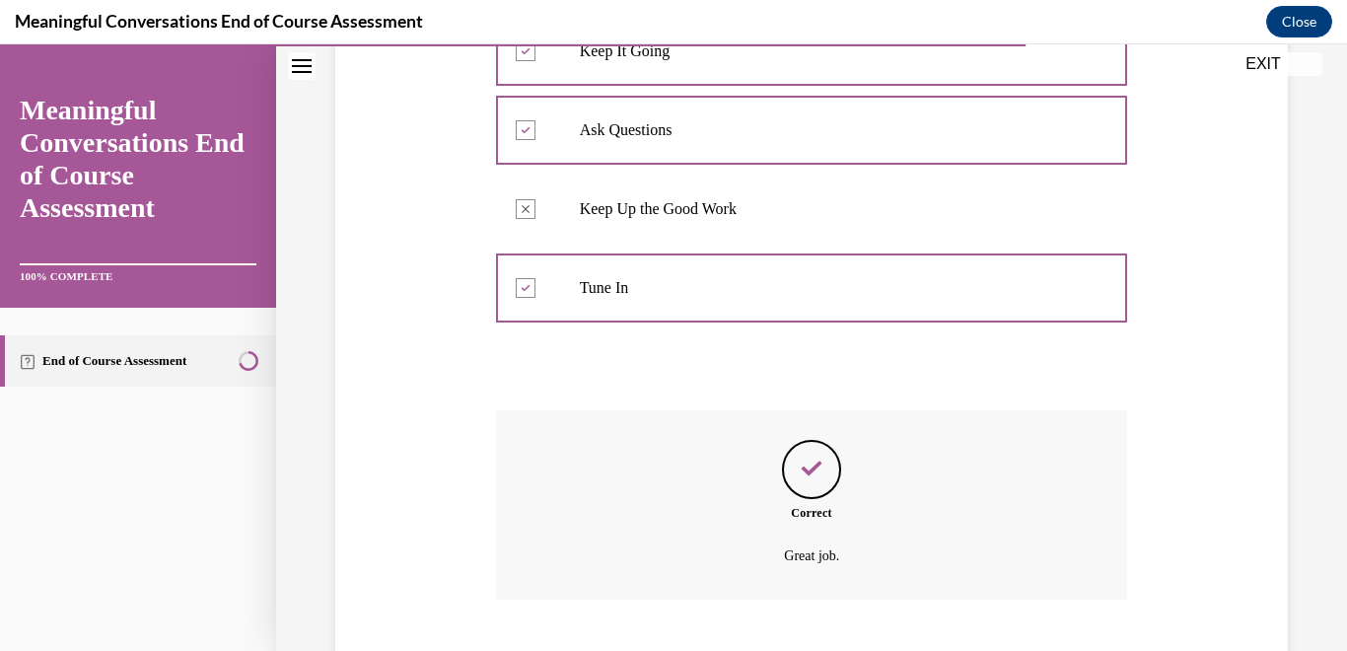
scroll to position [706, 0]
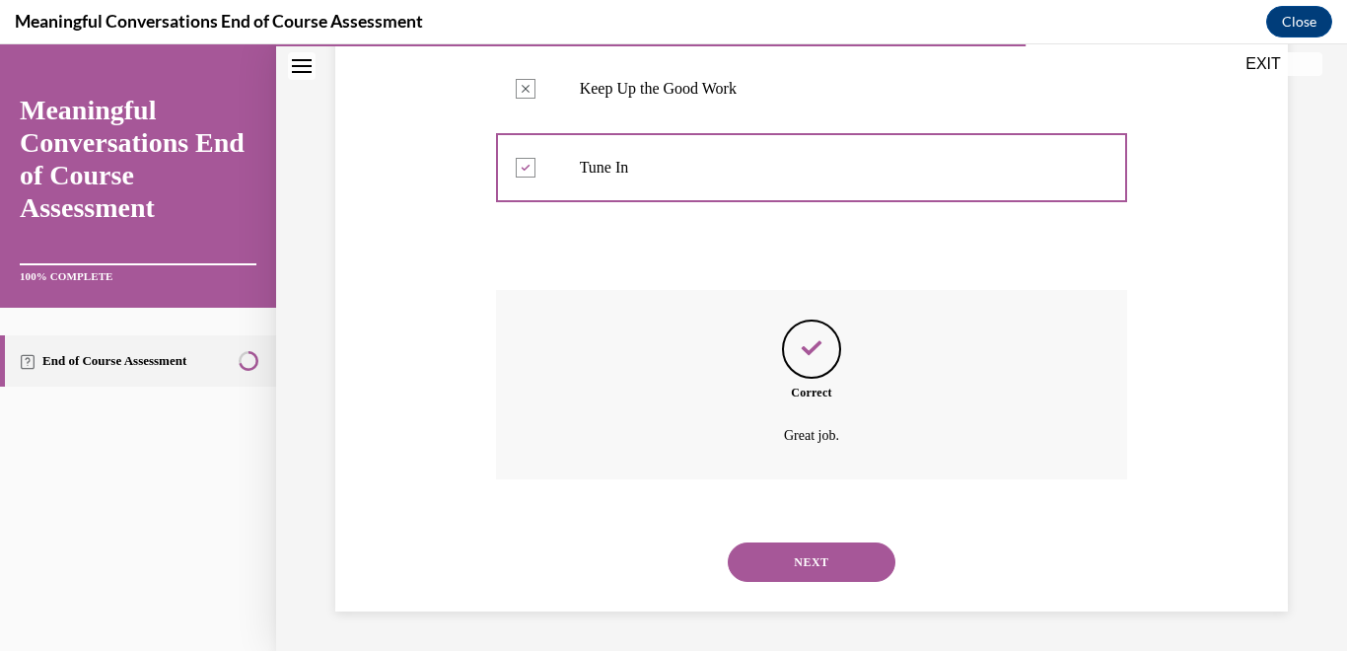
click at [816, 565] on button "NEXT" at bounding box center [812, 561] width 168 height 39
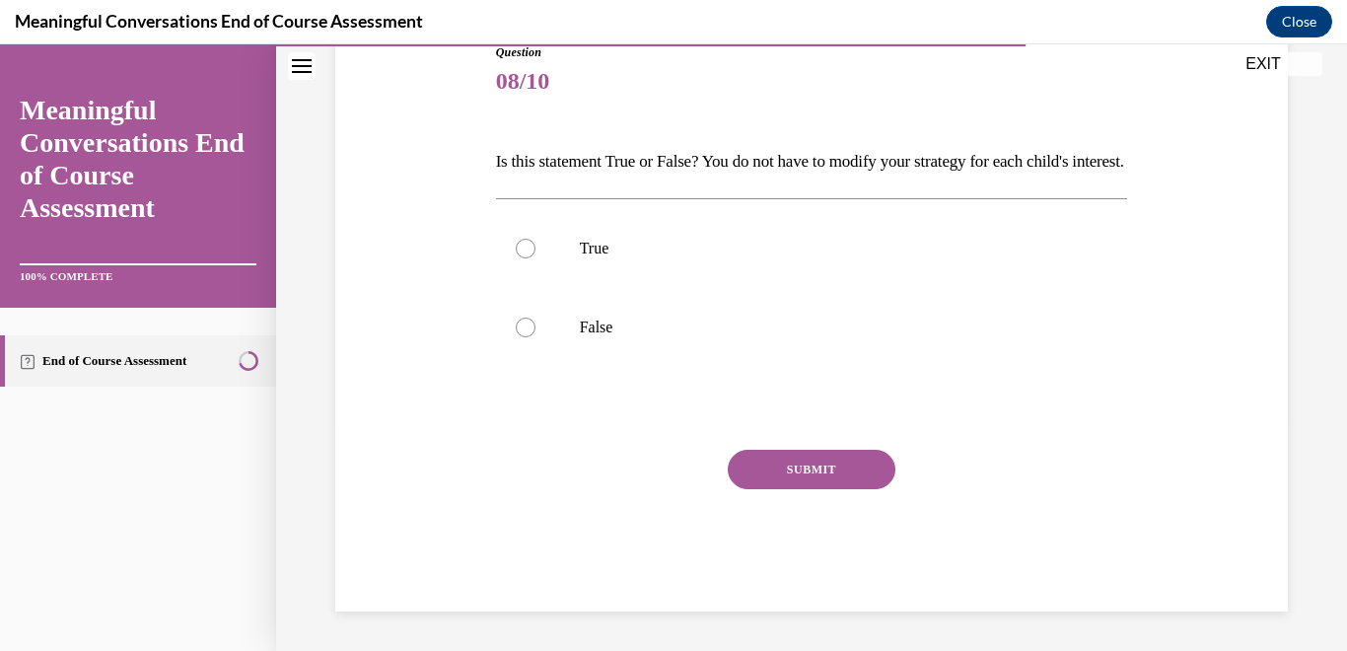
scroll to position [219, 0]
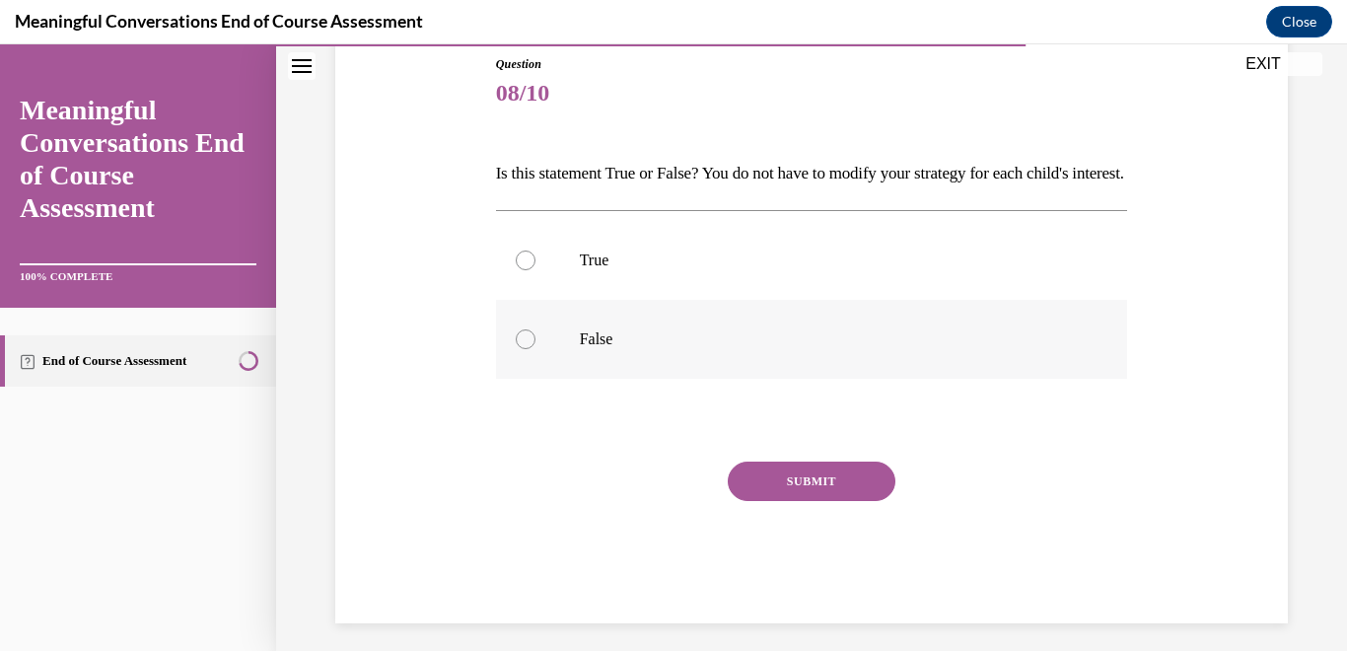
click at [528, 379] on label "False" at bounding box center [812, 339] width 632 height 79
click at [528, 349] on input "False" at bounding box center [526, 339] width 20 height 20
radio input "true"
click at [523, 342] on circle at bounding box center [526, 339] width 6 height 6
click at [523, 349] on input "False" at bounding box center [526, 339] width 20 height 20
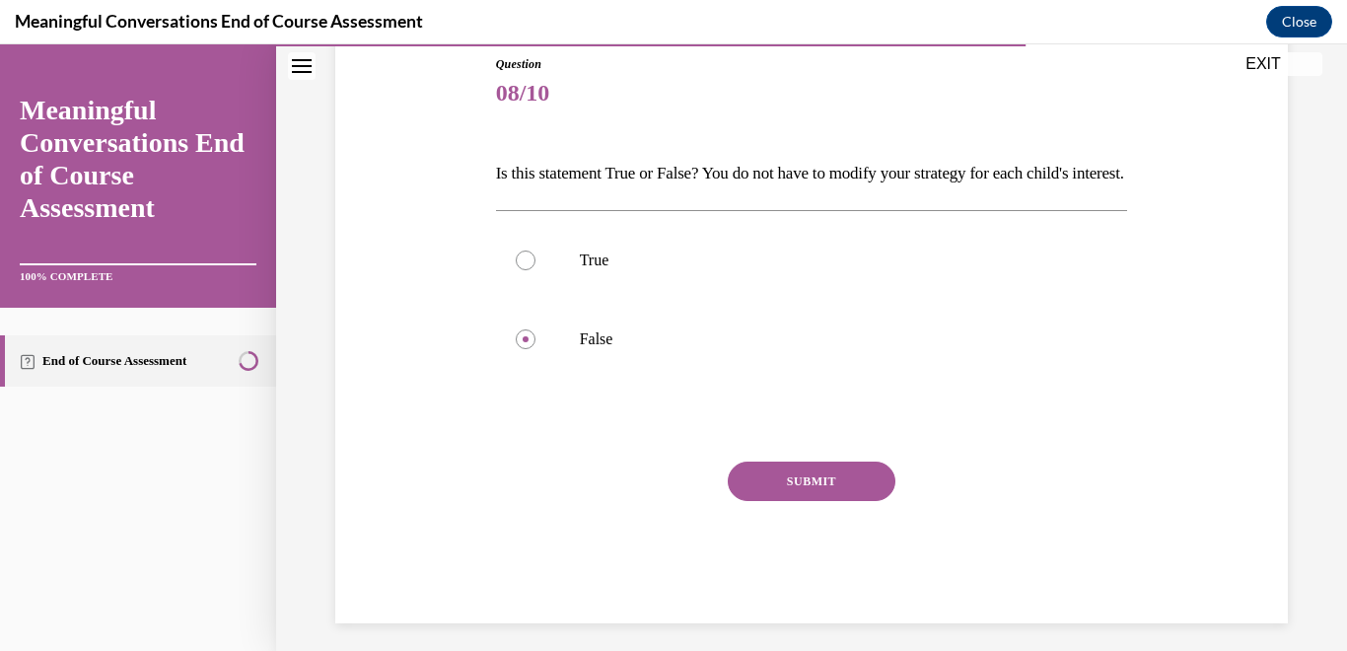
click at [827, 501] on button "SUBMIT" at bounding box center [812, 481] width 168 height 39
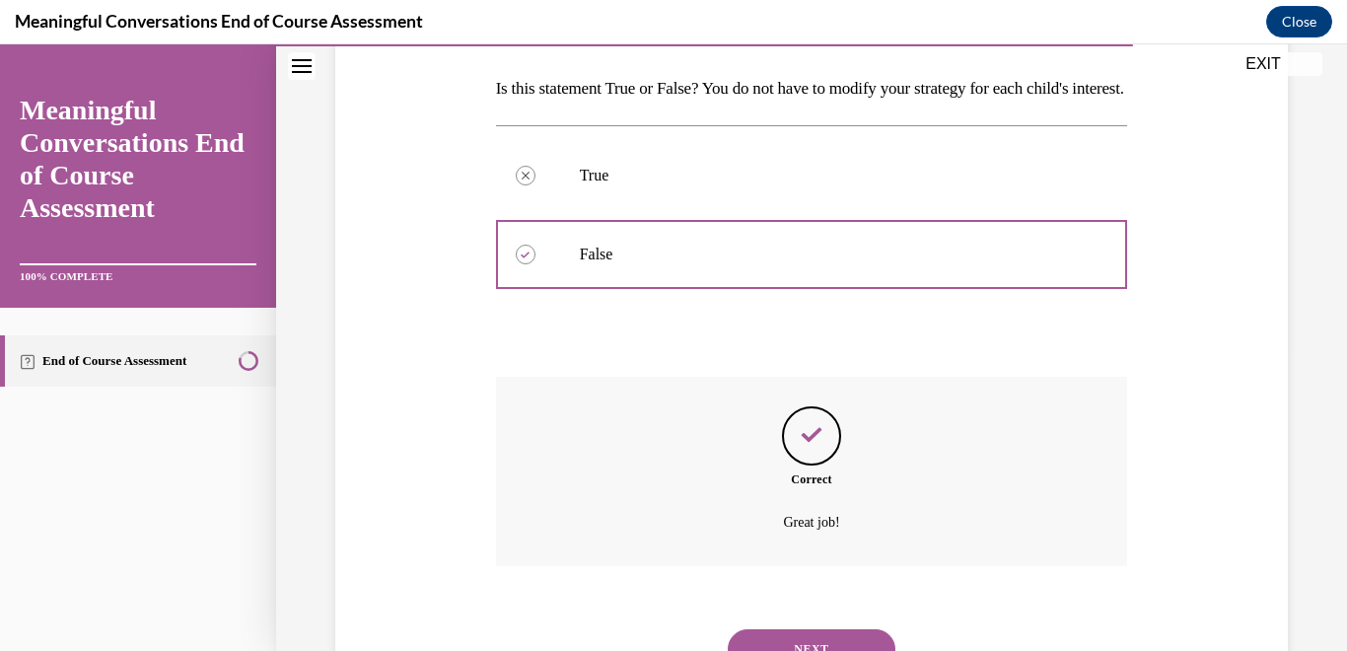
scroll to position [424, 0]
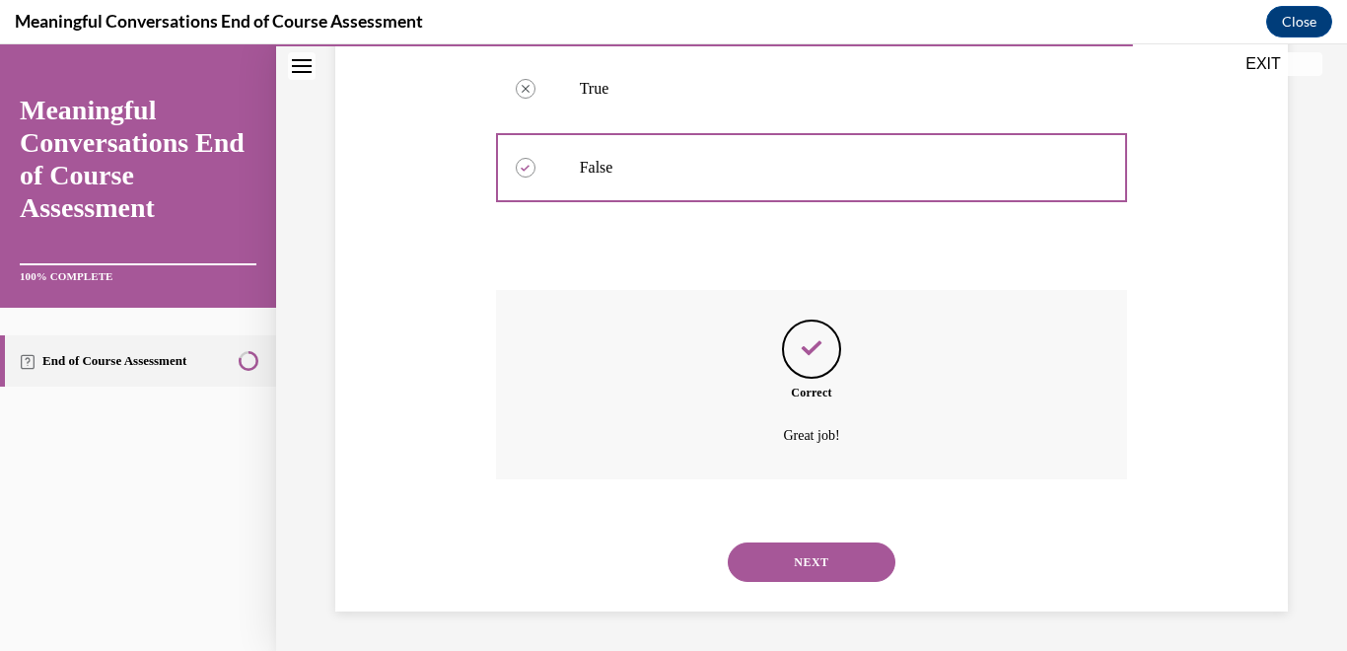
click at [817, 565] on button "NEXT" at bounding box center [812, 561] width 168 height 39
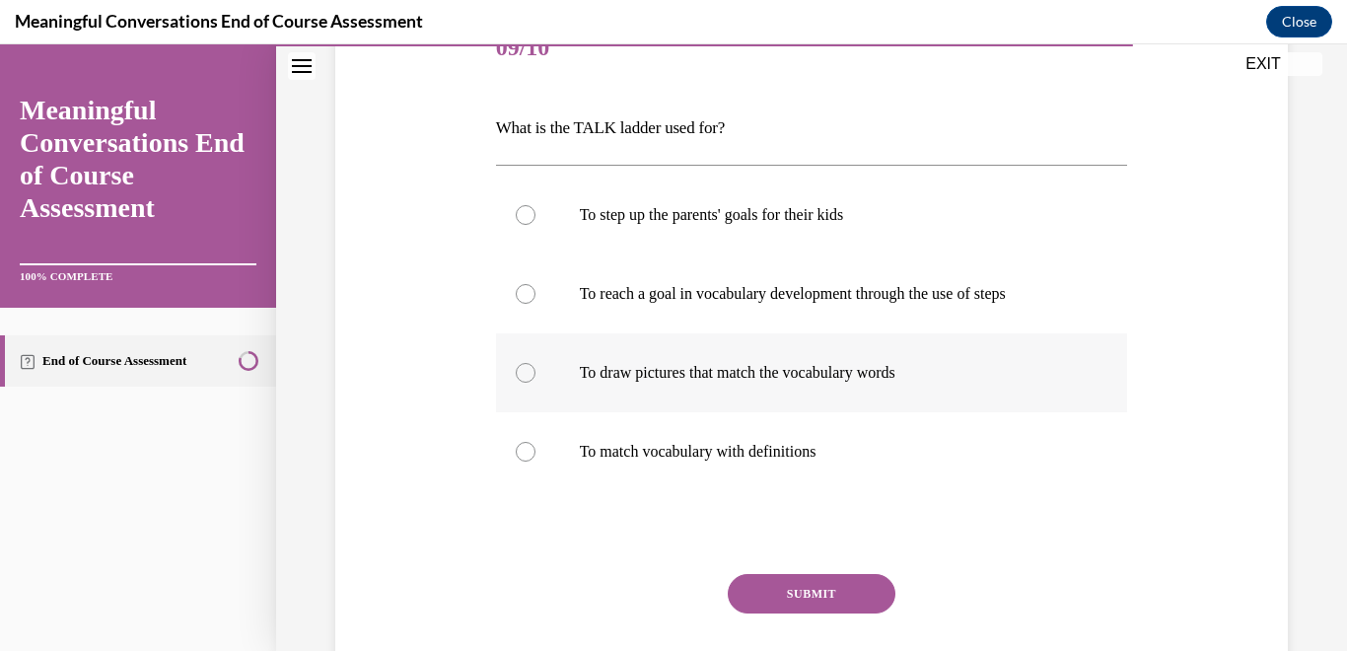
scroll to position [268, 0]
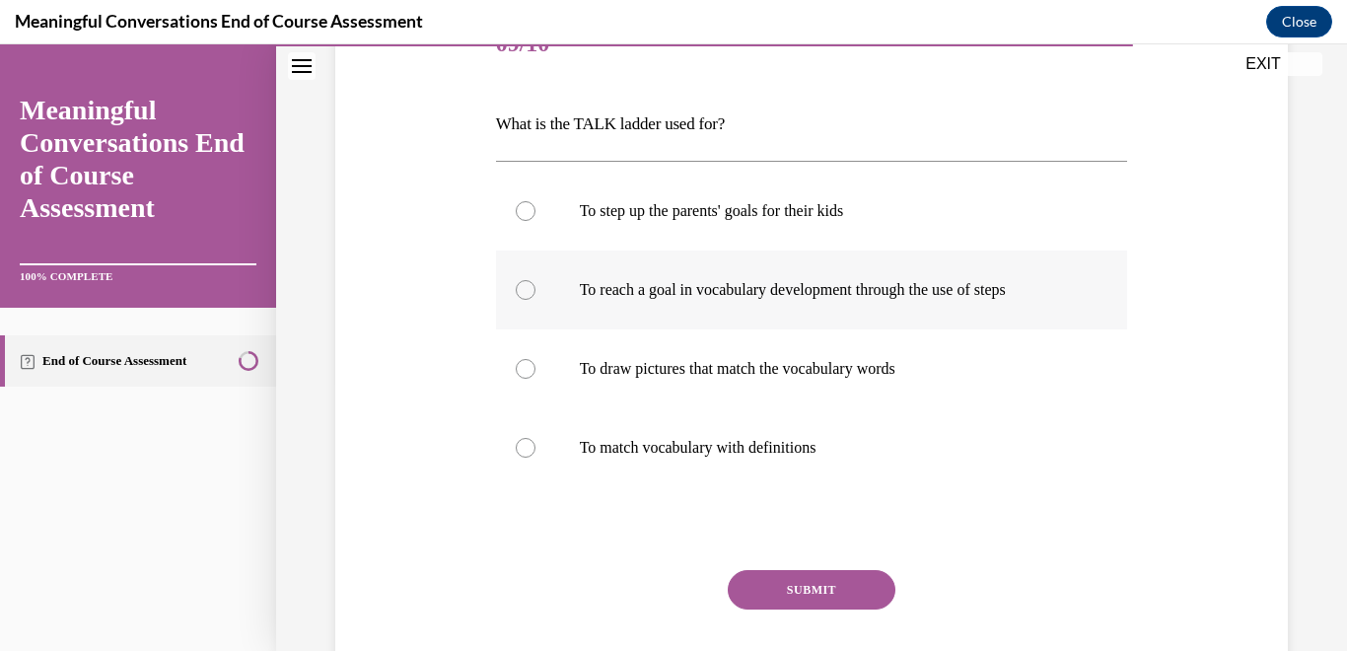
click at [520, 295] on div at bounding box center [526, 290] width 20 height 20
click at [520, 295] on input "To reach a goal in vocabulary development through the use of steps" at bounding box center [526, 290] width 20 height 20
radio input "true"
click at [772, 590] on button "SUBMIT" at bounding box center [812, 589] width 168 height 39
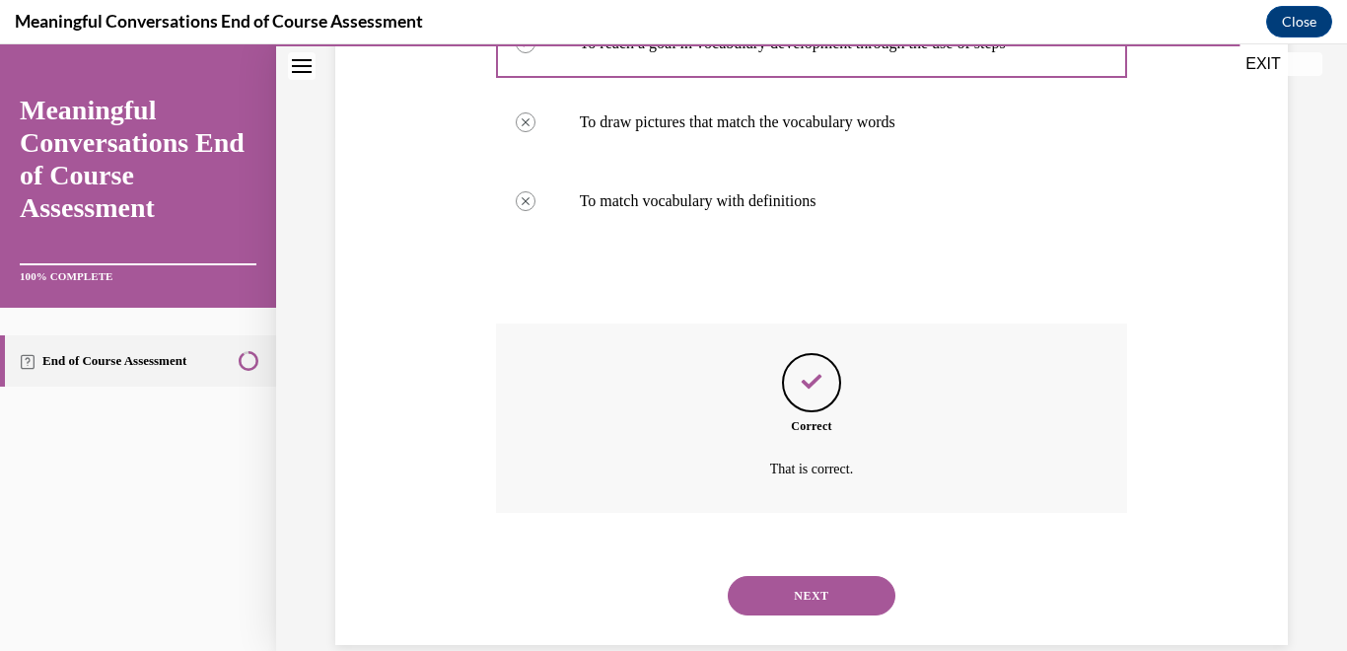
scroll to position [548, 0]
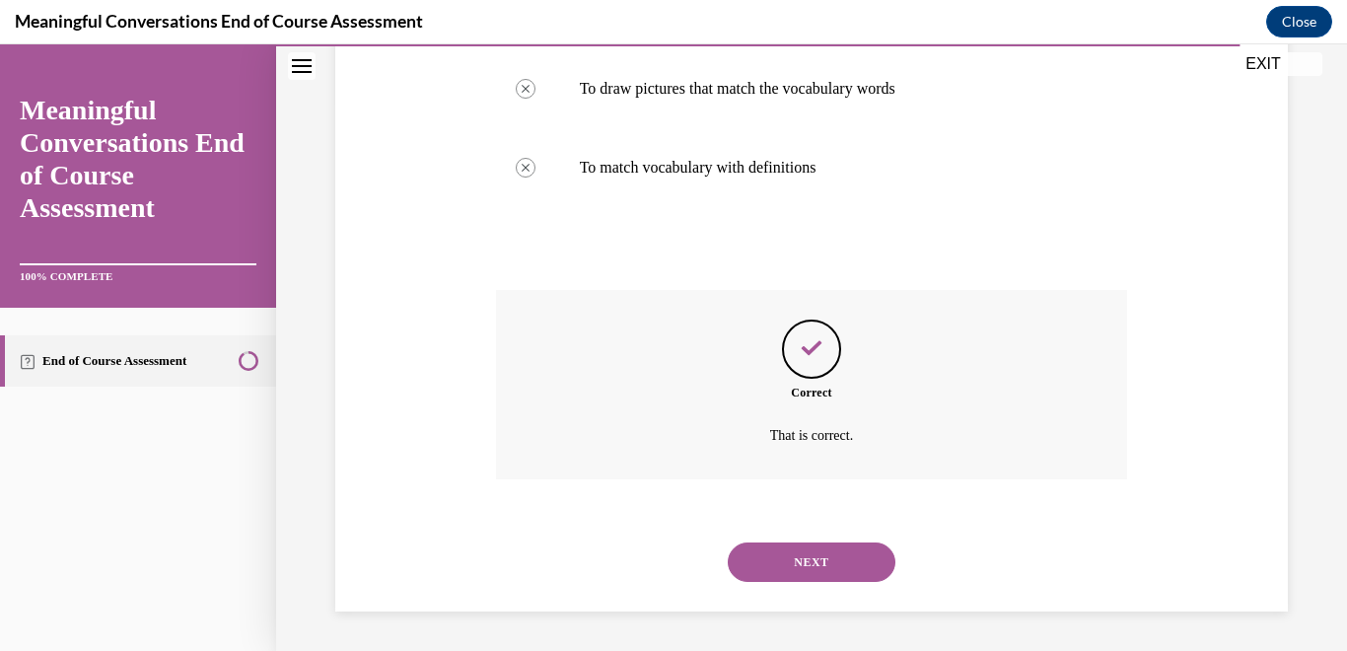
click at [811, 565] on button "NEXT" at bounding box center [812, 561] width 168 height 39
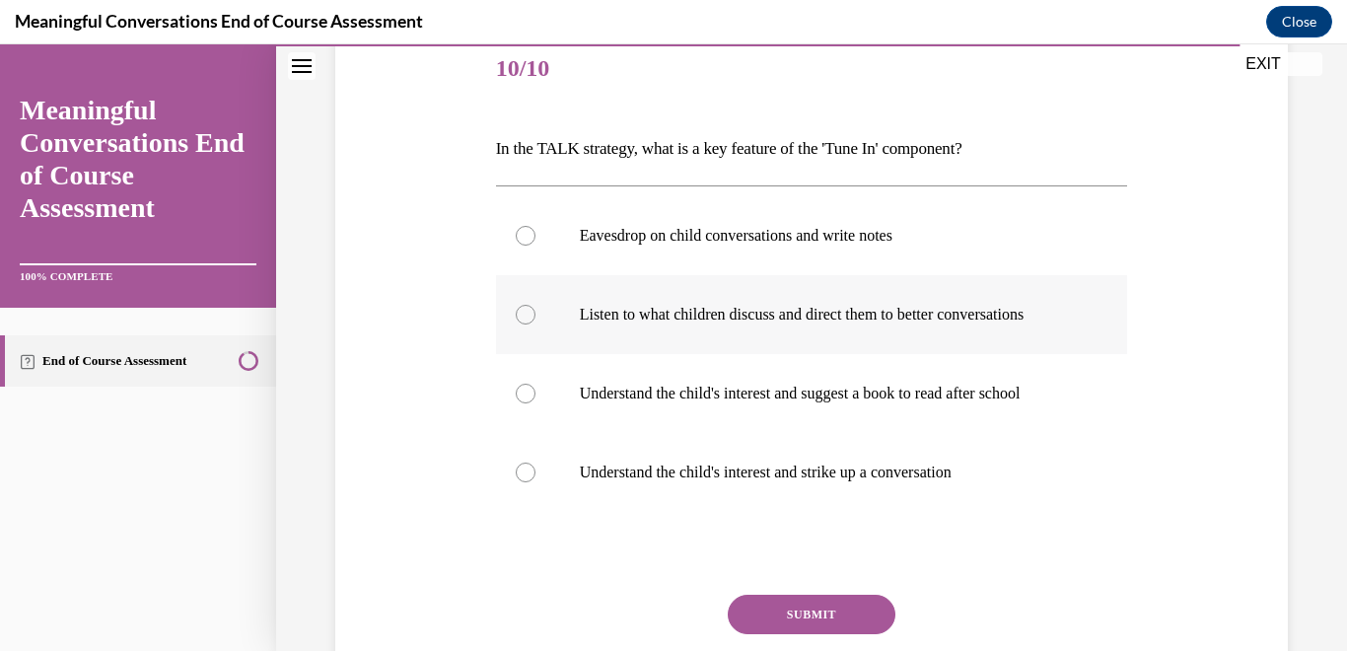
scroll to position [292, 0]
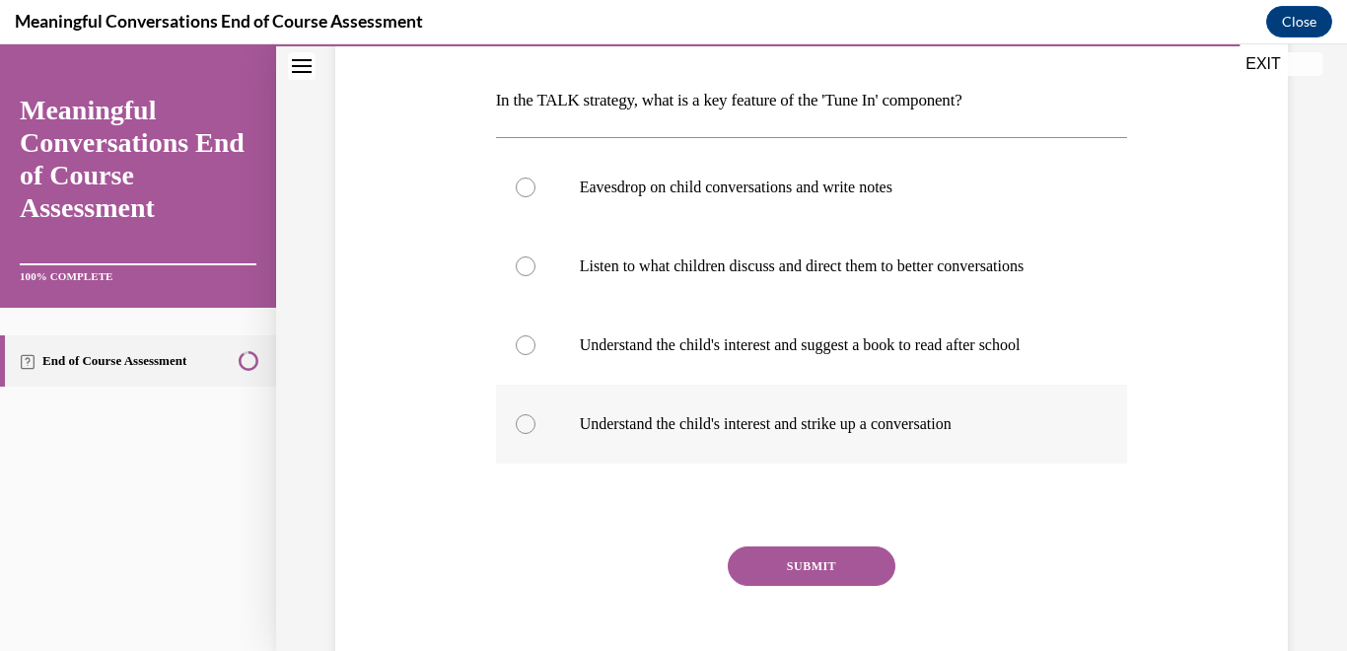
click at [529, 430] on div at bounding box center [526, 424] width 20 height 20
click at [529, 430] on input "Understand the child's interest and strike up a conversation" at bounding box center [526, 424] width 20 height 20
radio input "true"
click at [773, 563] on button "SUBMIT" at bounding box center [812, 565] width 168 height 39
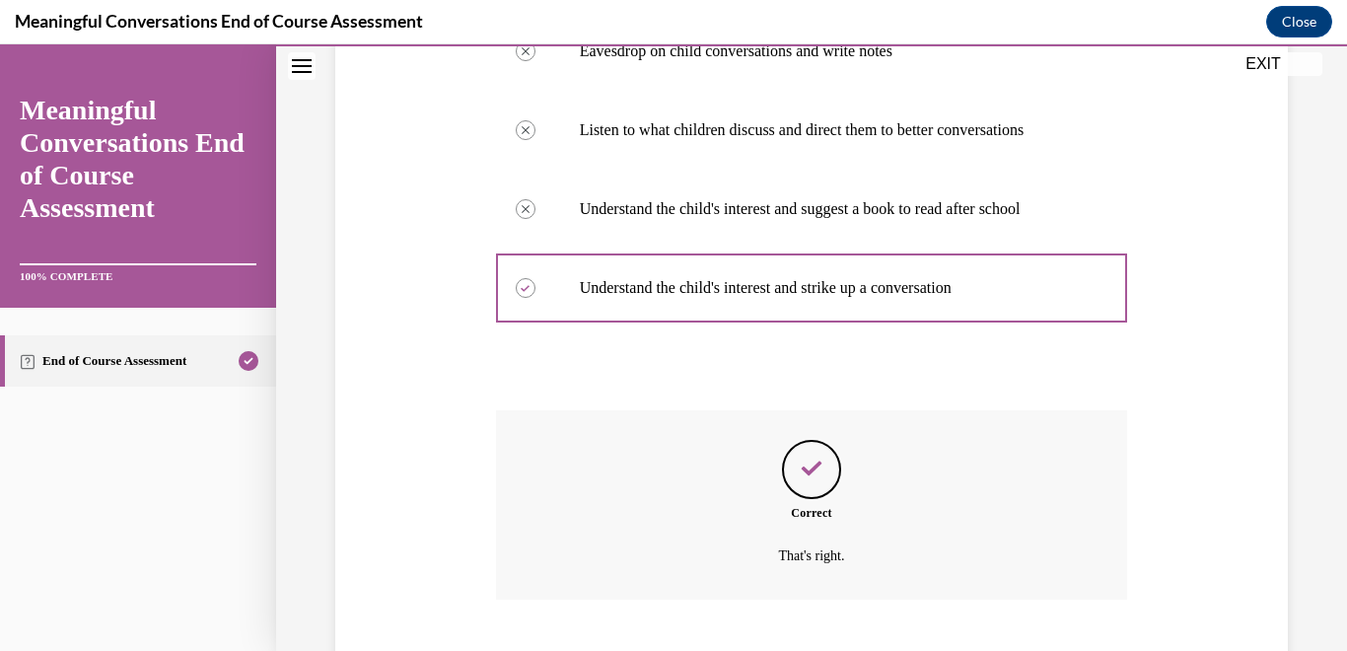
scroll to position [548, 0]
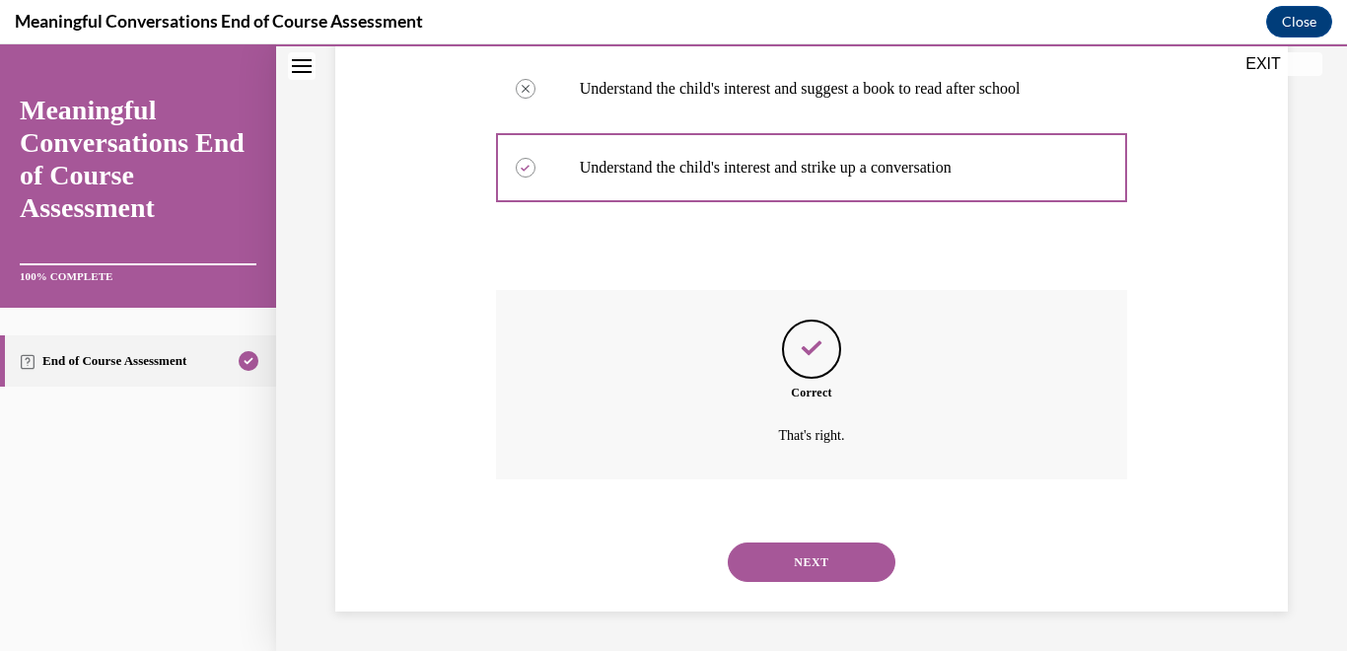
click at [795, 563] on button "NEXT" at bounding box center [812, 561] width 168 height 39
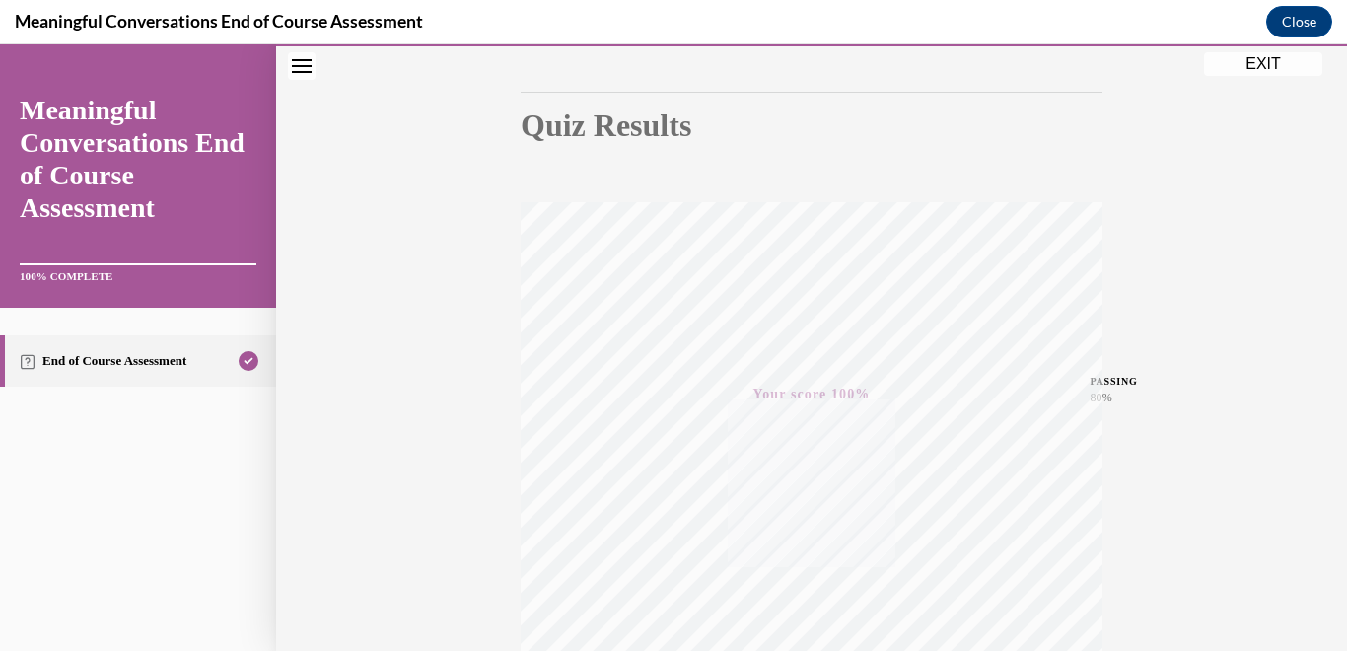
scroll to position [181, 0]
click at [1259, 67] on button "EXIT" at bounding box center [1263, 64] width 118 height 24
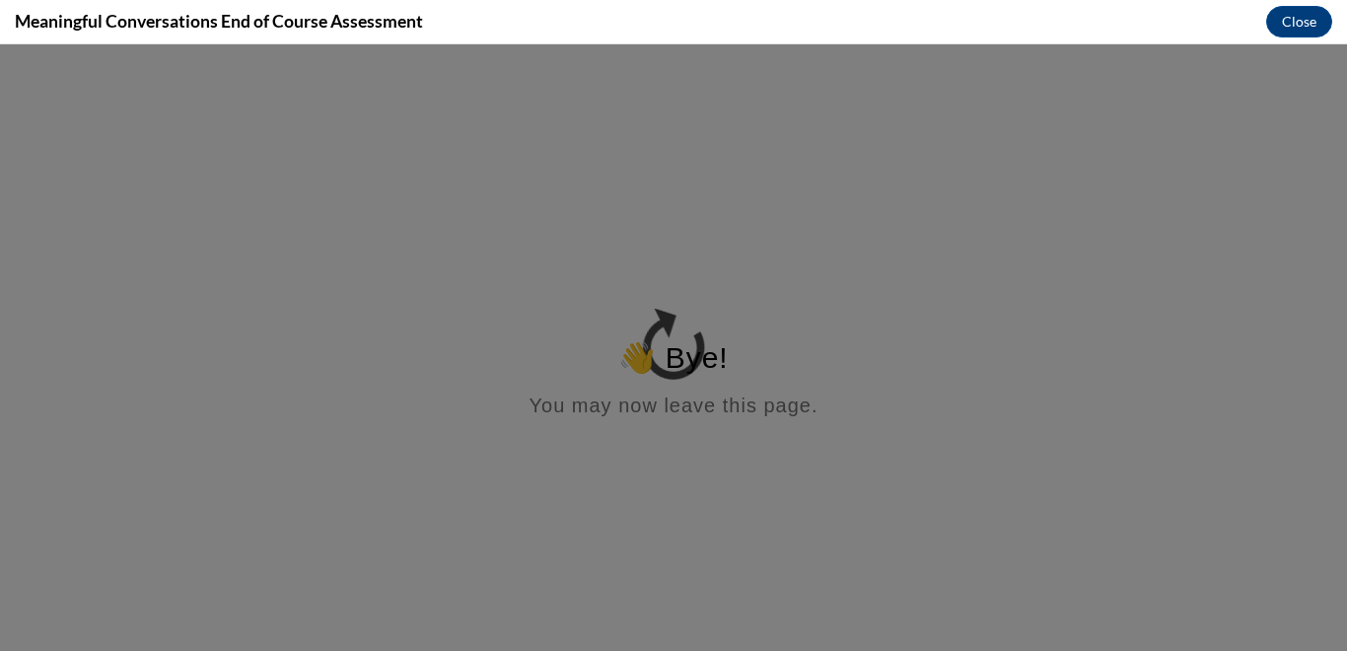
scroll to position [0, 0]
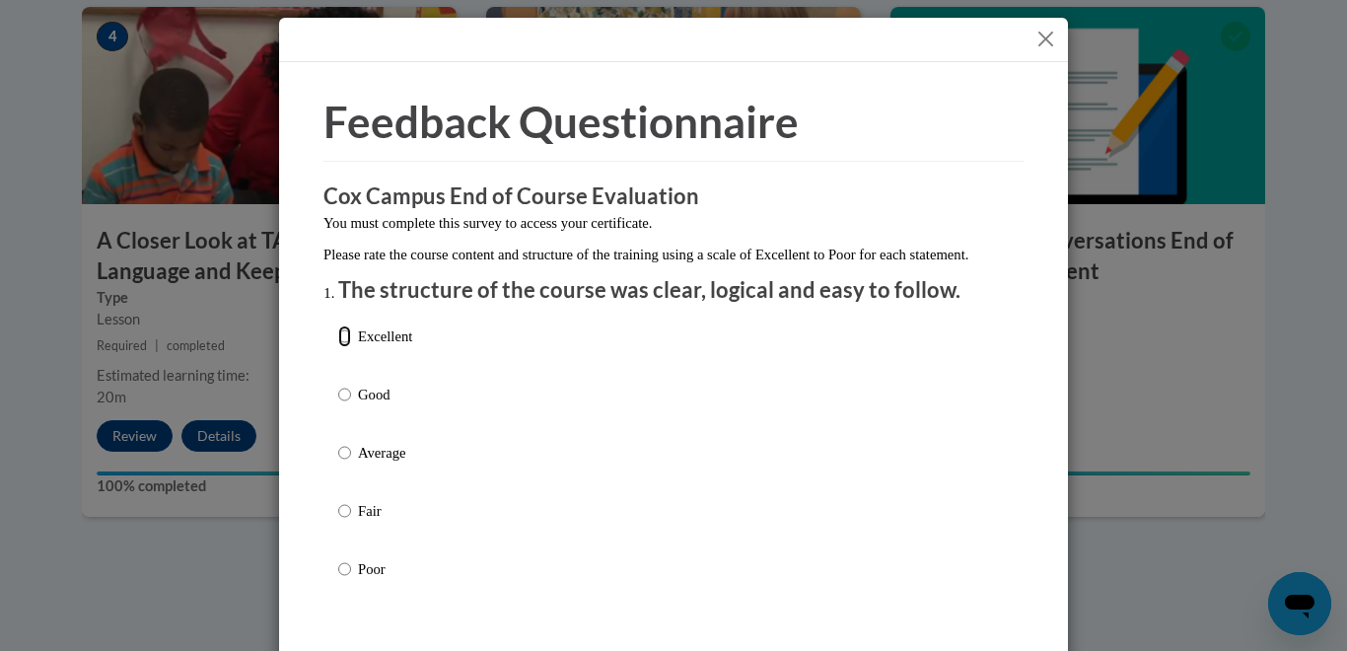
click at [344, 347] on input "Excellent" at bounding box center [344, 336] width 13 height 22
radio input "true"
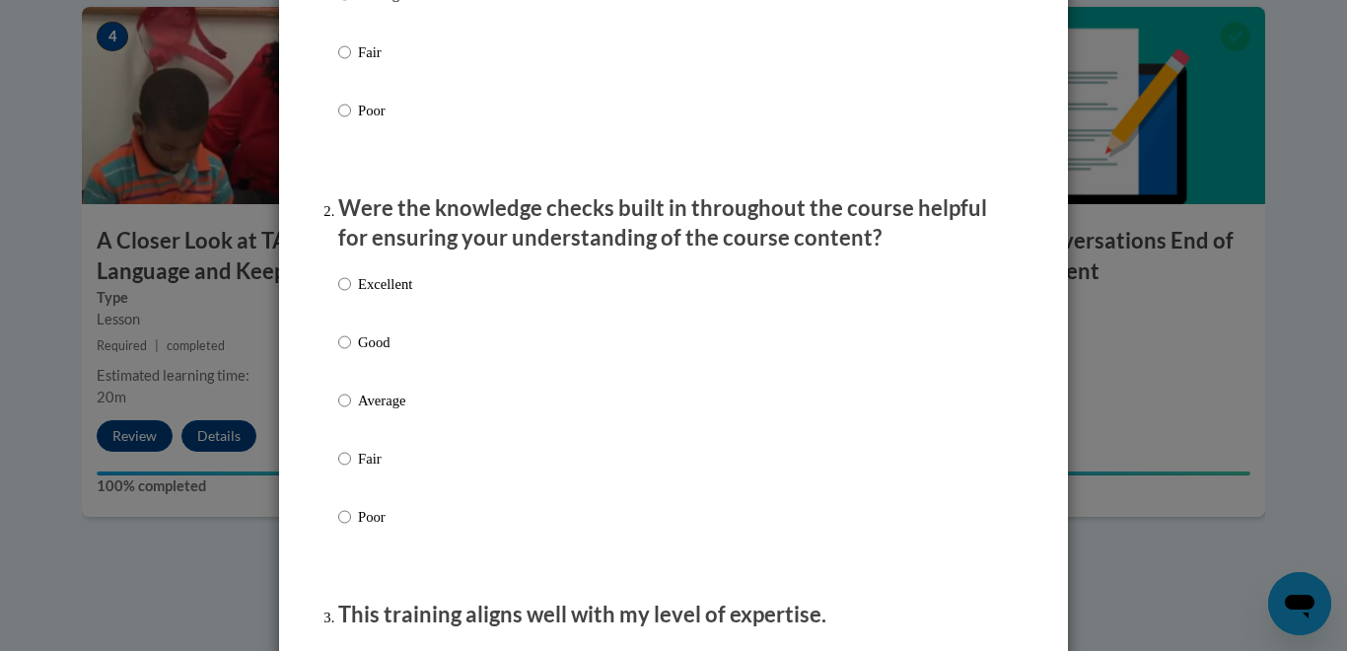
scroll to position [471, 0]
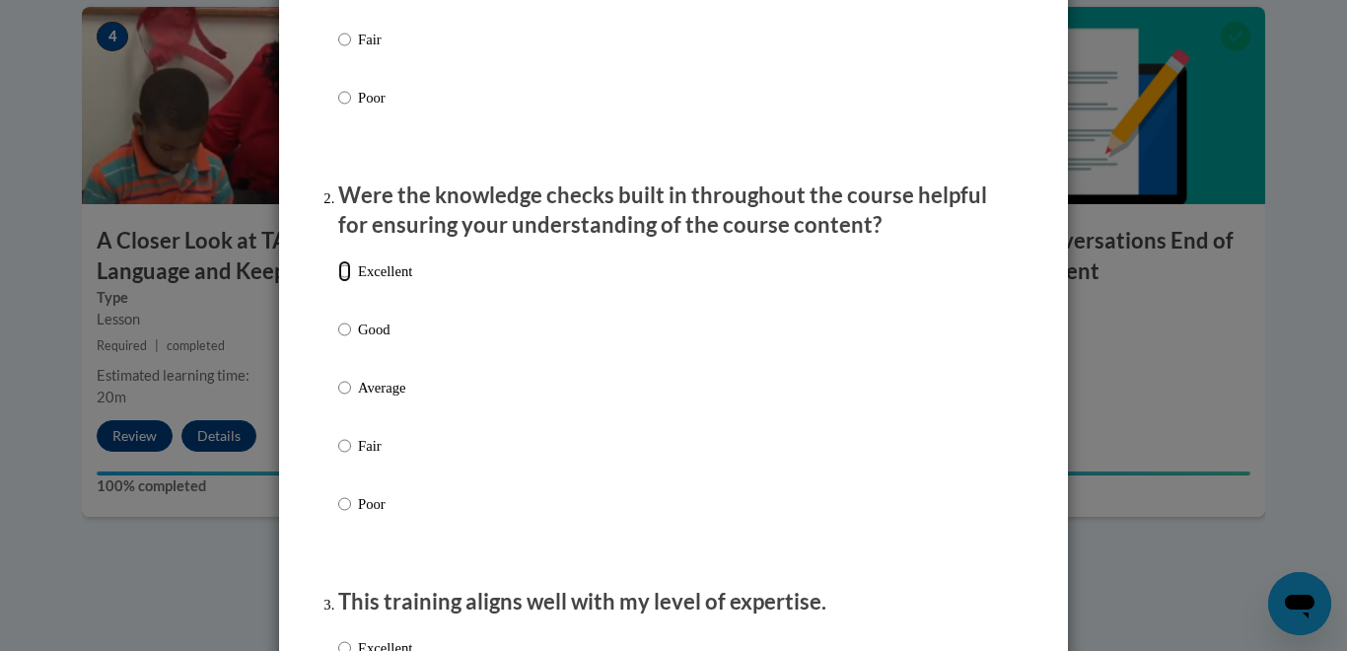
click at [344, 282] on input "Excellent" at bounding box center [344, 271] width 13 height 22
radio input "true"
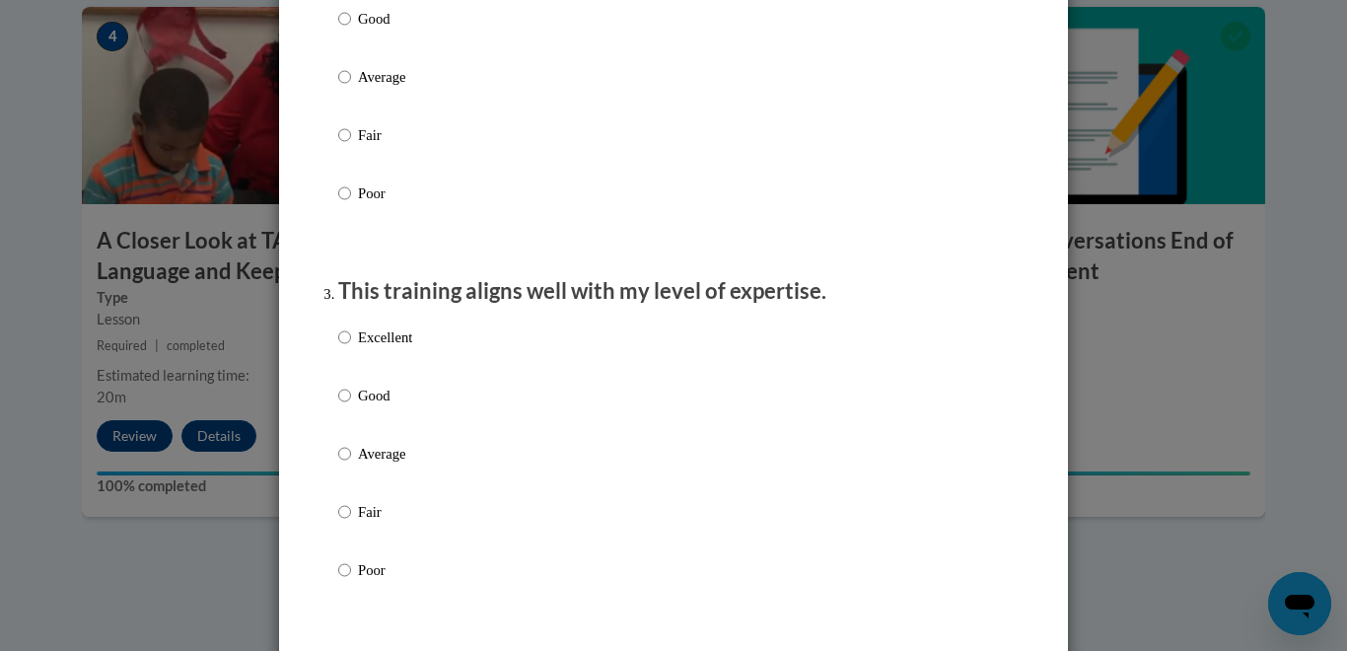
scroll to position [815, 0]
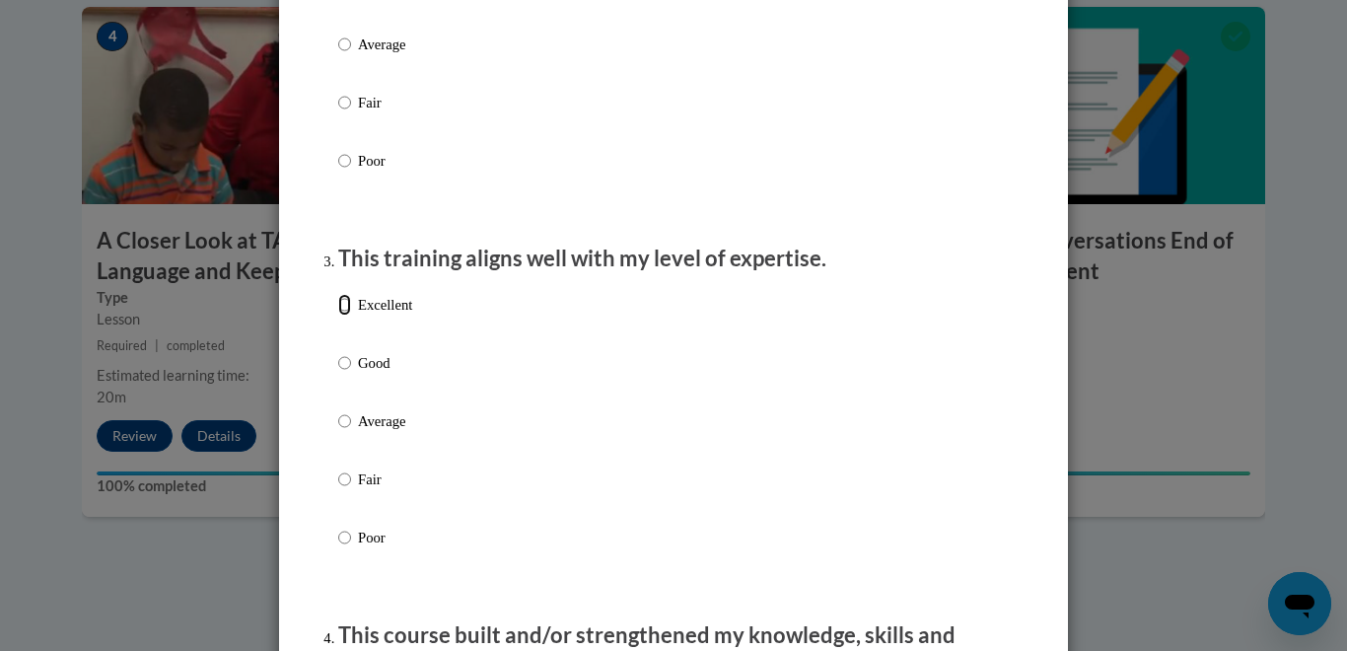
click at [344, 316] on input "Excellent" at bounding box center [344, 305] width 13 height 22
radio input "true"
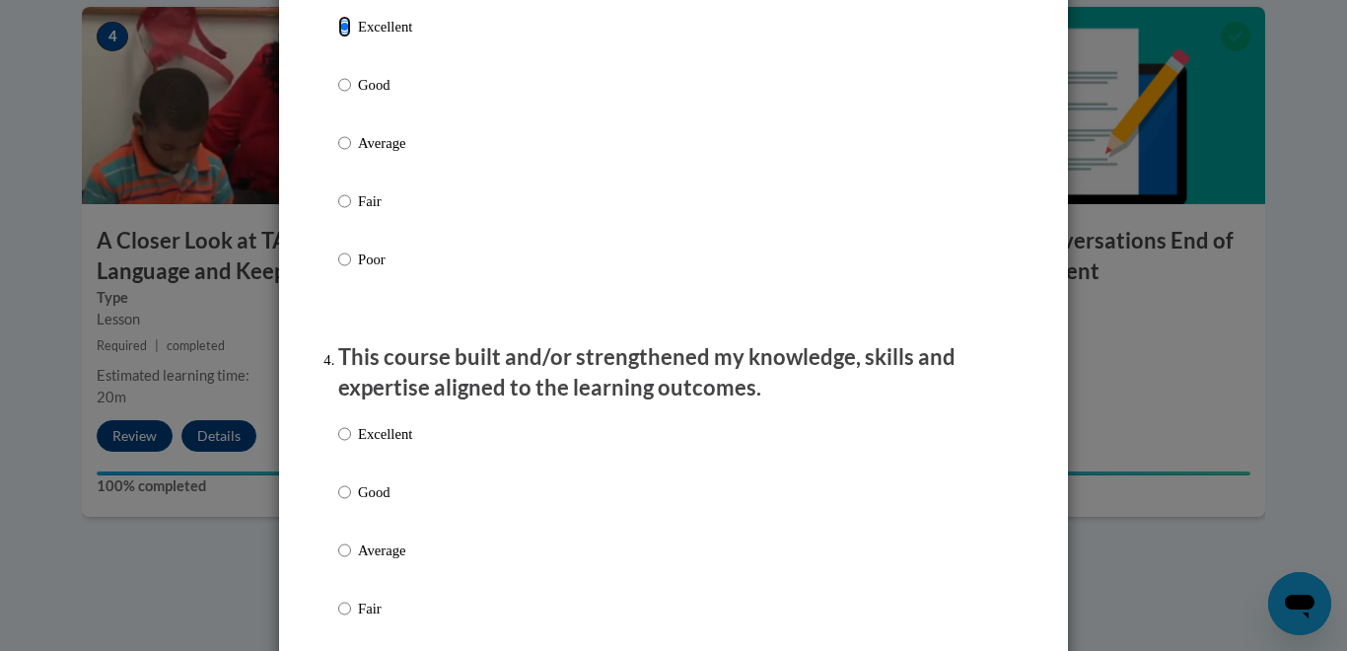
scroll to position [1103, 0]
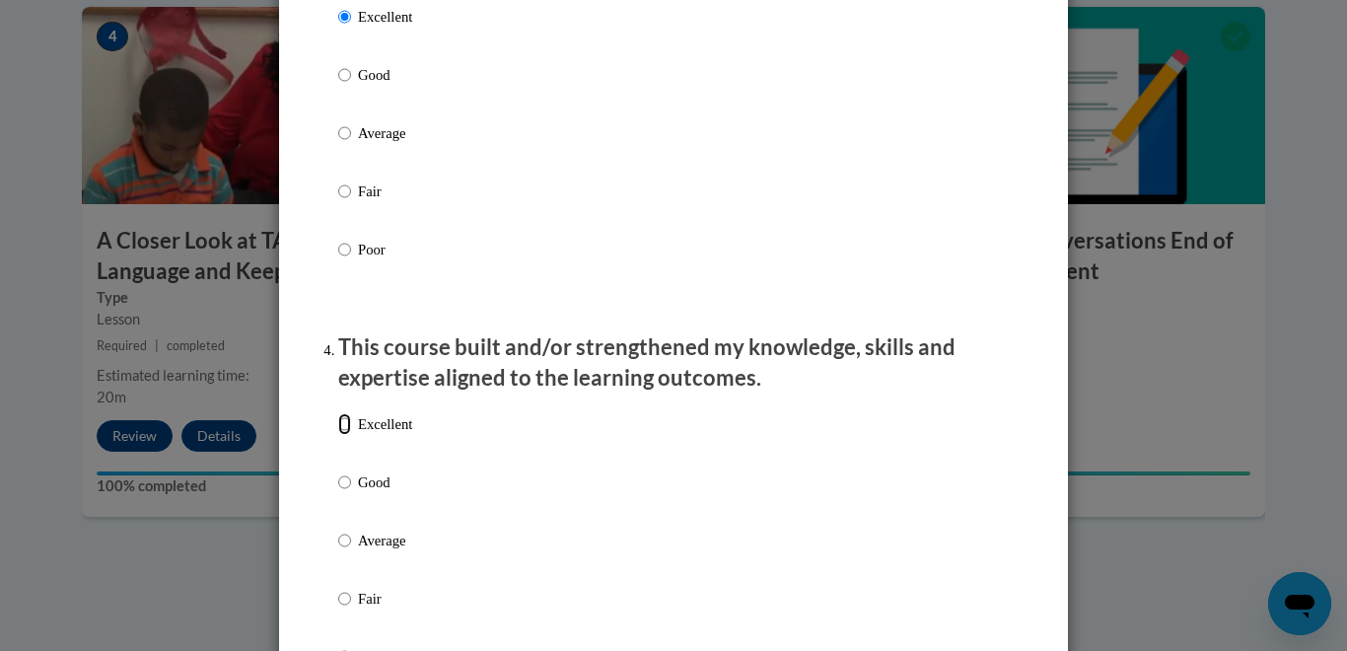
click at [344, 435] on input "Excellent" at bounding box center [344, 424] width 13 height 22
radio input "true"
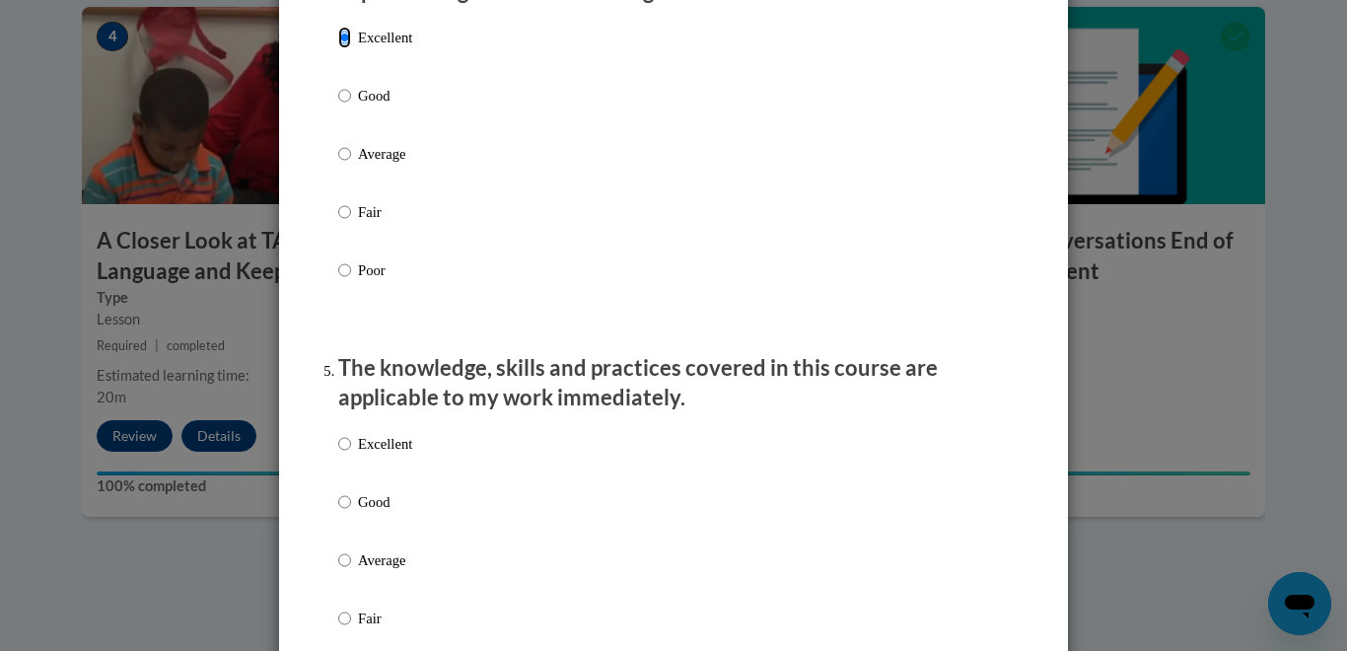
scroll to position [1500, 0]
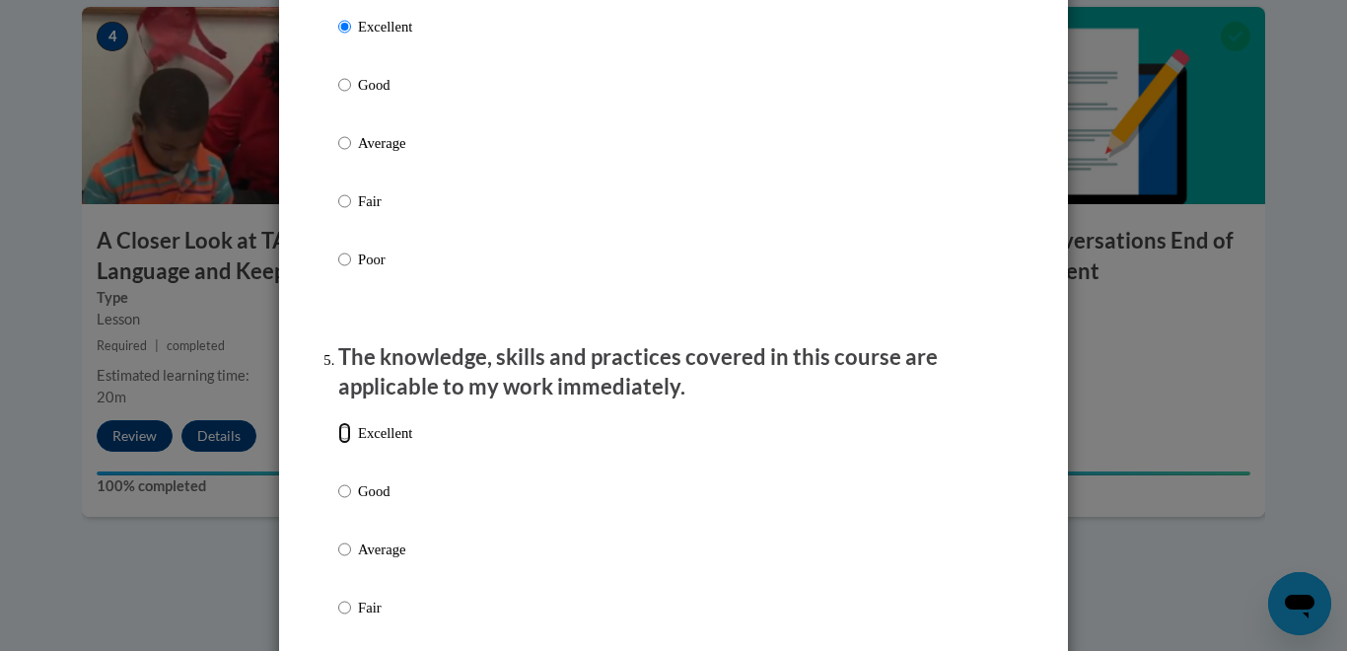
click at [345, 444] on input "Excellent" at bounding box center [344, 433] width 13 height 22
radio input "true"
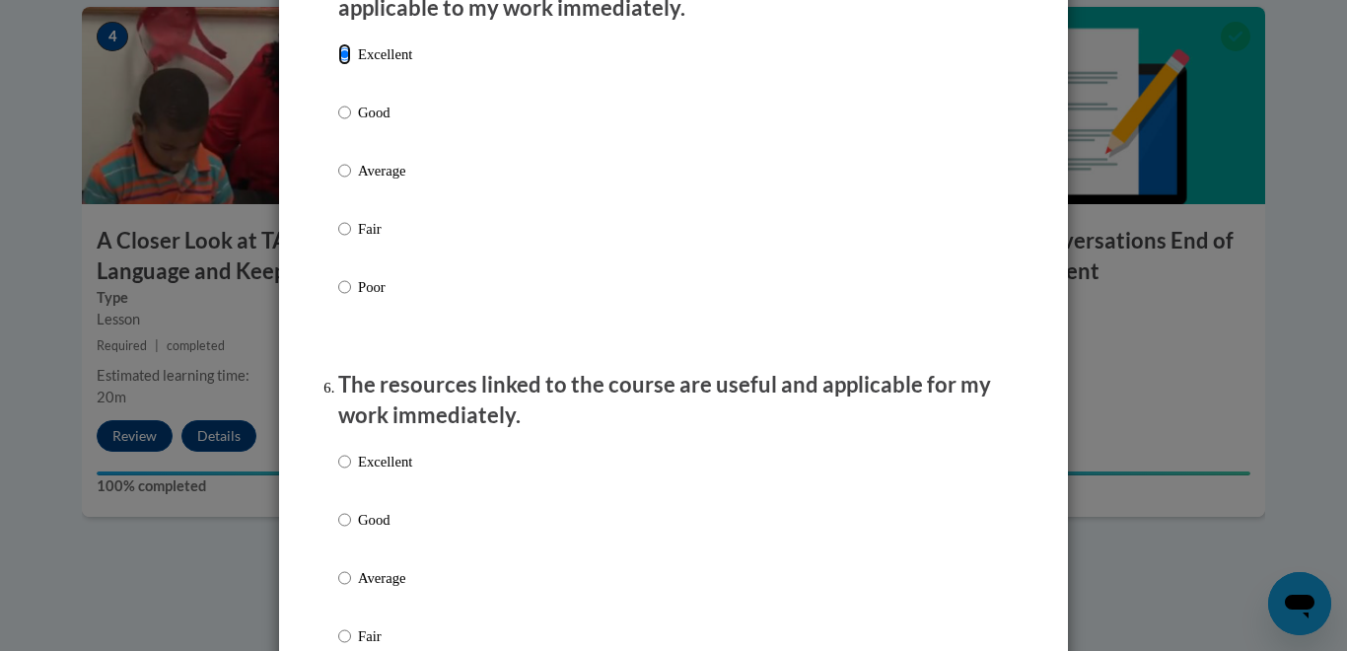
scroll to position [1924, 0]
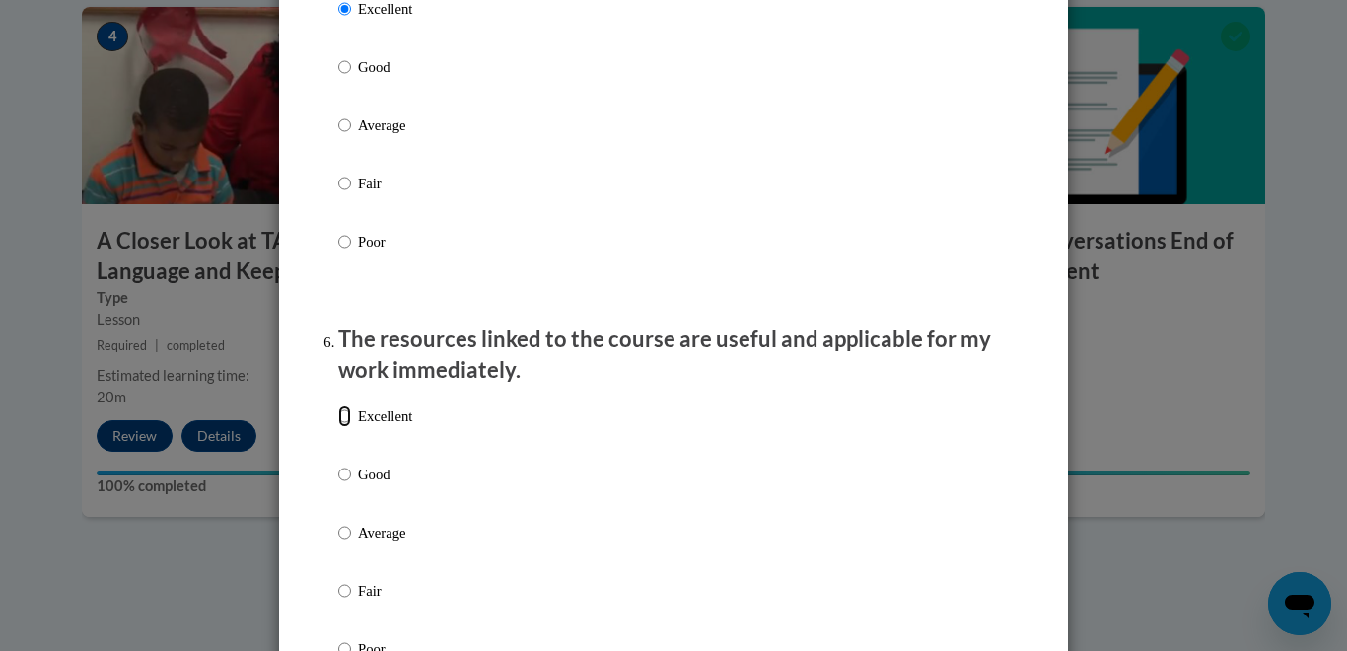
click at [340, 427] on input "Excellent" at bounding box center [344, 416] width 13 height 22
radio input "true"
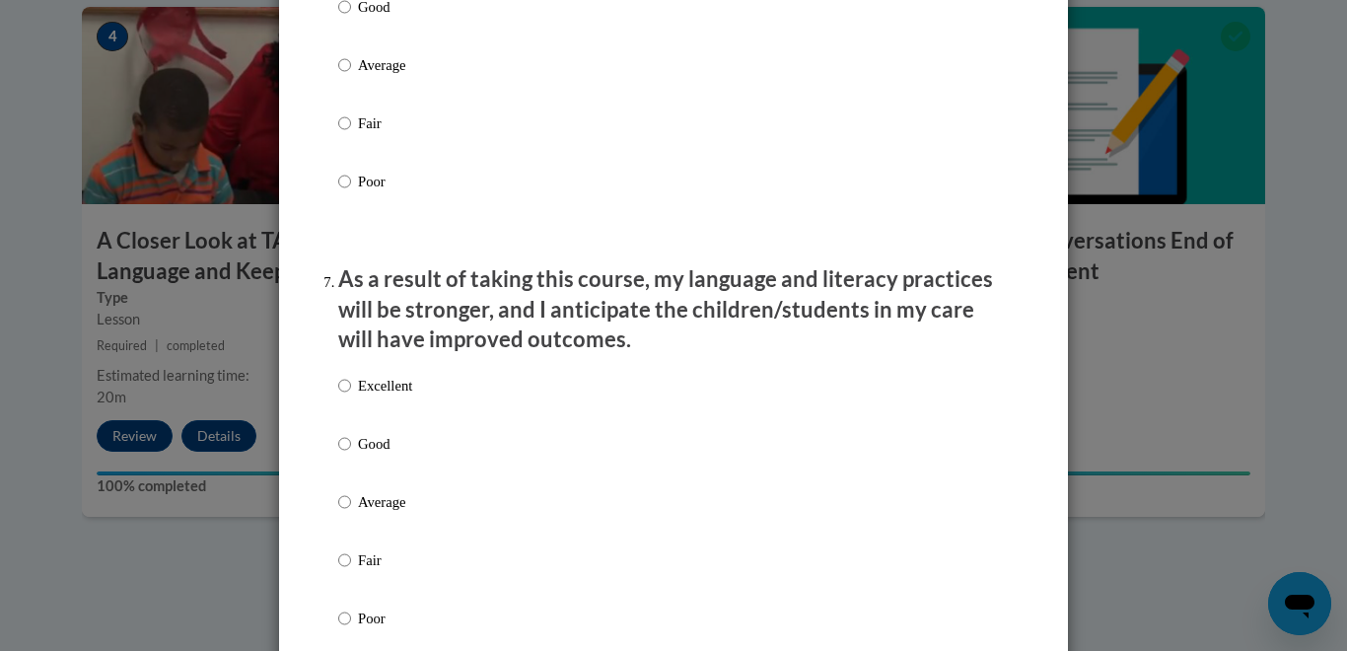
scroll to position [2392, 0]
click at [346, 395] on input "Excellent" at bounding box center [344, 385] width 13 height 22
radio input "true"
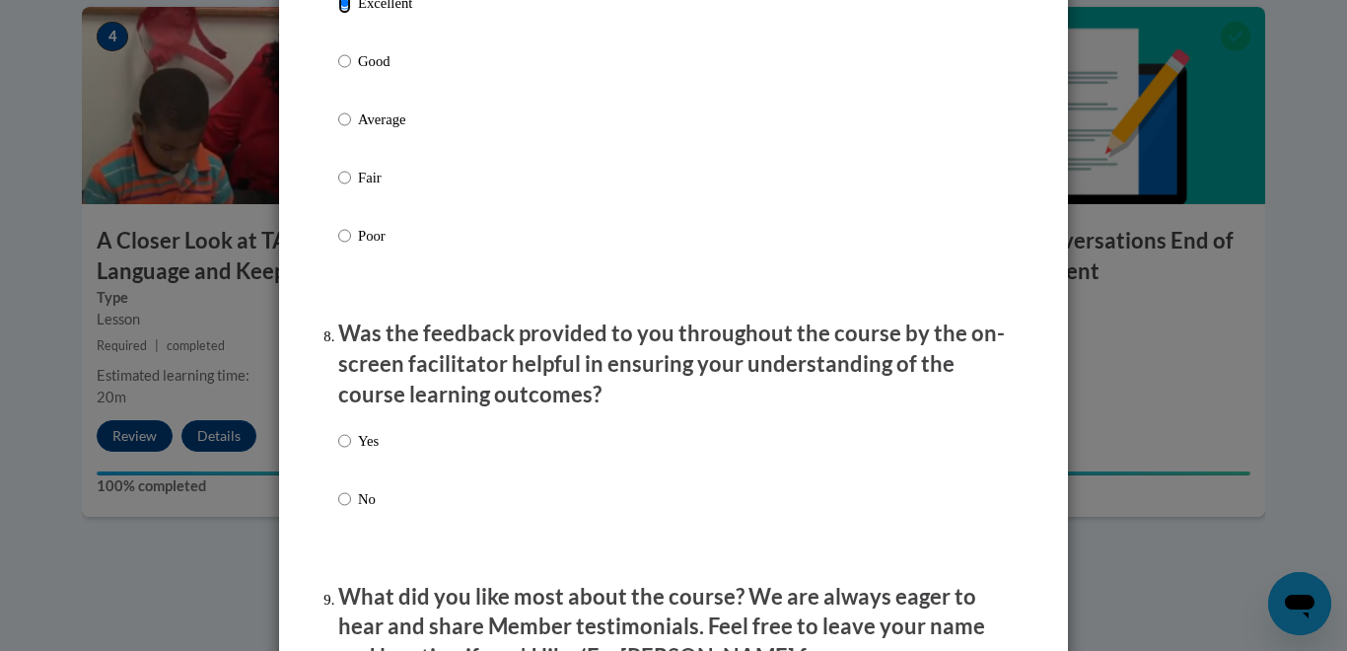
scroll to position [2813, 0]
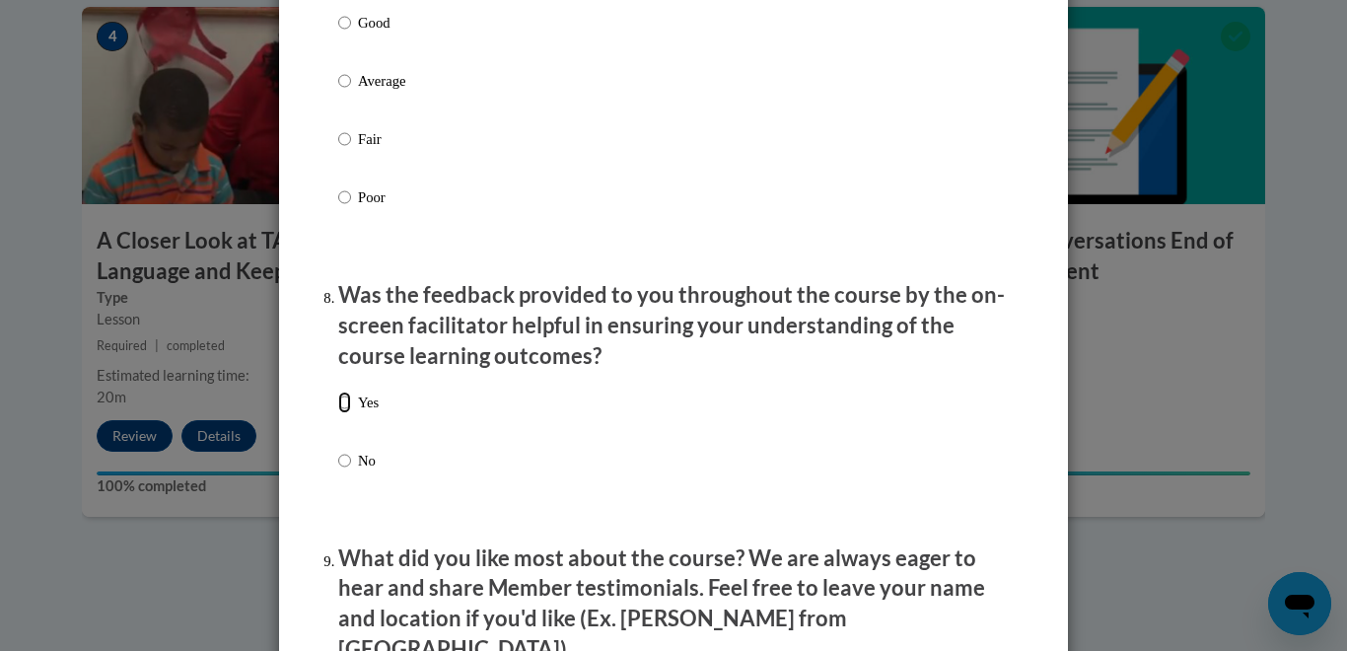
click at [348, 413] on input "Yes" at bounding box center [344, 403] width 13 height 22
radio input "true"
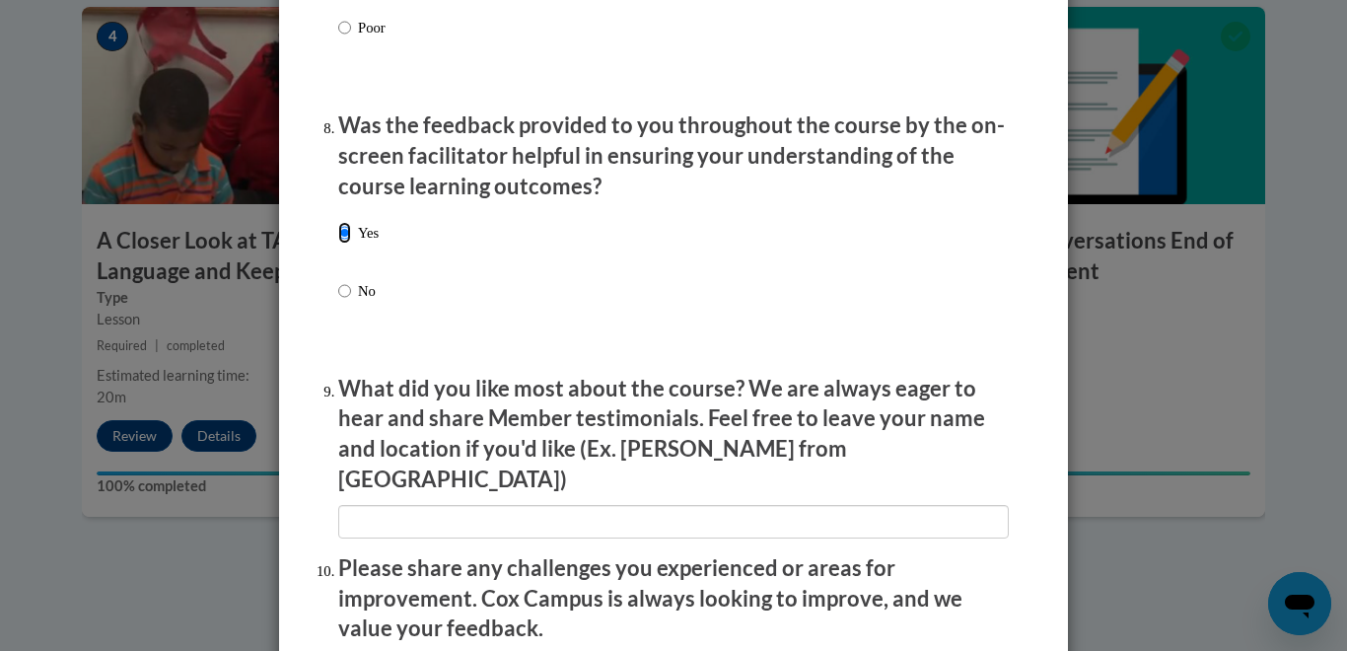
scroll to position [2983, 0]
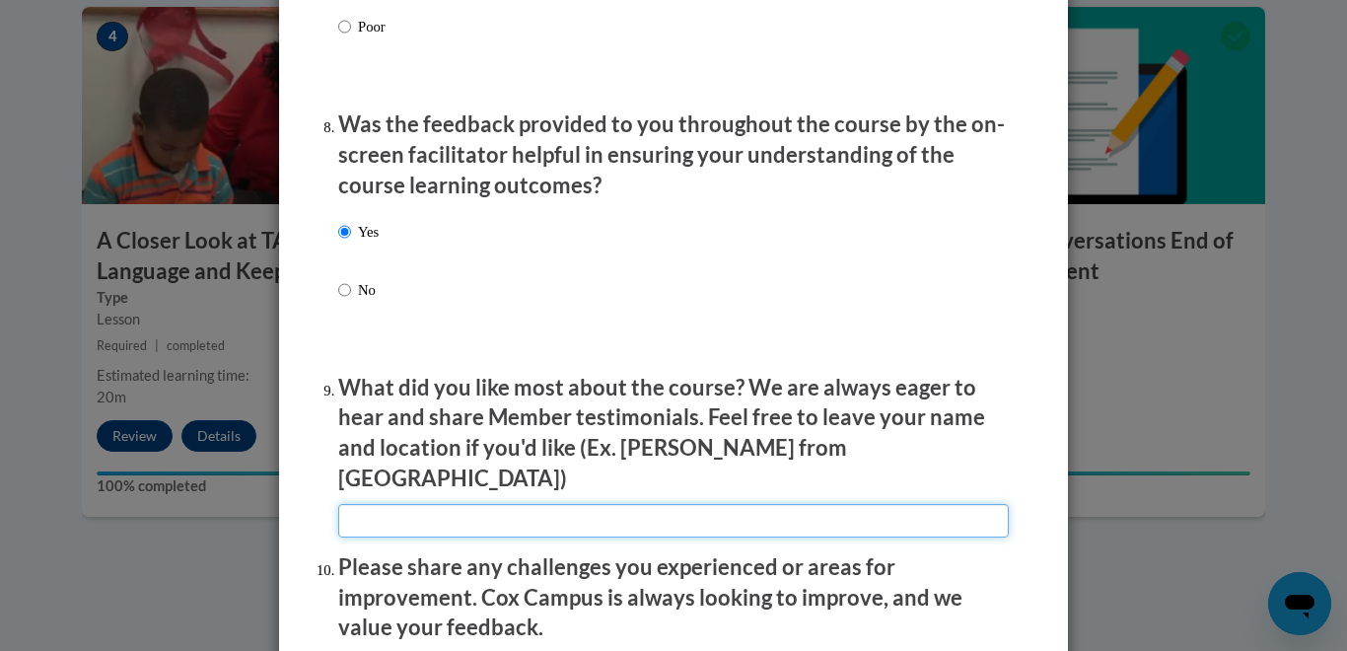
click at [415, 507] on input "textbox" at bounding box center [673, 521] width 671 height 34
click at [764, 504] on input "textbox" at bounding box center [673, 521] width 671 height 34
click at [788, 507] on input "textbox" at bounding box center [673, 521] width 671 height 34
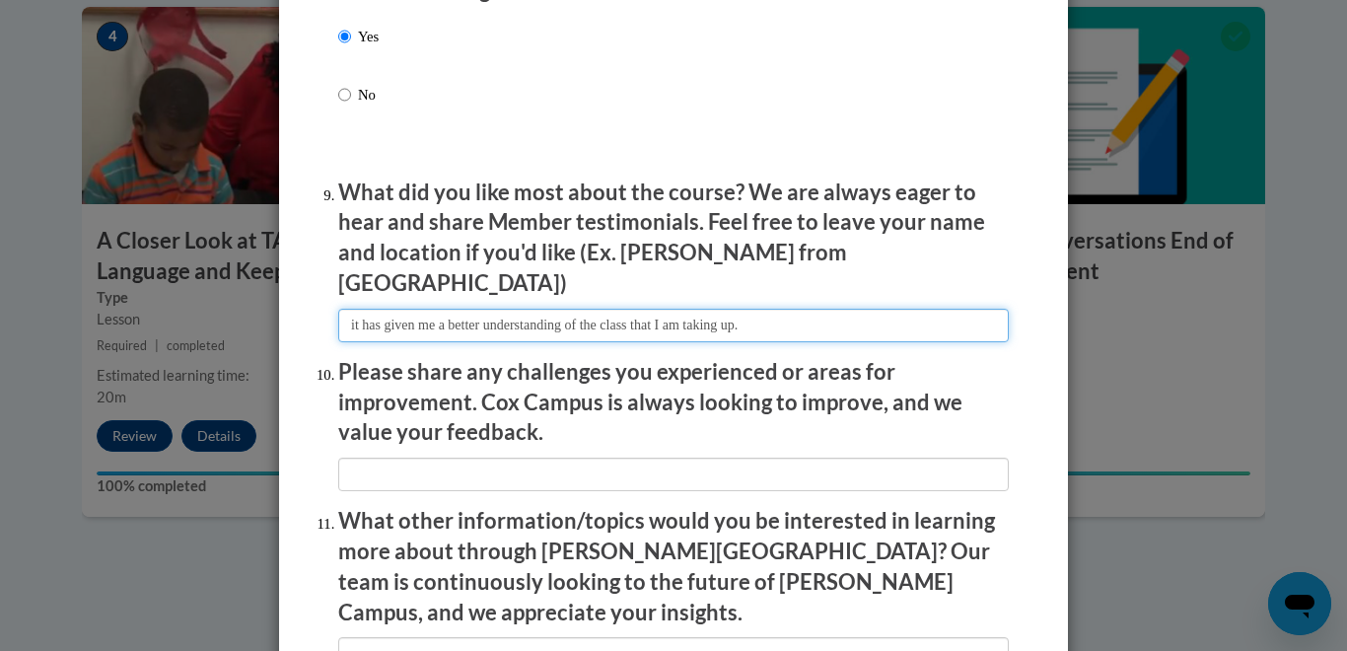
scroll to position [3183, 0]
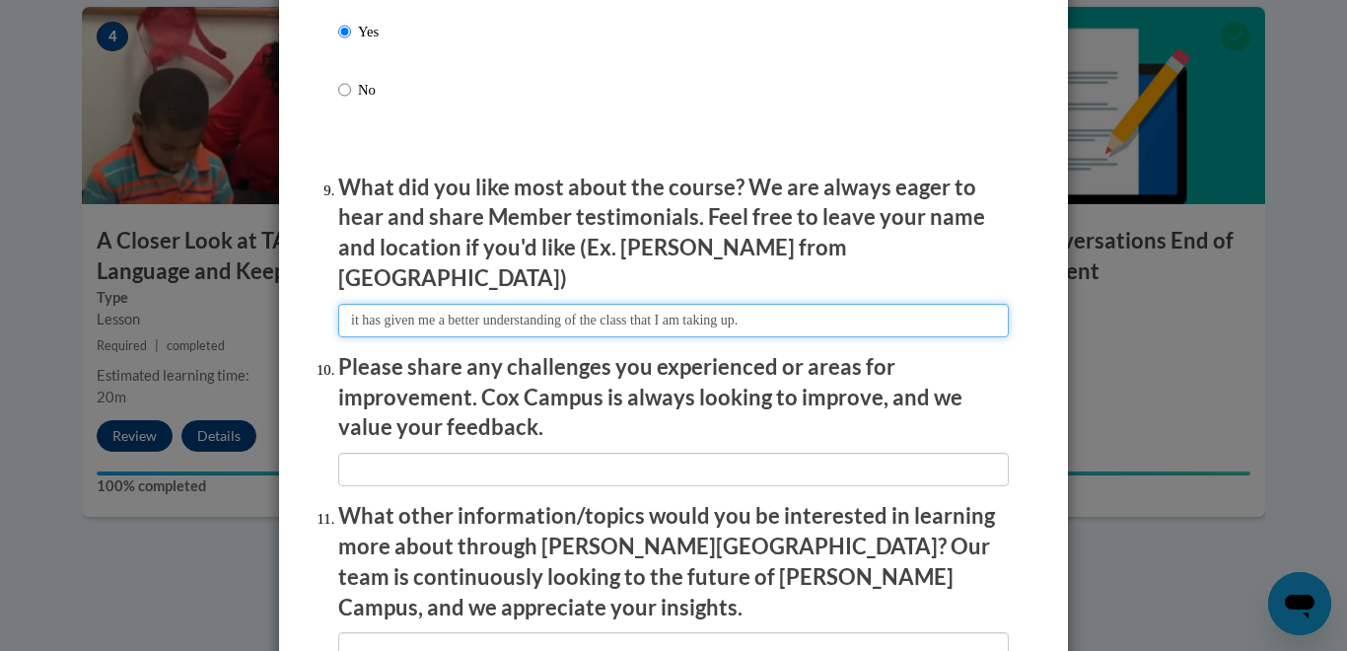
type input "it has given me a better understanding of the class that I am taking up."
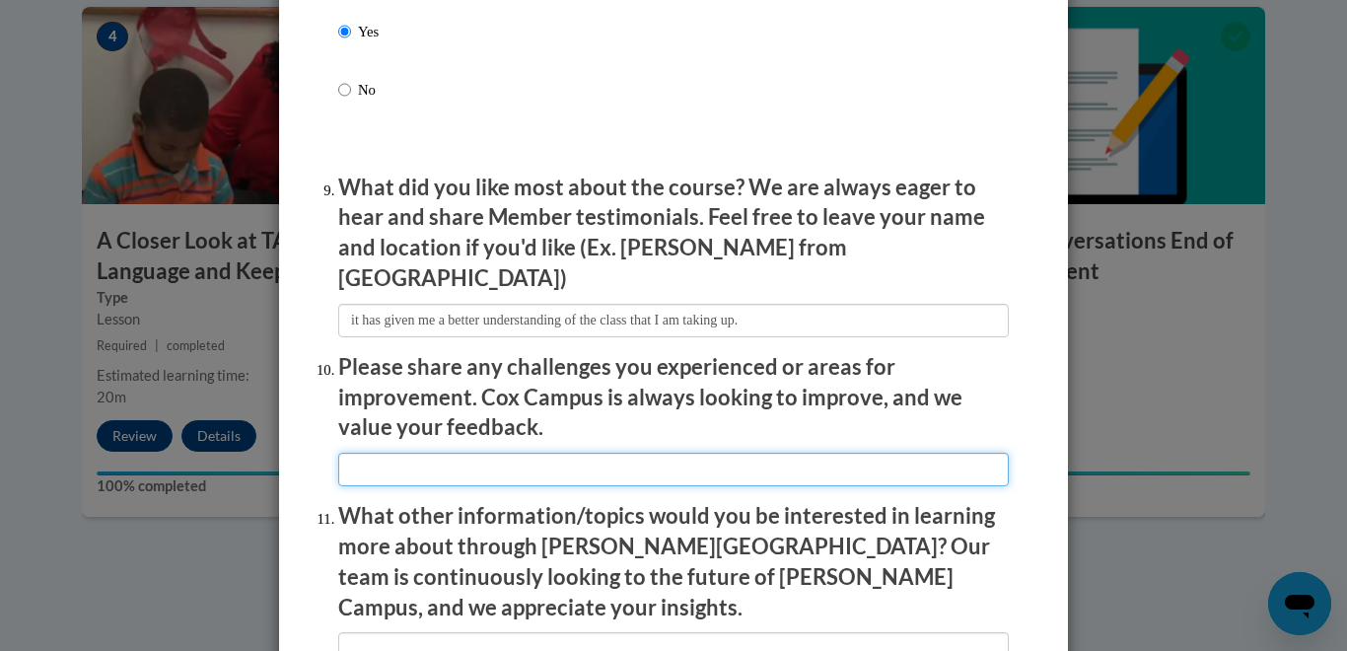
click at [385, 457] on input "textbox" at bounding box center [673, 470] width 671 height 34
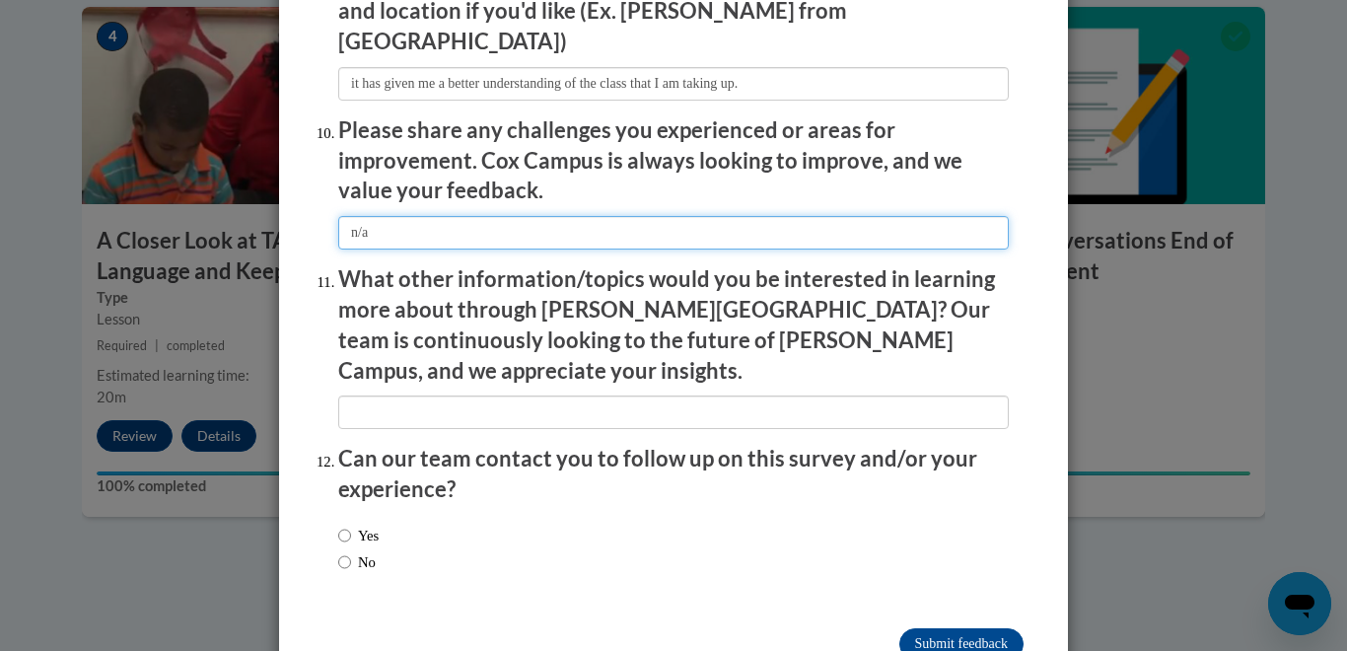
scroll to position [3421, 0]
type input "n/a"
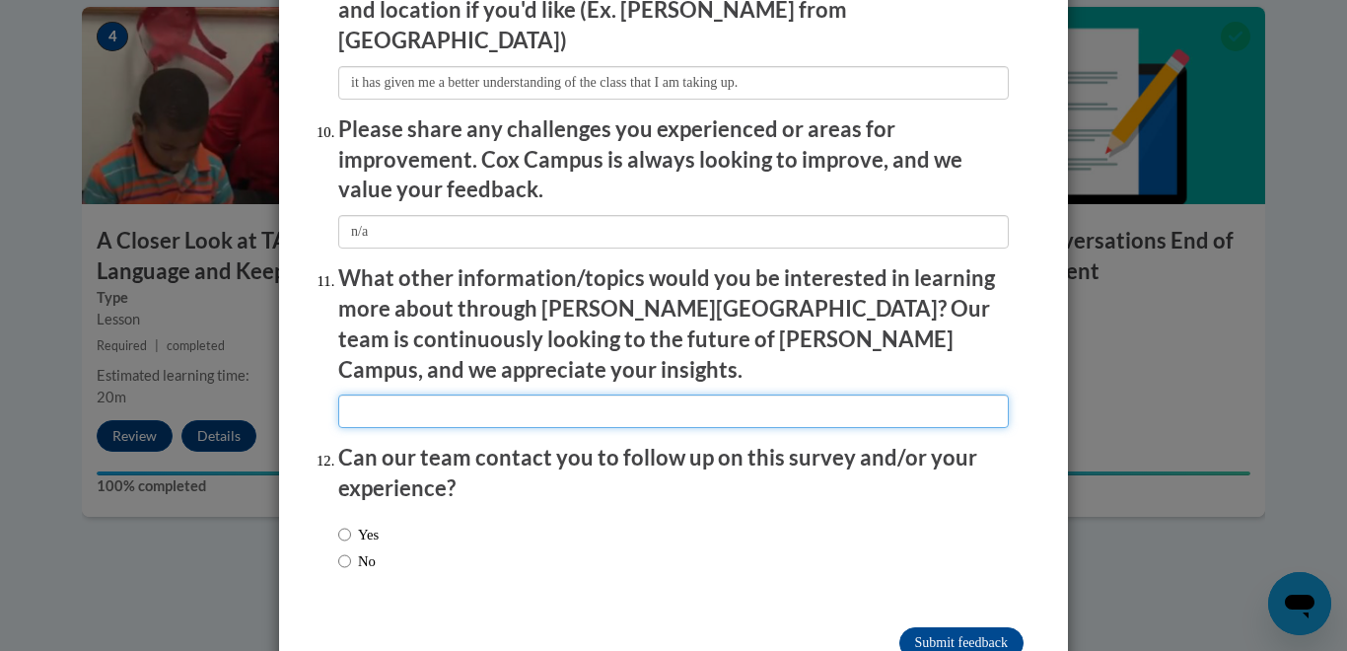
click at [393, 394] on input "textbox" at bounding box center [673, 411] width 671 height 34
type input "n/a"
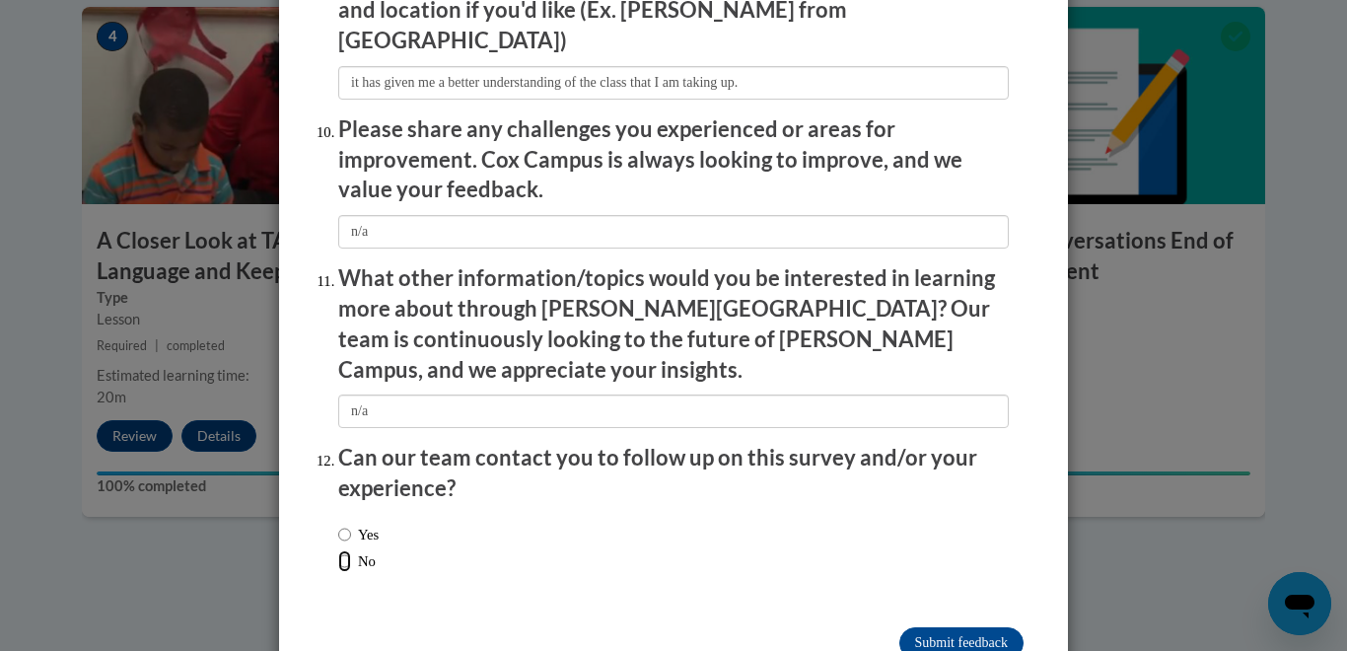
click at [344, 550] on input "No" at bounding box center [344, 561] width 13 height 22
radio input "true"
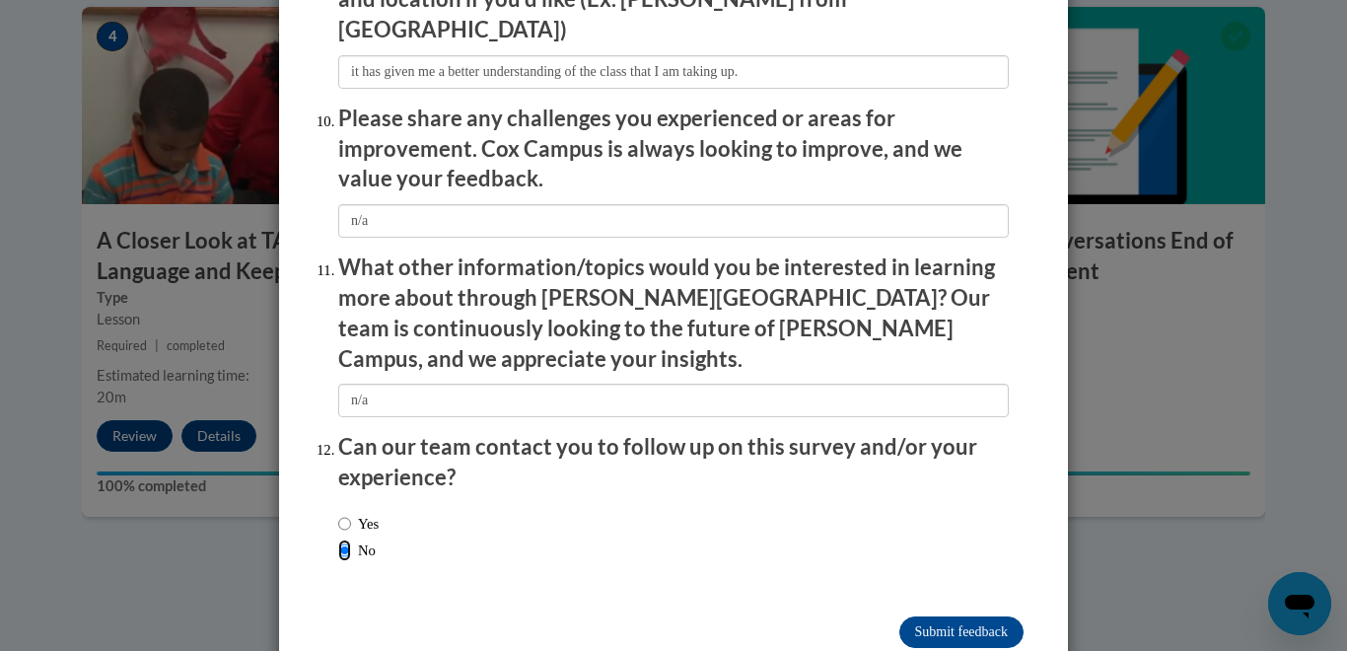
scroll to position [3447, 0]
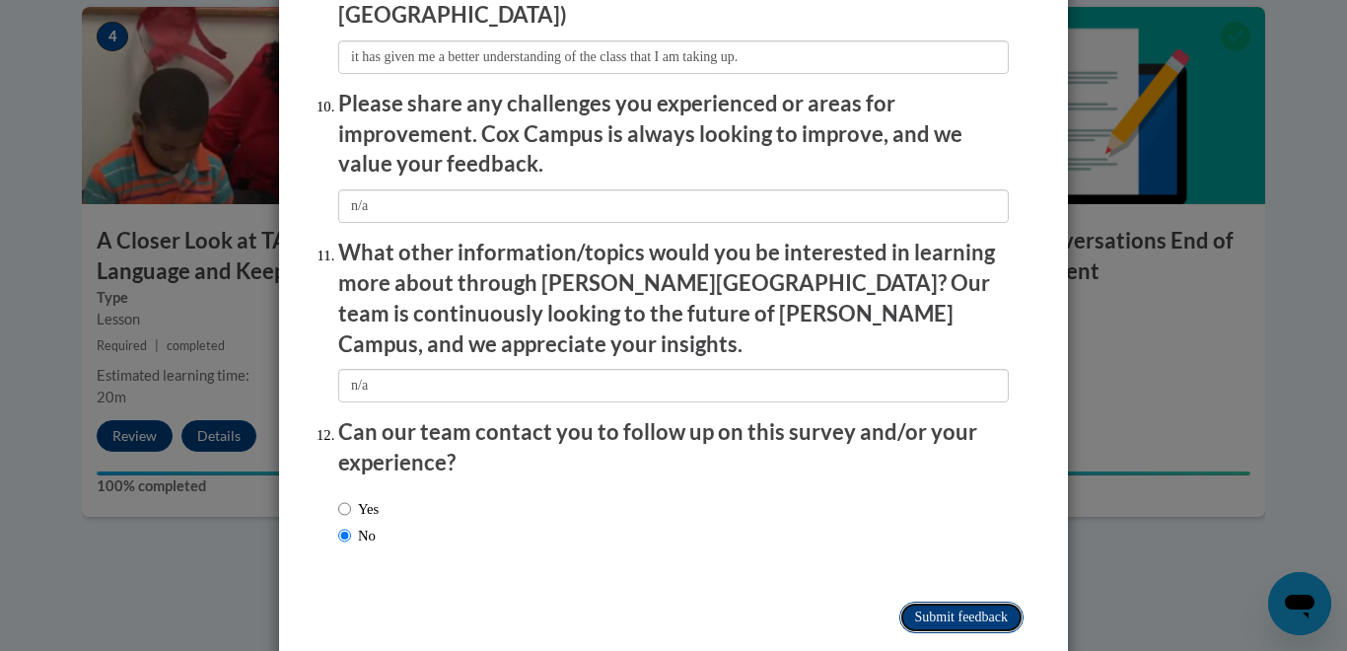
click at [939, 602] on input "Submit feedback" at bounding box center [961, 618] width 124 height 32
